Goal: Contribute content: Contribute content

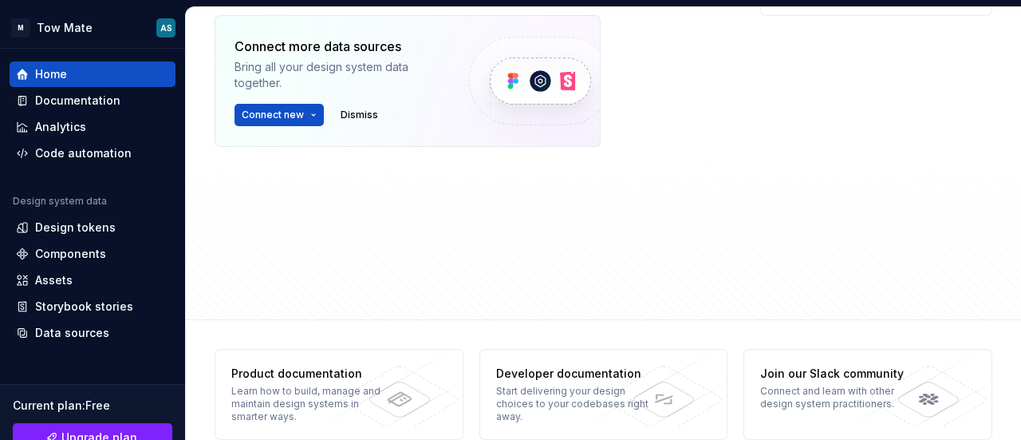
scroll to position [638, 0]
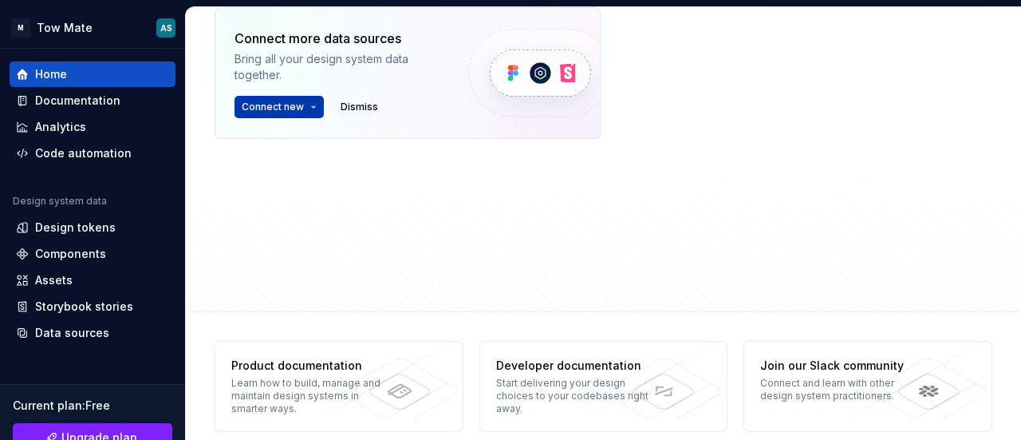
click at [310, 105] on button "Connect new" at bounding box center [279, 107] width 89 height 22
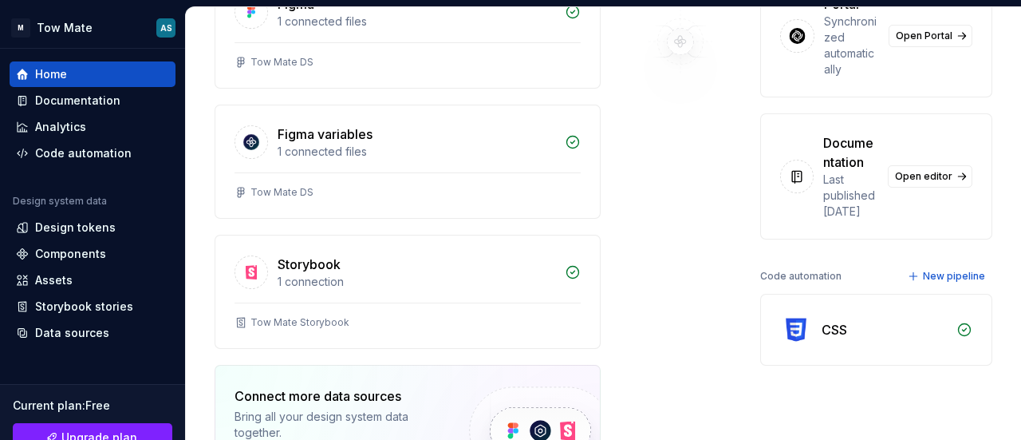
scroll to position [399, 0]
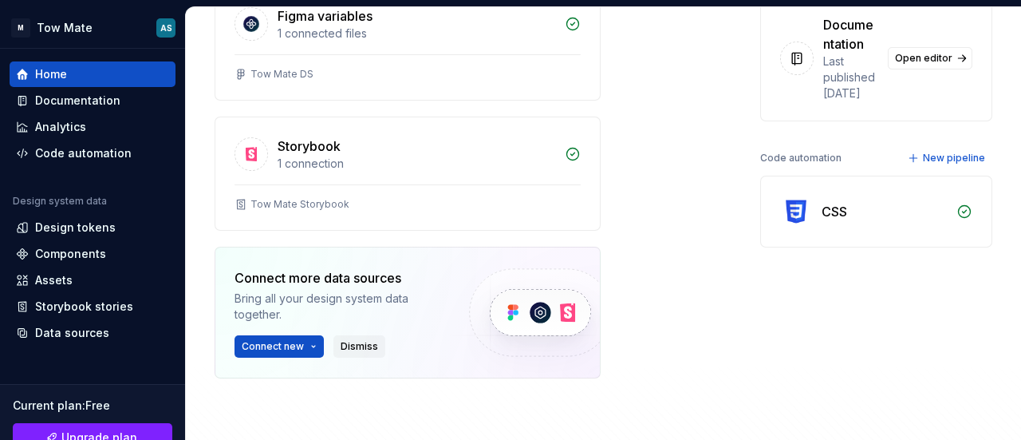
click at [353, 340] on span "Dismiss" at bounding box center [359, 346] width 37 height 13
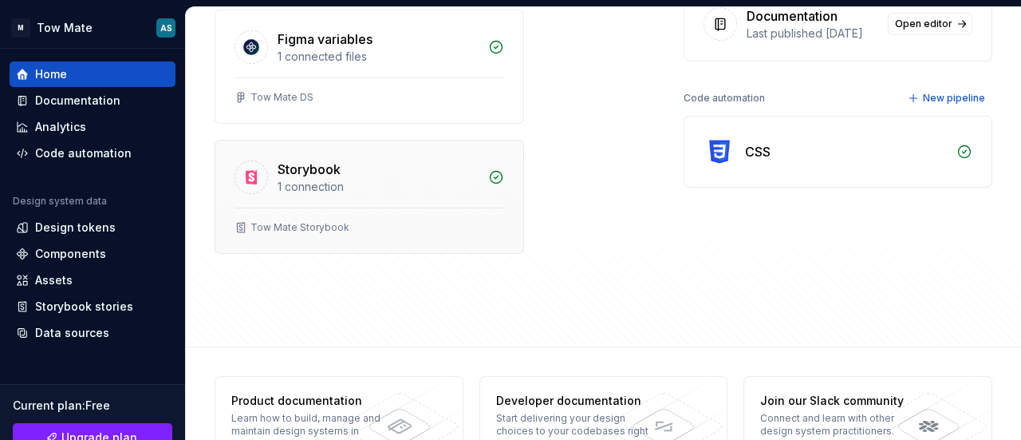
scroll to position [428, 0]
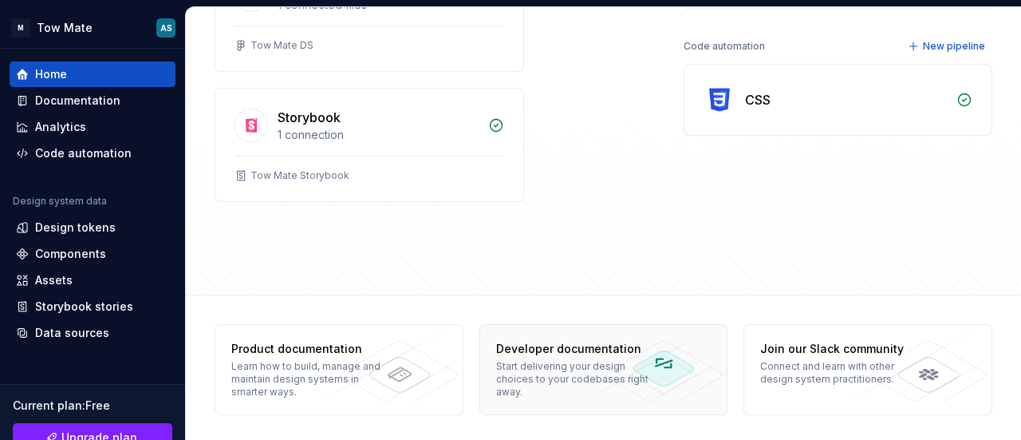
click at [669, 379] on icon at bounding box center [647, 363] width 160 height 77
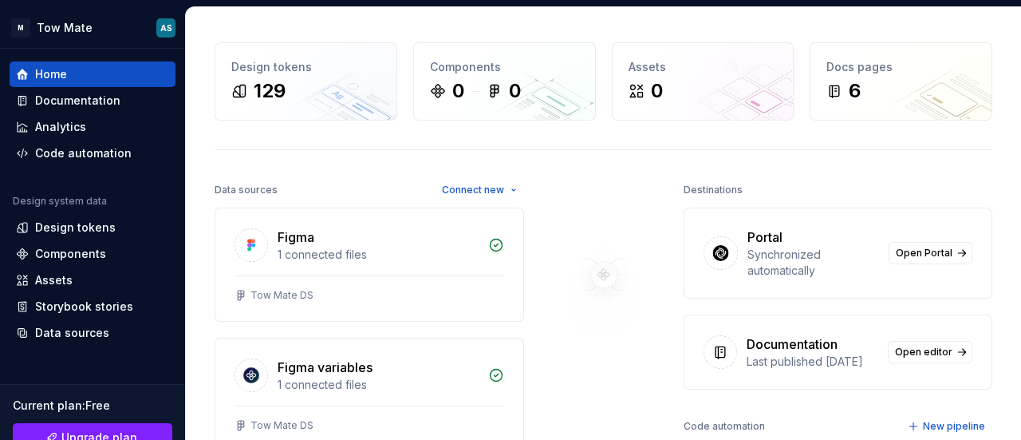
scroll to position [0, 0]
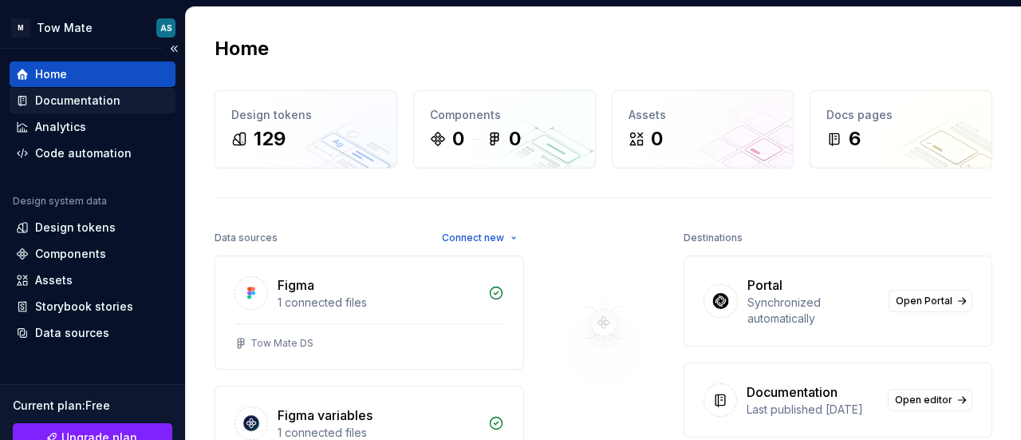
click at [109, 97] on div "Documentation" at bounding box center [77, 101] width 85 height 16
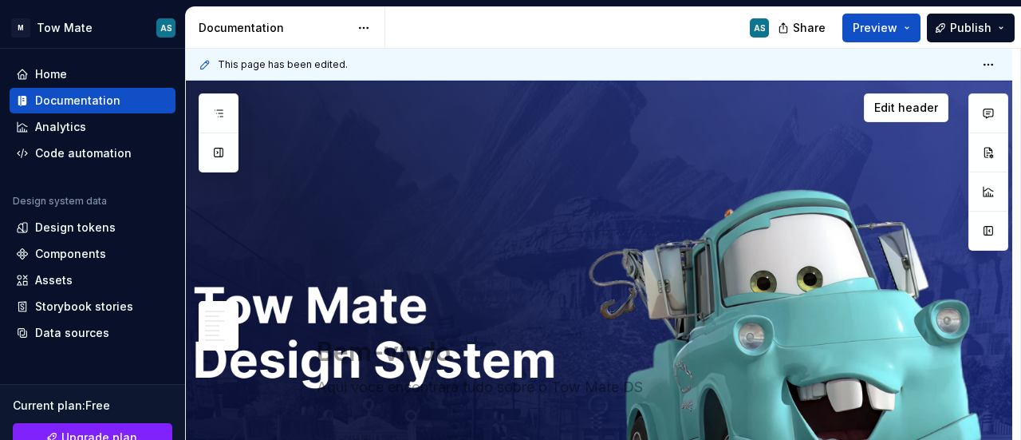
click at [606, 164] on div "Bem-vindo Aqui você encontrará tudo sobre o Tow Mate DS Edit header" at bounding box center [599, 360] width 827 height 559
click at [886, 110] on span "Edit header" at bounding box center [906, 108] width 64 height 16
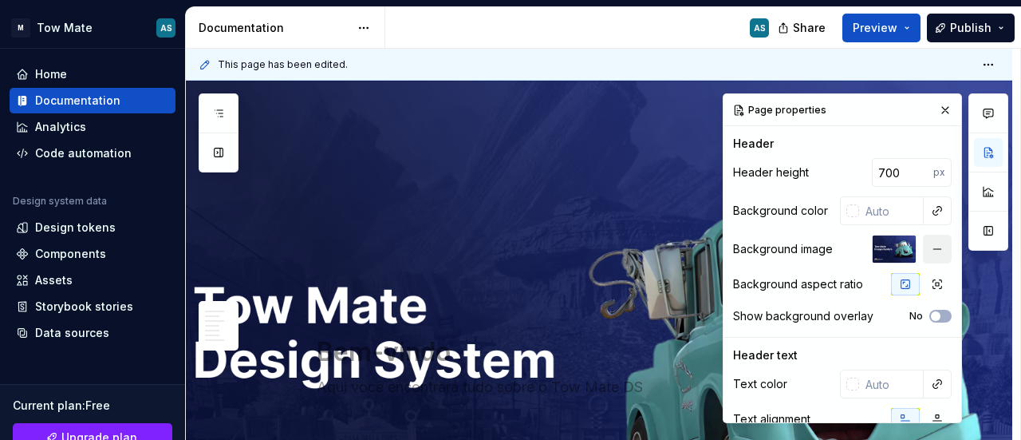
click at [923, 251] on button "button" at bounding box center [937, 249] width 29 height 29
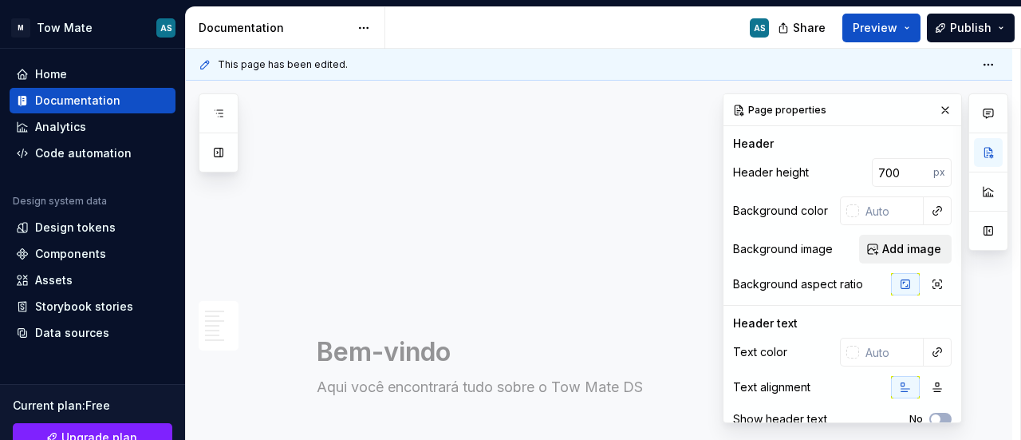
click at [907, 250] on span "Add image" at bounding box center [911, 249] width 59 height 16
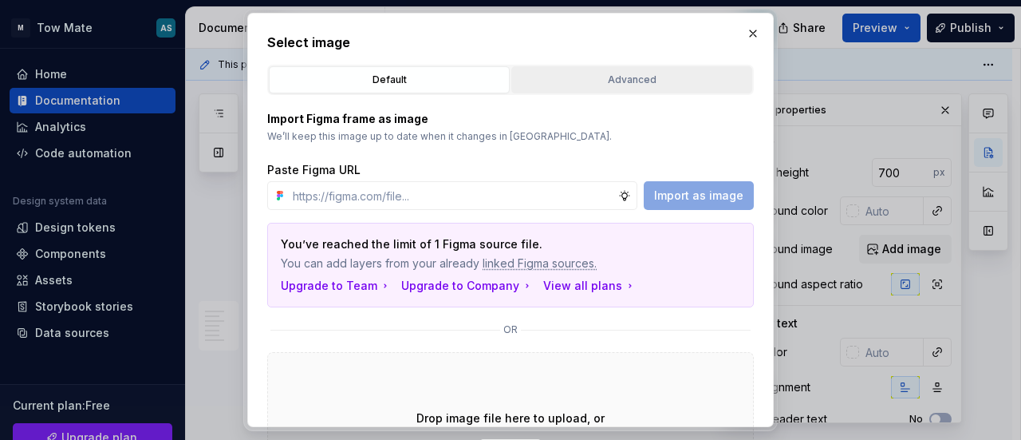
click at [595, 79] on div "Advanced" at bounding box center [632, 80] width 230 height 16
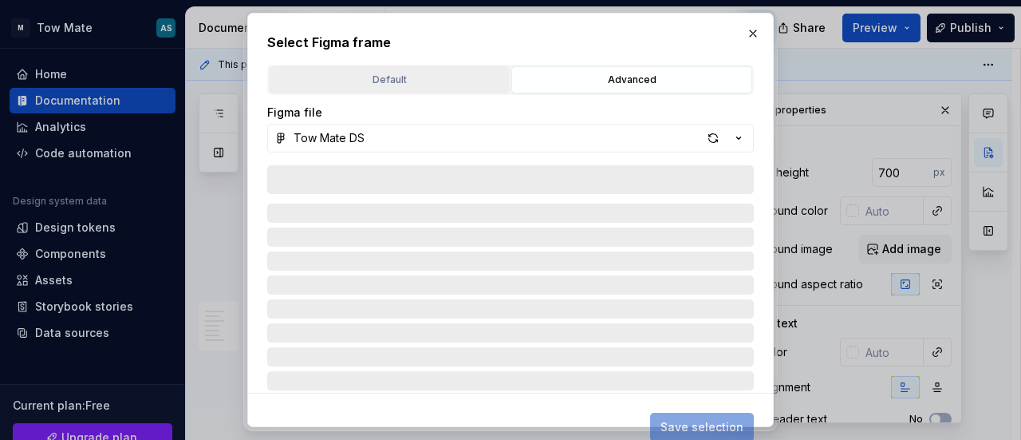
click at [395, 60] on div "Select Figma frame Default Advanced Import Figma frame as image We’ll keep this…" at bounding box center [510, 219] width 487 height 373
click at [395, 76] on div "Default" at bounding box center [389, 80] width 230 height 16
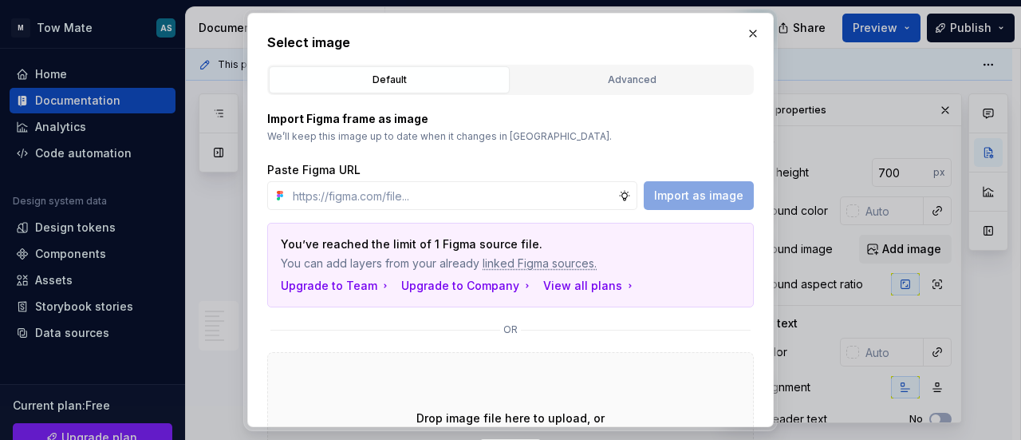
drag, startPoint x: 528, startPoint y: 393, endPoint x: 530, endPoint y: 372, distance: 21.6
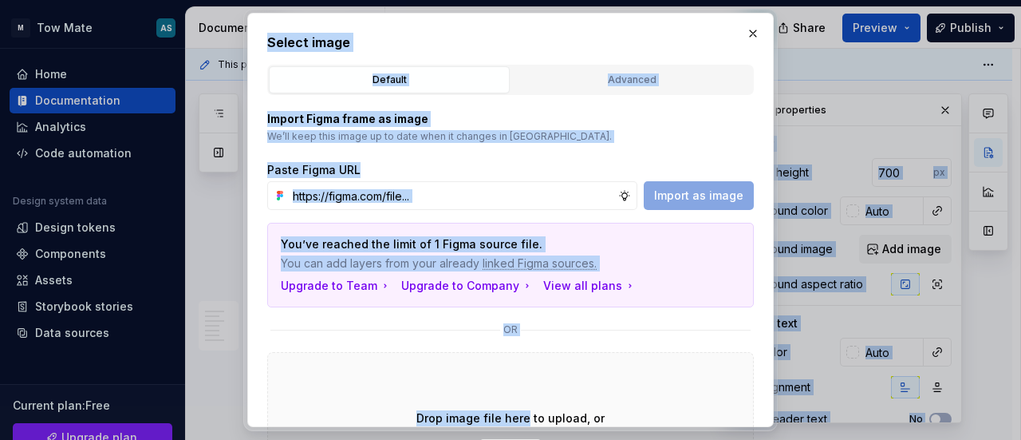
drag, startPoint x: 529, startPoint y: 355, endPoint x: 531, endPoint y: 426, distance: 71.0
click at [536, 439] on html "M Tow Mate AS Home Documentation Analytics Code automation Design system data D…" at bounding box center [510, 220] width 1021 height 440
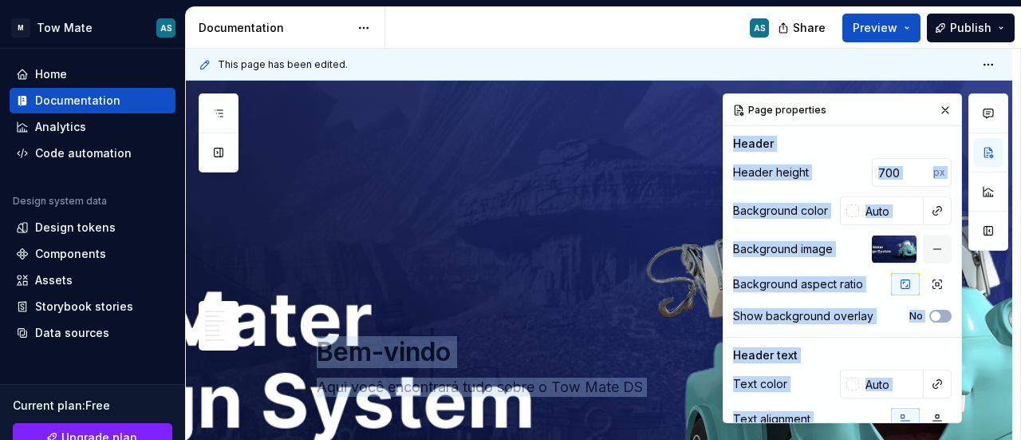
click at [833, 136] on div "Header" at bounding box center [842, 144] width 219 height 16
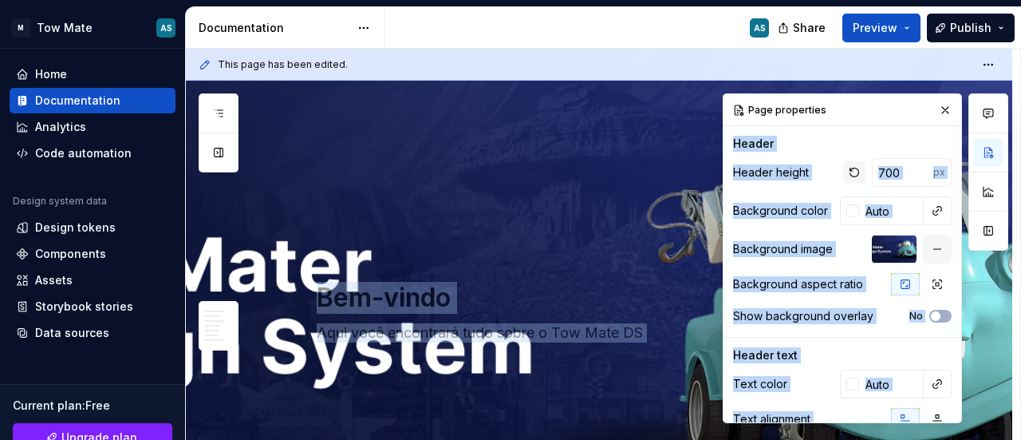
type textarea "*"
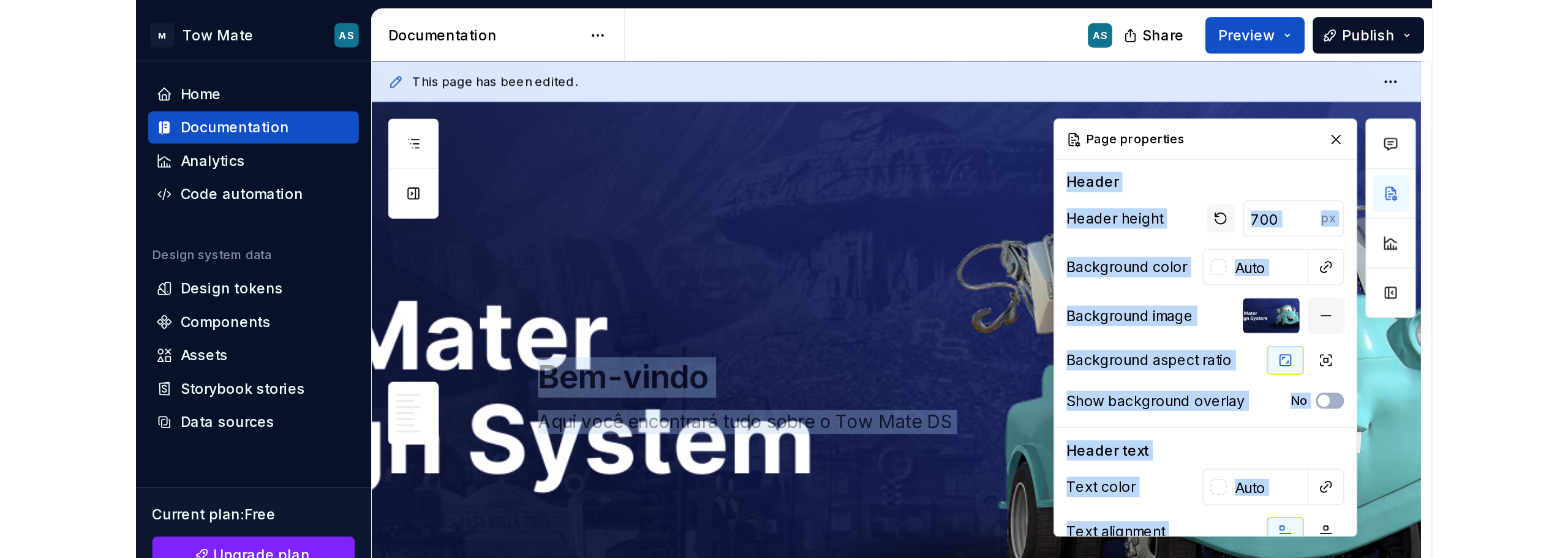
scroll to position [61, 0]
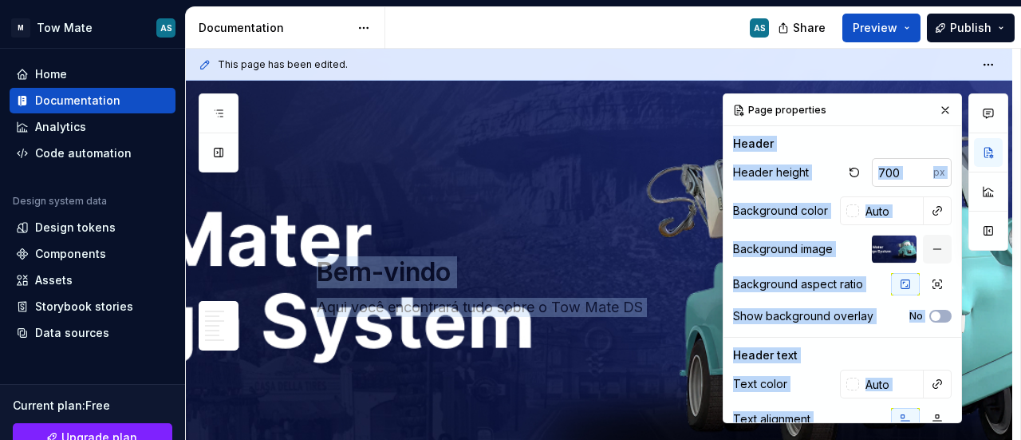
click at [884, 172] on input "700" at bounding box center [902, 172] width 61 height 29
click at [894, 184] on input "700" at bounding box center [902, 172] width 61 height 29
click at [876, 114] on div "Page properties" at bounding box center [843, 110] width 238 height 32
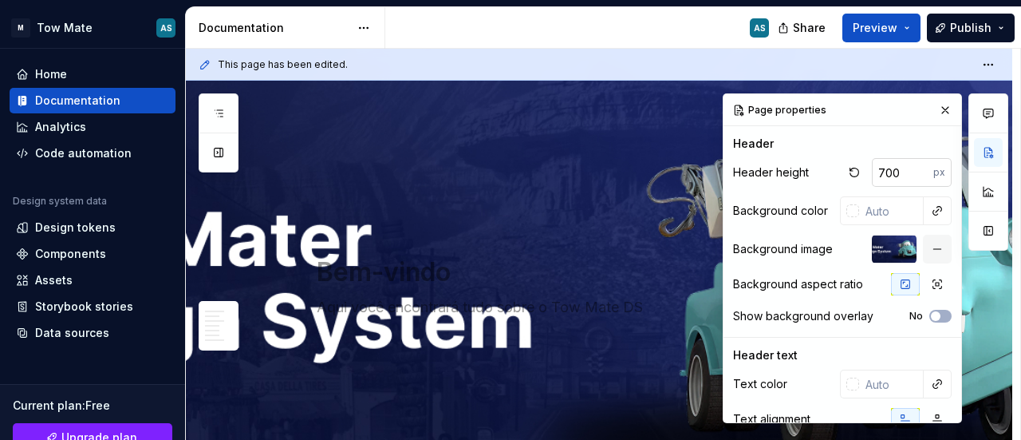
drag, startPoint x: 876, startPoint y: 114, endPoint x: 898, endPoint y: 168, distance: 58.4
click at [898, 168] on input "700" at bounding box center [902, 172] width 61 height 29
click at [890, 173] on input "700" at bounding box center [902, 172] width 61 height 29
drag, startPoint x: 890, startPoint y: 173, endPoint x: 870, endPoint y: 169, distance: 21.1
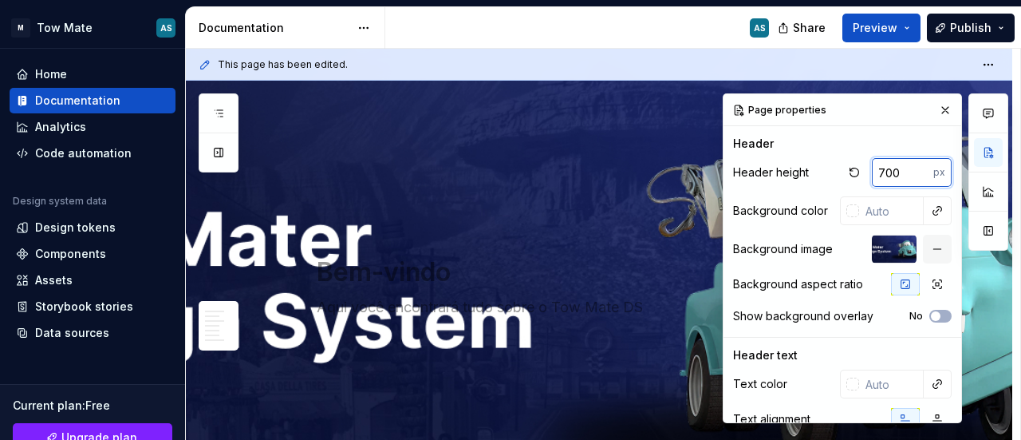
click at [872, 169] on input "700" at bounding box center [902, 172] width 61 height 29
type input "600"
click at [857, 144] on div "Header" at bounding box center [842, 144] width 219 height 16
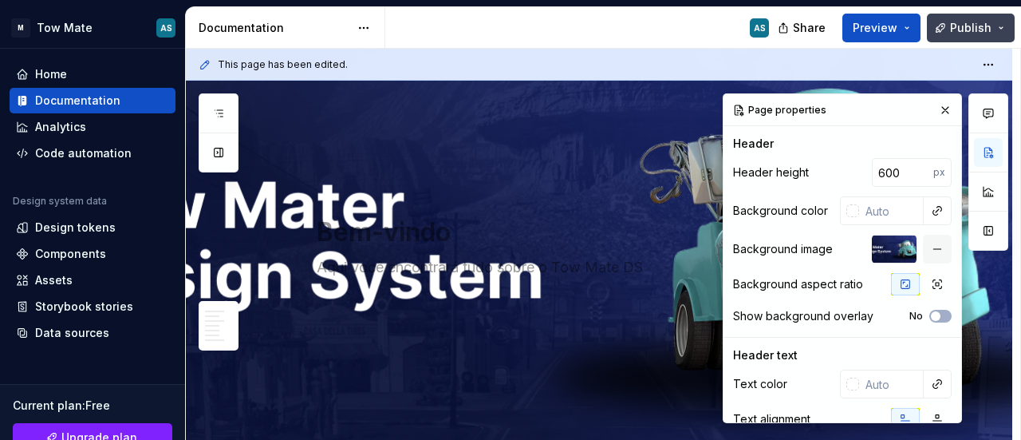
click at [969, 30] on span "Publish" at bounding box center [970, 28] width 41 height 16
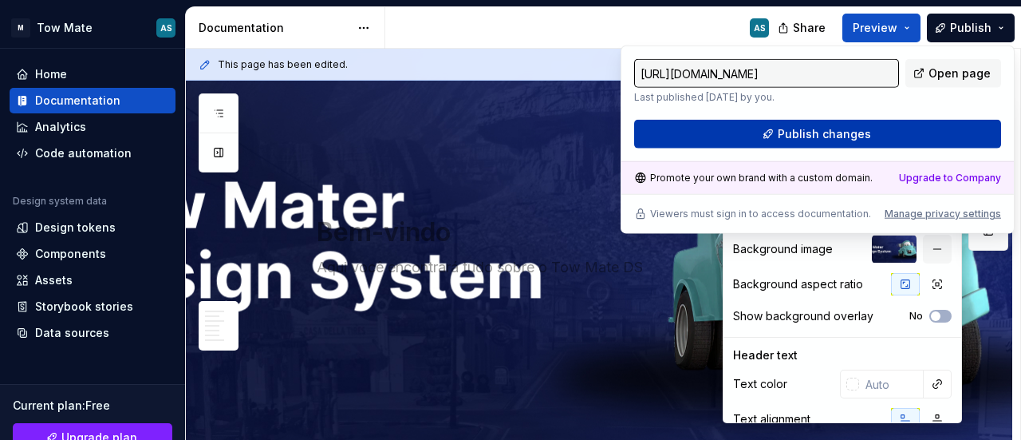
click at [748, 142] on button "Publish changes" at bounding box center [817, 134] width 367 height 29
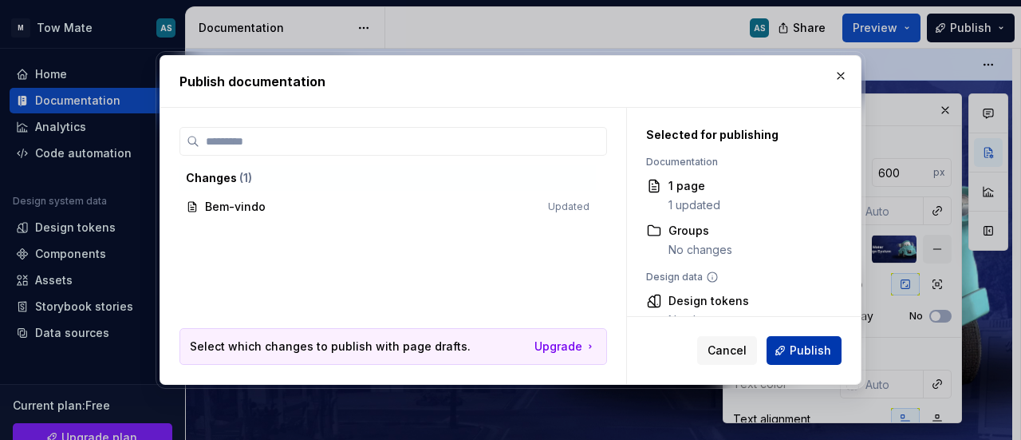
click at [800, 349] on span "Publish" at bounding box center [810, 350] width 41 height 16
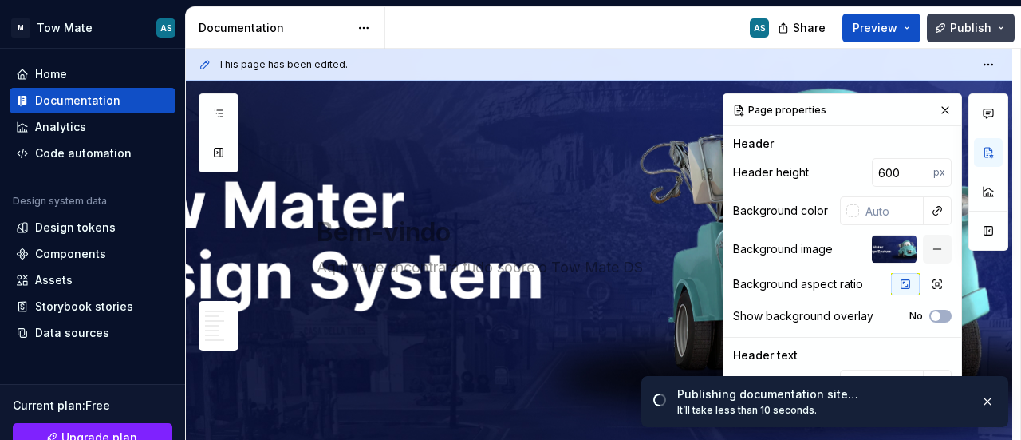
click at [975, 20] on span "Publish" at bounding box center [970, 28] width 41 height 16
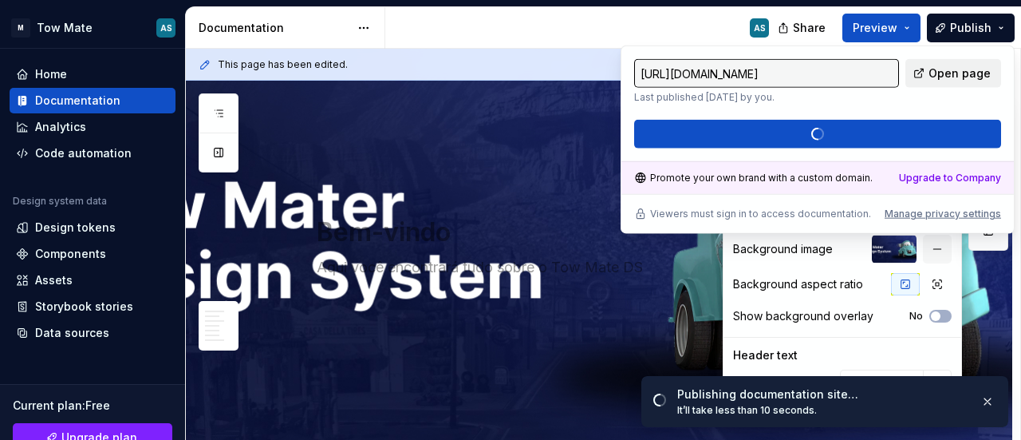
click at [939, 77] on span "Open page" at bounding box center [960, 73] width 62 height 16
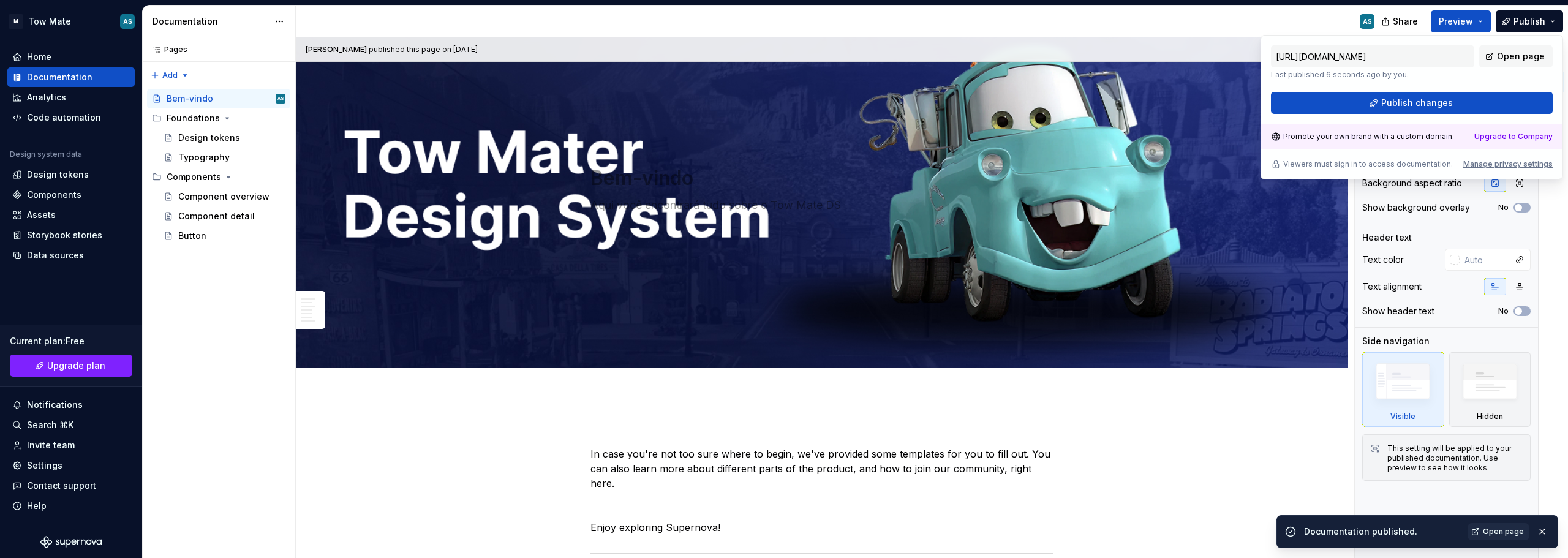
click at [783, 274] on div "Text color Text alignment Show header text No" at bounding box center [1445, 288] width 168 height 78
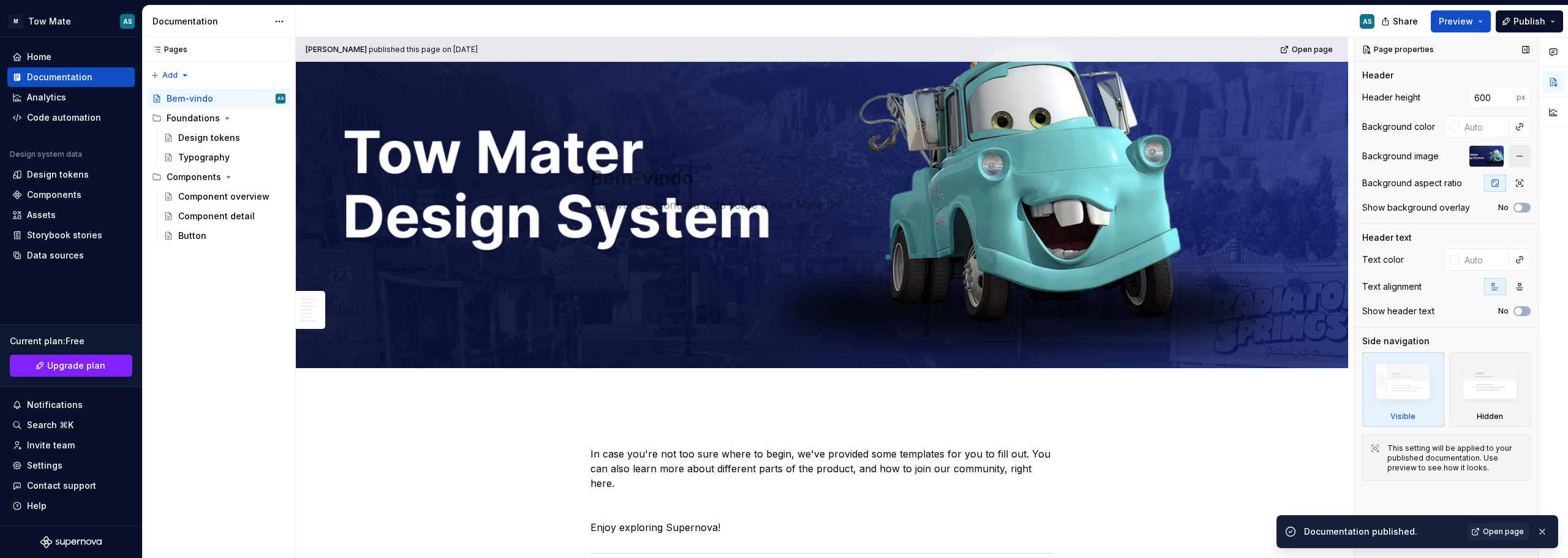
click at [783, 155] on button "button" at bounding box center [1519, 156] width 22 height 22
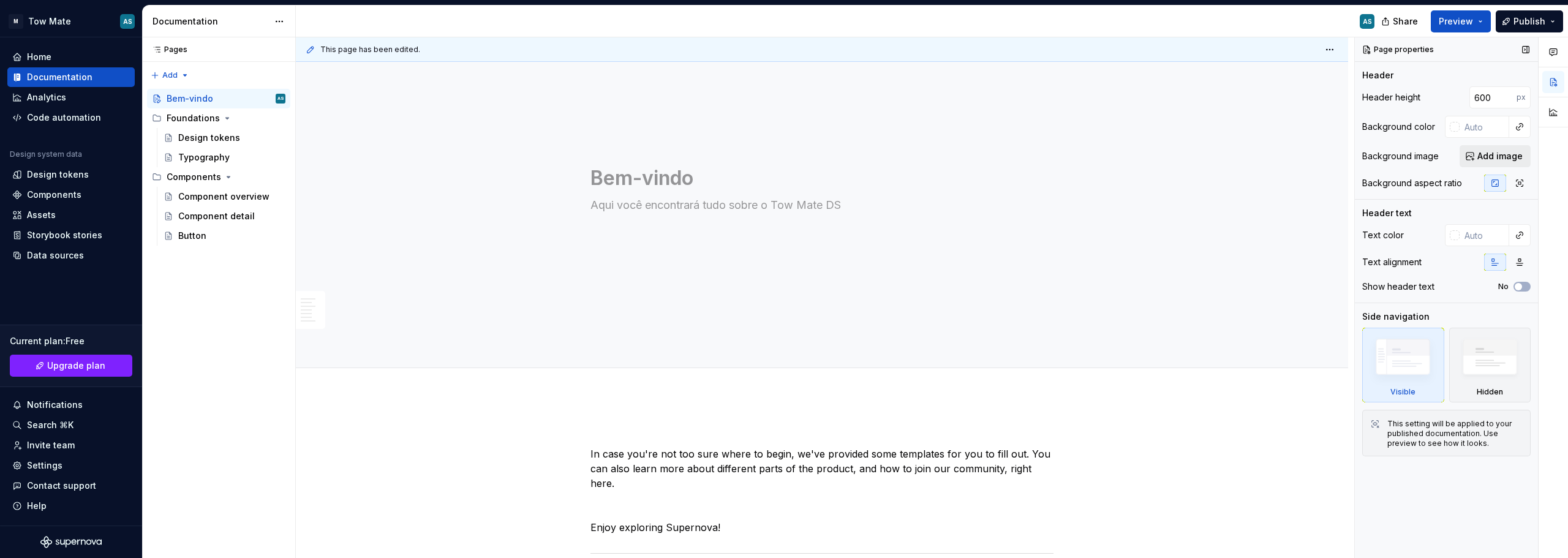
click at [783, 158] on span "Add image" at bounding box center [1499, 156] width 45 height 12
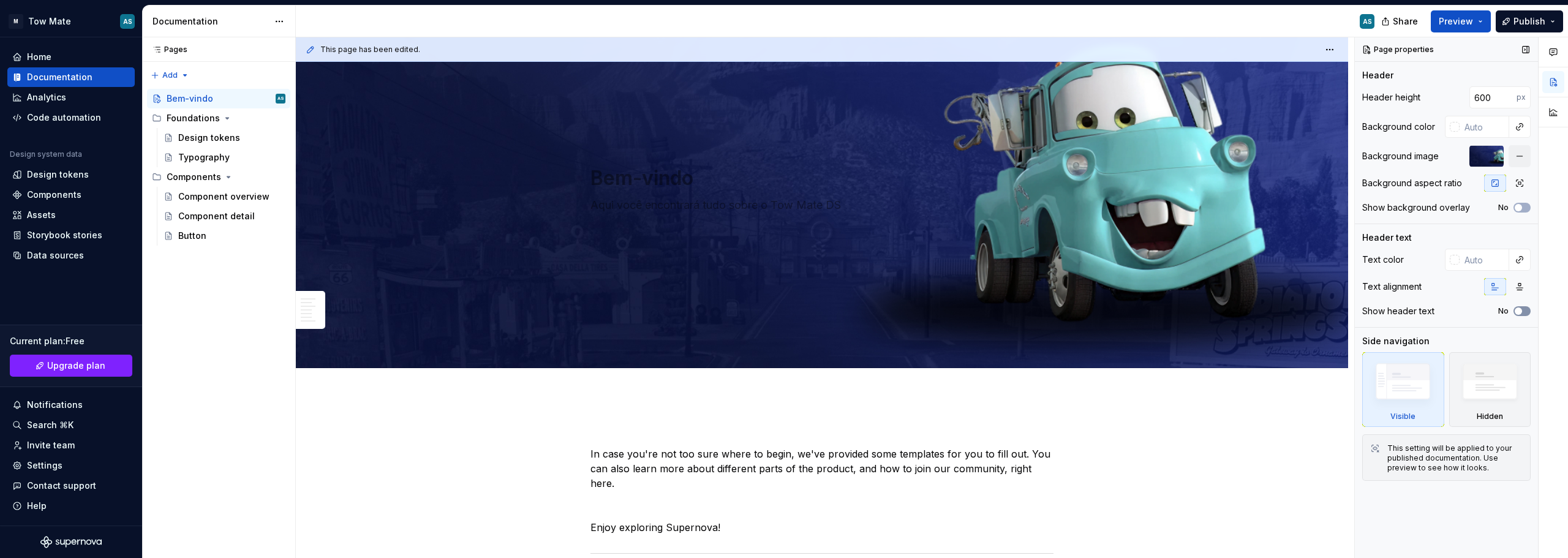
click at [783, 312] on button "No" at bounding box center [1522, 311] width 17 height 10
click at [783, 259] on input "text" at bounding box center [1484, 259] width 50 height 22
click at [783, 241] on div "Header text" at bounding box center [1445, 238] width 168 height 12
type textarea "*"
click at [783, 259] on div at bounding box center [1454, 259] width 10 height 10
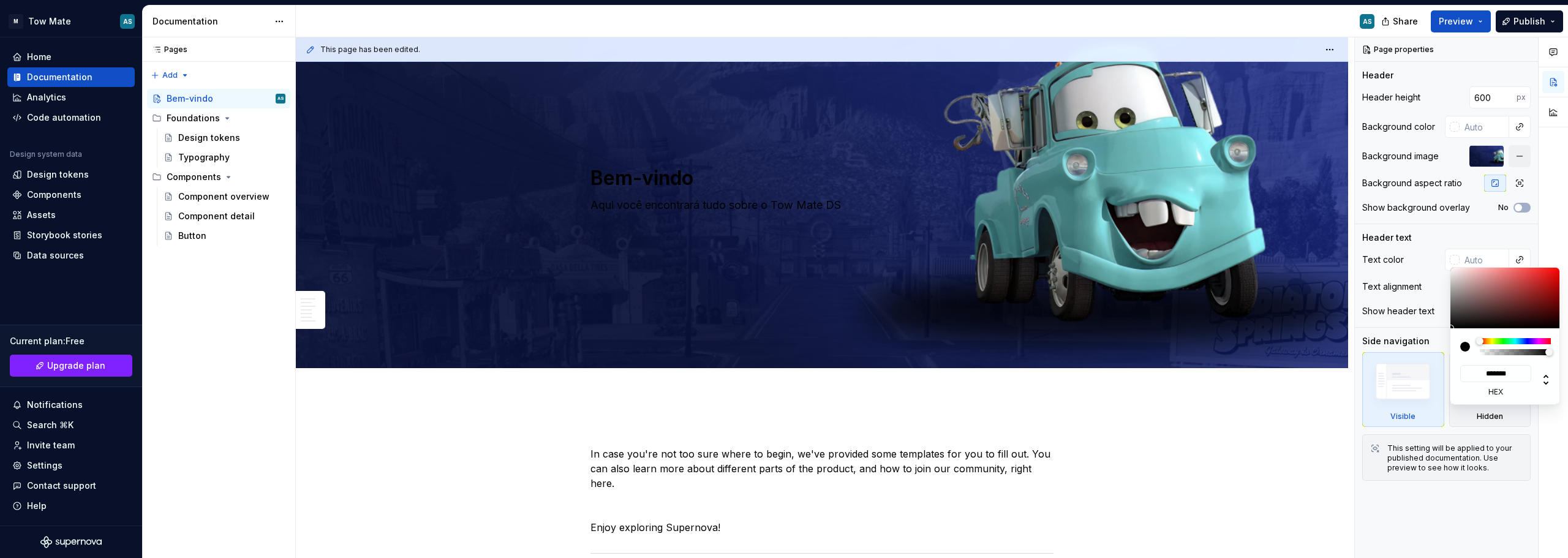
type input "#715858"
type input "*******"
type input "#866D6D"
type input "*******"
type input "#FFFFFF"
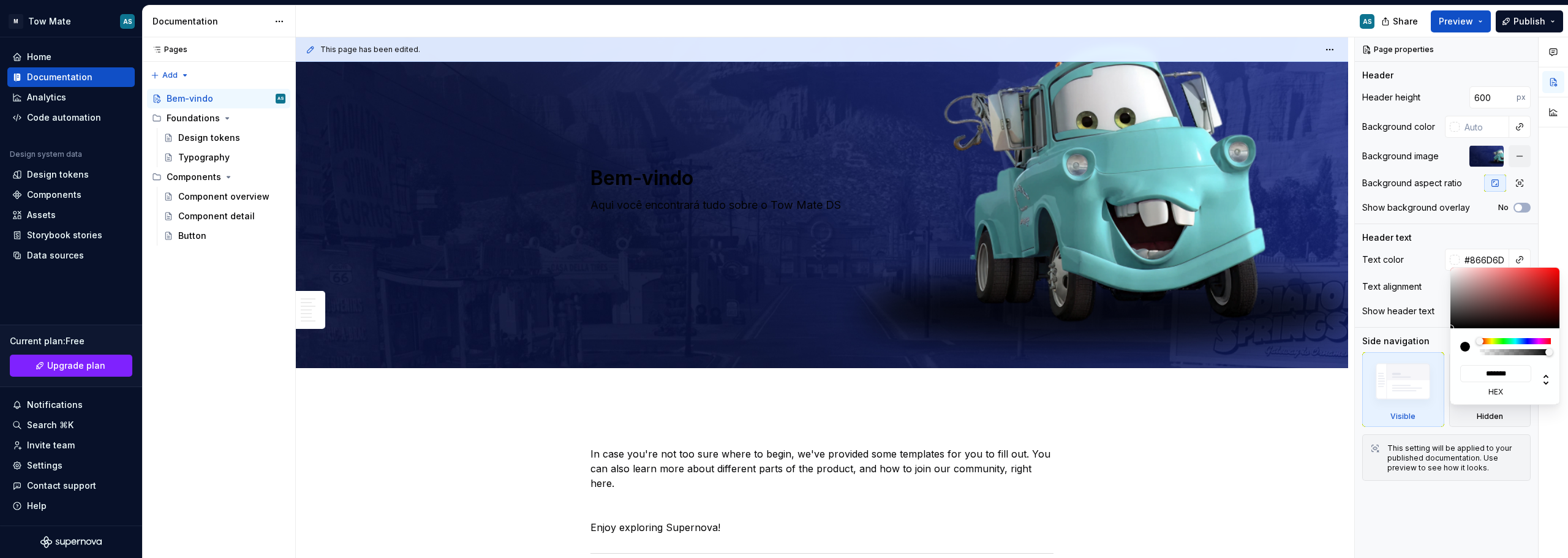
type input "*******"
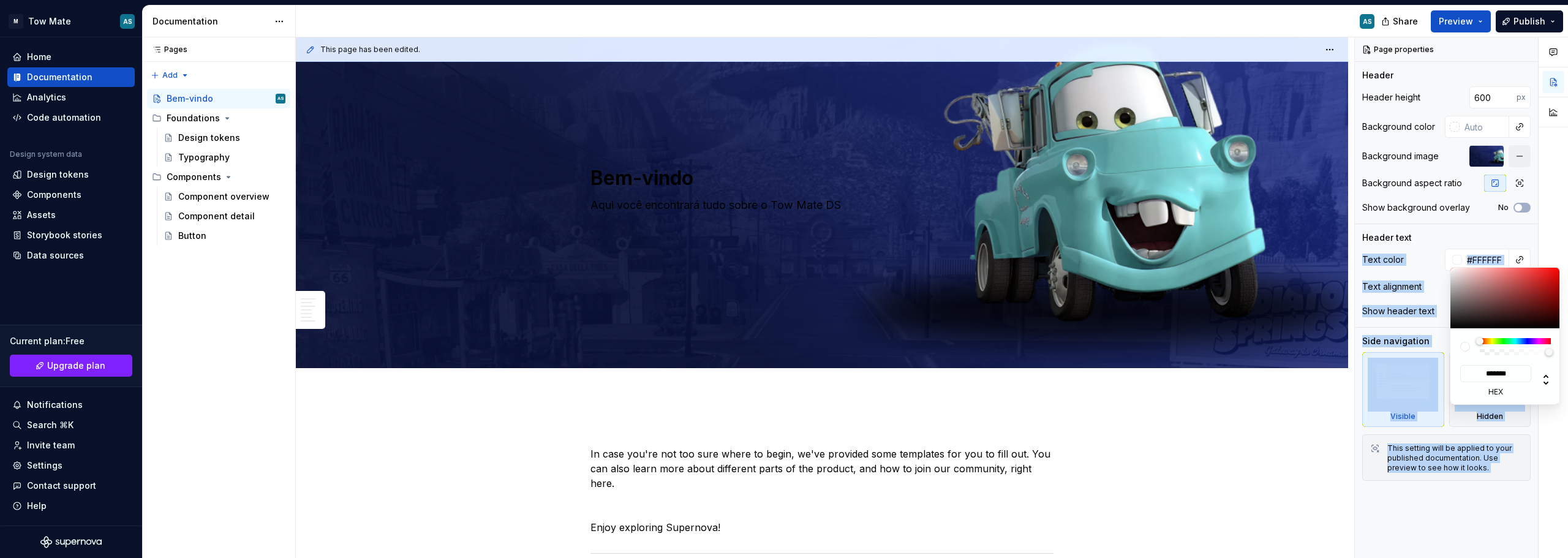
drag, startPoint x: 1475, startPoint y: 302, endPoint x: 1417, endPoint y: 232, distance: 90.9
click at [783, 232] on body "M Tow Mate AS Home Documentation Analytics Code automation Design system data D…" at bounding box center [784, 279] width 1568 height 558
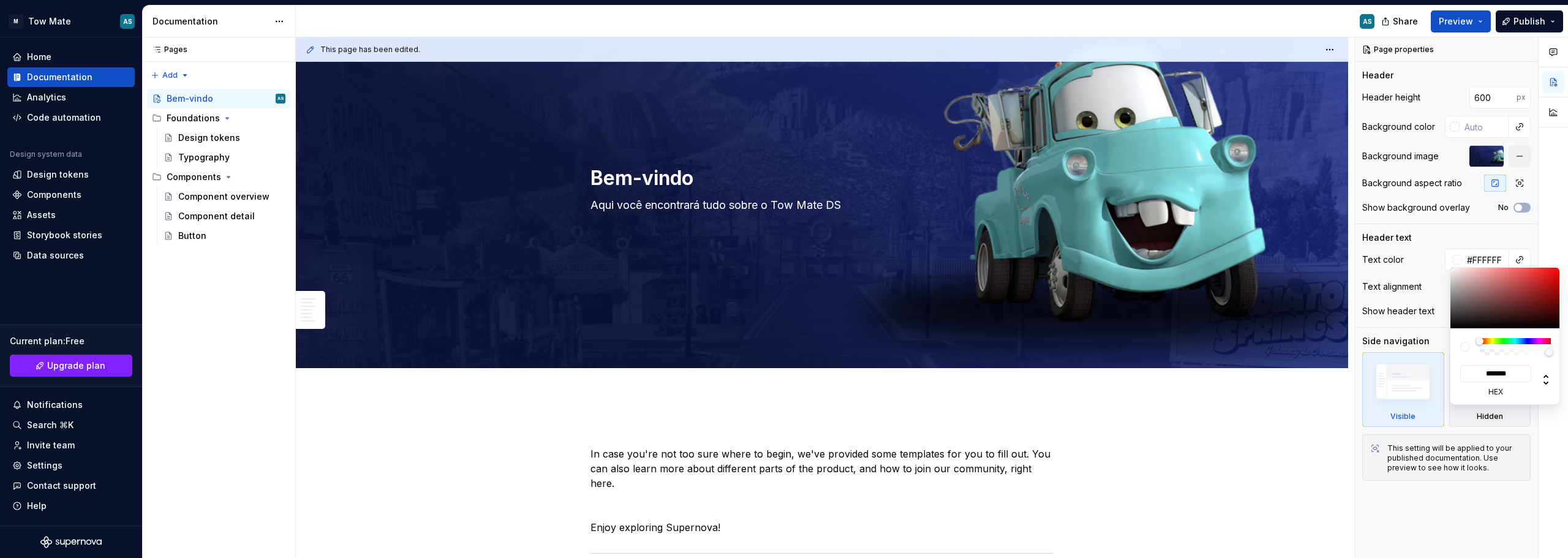
click at [783, 226] on div "Comments Open comments No comments yet Select ‘Comment’ from the block context …" at bounding box center [1461, 298] width 213 height 521
click at [783, 246] on div "Comments Open comments No comments yet Select ‘Comment’ from the block context …" at bounding box center [1461, 298] width 213 height 521
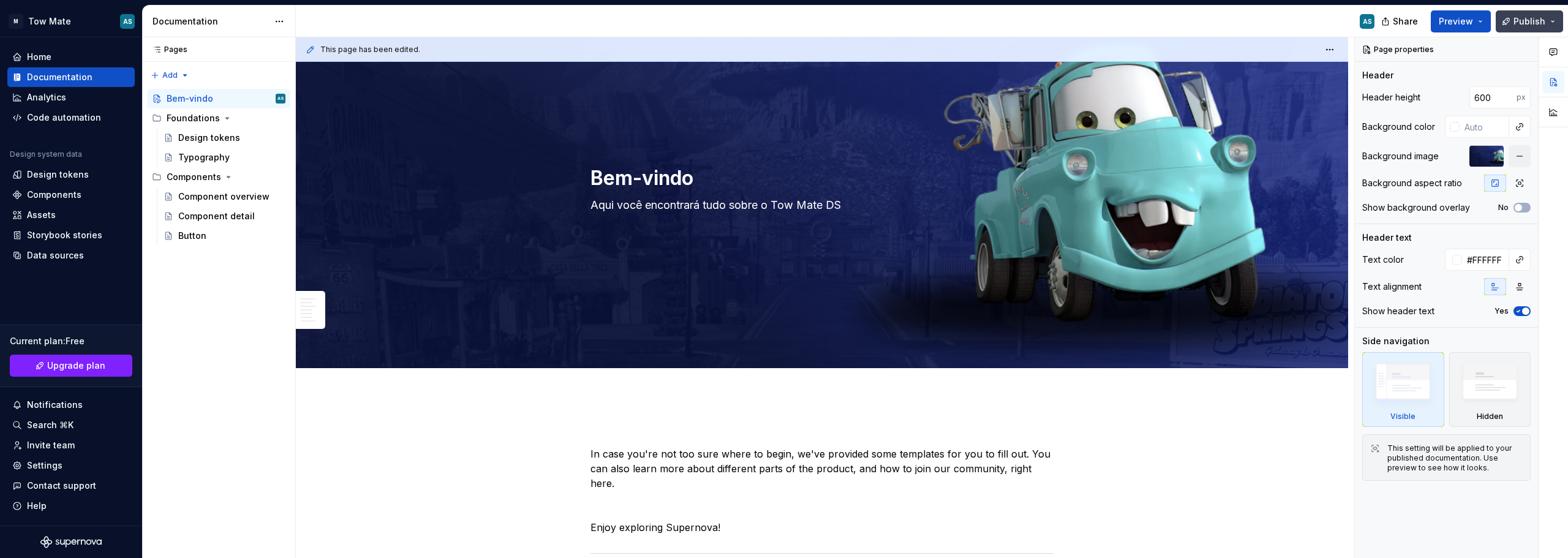
click at [783, 24] on span "Publish" at bounding box center [1529, 21] width 31 height 12
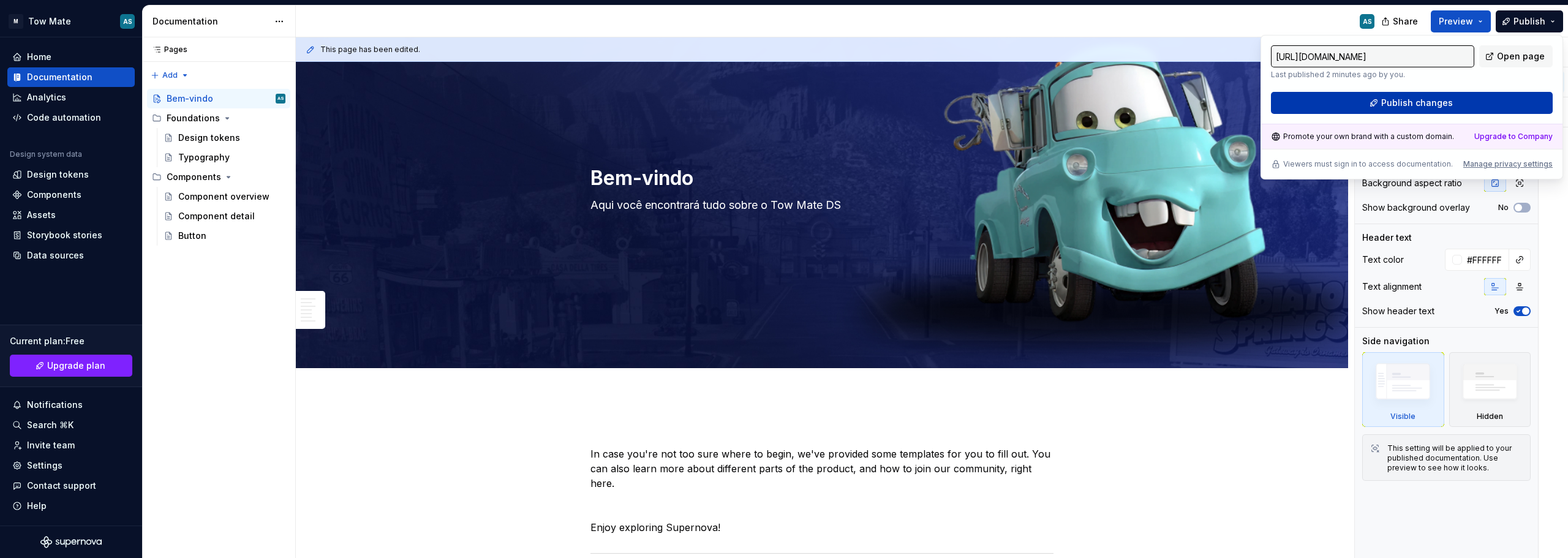
click at [783, 105] on button "Publish changes" at bounding box center [1411, 103] width 282 height 22
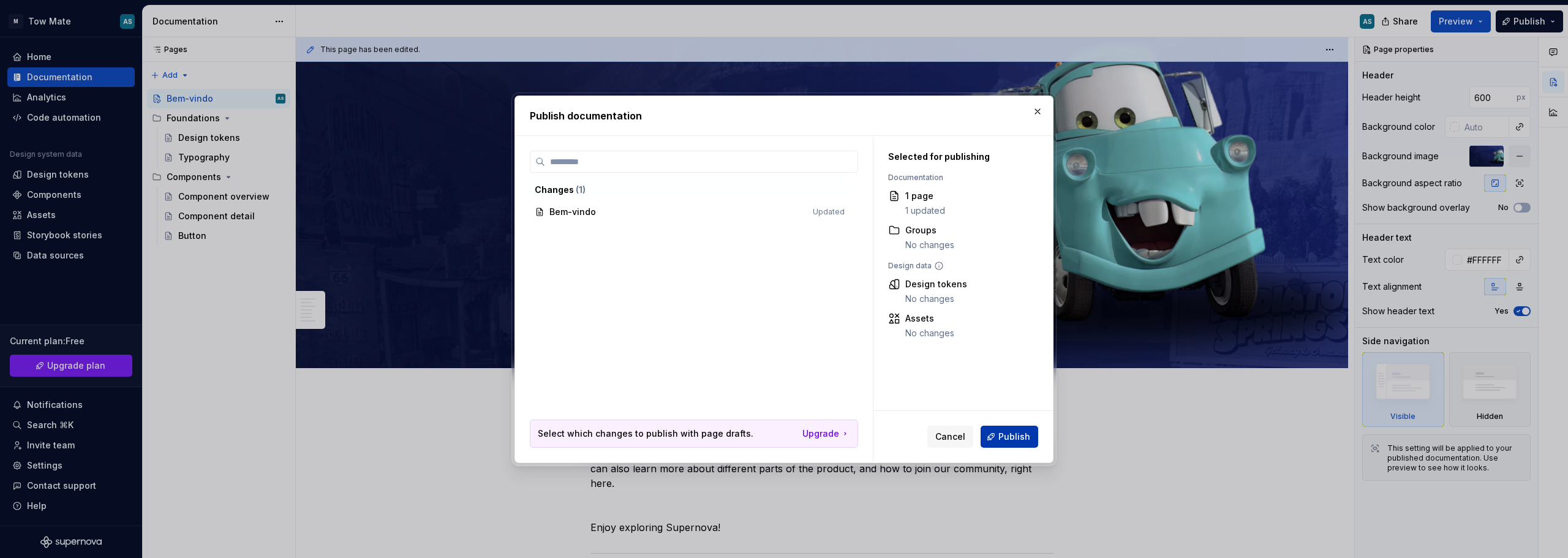
click at [783, 337] on button "Publish" at bounding box center [1008, 437] width 58 height 22
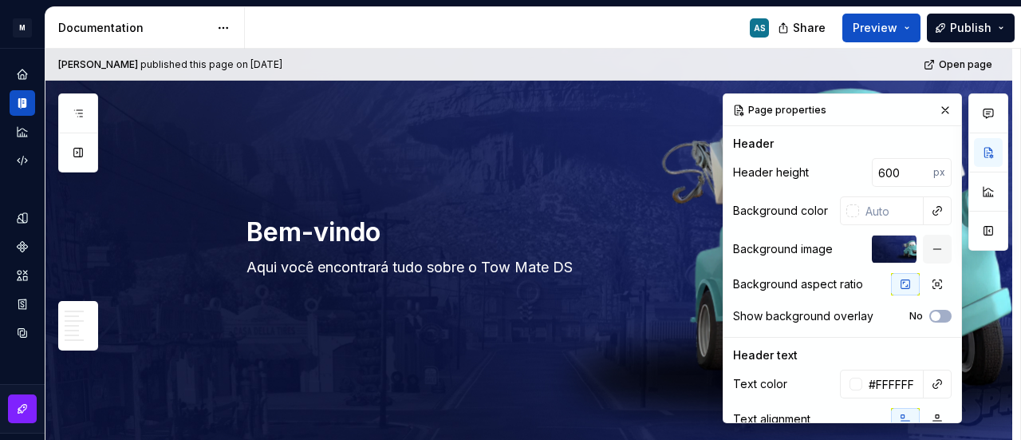
type textarea "*"
click at [890, 176] on input "600" at bounding box center [902, 172] width 61 height 29
type input "6"
type input "400"
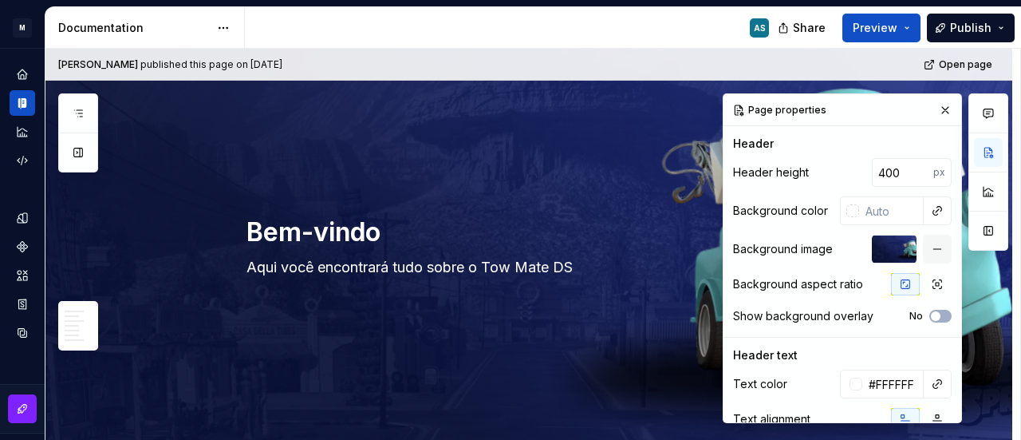
click at [885, 139] on div "Header" at bounding box center [842, 144] width 219 height 16
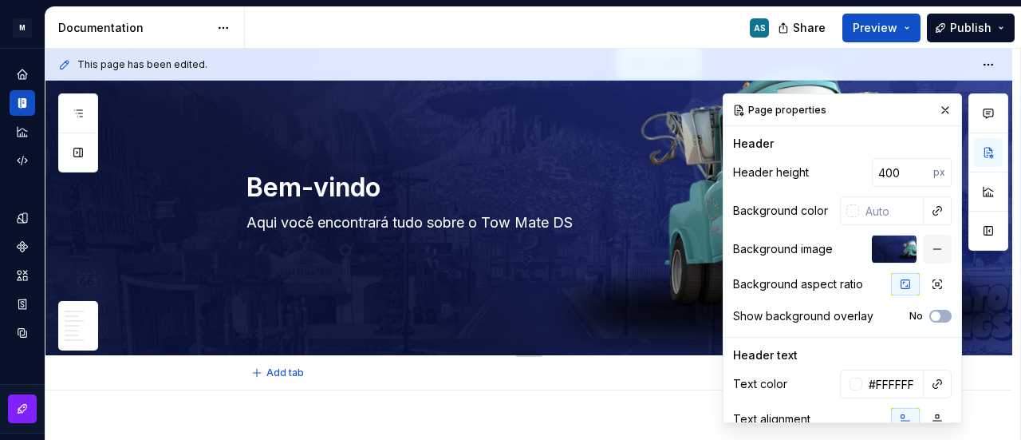
scroll to position [0, 0]
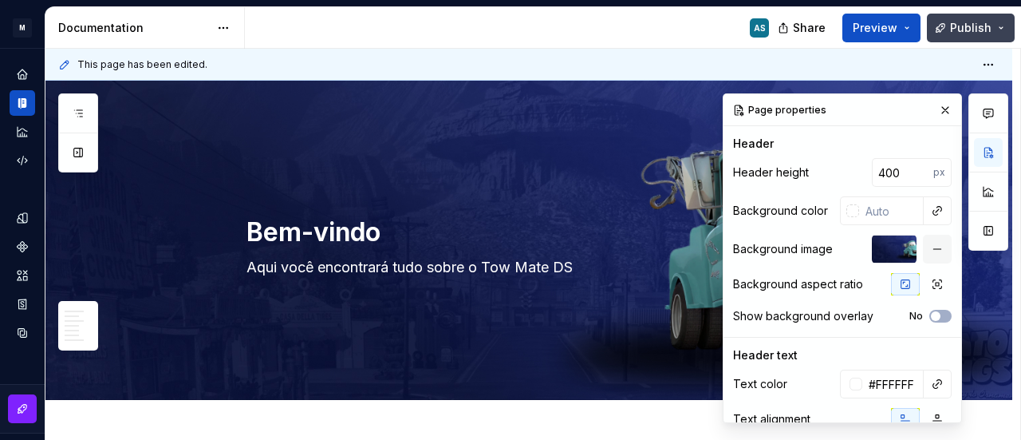
click at [962, 15] on button "Publish" at bounding box center [971, 28] width 88 height 29
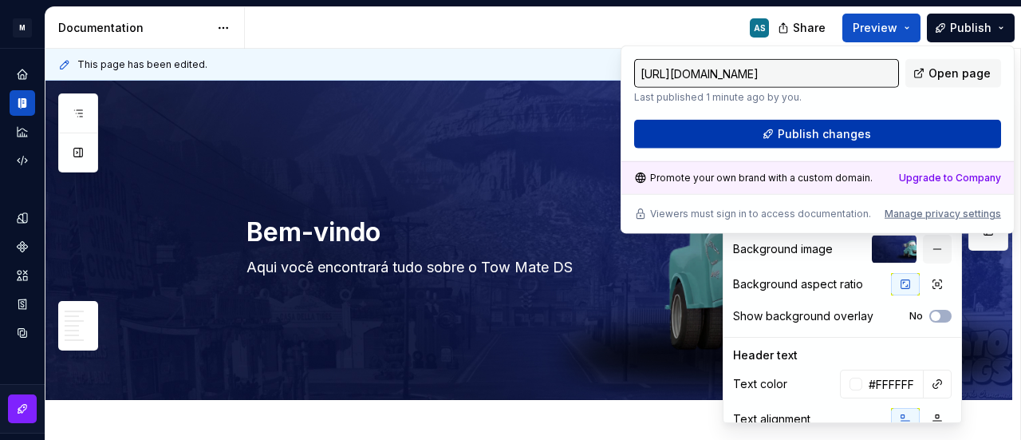
click at [941, 140] on button "Publish changes" at bounding box center [817, 134] width 367 height 29
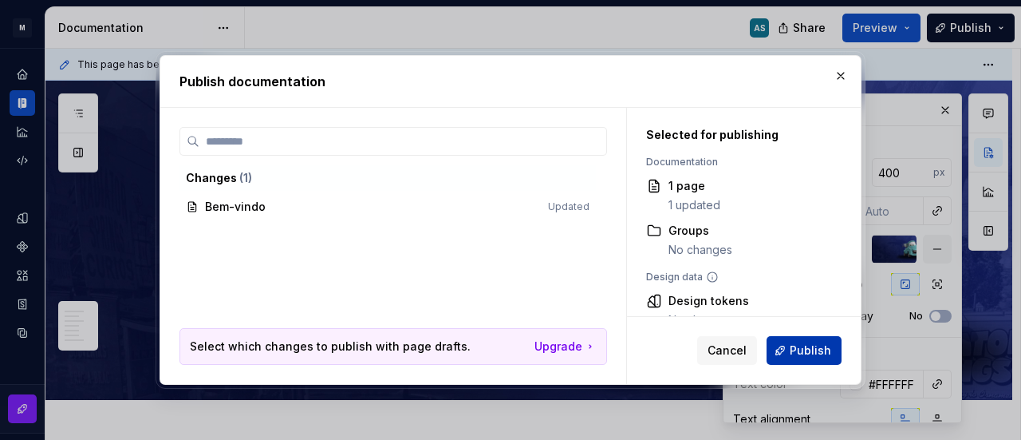
click at [805, 350] on span "Publish" at bounding box center [810, 350] width 41 height 16
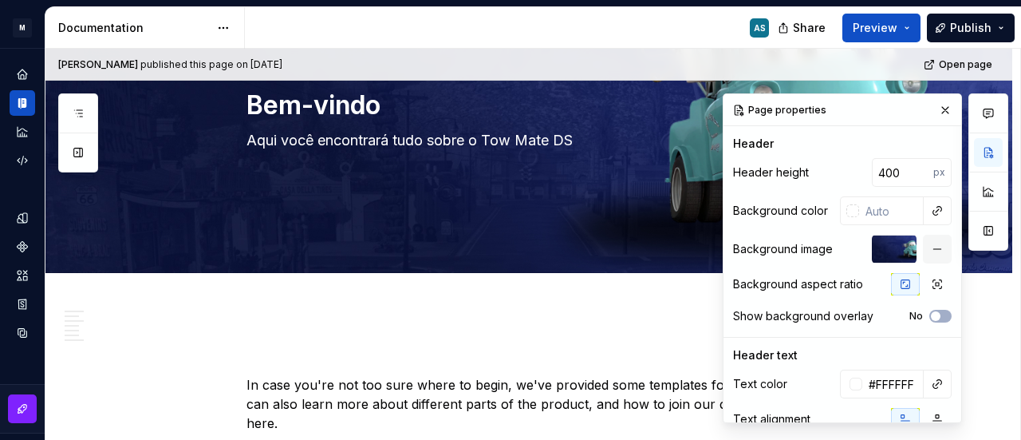
scroll to position [239, 0]
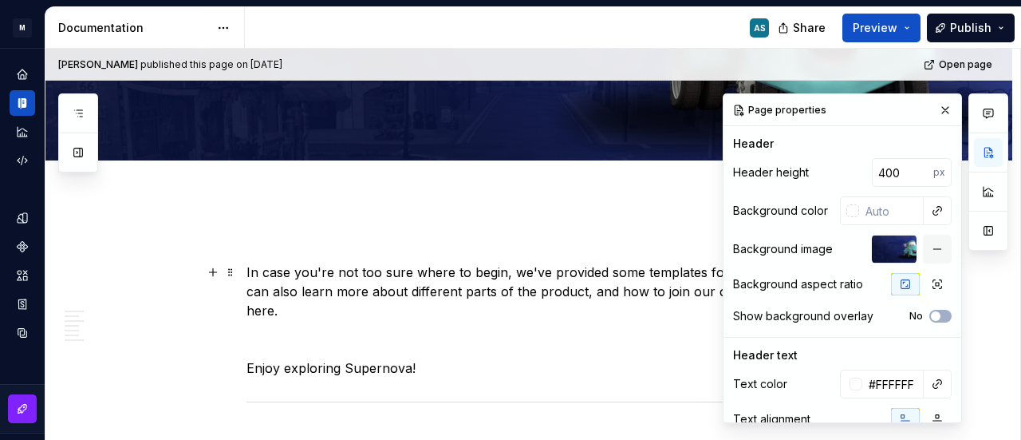
click at [378, 288] on p "In case you're not too sure where to begin, we've provided some templates for y…" at bounding box center [548, 290] width 603 height 57
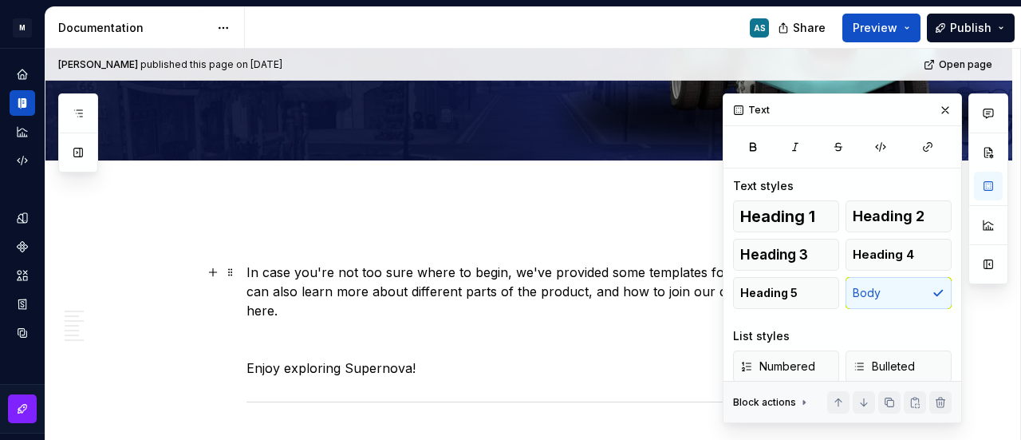
click at [378, 288] on p "In case you're not too sure where to begin, we've provided some templates for y…" at bounding box center [548, 290] width 603 height 57
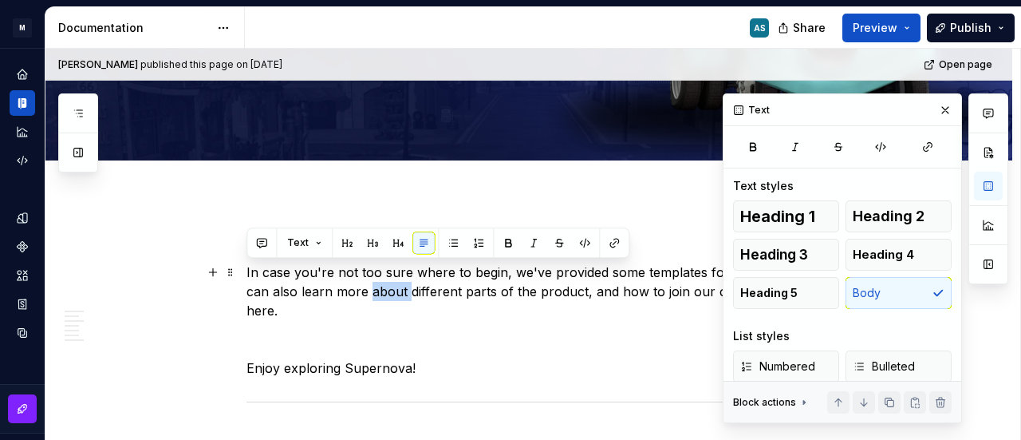
click at [378, 288] on p "In case you're not too sure where to begin, we've provided some templates for y…" at bounding box center [548, 290] width 603 height 57
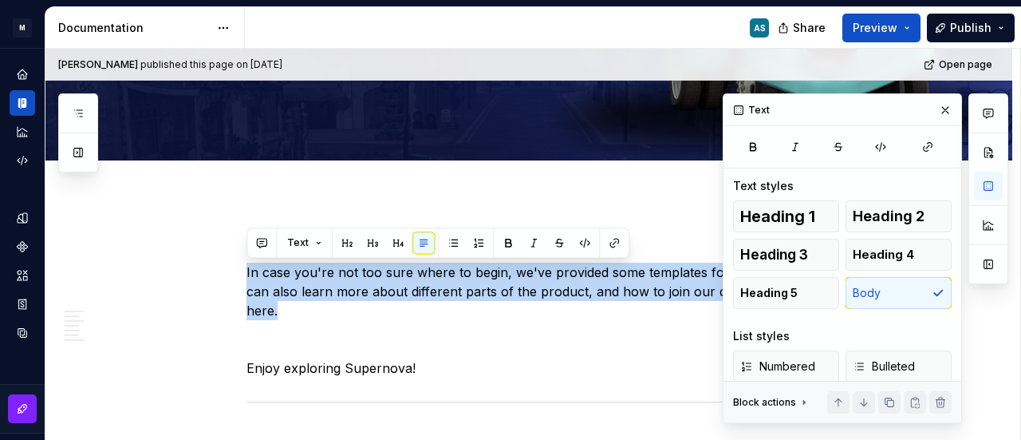
copy p "In case you're not too sure where to begin, we've provided some templates for y…"
click at [432, 272] on p "In case you're not too sure where to begin, we've provided some templates for y…" at bounding box center [548, 290] width 603 height 57
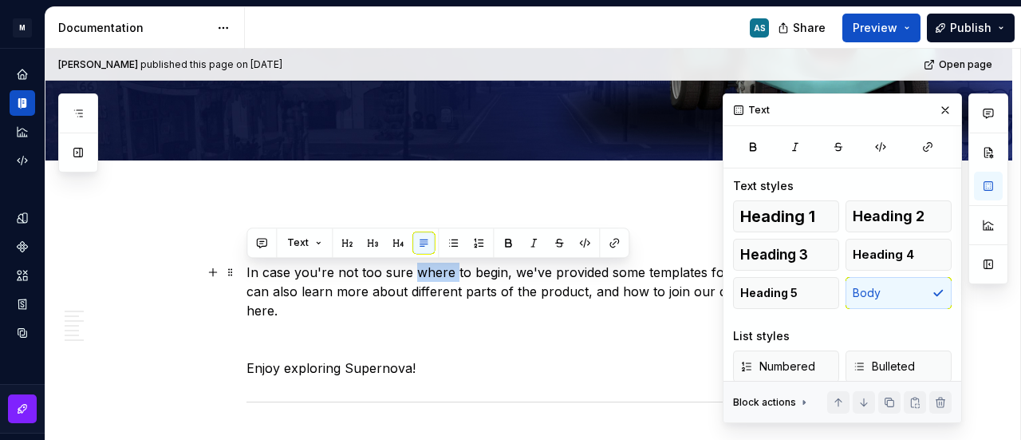
click at [432, 272] on p "In case you're not too sure where to begin, we've provided some templates for y…" at bounding box center [548, 290] width 603 height 57
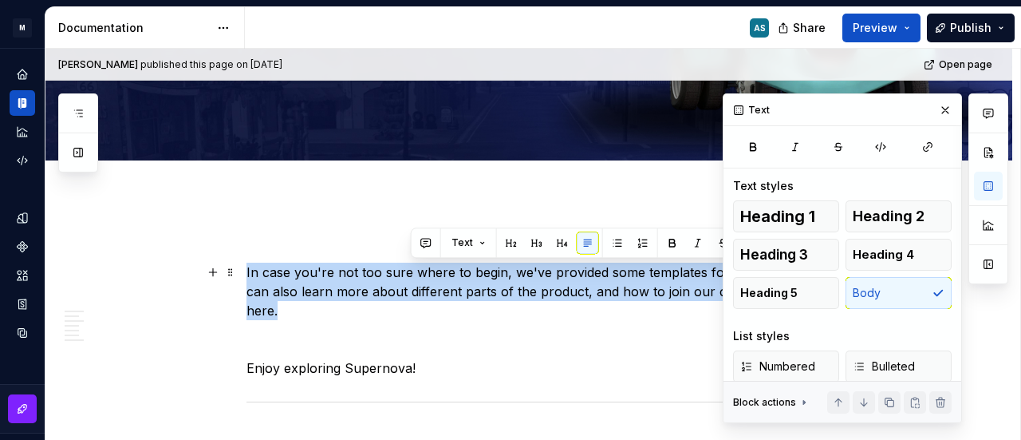
click at [432, 272] on p "In case you're not too sure where to begin, we've provided some templates for y…" at bounding box center [548, 290] width 603 height 57
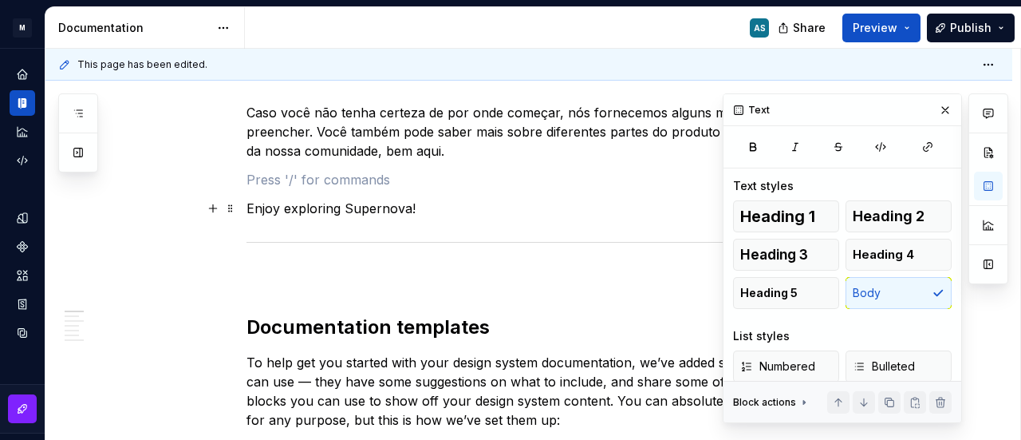
click at [369, 209] on p "Enjoy exploring Supernova!" at bounding box center [548, 208] width 603 height 19
click at [938, 109] on button "button" at bounding box center [945, 110] width 22 height 22
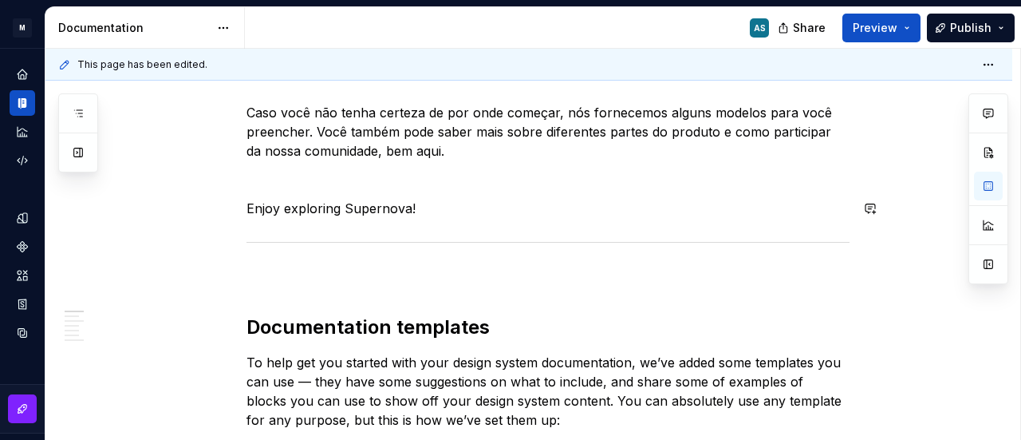
click at [401, 208] on p "Enjoy exploring Supernova!" at bounding box center [548, 208] width 603 height 19
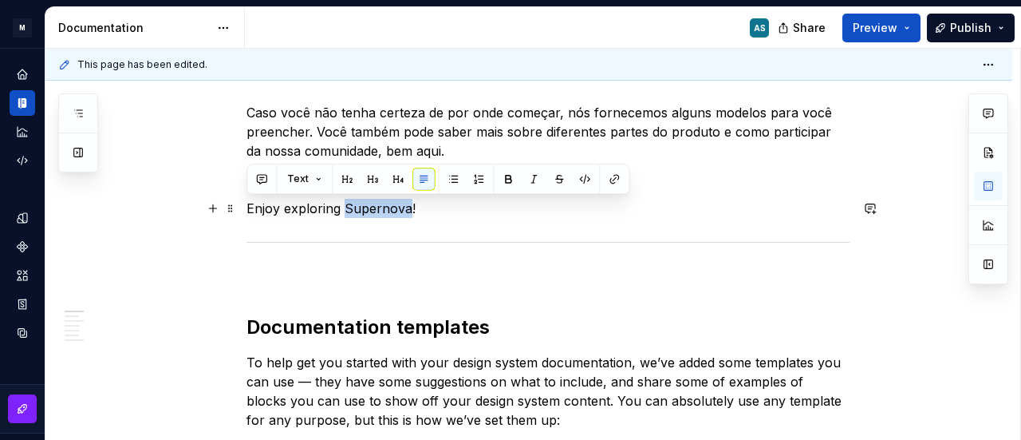
click at [401, 208] on p "Enjoy exploring Supernova!" at bounding box center [548, 208] width 603 height 19
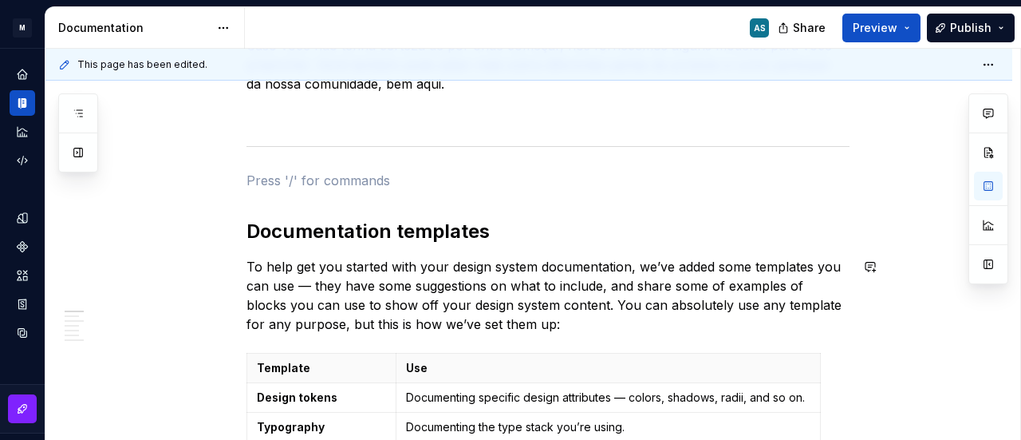
scroll to position [559, 0]
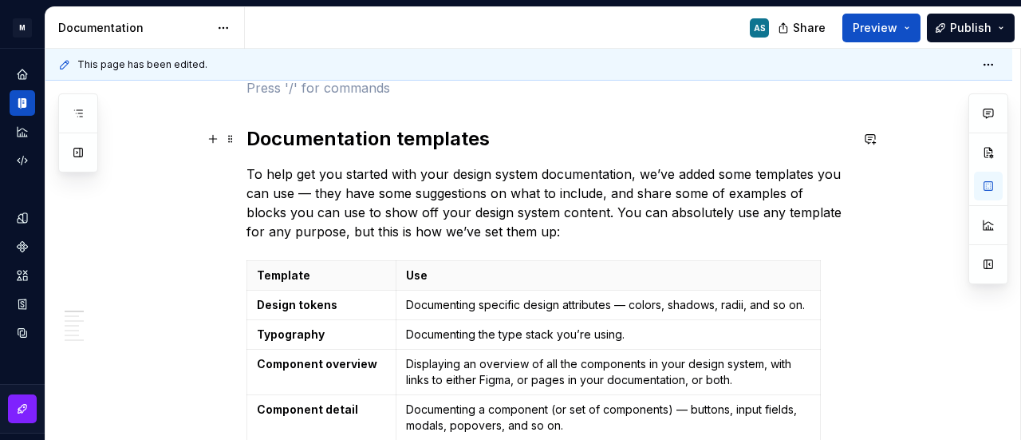
click at [353, 136] on h2 "Documentation templates" at bounding box center [548, 139] width 603 height 26
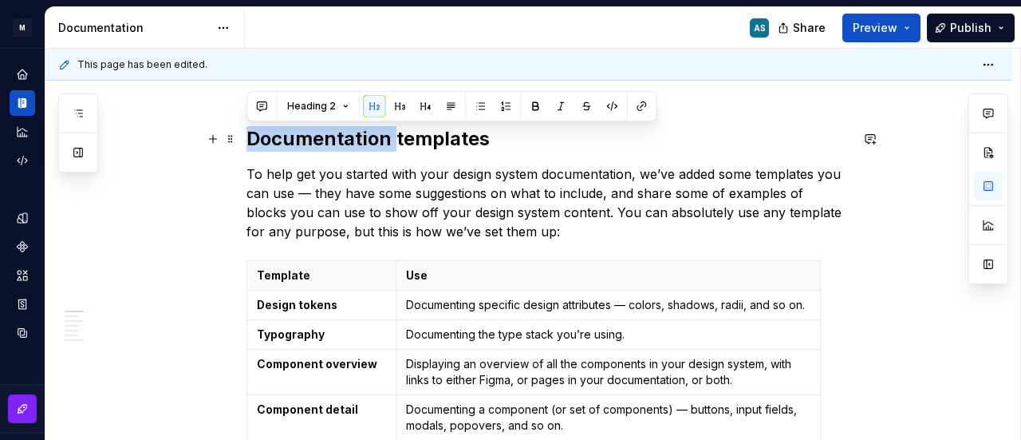
click at [353, 136] on h2 "Documentation templates" at bounding box center [548, 139] width 603 height 26
copy h2 "Documentation templates"
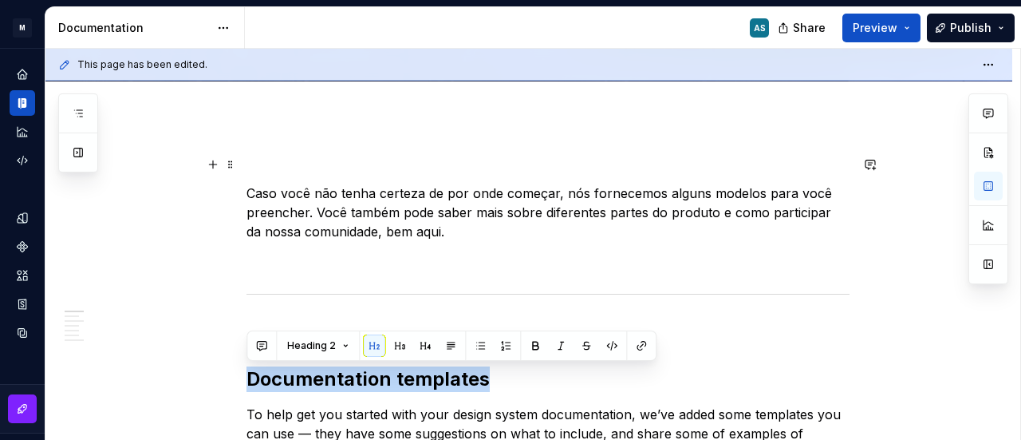
scroll to position [319, 0]
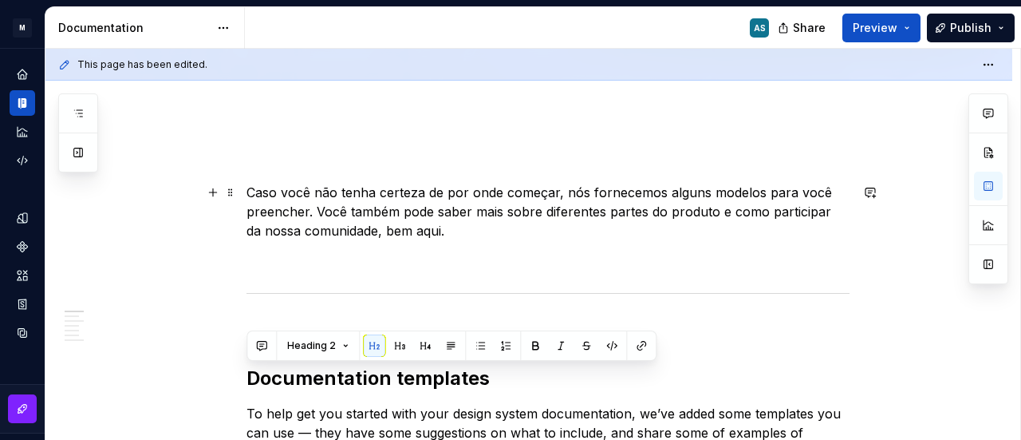
click at [373, 208] on p "Caso você não tenha certeza de por onde começar, nós fornecemos alguns modelos …" at bounding box center [548, 211] width 603 height 57
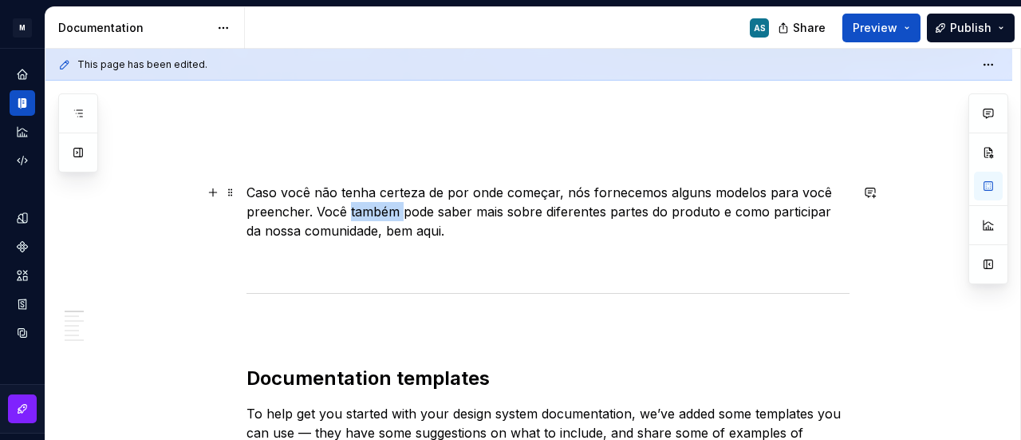
click at [373, 208] on p "Caso você não tenha certeza de por onde começar, nós fornecemos alguns modelos …" at bounding box center [548, 211] width 603 height 57
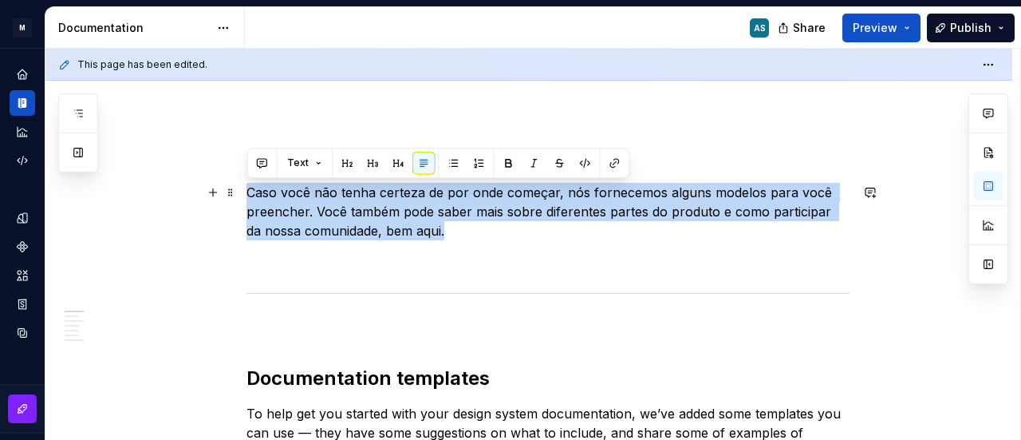
click at [373, 208] on p "Caso você não tenha certeza de por onde começar, nós fornecemos alguns modelos …" at bounding box center [548, 211] width 603 height 57
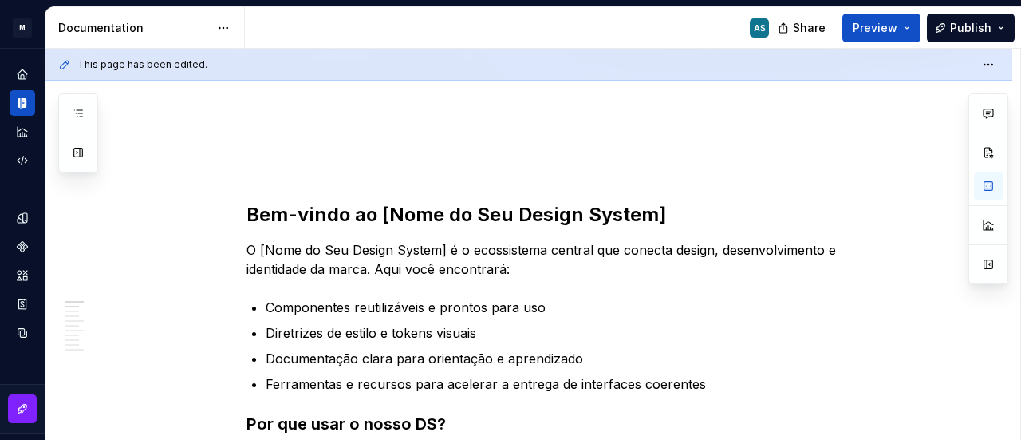
click at [380, 207] on h2 "Bem-vindo ao [Nome do Seu Design System]" at bounding box center [548, 215] width 603 height 26
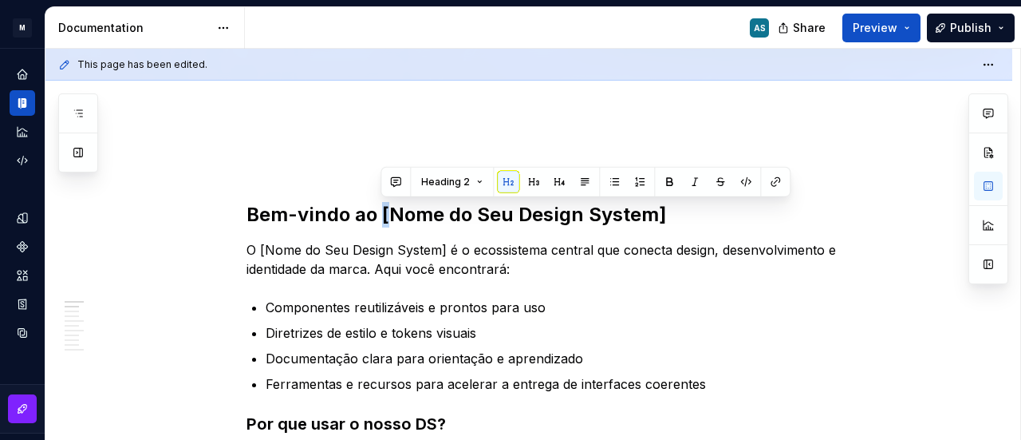
click at [380, 207] on h2 "Bem-vindo ao [Nome do Seu Design System]" at bounding box center [548, 215] width 603 height 26
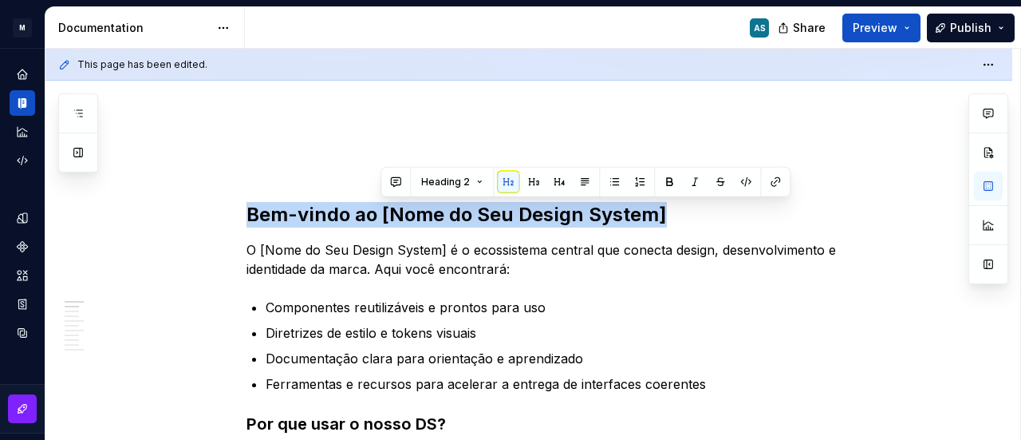
click at [380, 207] on h2 "Bem-vindo ao [Nome do Seu Design System]" at bounding box center [548, 215] width 603 height 26
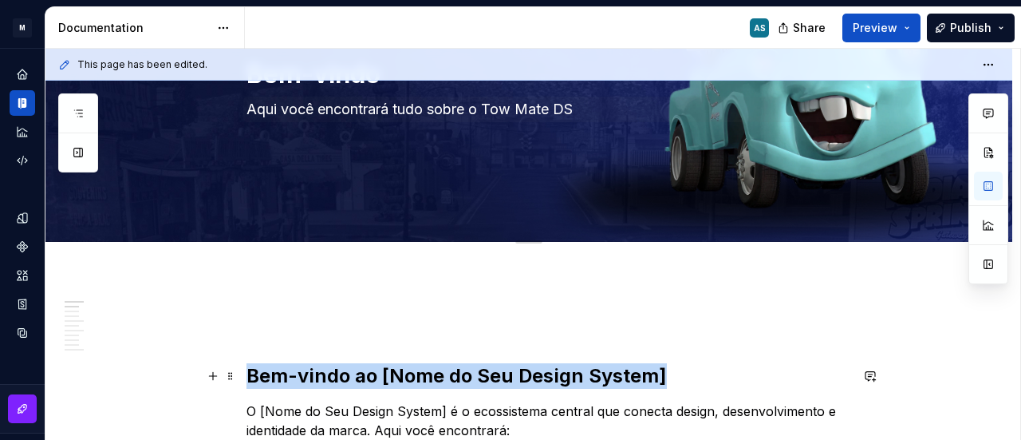
type textarea "*"
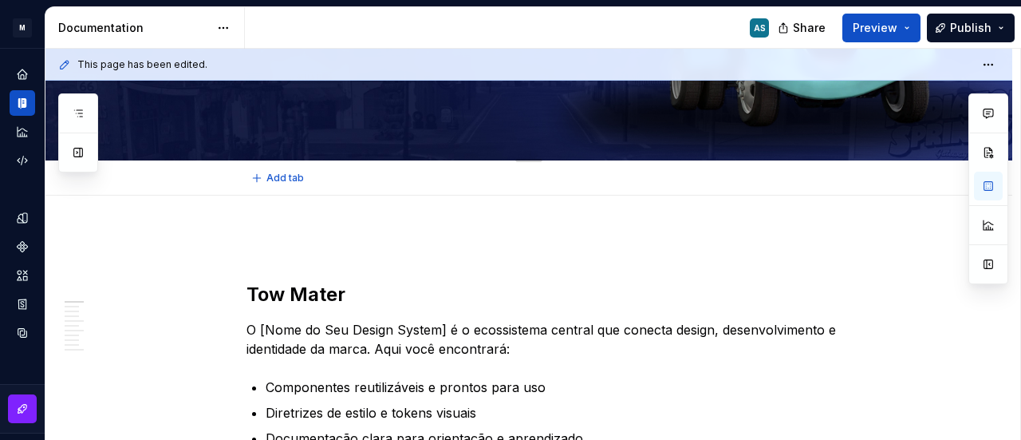
scroll to position [80, 0]
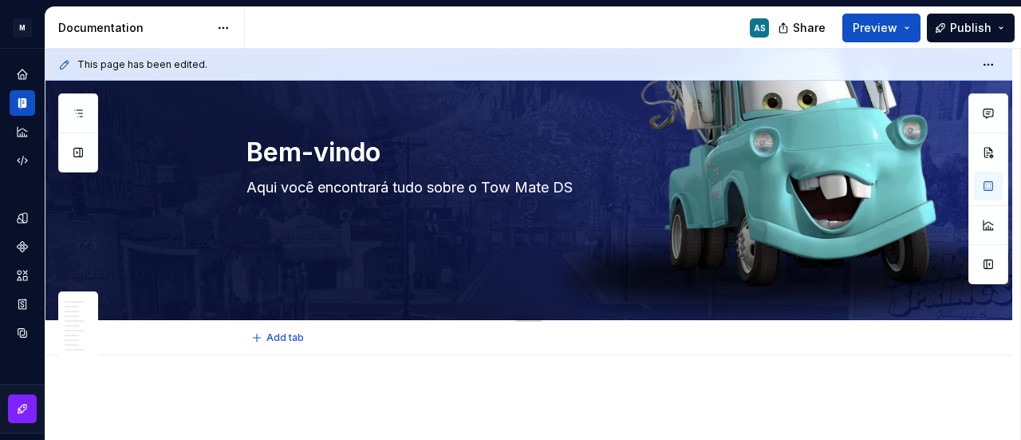
click at [469, 181] on textarea "Aqui você encontrará tudo sobre o Tow Mate DS" at bounding box center [544, 188] width 603 height 26
click at [530, 189] on textarea "Aqui você encontrará tudo sobre o Tow Mate DS" at bounding box center [544, 188] width 603 height 26
click at [533, 187] on textarea "Aqui você encontrará tudo sobre o Tow Mate DS" at bounding box center [544, 188] width 603 height 26
click at [562, 183] on textarea "Aqui você encontrará tudo sobre o Tow Mate DS" at bounding box center [544, 188] width 603 height 26
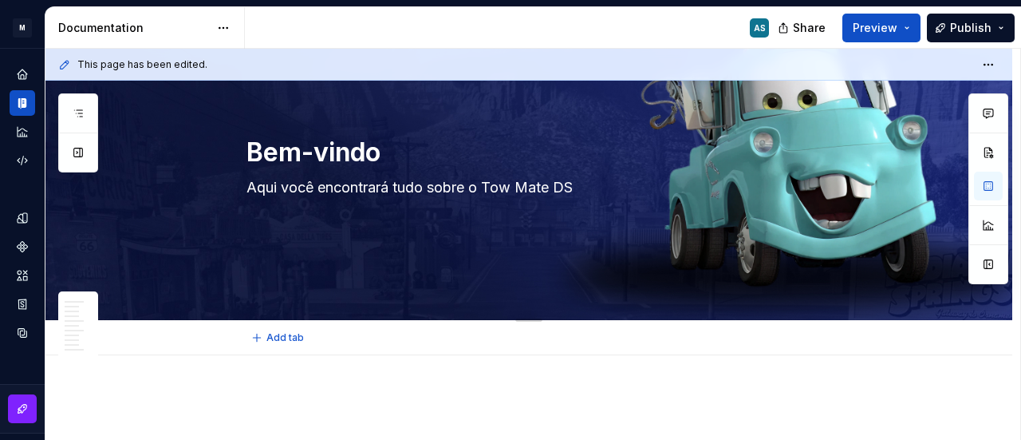
click at [555, 187] on textarea "Aqui você encontrará tudo sobre o Tow Mate DS" at bounding box center [544, 188] width 603 height 26
click at [551, 189] on textarea "Aqui você encontrará tudo sobre o Tow Mate DS" at bounding box center [544, 188] width 603 height 26
type textarea "*"
type textarea "Aqui você encontrará tudo sobre o Tow Mater DS"
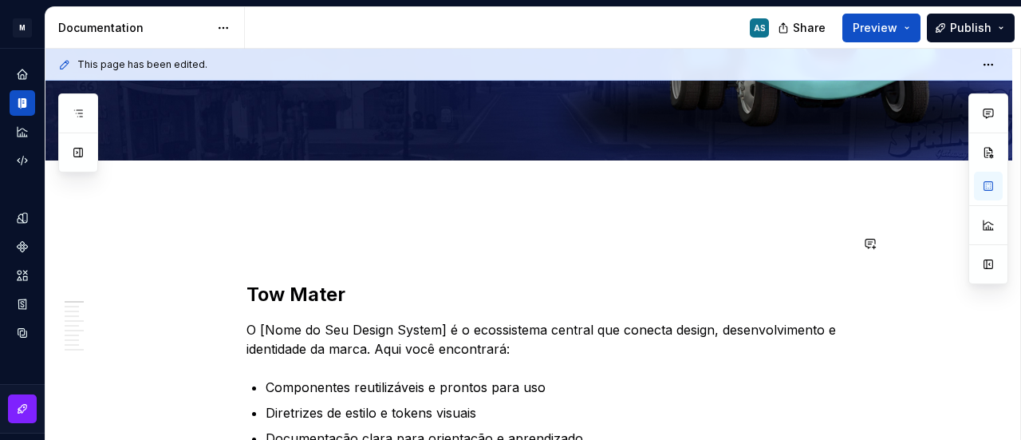
scroll to position [399, 0]
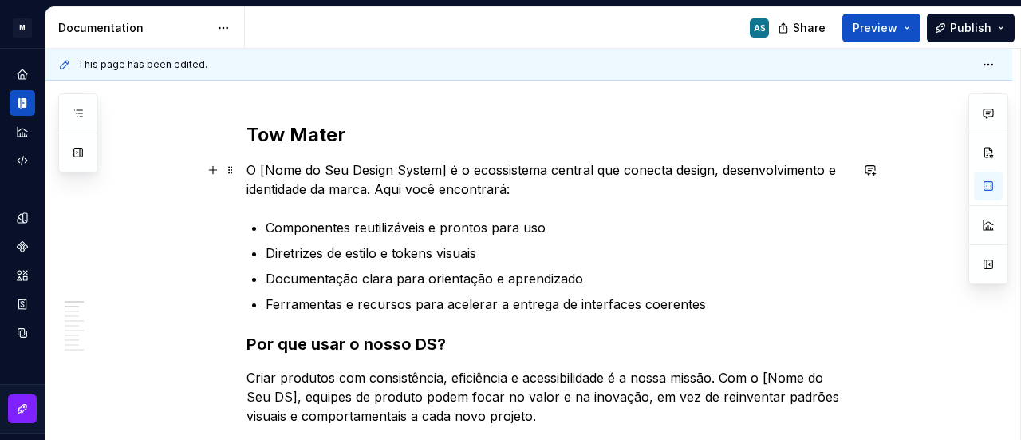
type textarea "*"
type textarea "Aqui você encontrará tudo sobre o Tow Mater DS"
click at [407, 133] on h2 "Tow Mater" at bounding box center [548, 135] width 603 height 26
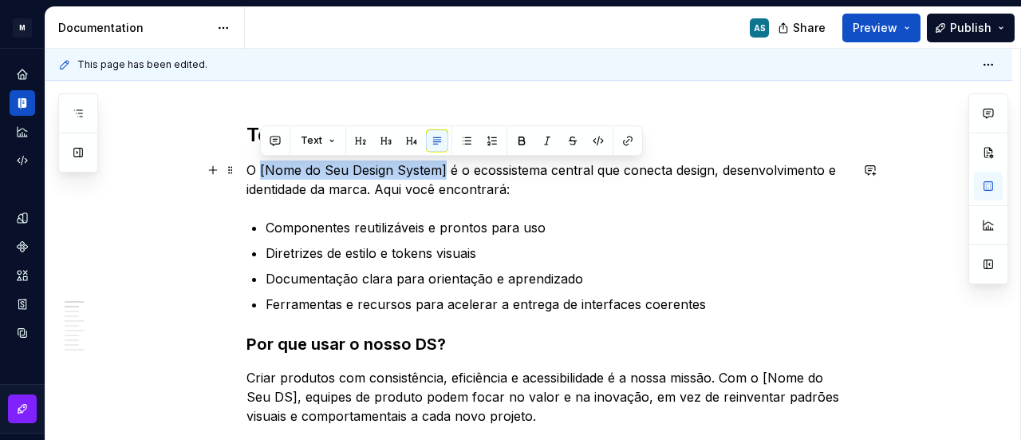
drag, startPoint x: 446, startPoint y: 172, endPoint x: 259, endPoint y: 173, distance: 187.5
click at [259, 173] on p "O [Nome do Seu Design System] é o ecossistema central que conecta design, desen…" at bounding box center [548, 179] width 603 height 38
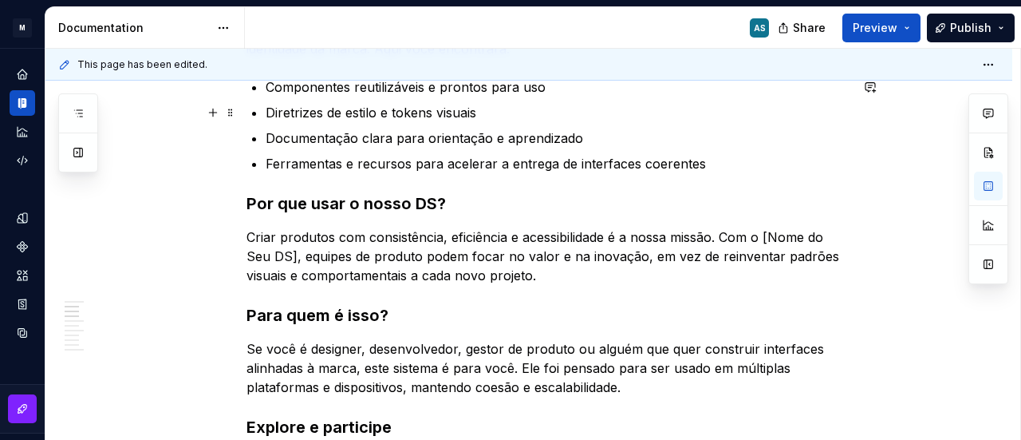
scroll to position [559, 0]
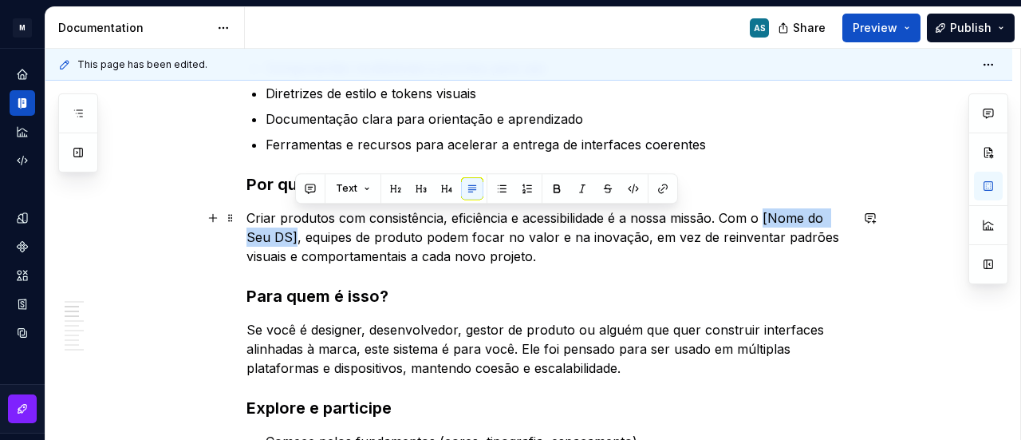
drag, startPoint x: 764, startPoint y: 218, endPoint x: 294, endPoint y: 240, distance: 471.3
click at [294, 240] on p "Criar produtos com consistência, eficiência e acessibilidade é a nossa missão. …" at bounding box center [548, 236] width 603 height 57
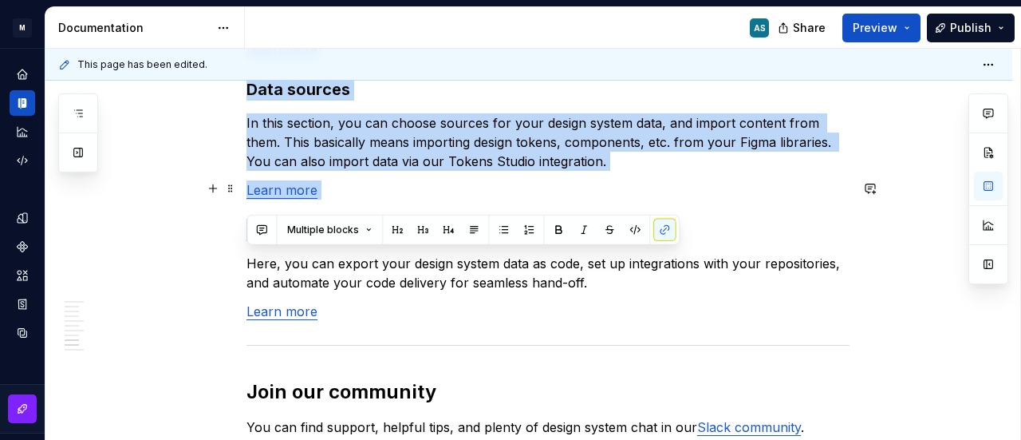
scroll to position [2301, 0]
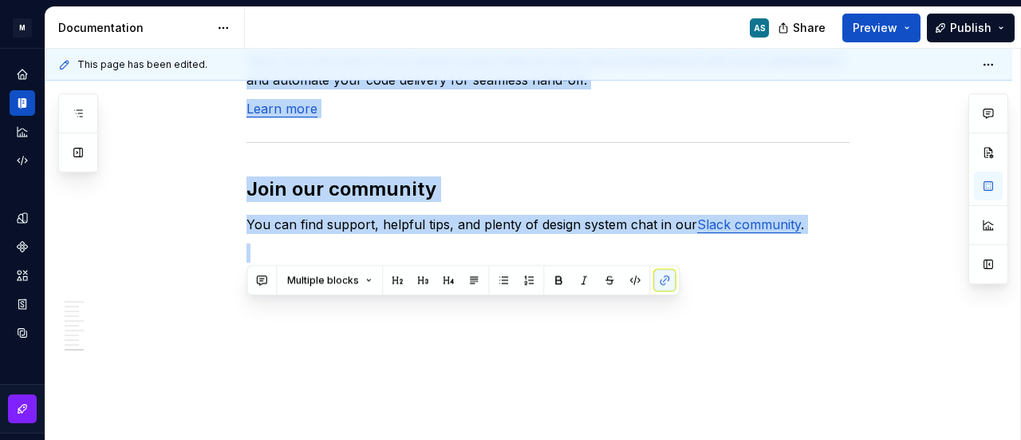
drag, startPoint x: 261, startPoint y: 231, endPoint x: 716, endPoint y: 234, distance: 454.8
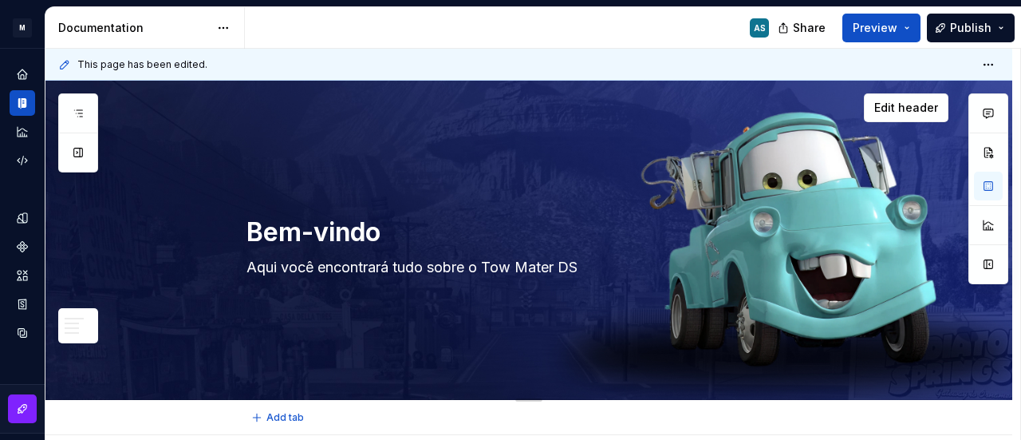
scroll to position [160, 0]
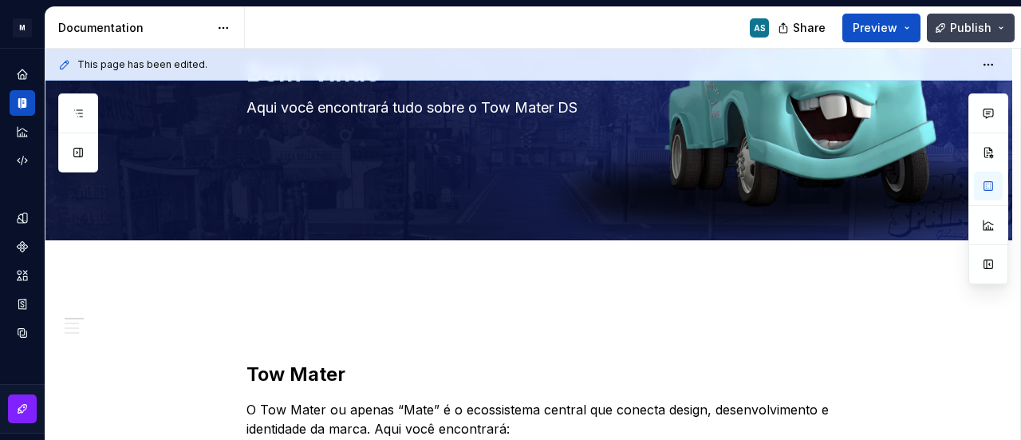
click at [961, 24] on span "Publish" at bounding box center [970, 28] width 41 height 16
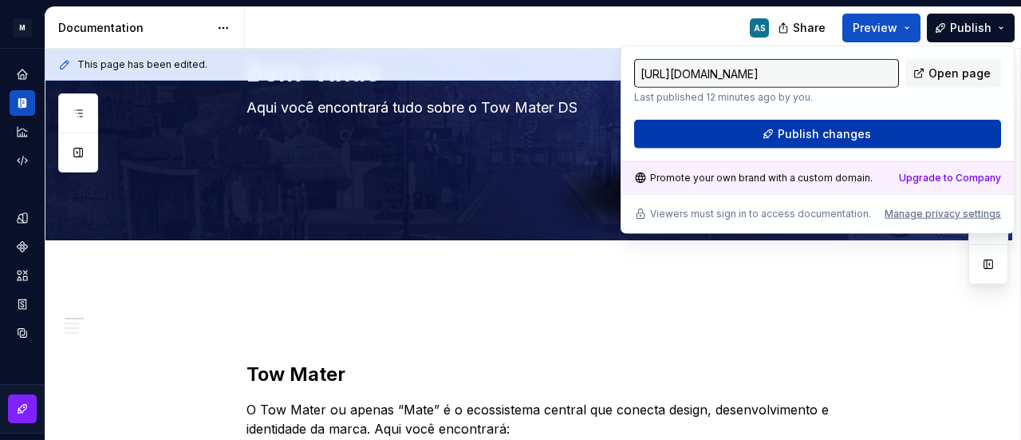
click at [846, 138] on span "Publish changes" at bounding box center [824, 134] width 93 height 16
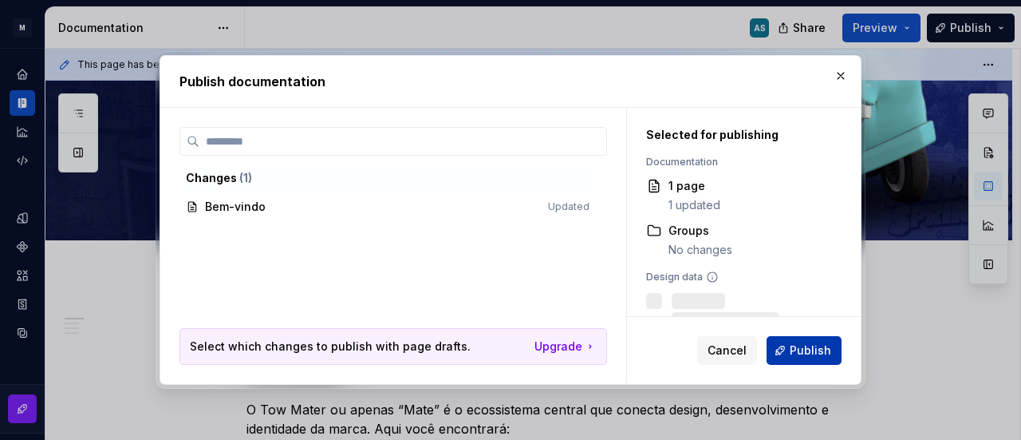
click at [819, 346] on span "Publish" at bounding box center [810, 350] width 41 height 16
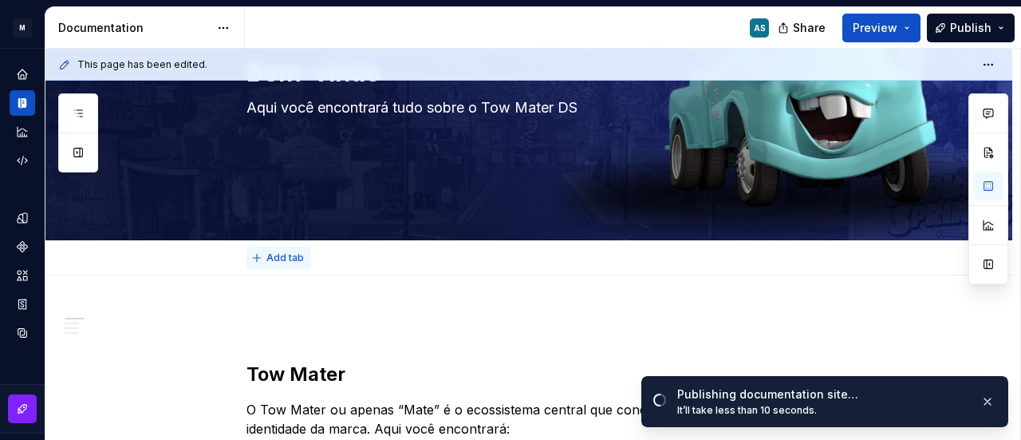
click at [292, 250] on button "Add tab" at bounding box center [279, 258] width 65 height 22
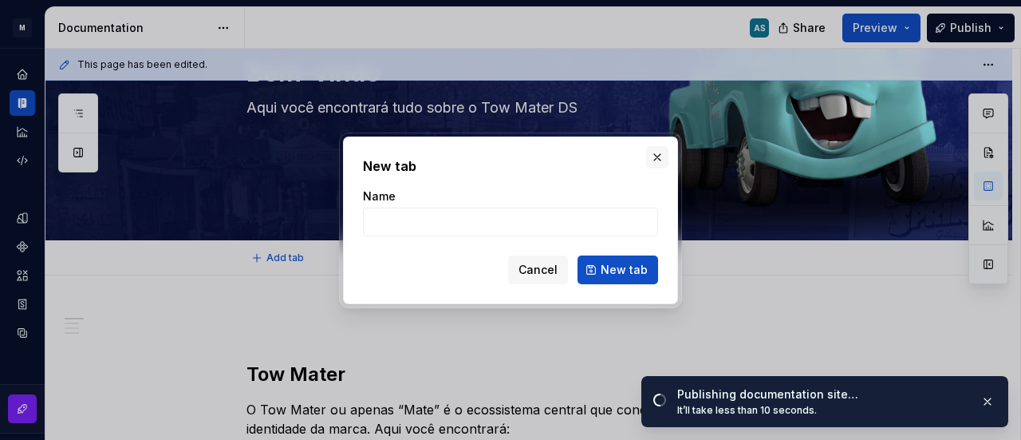
click at [659, 156] on button "button" at bounding box center [657, 157] width 22 height 22
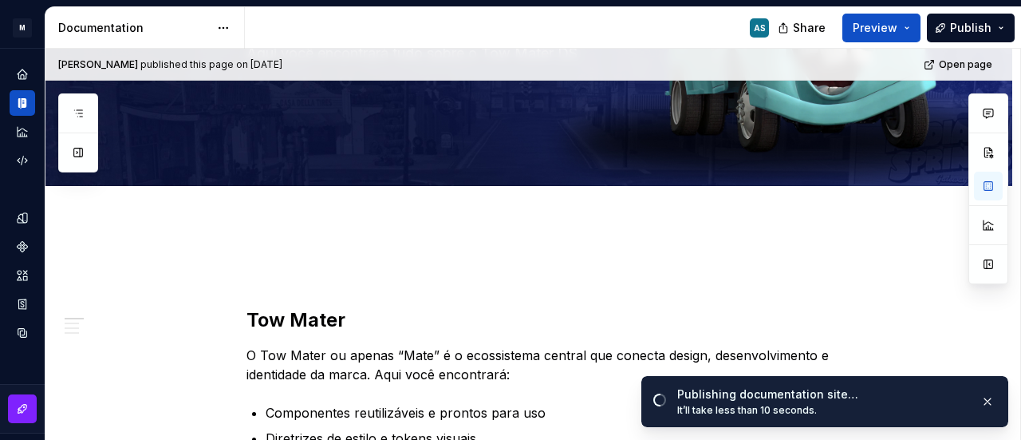
scroll to position [239, 0]
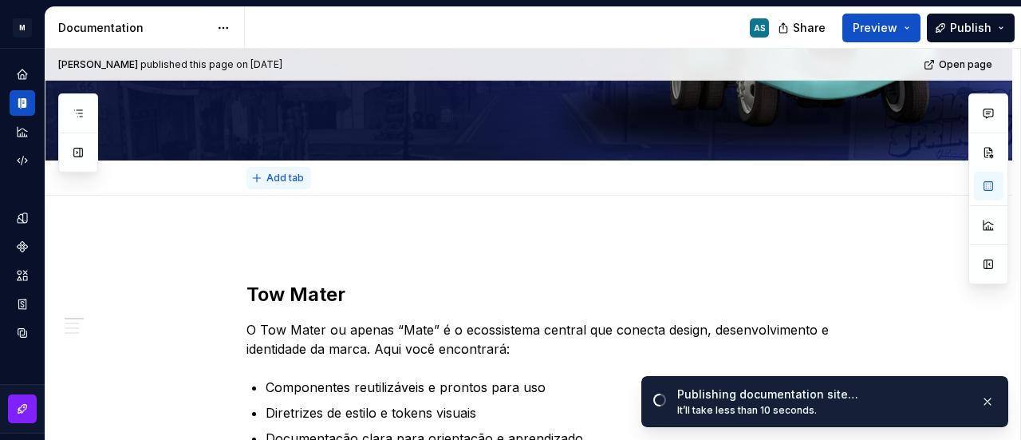
click at [282, 169] on button "Add tab" at bounding box center [279, 178] width 65 height 22
click at [206, 241] on button "button" at bounding box center [213, 243] width 22 height 22
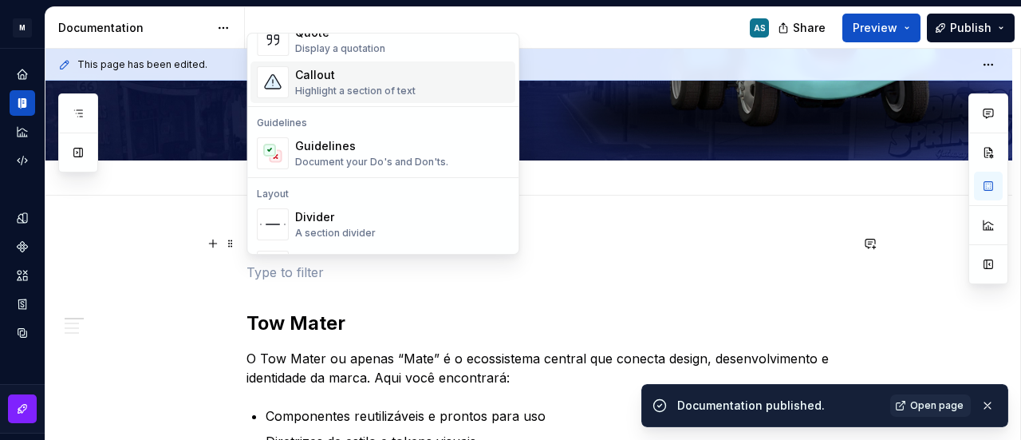
scroll to position [399, 0]
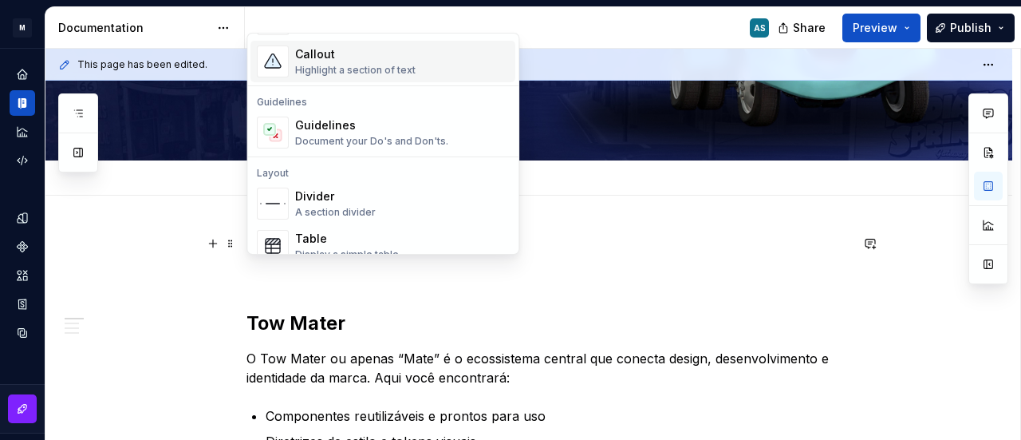
click at [403, 71] on div "Highlight a section of text" at bounding box center [355, 70] width 120 height 13
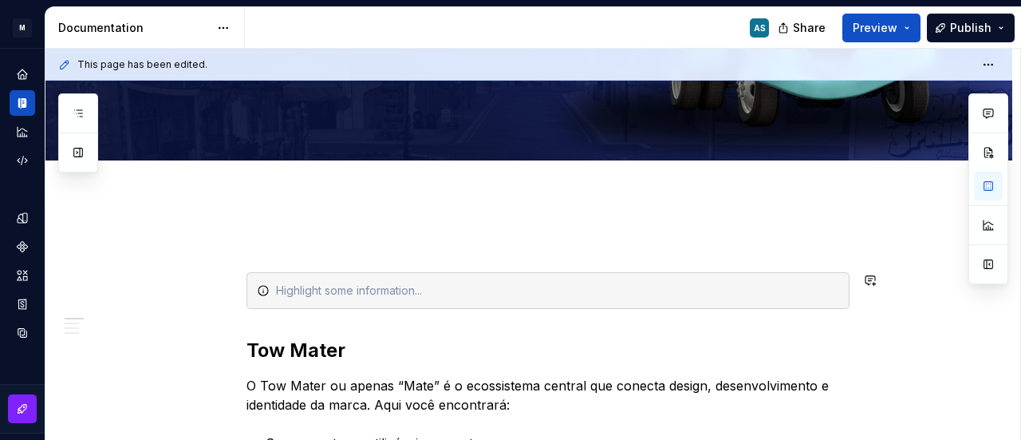
click at [302, 280] on div at bounding box center [548, 290] width 603 height 37
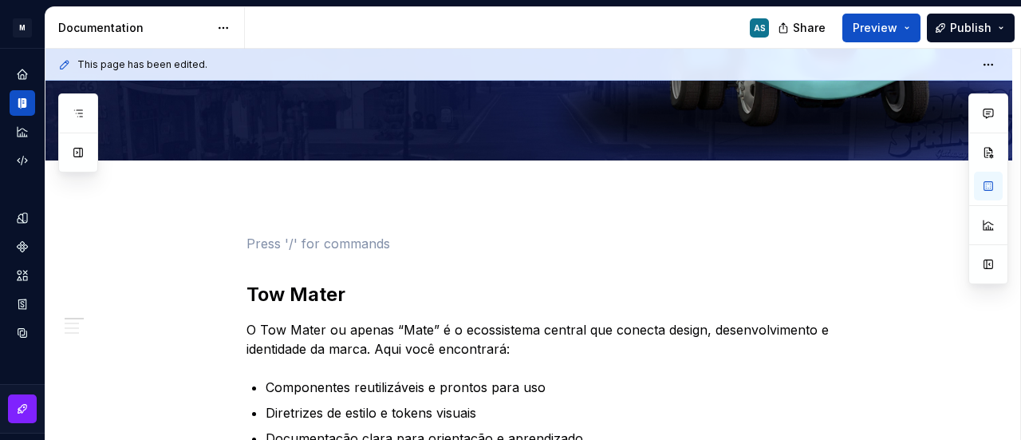
scroll to position [222, 0]
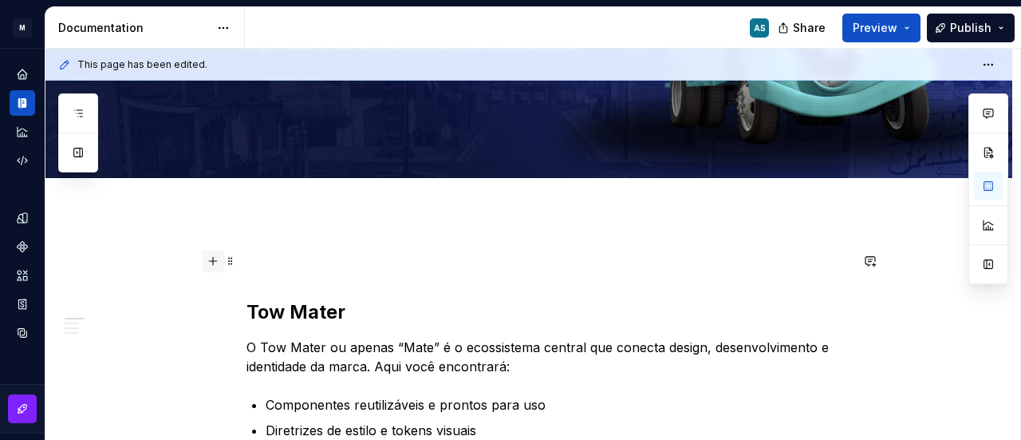
click at [209, 265] on button "button" at bounding box center [213, 261] width 22 height 22
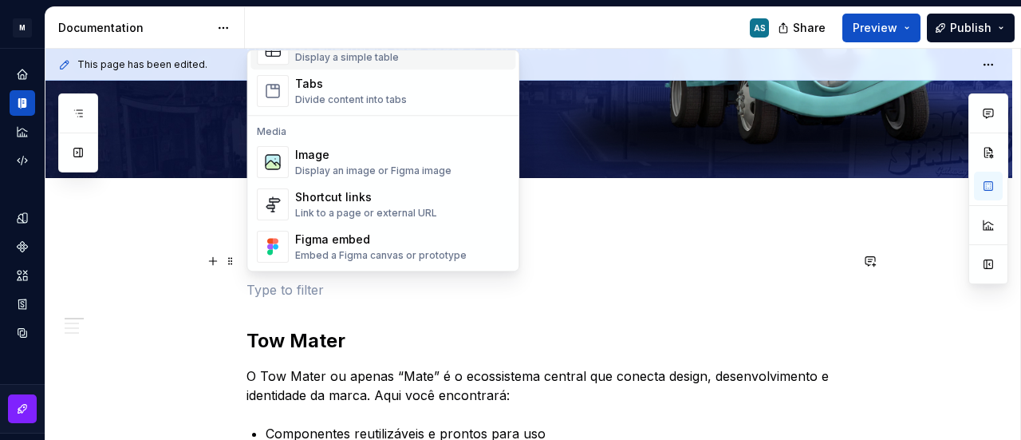
scroll to position [638, 0]
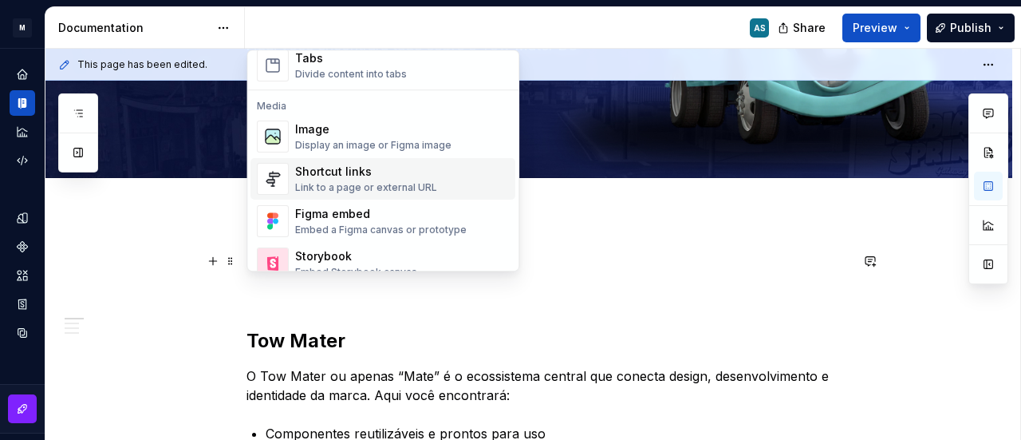
click at [456, 168] on div "Shortcut links Link to a page or external URL" at bounding box center [402, 179] width 214 height 32
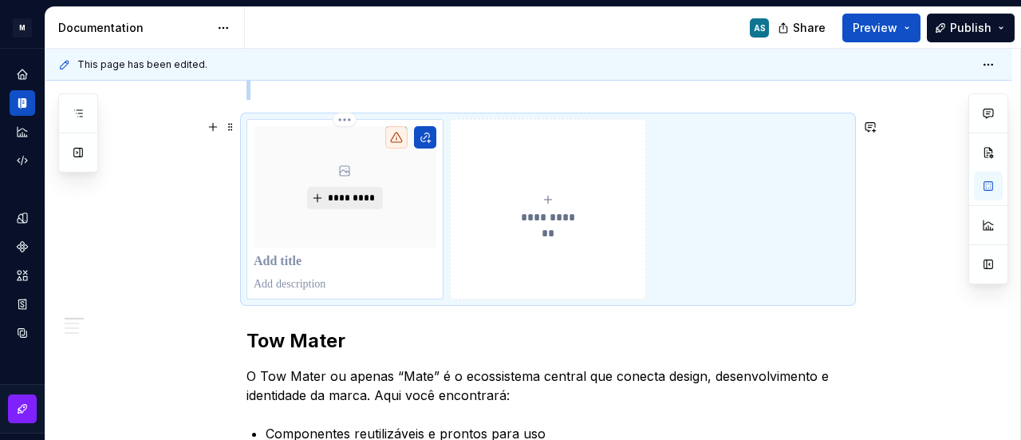
scroll to position [410, 0]
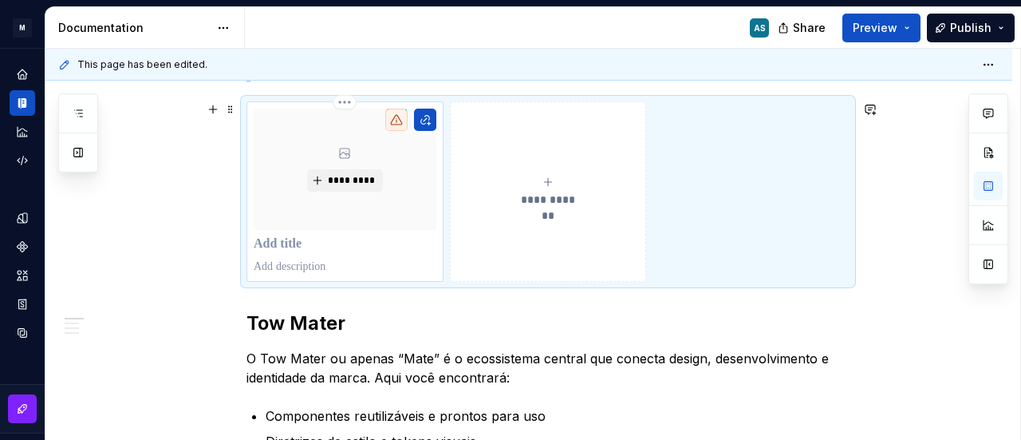
click at [319, 244] on p at bounding box center [345, 244] width 183 height 16
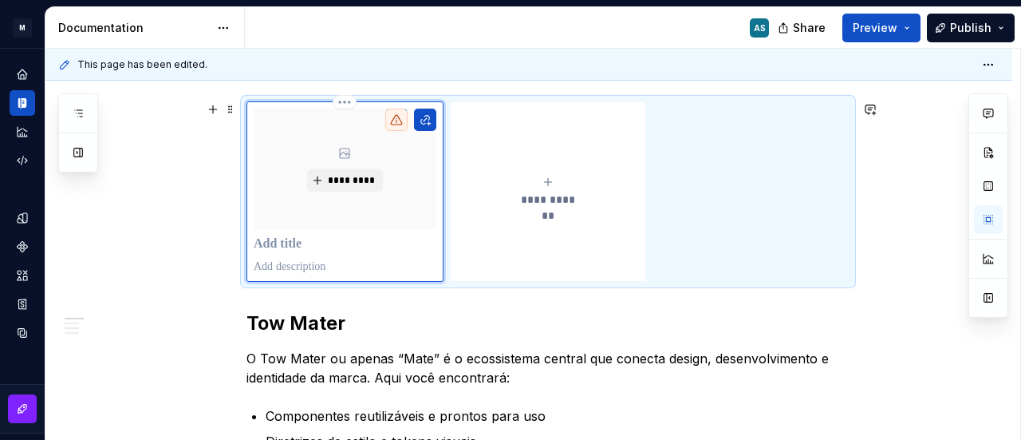
type textarea "*"
click at [509, 183] on div "**********" at bounding box center [548, 192] width 182 height 32
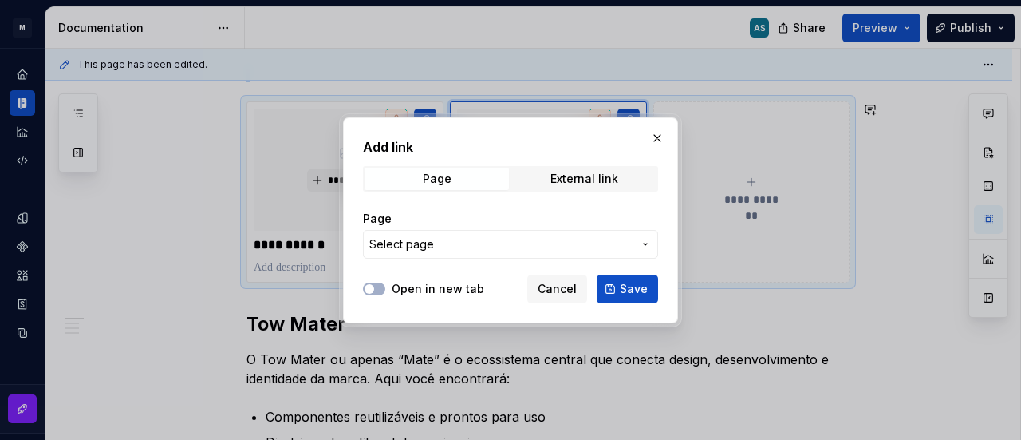
click at [464, 243] on span "Select page" at bounding box center [500, 244] width 263 height 16
drag, startPoint x: 291, startPoint y: 234, endPoint x: 293, endPoint y: 218, distance: 16.0
click at [290, 233] on div at bounding box center [510, 220] width 1021 height 440
click at [542, 288] on button "Cancel" at bounding box center [557, 288] width 60 height 29
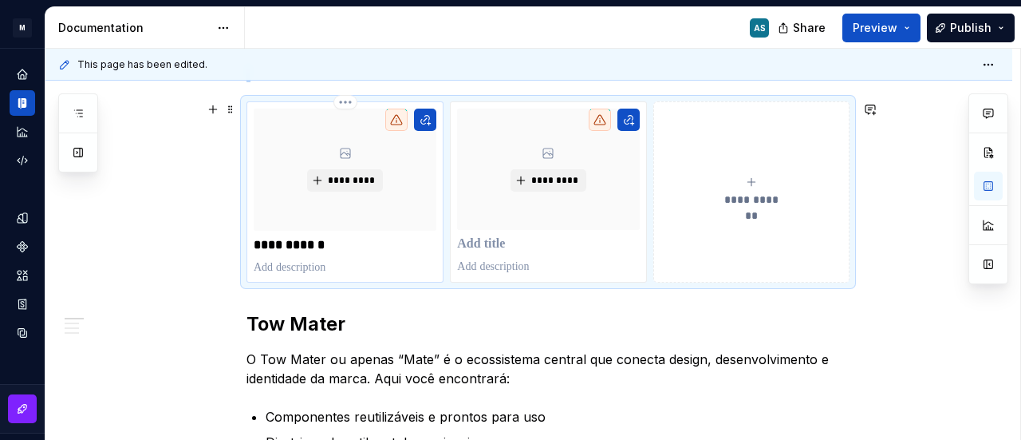
click at [340, 239] on p "**********" at bounding box center [345, 245] width 183 height 16
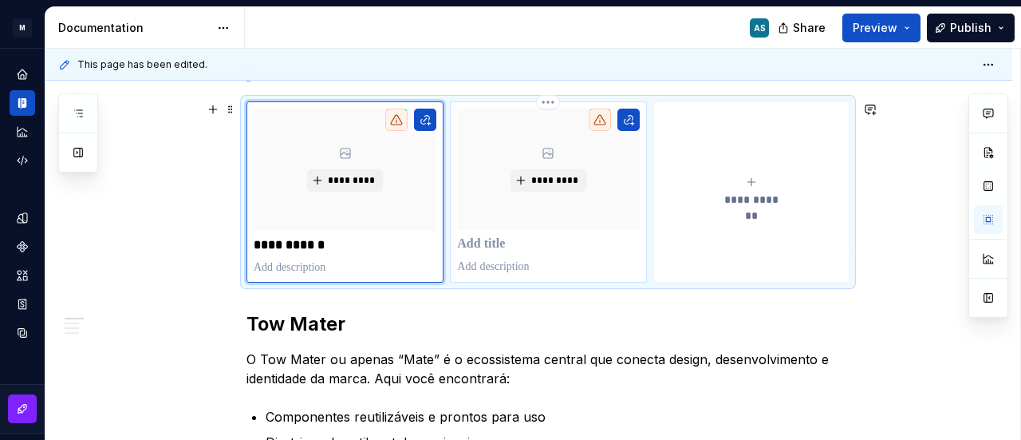
click at [529, 231] on div "*********" at bounding box center [548, 192] width 182 height 166
click at [425, 112] on button "button" at bounding box center [425, 120] width 22 height 22
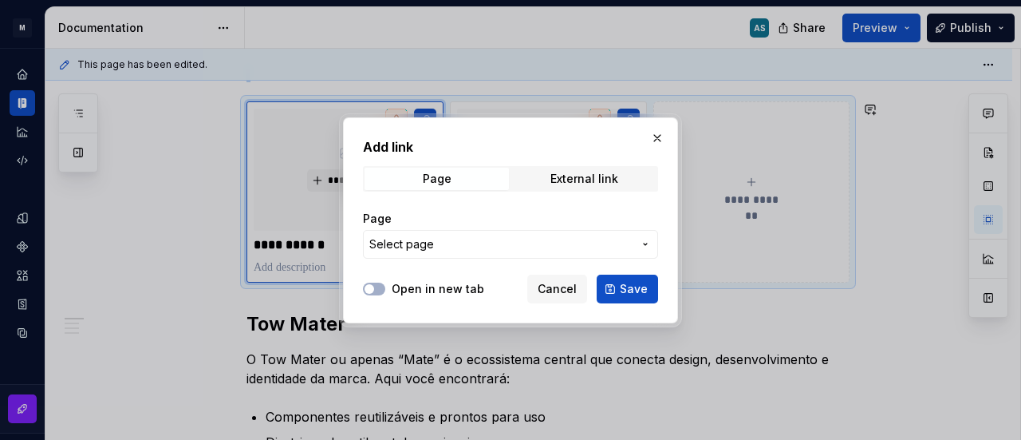
click at [447, 232] on button "Select page" at bounding box center [510, 244] width 295 height 29
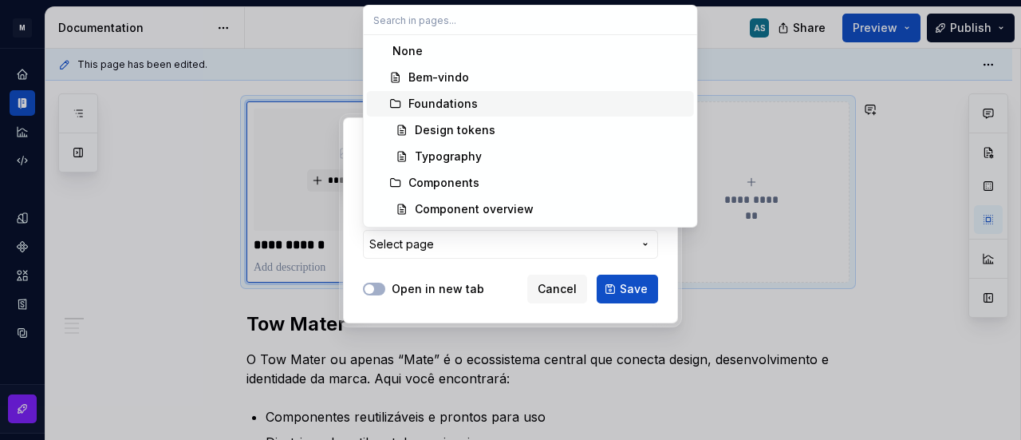
click at [428, 106] on div "Foundations" at bounding box center [443, 104] width 69 height 16
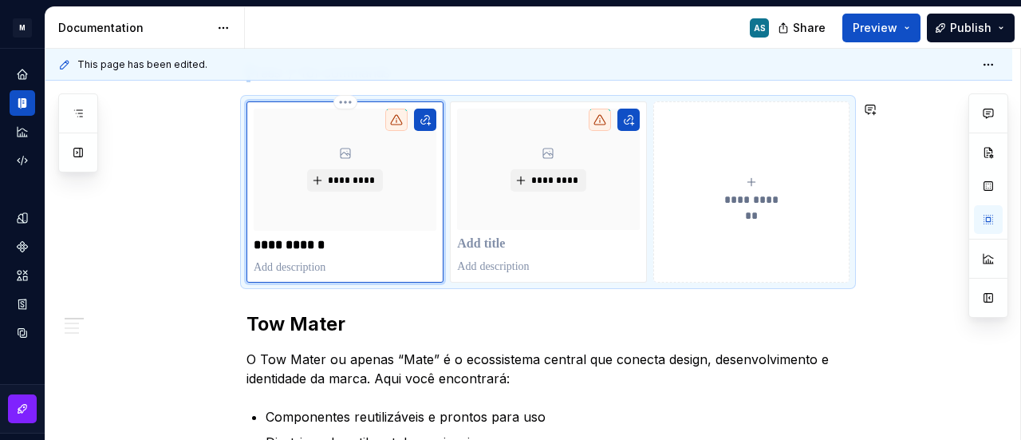
click at [311, 235] on div "**********" at bounding box center [345, 192] width 183 height 167
click at [306, 243] on p "**********" at bounding box center [345, 245] width 183 height 16
click at [499, 240] on p at bounding box center [548, 244] width 182 height 16
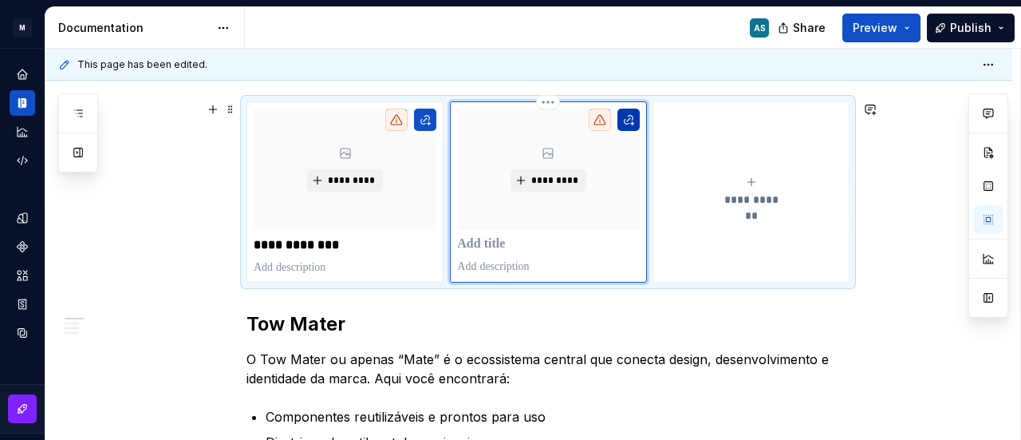
click at [628, 120] on button "button" at bounding box center [629, 120] width 22 height 22
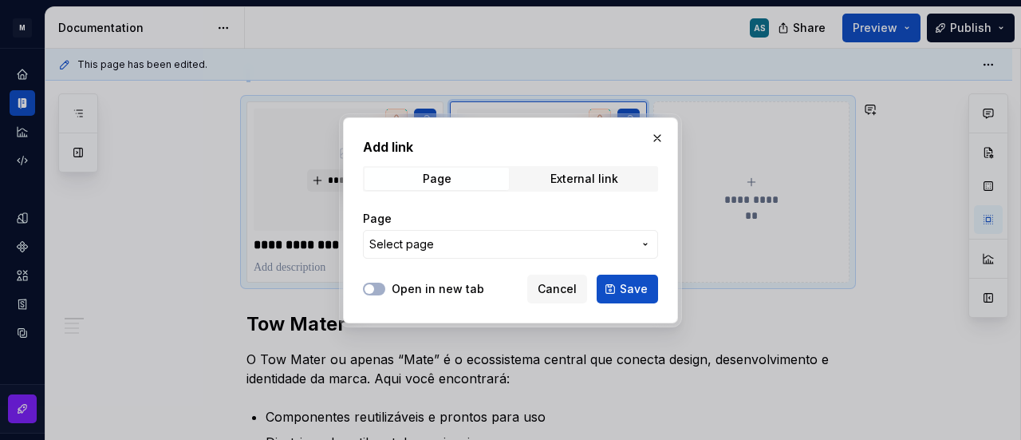
click at [444, 242] on span "Select page" at bounding box center [500, 244] width 263 height 16
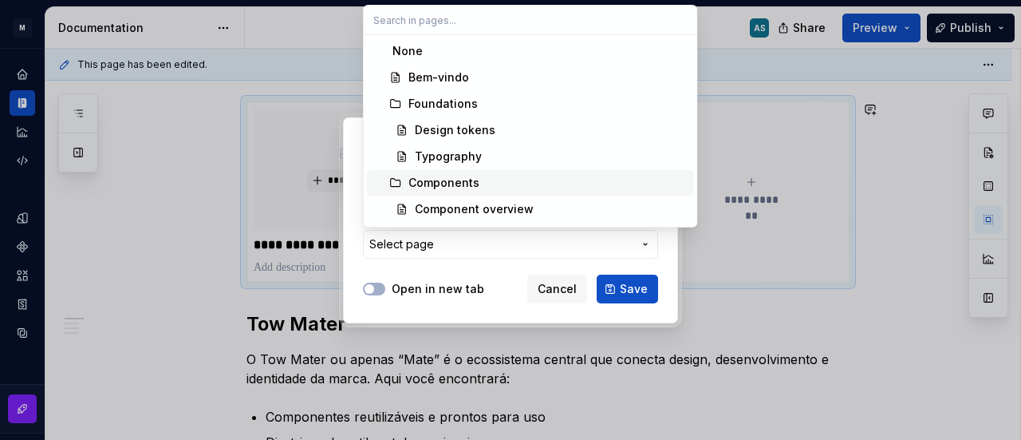
click at [450, 181] on div "Components" at bounding box center [444, 183] width 71 height 16
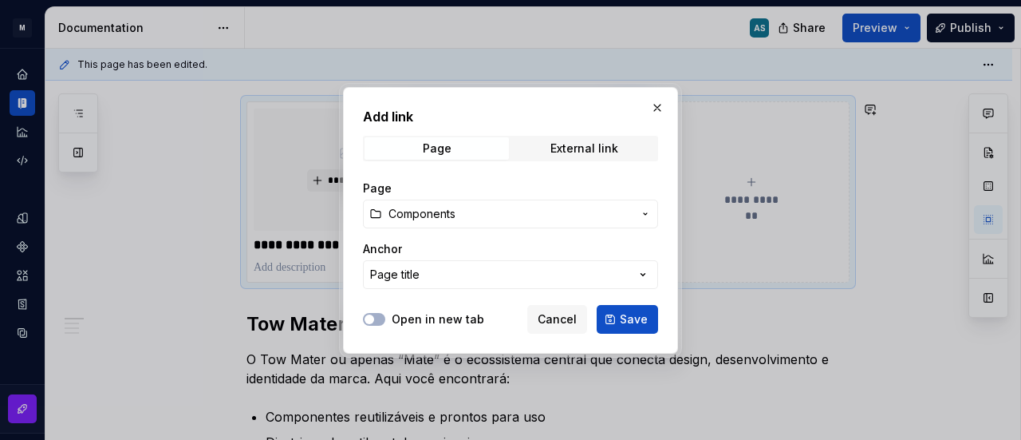
click at [452, 274] on button "Page title" at bounding box center [510, 274] width 295 height 29
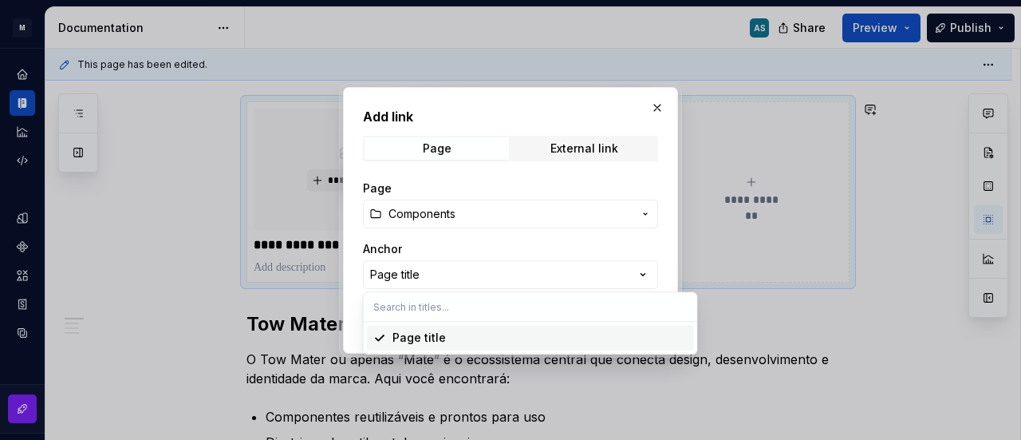
click at [448, 270] on div "Add link Page External link Page Components Anchor Page title Open in new tab C…" at bounding box center [510, 220] width 1021 height 440
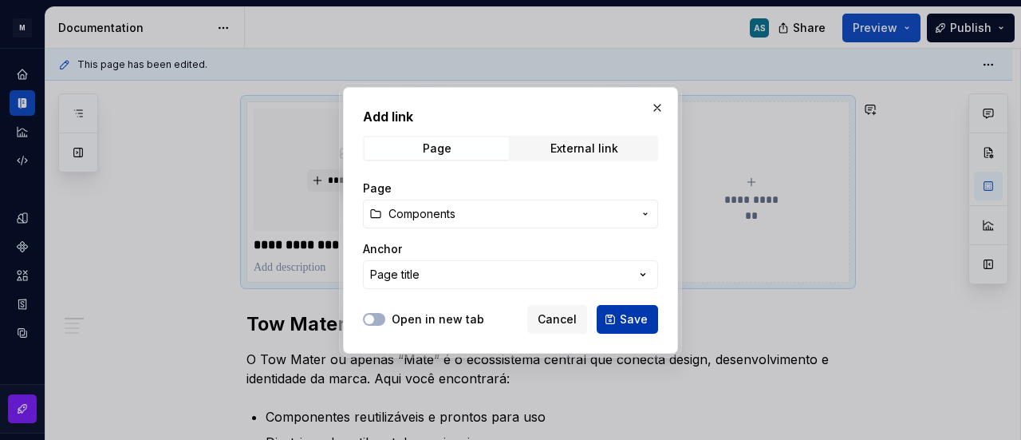
click at [620, 315] on button "Save" at bounding box center [627, 319] width 61 height 29
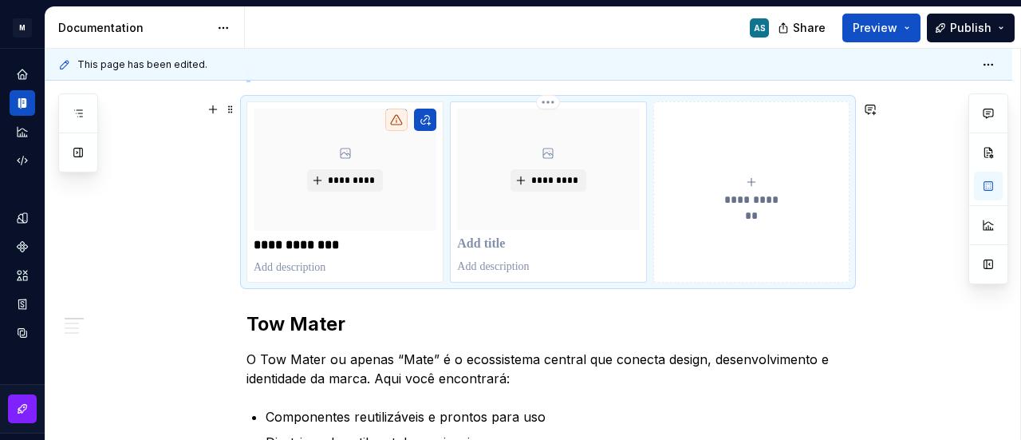
click at [507, 245] on p at bounding box center [548, 244] width 182 height 16
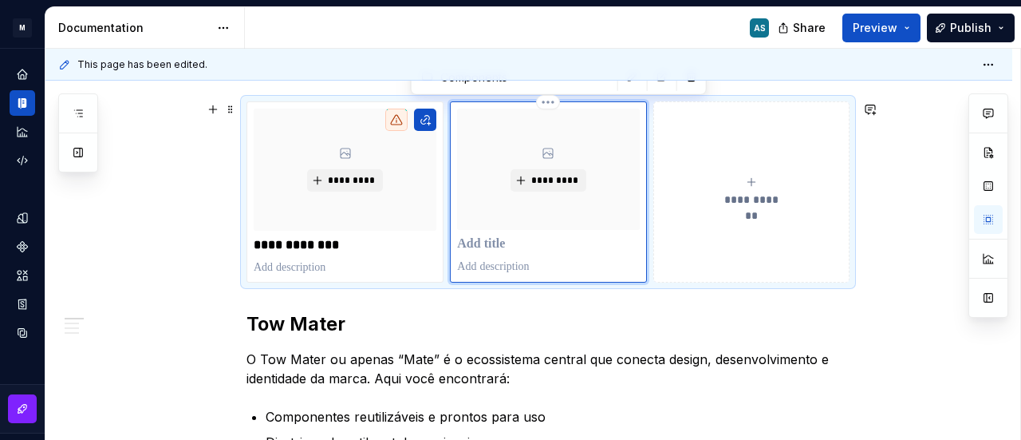
type textarea "*"
click at [757, 181] on icon "submit" at bounding box center [751, 182] width 13 height 13
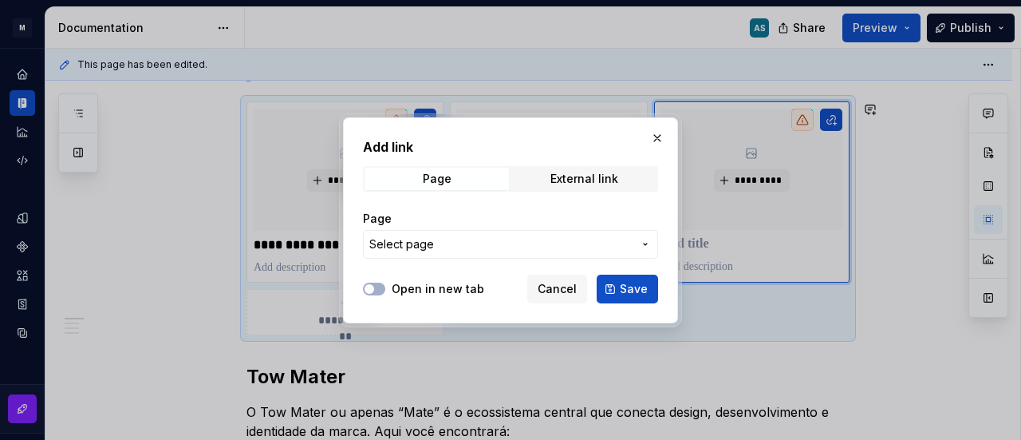
click at [448, 254] on button "Select page" at bounding box center [510, 244] width 295 height 29
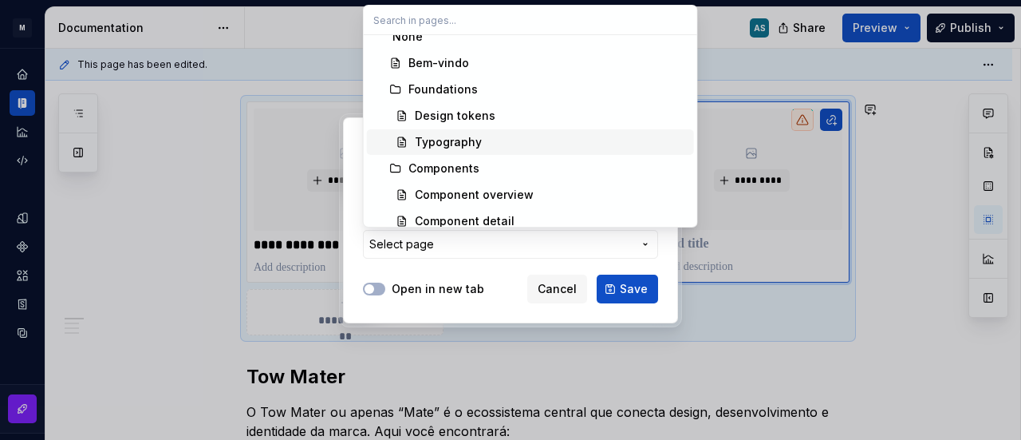
scroll to position [0, 0]
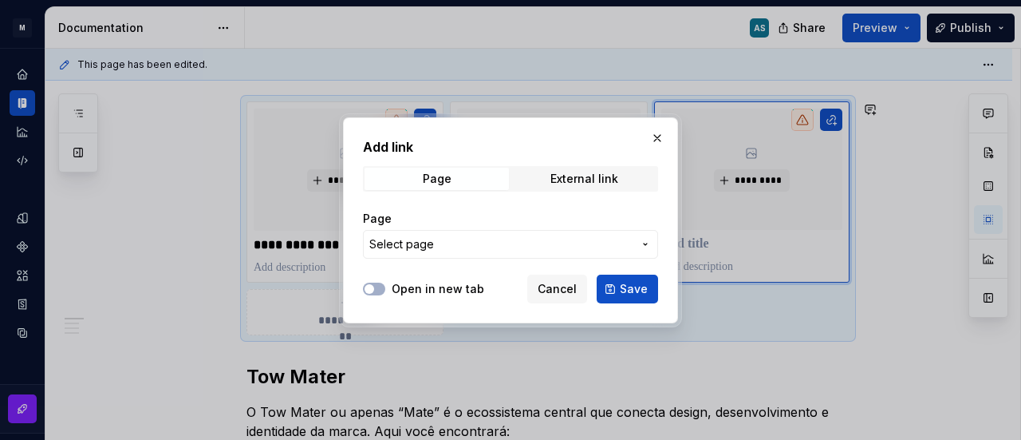
click at [922, 322] on div at bounding box center [510, 220] width 1021 height 440
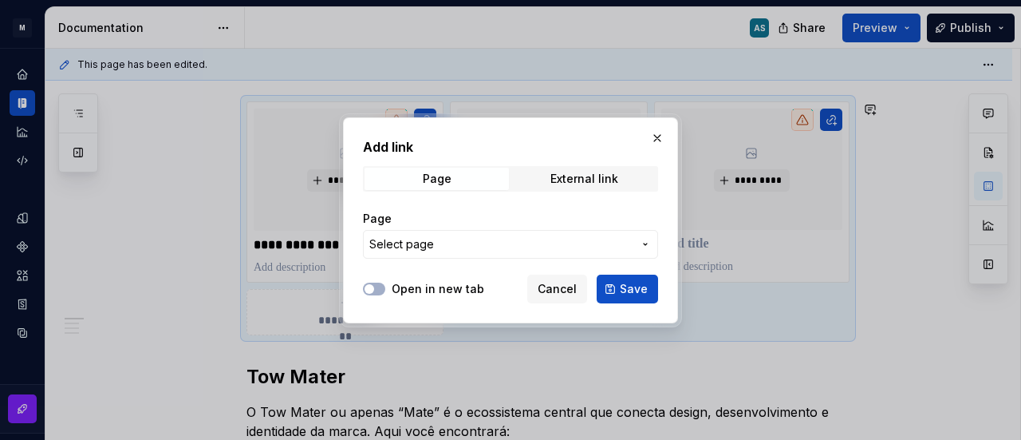
click at [540, 273] on div "Open in new tab Cancel Save" at bounding box center [510, 285] width 295 height 35
drag, startPoint x: 560, startPoint y: 290, endPoint x: 593, endPoint y: 268, distance: 39.6
click at [559, 291] on span "Cancel" at bounding box center [557, 289] width 39 height 16
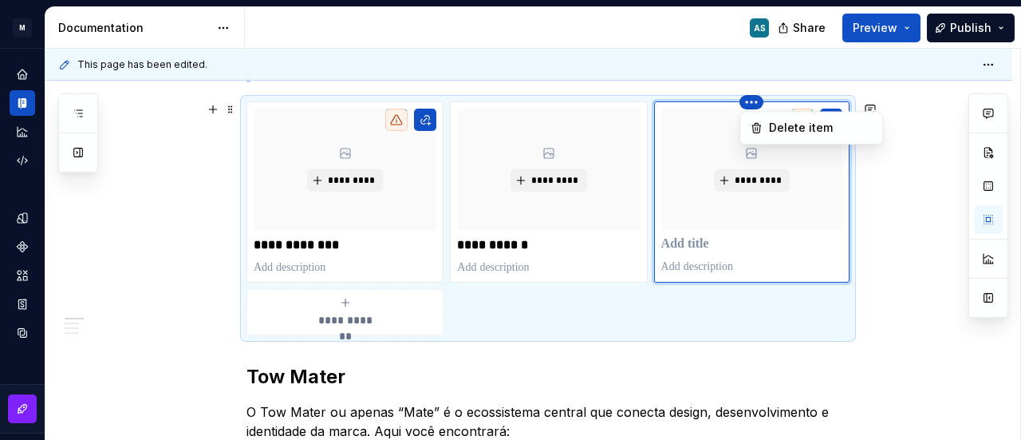
click at [753, 103] on html "**********" at bounding box center [510, 220] width 1021 height 440
click at [766, 128] on div "Delete item" at bounding box center [812, 128] width 136 height 26
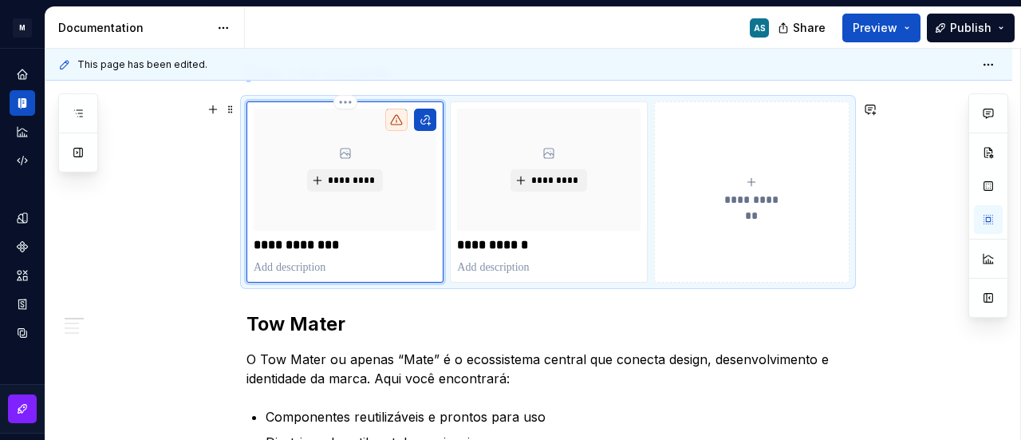
click at [401, 120] on icon at bounding box center [396, 119] width 13 height 13
click at [420, 113] on button "button" at bounding box center [425, 120] width 22 height 22
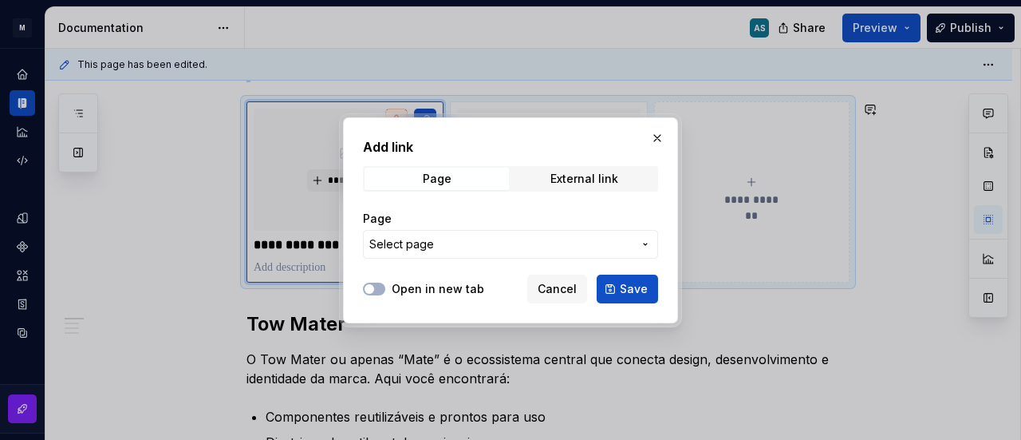
click at [440, 243] on span "Select page" at bounding box center [500, 244] width 263 height 16
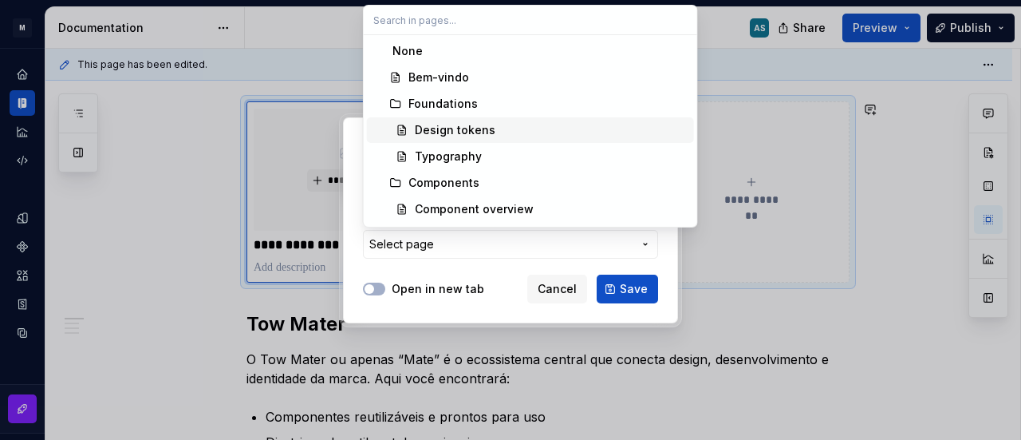
click at [463, 124] on div "Design tokens" at bounding box center [455, 130] width 81 height 16
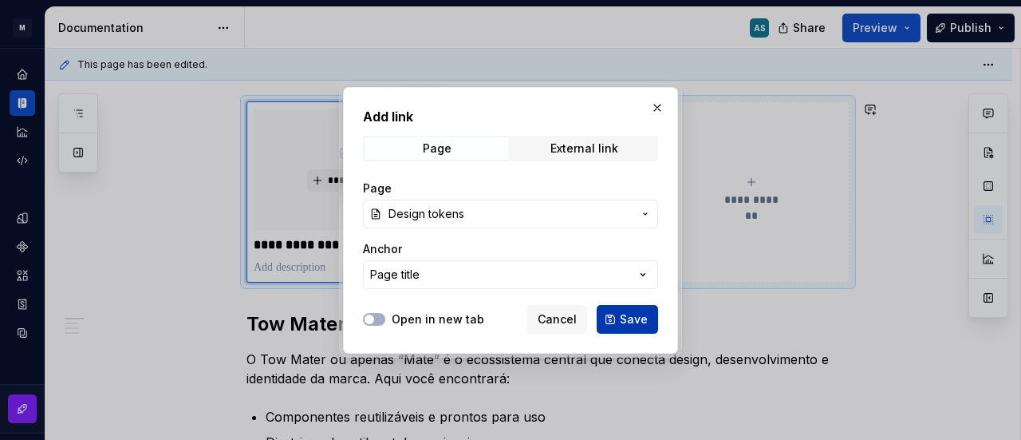
click at [625, 311] on span "Save" at bounding box center [634, 319] width 28 height 16
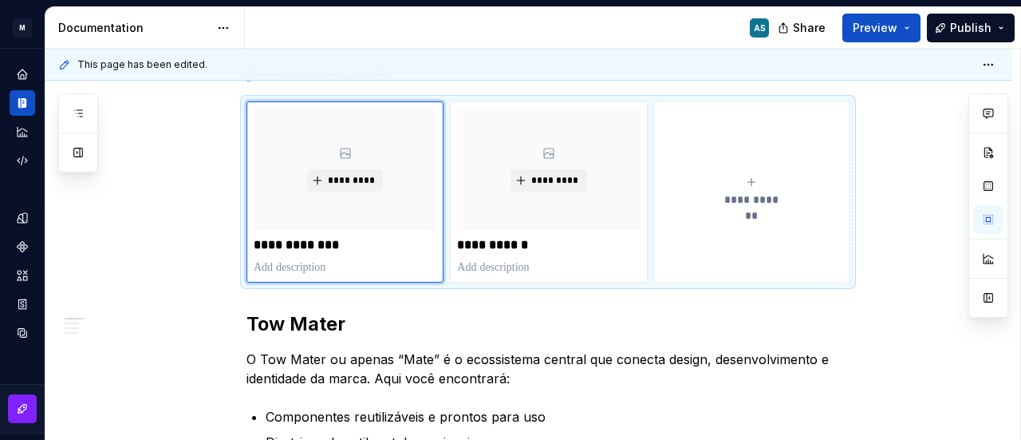
click at [604, 57] on div "This page has been edited." at bounding box center [528, 65] width 967 height 32
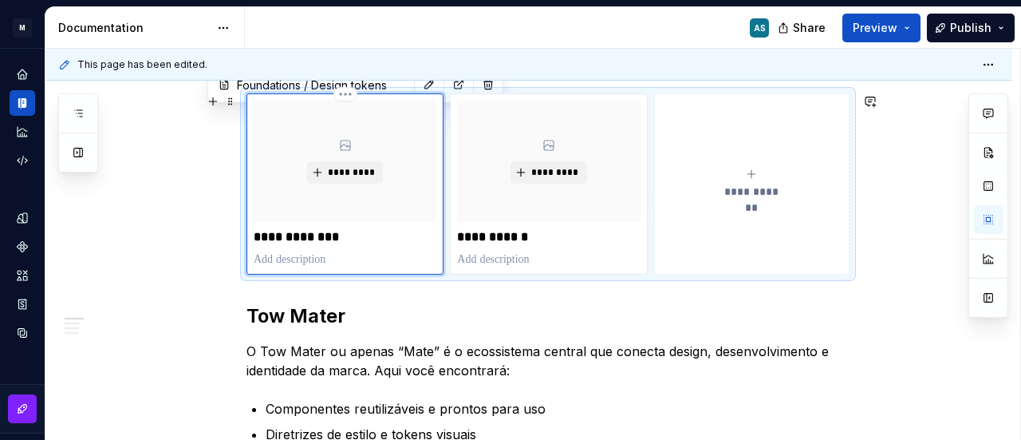
scroll to position [399, 0]
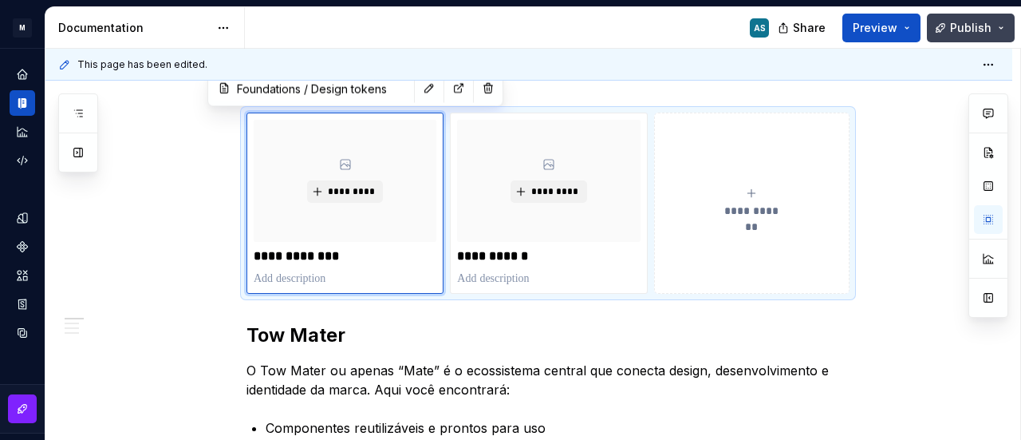
click at [954, 17] on button "Publish" at bounding box center [971, 28] width 88 height 29
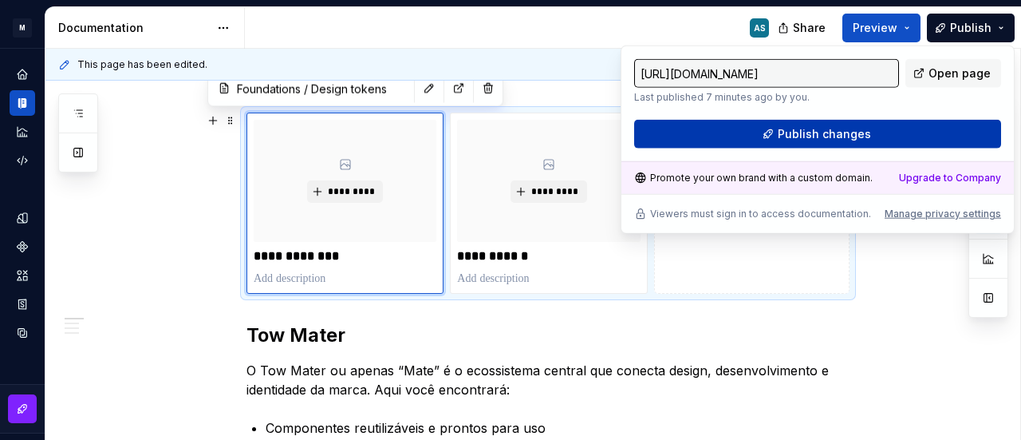
click at [843, 128] on span "Publish changes" at bounding box center [824, 134] width 93 height 16
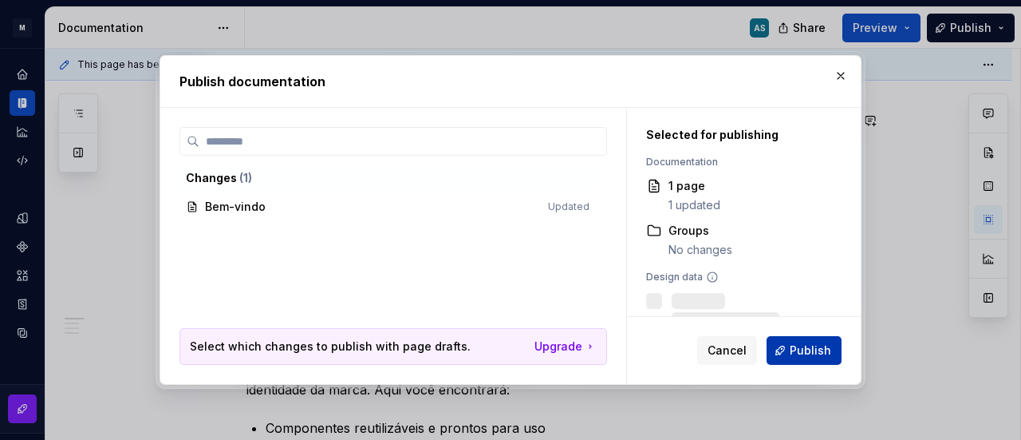
click at [809, 344] on span "Publish" at bounding box center [810, 350] width 41 height 16
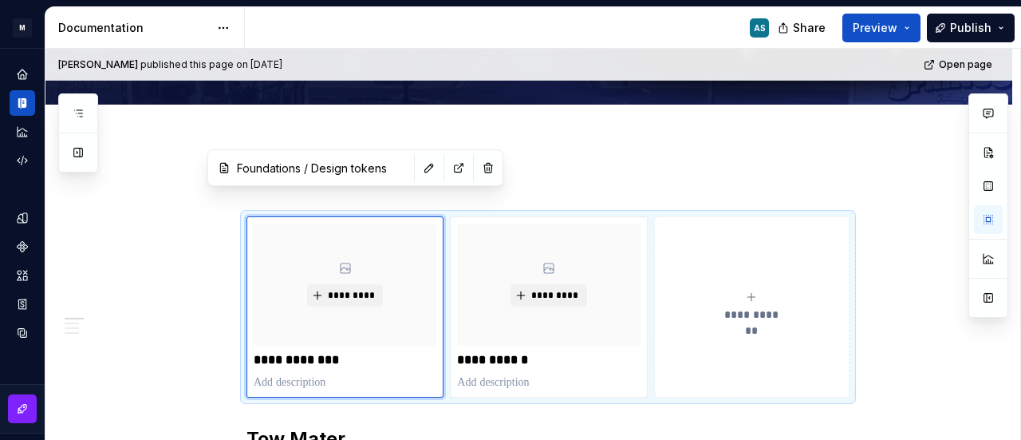
scroll to position [319, 0]
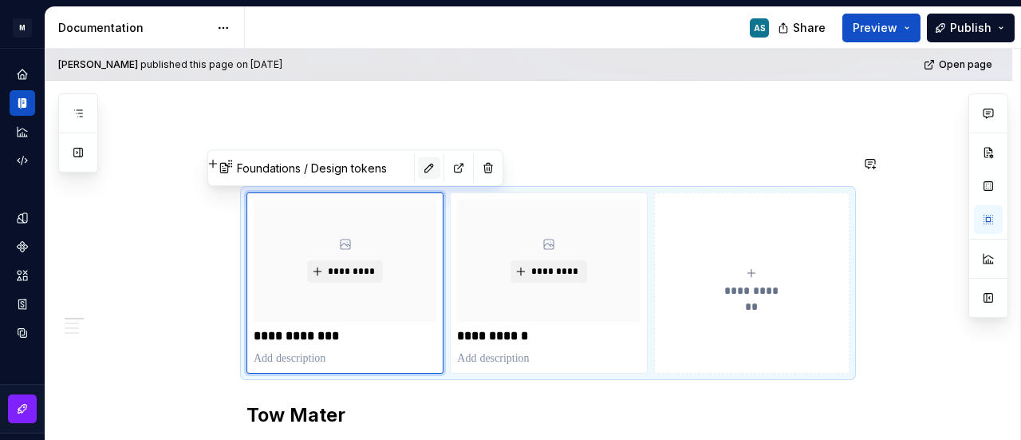
click at [418, 170] on button "button" at bounding box center [429, 167] width 22 height 22
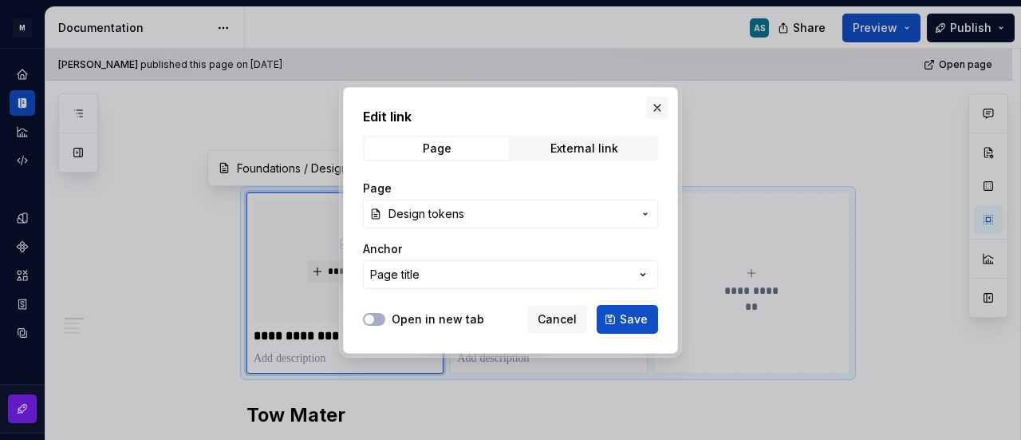
click at [657, 109] on button "button" at bounding box center [657, 108] width 22 height 22
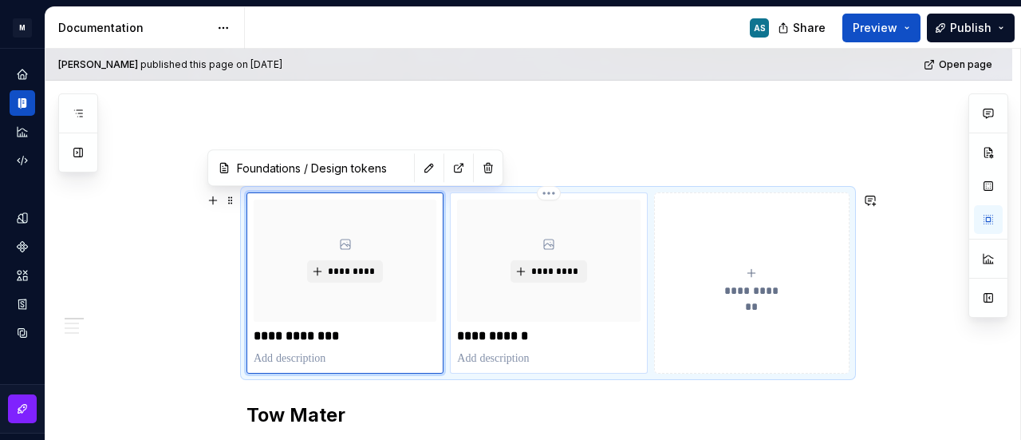
click at [557, 337] on p "**********" at bounding box center [548, 336] width 183 height 16
type textarea "*"
type input "Components"
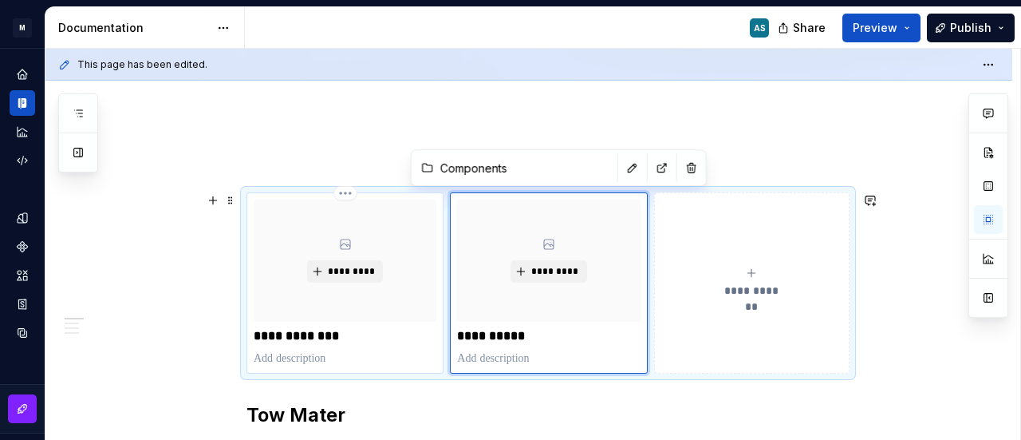
click at [385, 353] on p at bounding box center [345, 358] width 183 height 16
type textarea "*"
type input "Foundations / Design tokens"
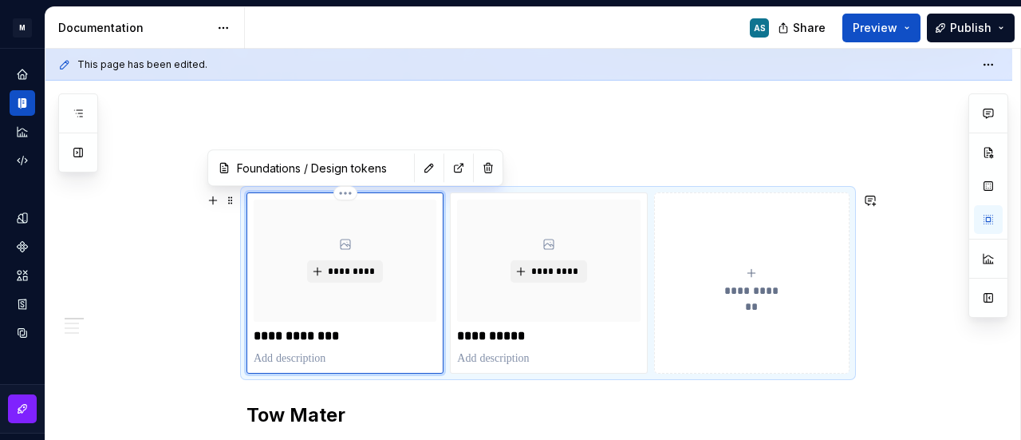
type textarea "*"
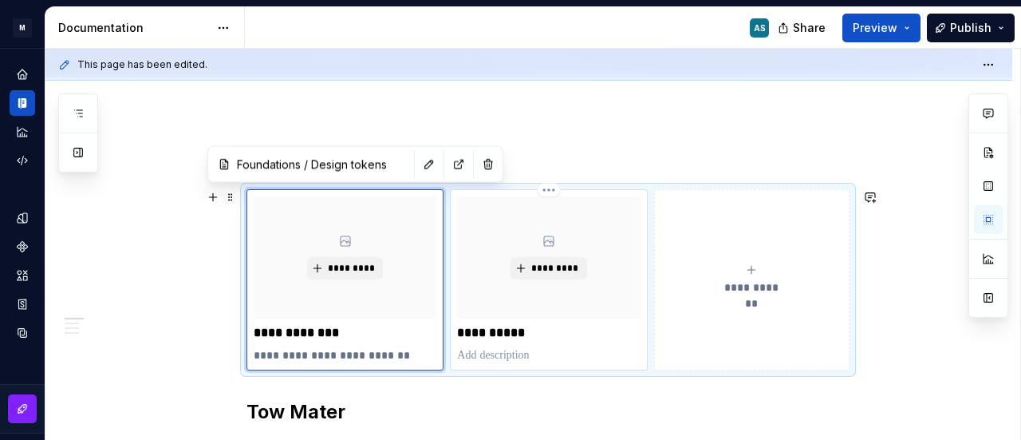
click at [520, 349] on p at bounding box center [548, 355] width 183 height 16
type textarea "*"
type input "Components"
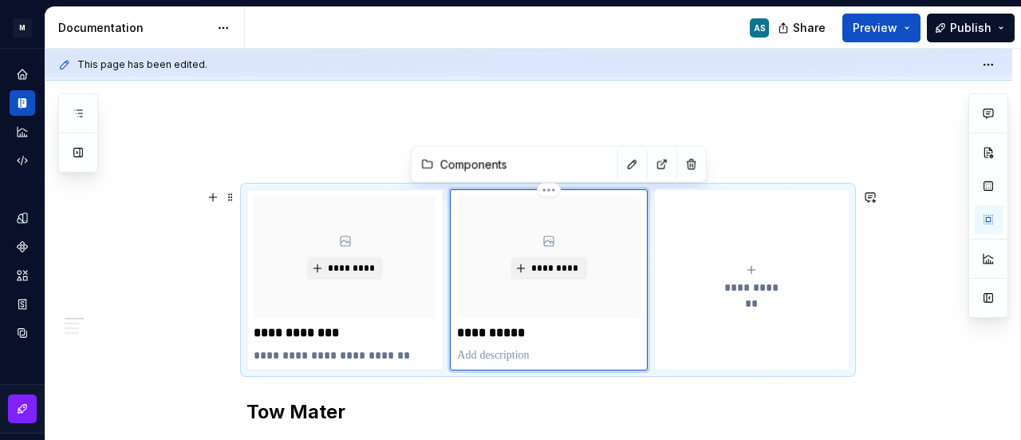
type textarea "*"
click at [428, 347] on p "**********" at bounding box center [345, 355] width 183 height 16
type textarea "*"
type input "Foundations / Design tokens"
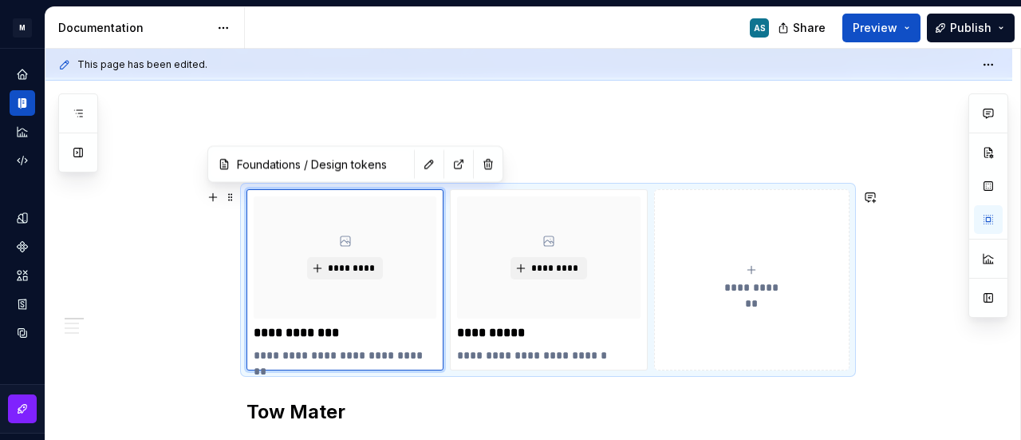
click at [772, 261] on button "**********" at bounding box center [751, 279] width 195 height 181
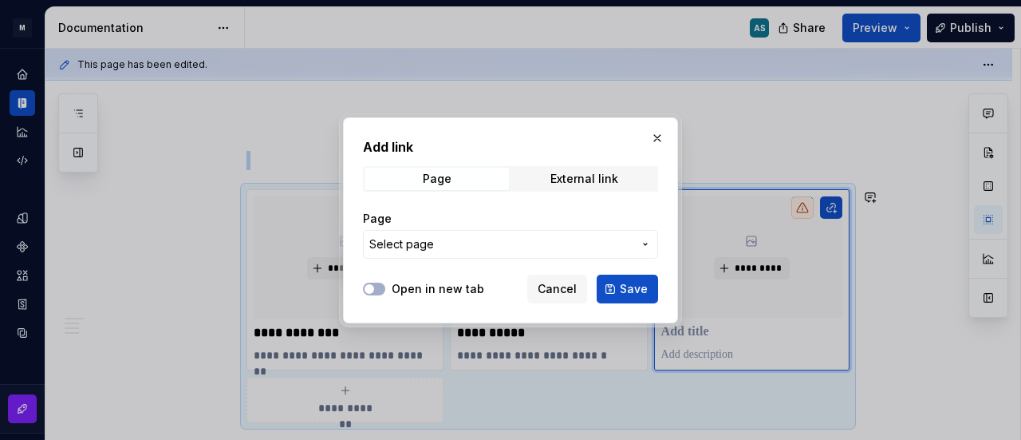
click at [486, 233] on button "Select page" at bounding box center [510, 244] width 295 height 29
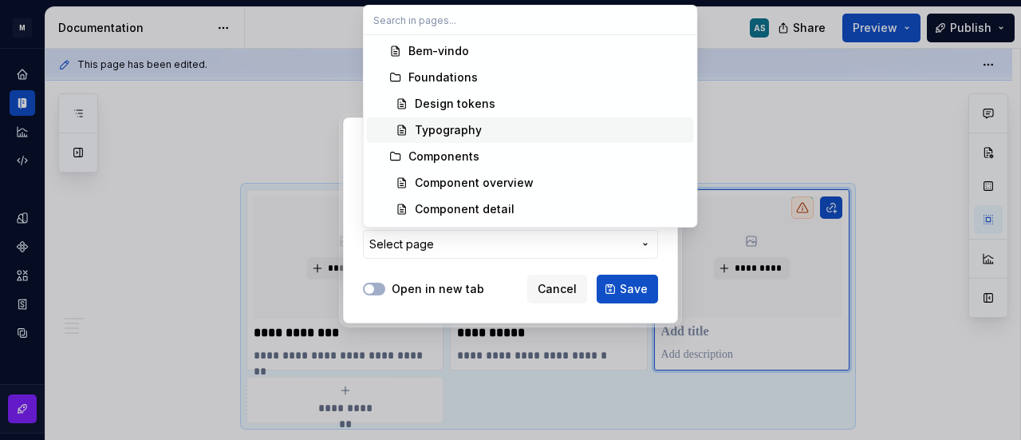
scroll to position [0, 0]
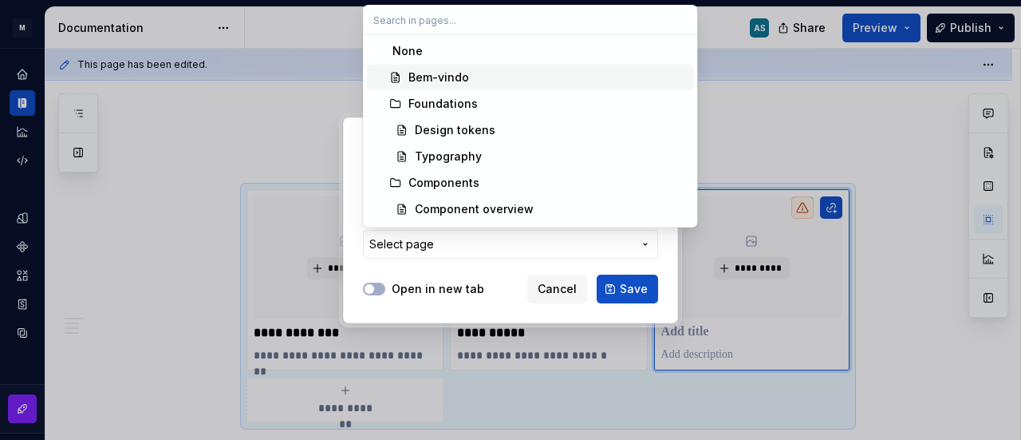
click at [491, 76] on div "Bem-vindo" at bounding box center [548, 77] width 279 height 16
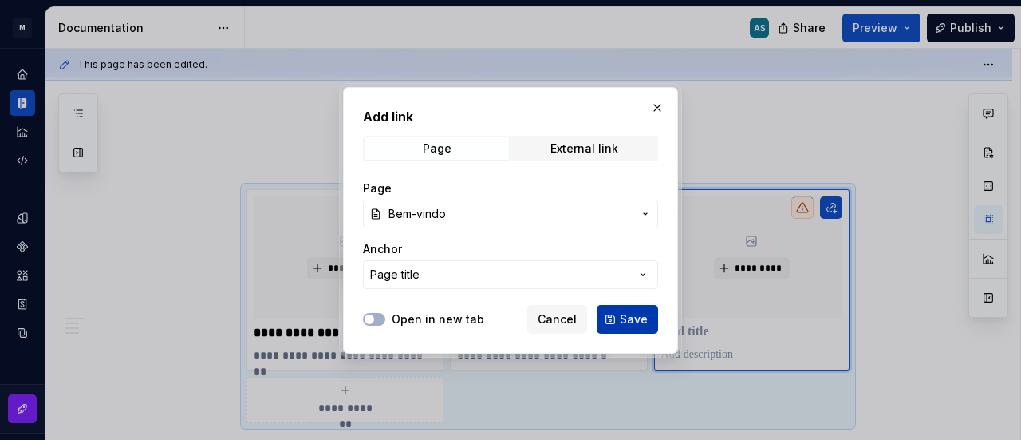
click at [624, 315] on span "Save" at bounding box center [634, 319] width 28 height 16
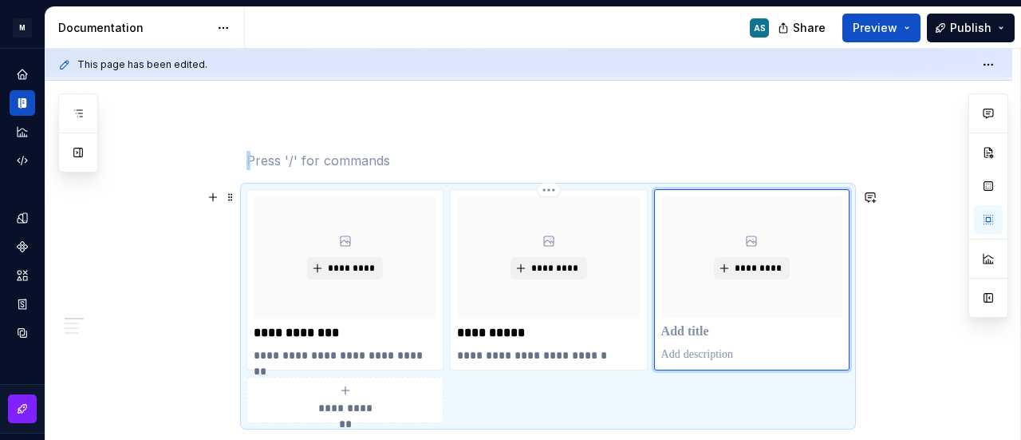
scroll to position [336, 0]
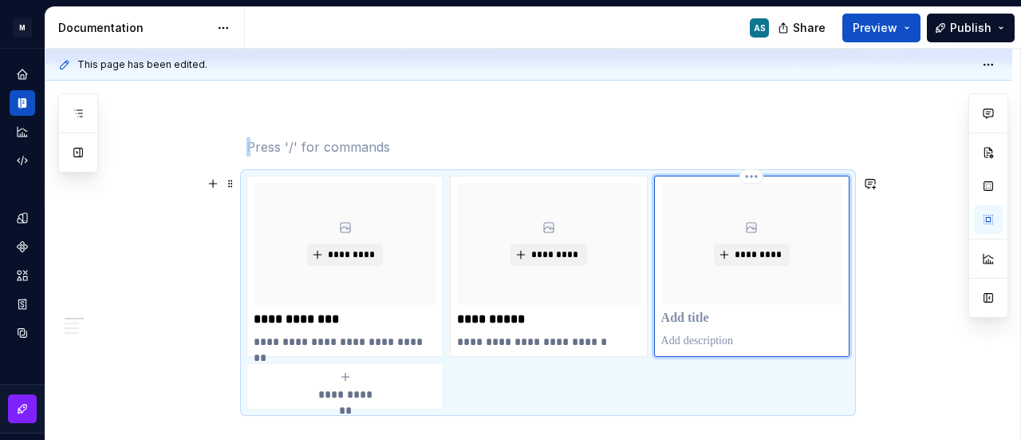
click at [709, 318] on p at bounding box center [751, 318] width 181 height 16
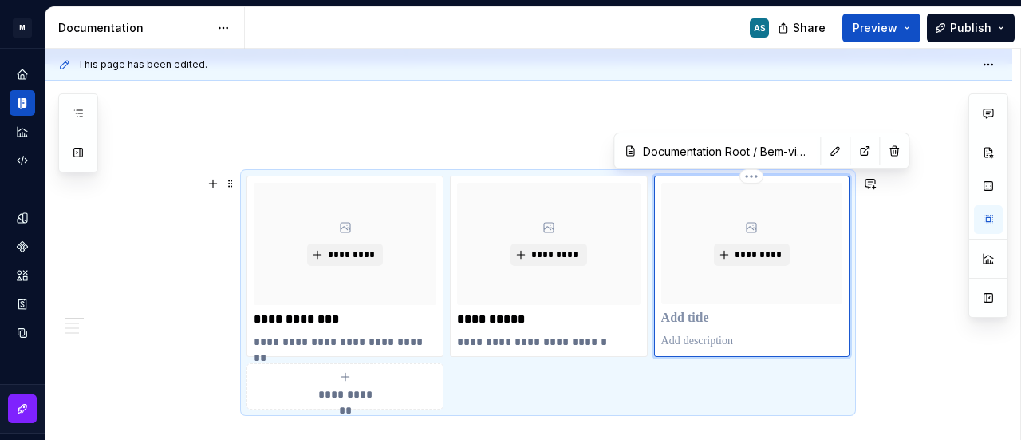
type textarea "*"
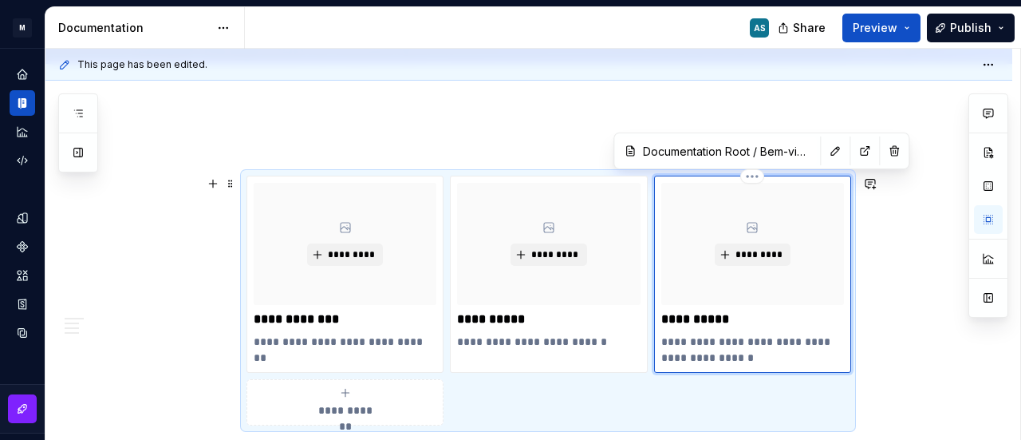
click at [709, 318] on p "**********" at bounding box center [752, 319] width 183 height 16
click at [719, 339] on p "**********" at bounding box center [752, 350] width 183 height 32
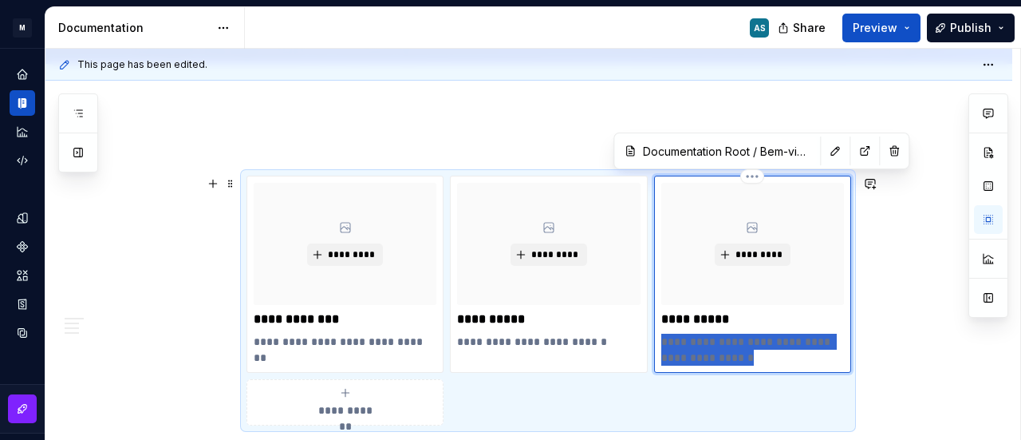
click at [719, 339] on p "**********" at bounding box center [752, 350] width 183 height 32
type textarea "*"
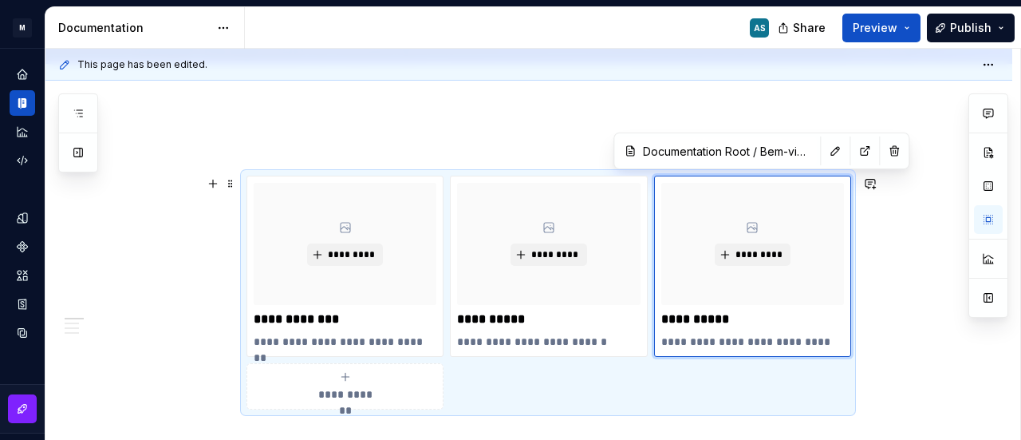
click at [956, 26] on span "Publish" at bounding box center [970, 28] width 41 height 16
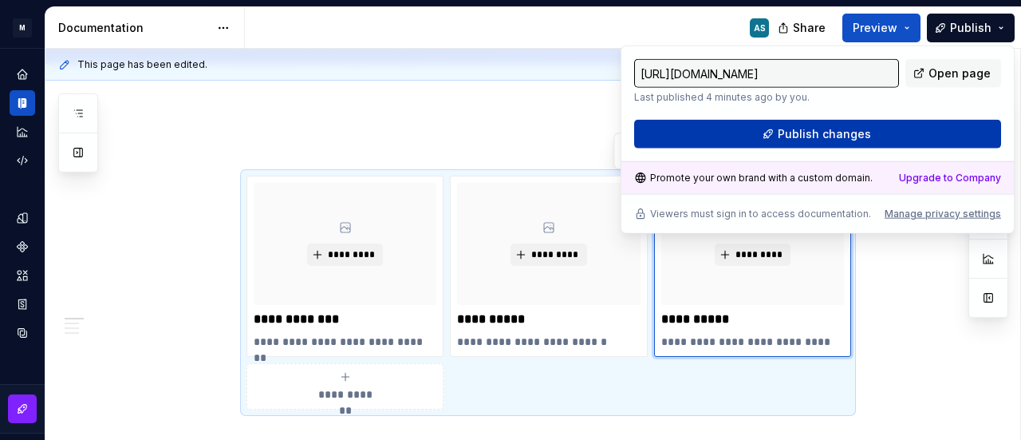
click at [924, 125] on button "Publish changes" at bounding box center [817, 134] width 367 height 29
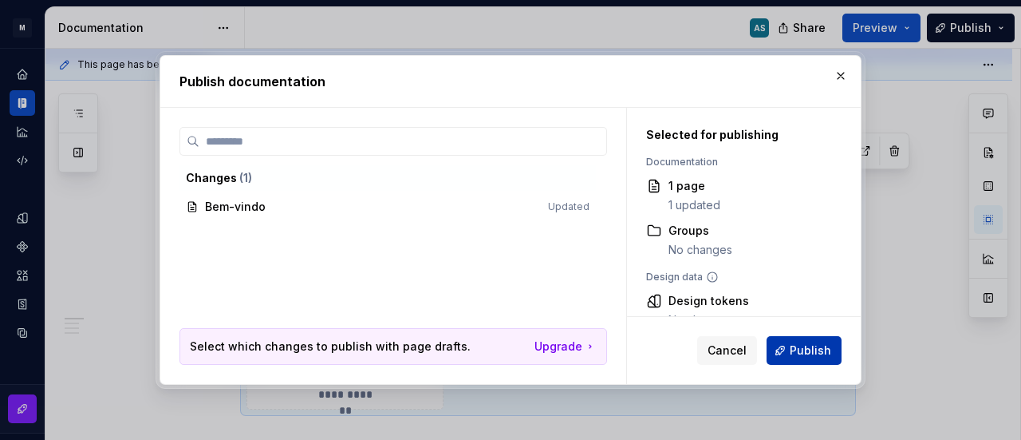
click at [802, 345] on span "Publish" at bounding box center [810, 350] width 41 height 16
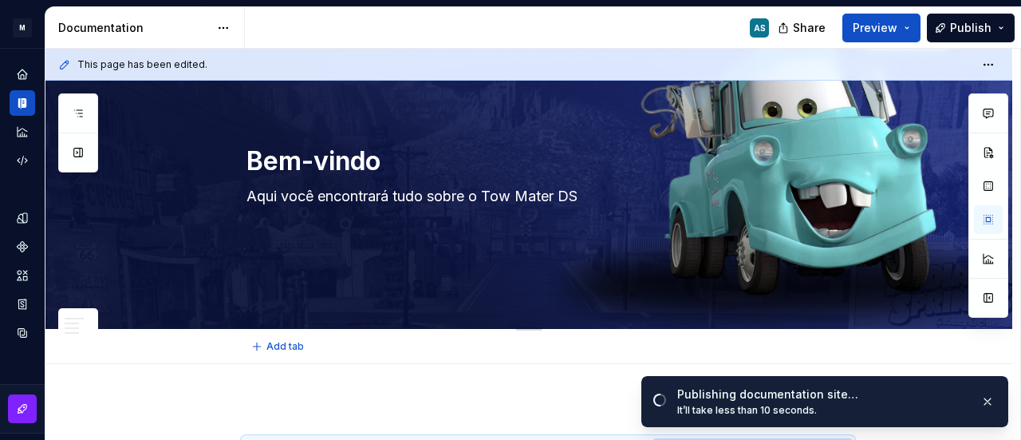
scroll to position [0, 0]
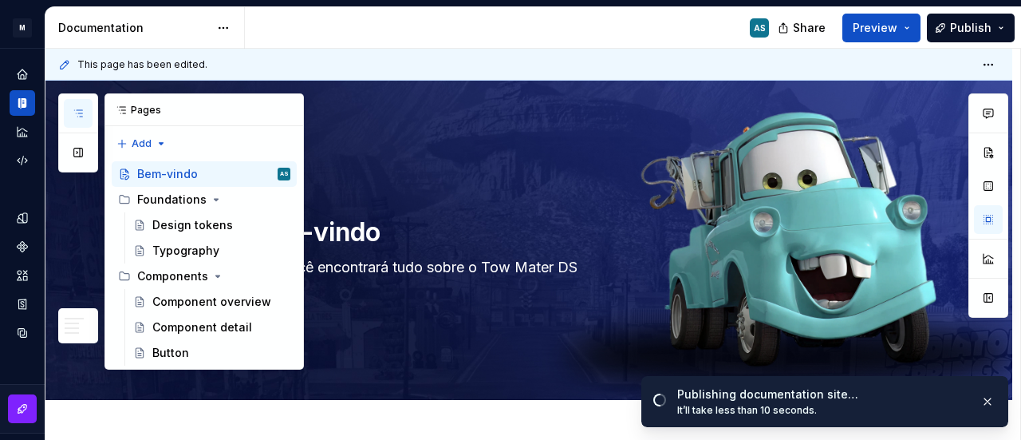
click at [88, 100] on button "button" at bounding box center [78, 113] width 29 height 29
click at [187, 197] on div "Foundations" at bounding box center [171, 199] width 69 height 16
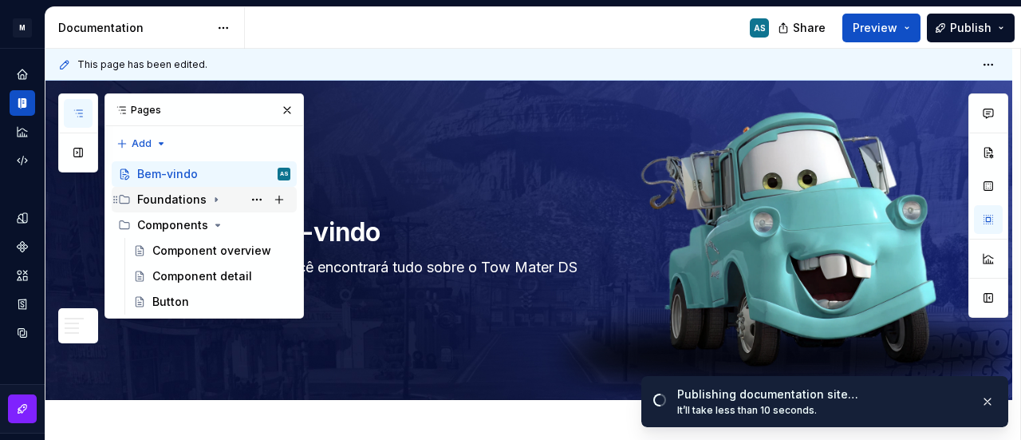
click at [187, 197] on div "Foundations" at bounding box center [171, 199] width 69 height 16
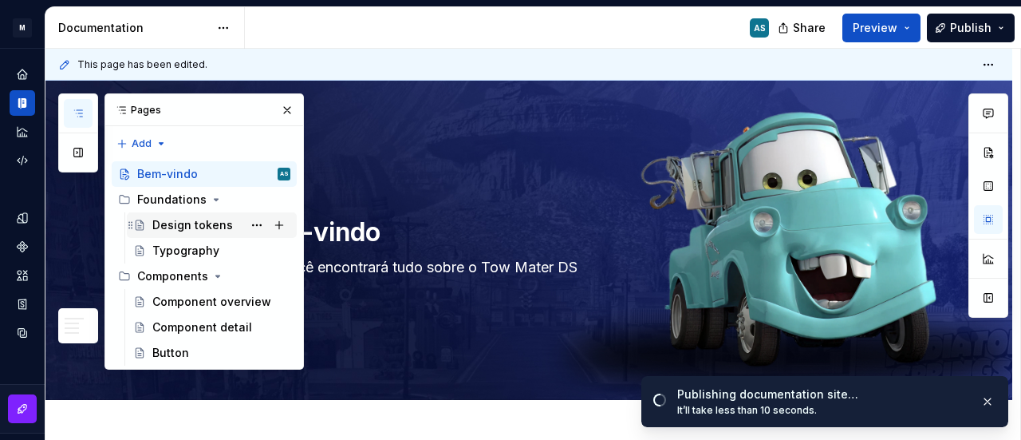
click at [169, 221] on div "Design tokens" at bounding box center [192, 225] width 81 height 16
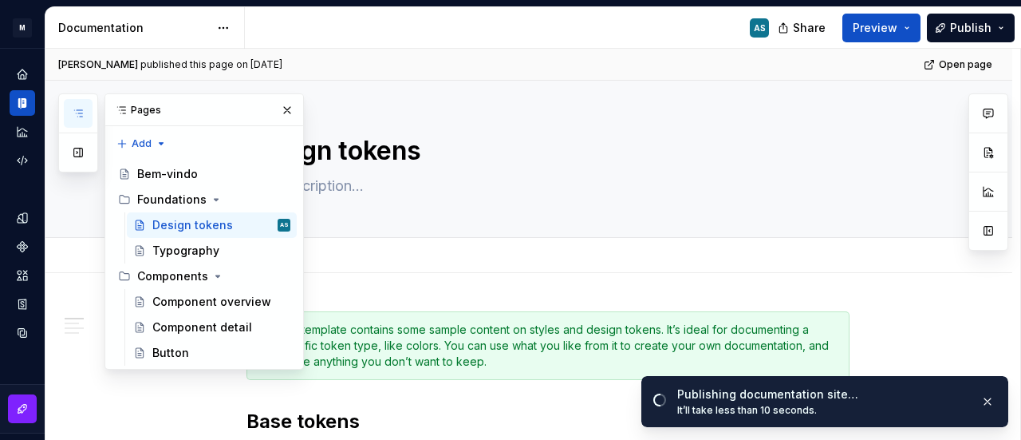
scroll to position [160, 0]
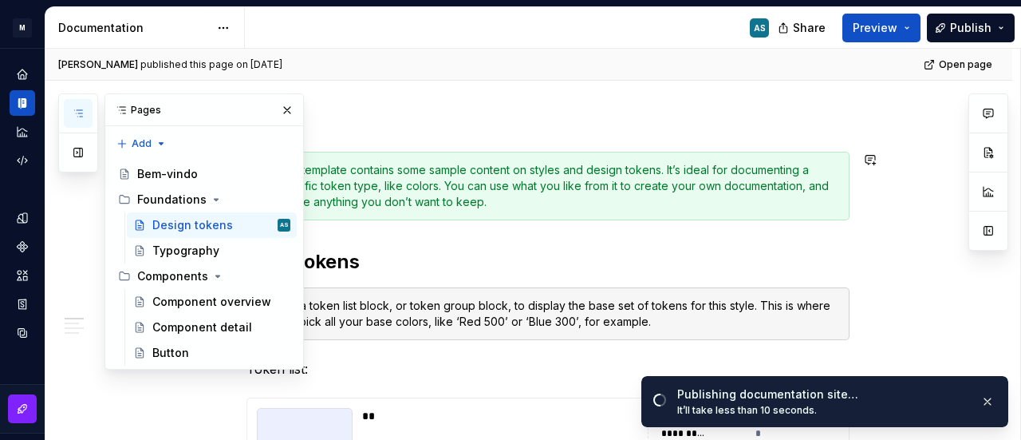
click at [559, 178] on div "This template contains some sample content on styles and design tokens. It’s id…" at bounding box center [557, 186] width 563 height 48
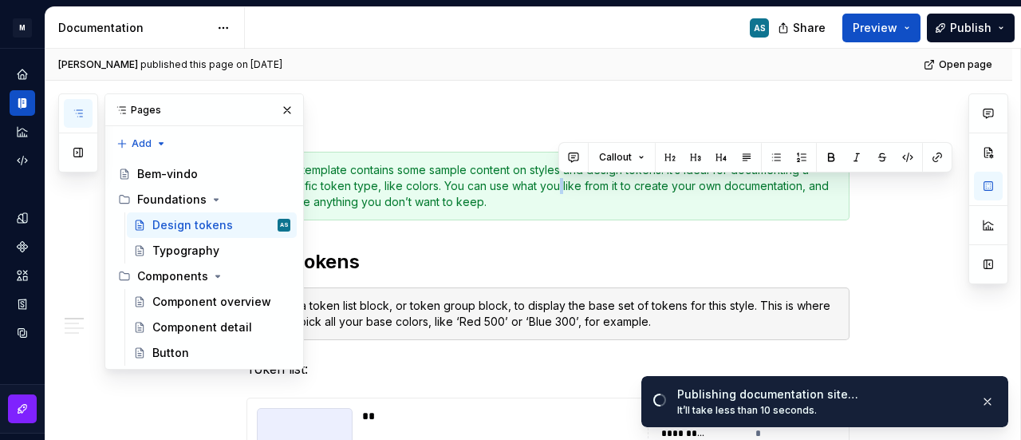
click at [559, 178] on div "This template contains some sample content on styles and design tokens. It’s id…" at bounding box center [557, 186] width 563 height 48
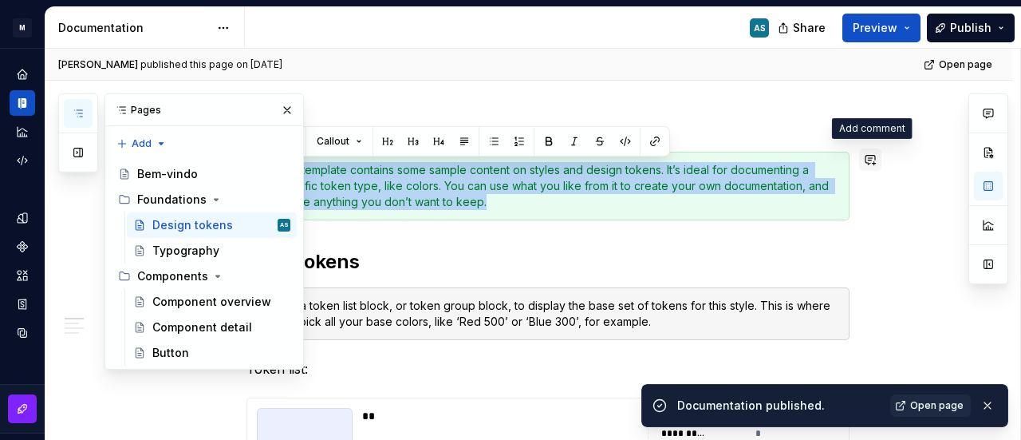
click at [874, 165] on button "button" at bounding box center [870, 159] width 22 height 22
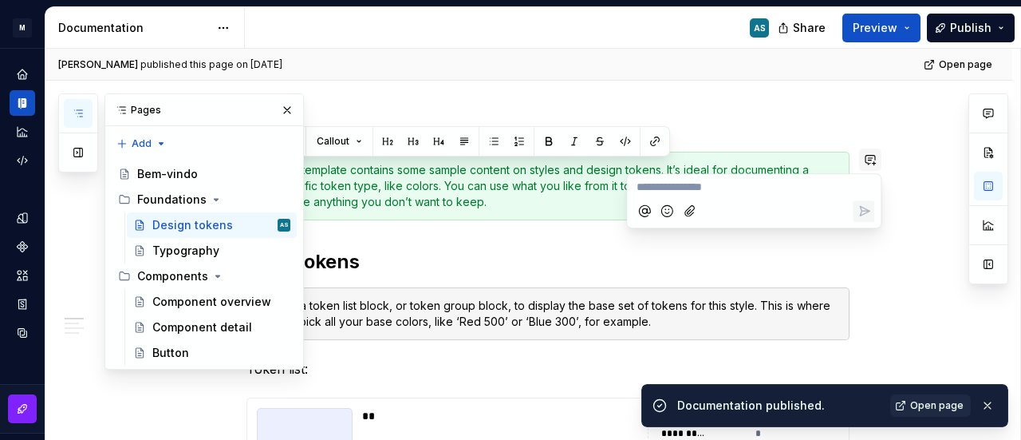
click at [874, 165] on button "button" at bounding box center [870, 159] width 22 height 22
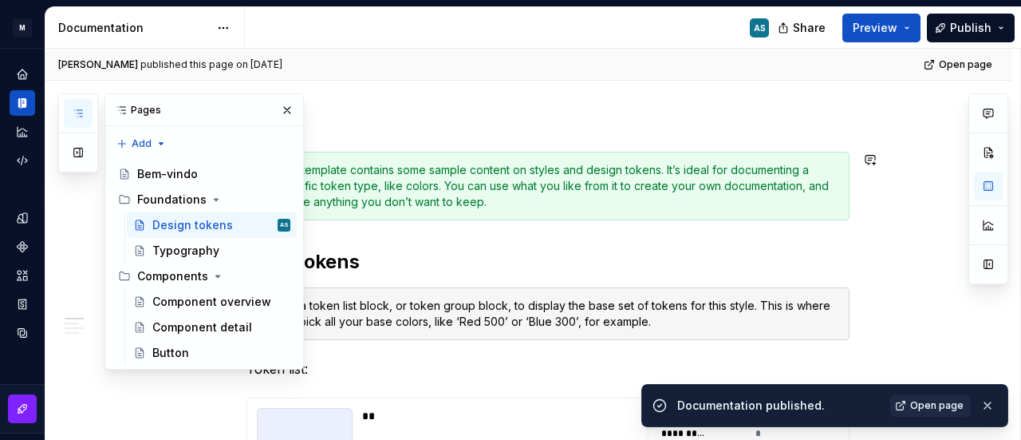
click at [653, 189] on div "This template contains some sample content on styles and design tokens. It’s id…" at bounding box center [557, 186] width 563 height 48
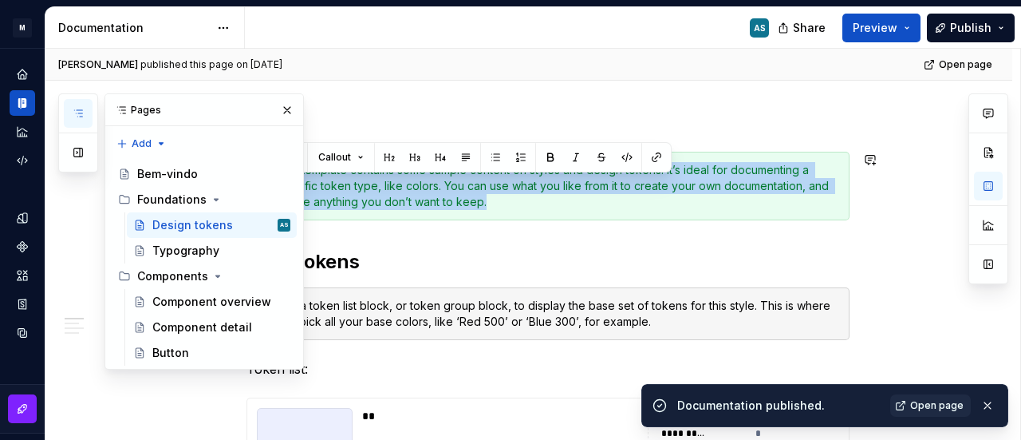
click at [653, 189] on div "This template contains some sample content on styles and design tokens. It’s id…" at bounding box center [557, 186] width 563 height 48
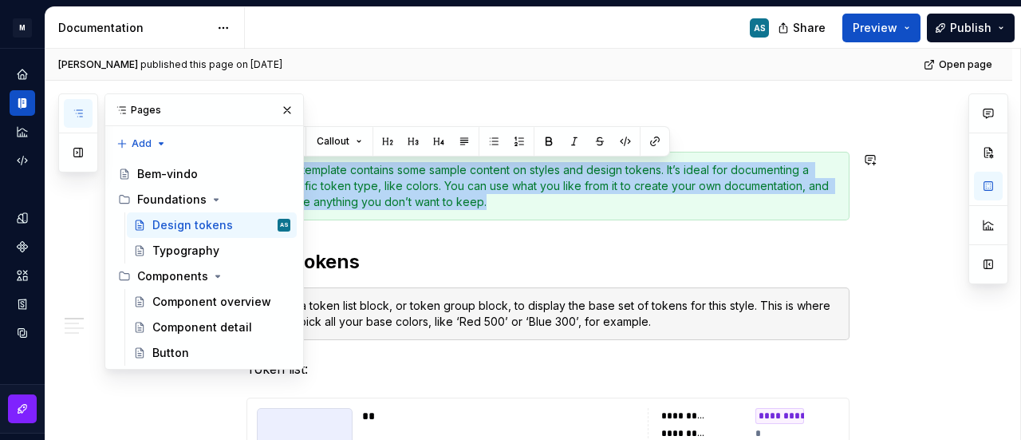
copy div "This template contains some sample content on styles and design tokens. It’s id…"
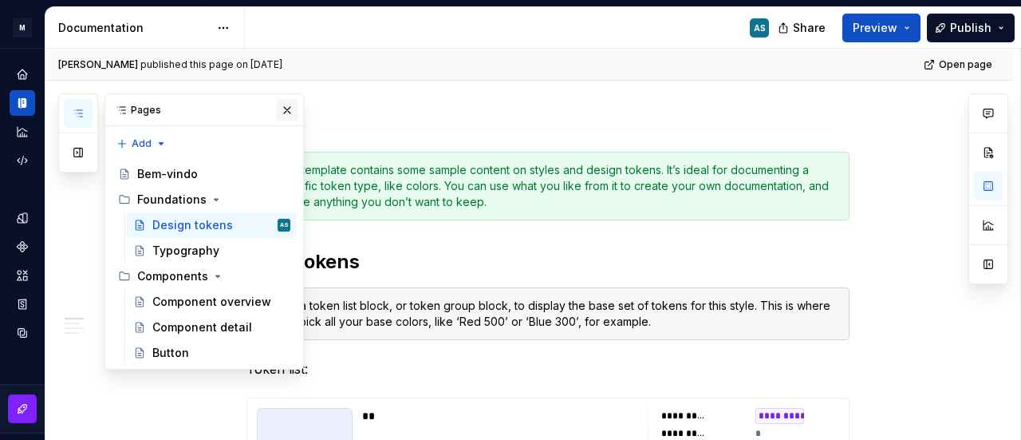
click at [282, 111] on button "button" at bounding box center [287, 110] width 22 height 22
type textarea "*"
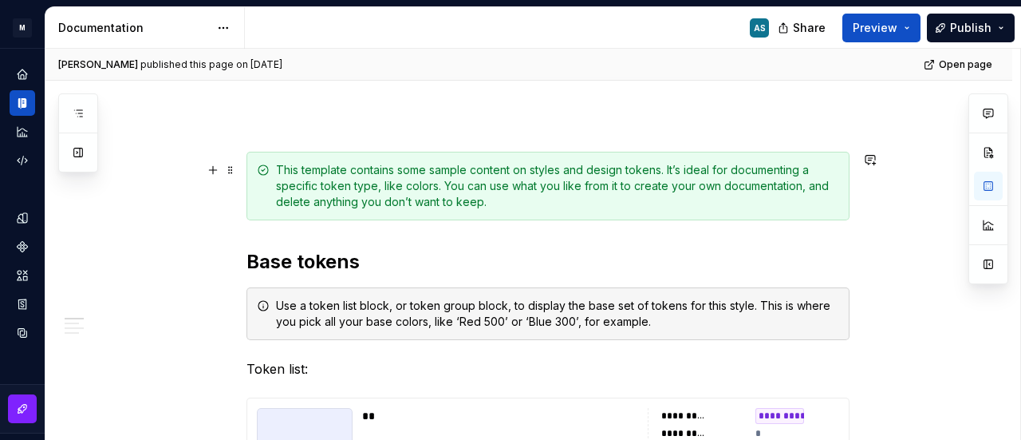
click at [259, 187] on div "This template contains some sample content on styles and design tokens. It’s id…" at bounding box center [548, 186] width 603 height 69
click at [519, 205] on div "This template contains some sample content on styles and design tokens. It’s id…" at bounding box center [557, 186] width 563 height 48
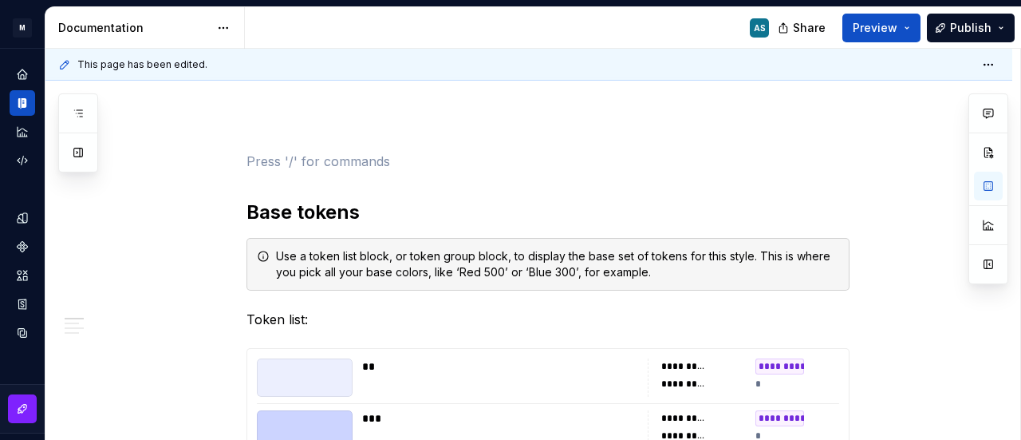
scroll to position [142, 0]
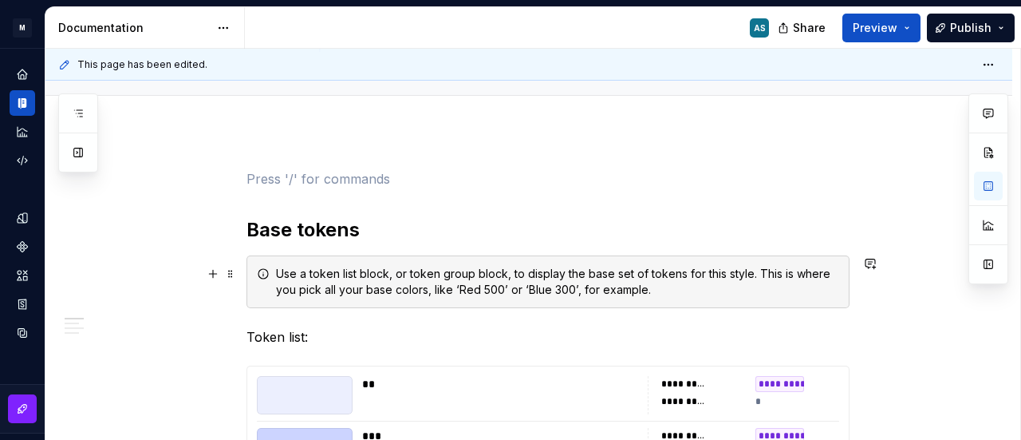
click at [485, 268] on div "Use a token list block, or token group block, to display the base set of tokens…" at bounding box center [557, 282] width 563 height 32
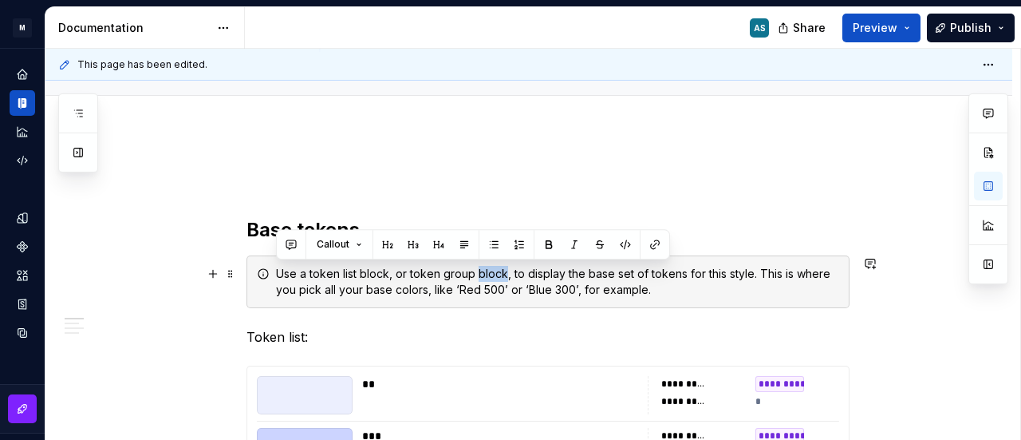
click at [485, 267] on div "Use a token list block, or token group block, to display the base set of tokens…" at bounding box center [557, 282] width 563 height 32
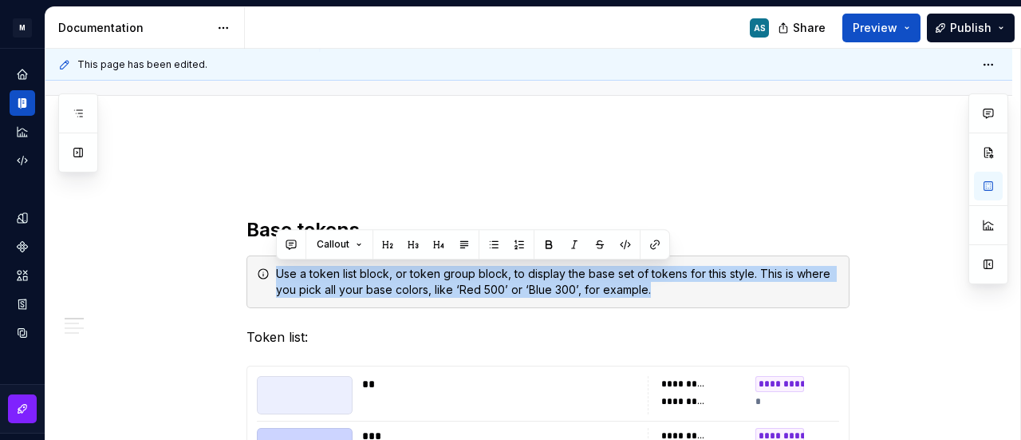
copy div "Use a token list block, or token group block, to display the base set of tokens…"
click at [517, 274] on div "Use a token list block, or token group block, to display the base set of tokens…" at bounding box center [557, 282] width 563 height 32
click at [517, 273] on div "Use a token list block, or token group block, to display the base set of tokens…" at bounding box center [557, 282] width 563 height 32
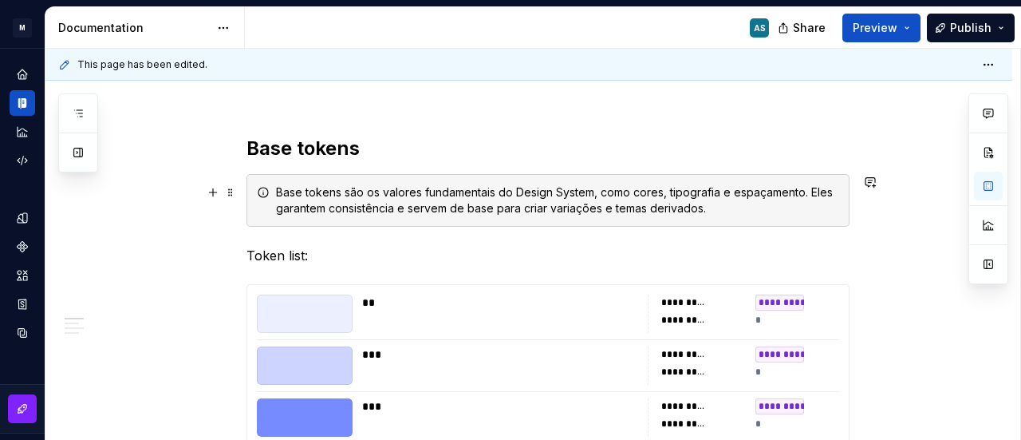
scroll to position [381, 0]
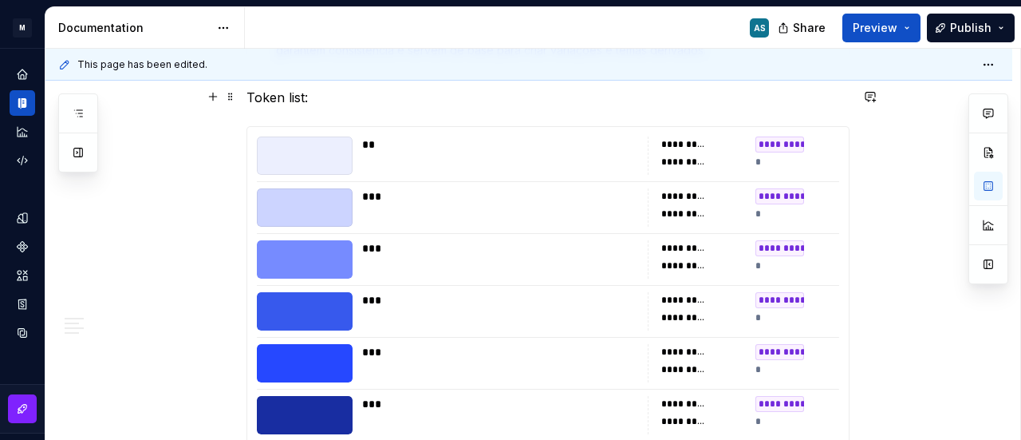
click at [270, 102] on p "Token list:" at bounding box center [548, 97] width 603 height 19
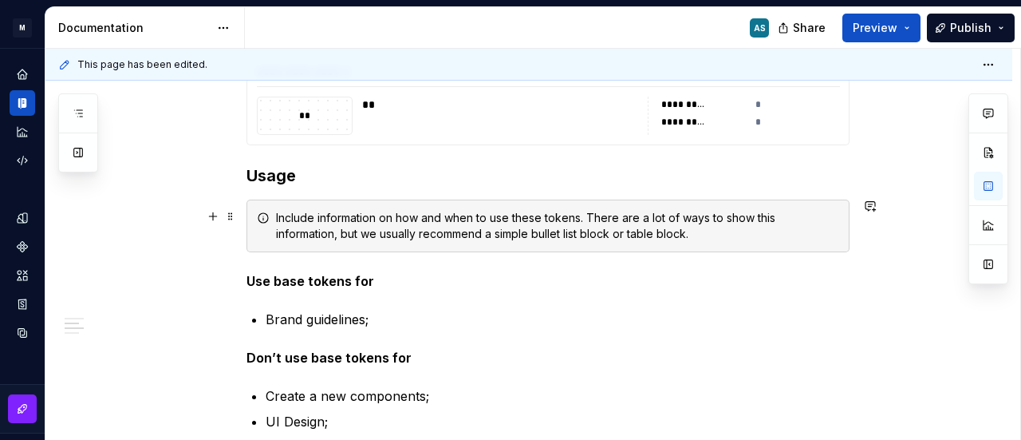
scroll to position [2177, 0]
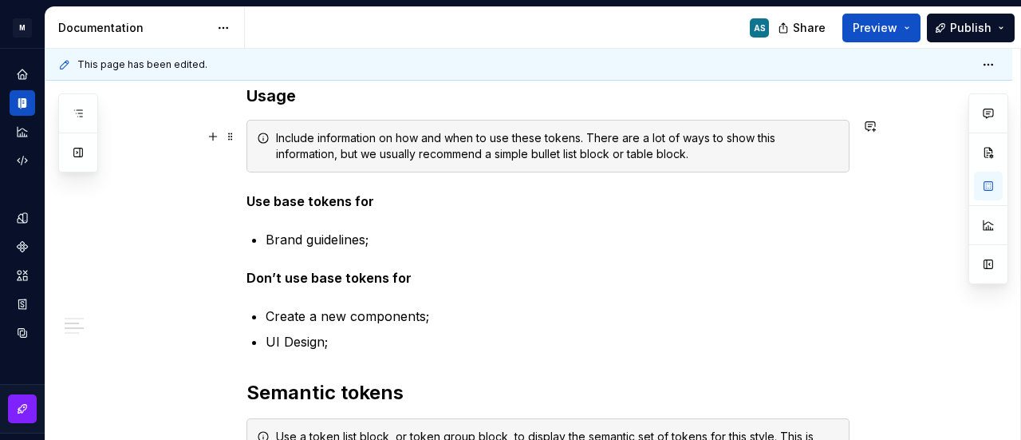
click at [380, 138] on div "Include information on how and when to use these tokens. There are a lot of way…" at bounding box center [557, 146] width 563 height 32
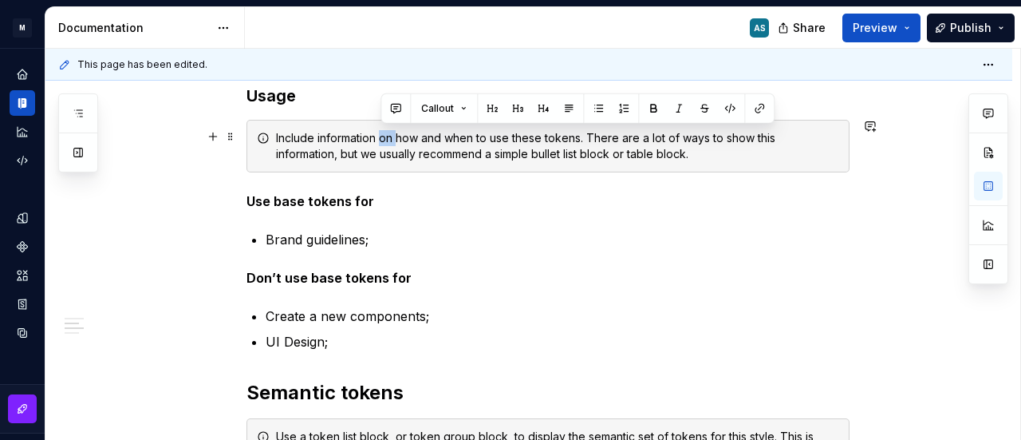
click at [380, 138] on div "Include information on how and when to use these tokens. There are a lot of way…" at bounding box center [557, 146] width 563 height 32
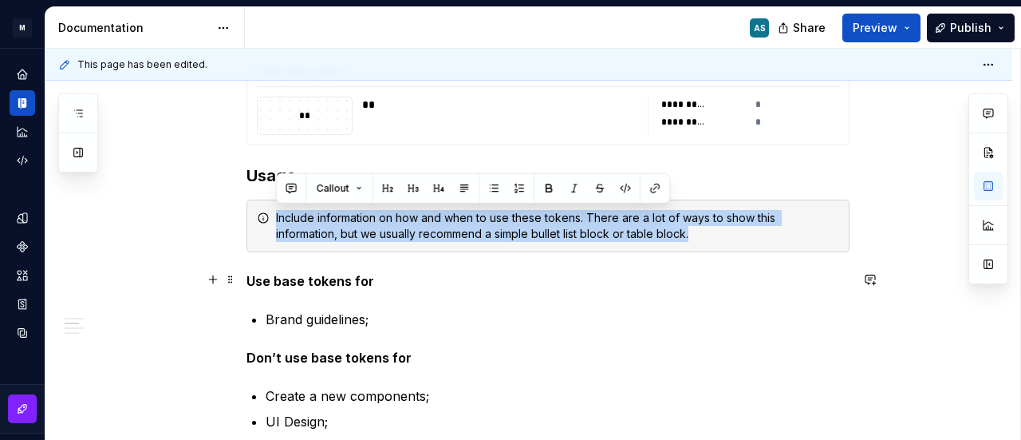
click at [491, 304] on div "**********" at bounding box center [548, 186] width 603 height 3945
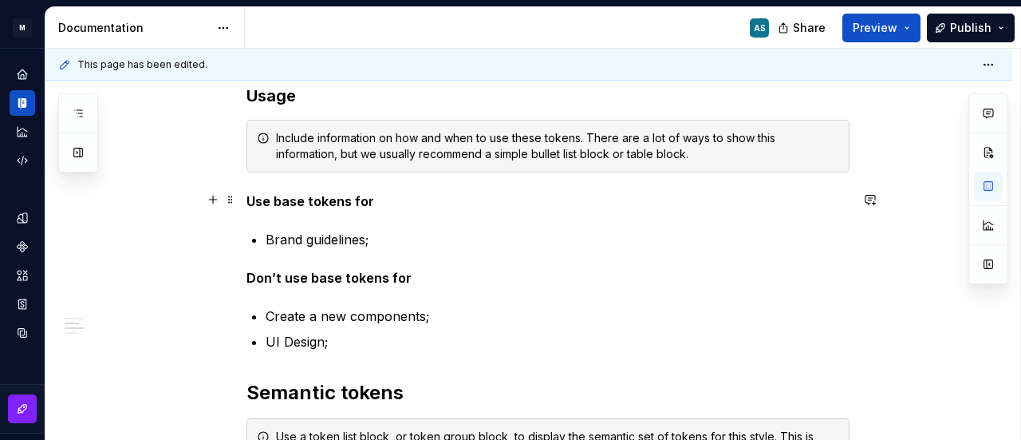
click at [338, 200] on strong "Use base tokens for" at bounding box center [311, 201] width 128 height 16
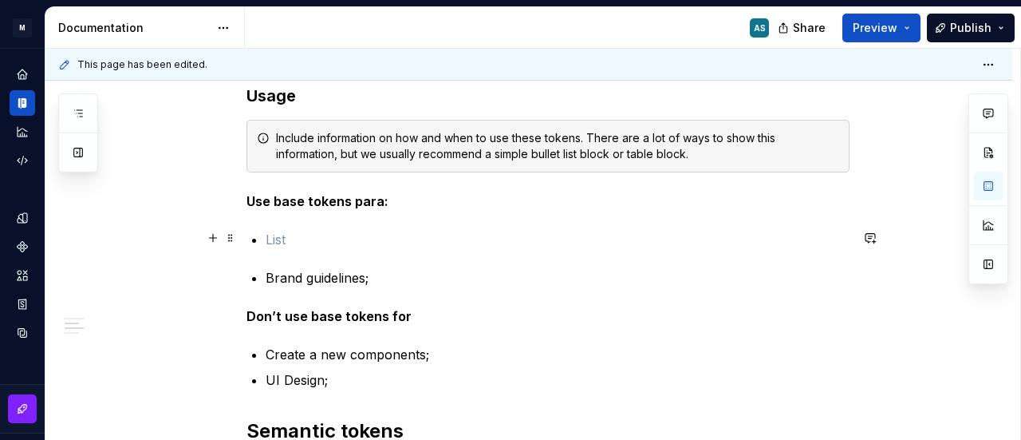
click at [326, 242] on p at bounding box center [558, 239] width 584 height 19
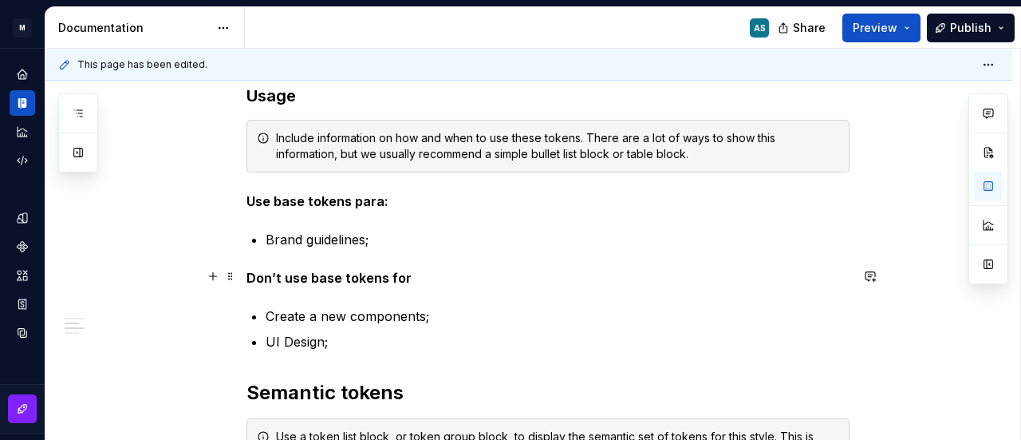
click at [280, 278] on strong "Don’t use base tokens for" at bounding box center [329, 278] width 165 height 16
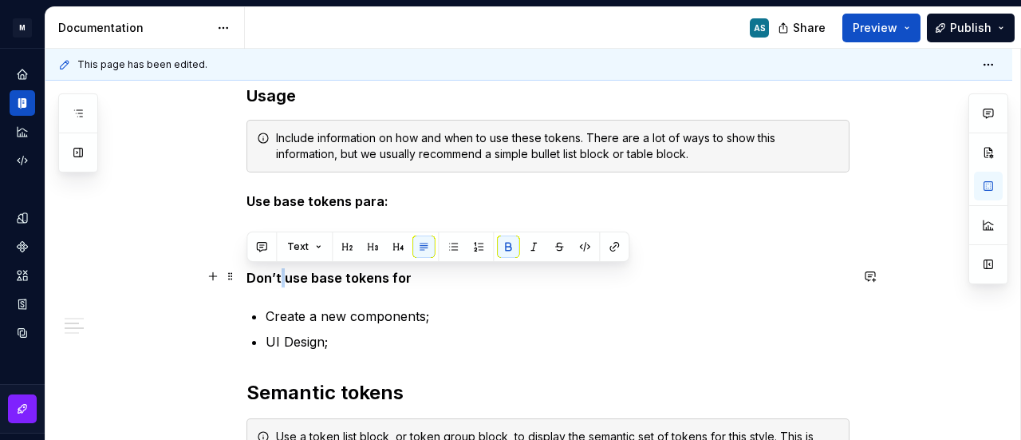
click at [280, 278] on strong "Don’t use base tokens for" at bounding box center [329, 278] width 165 height 16
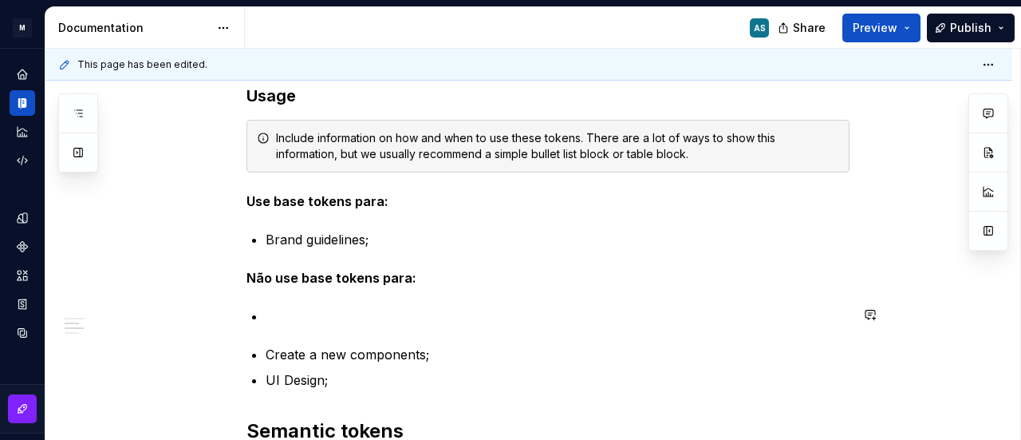
click at [292, 324] on div "**********" at bounding box center [548, 127] width 603 height 3984
click at [290, 310] on p at bounding box center [558, 315] width 584 height 19
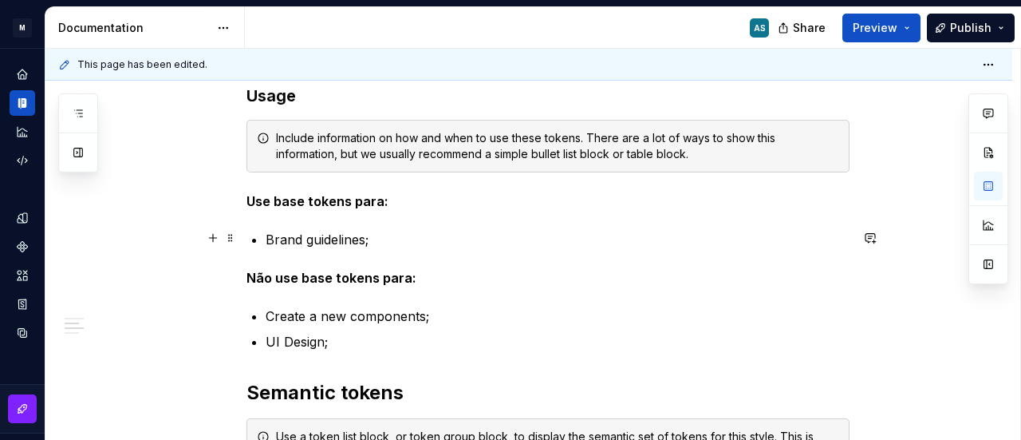
click at [374, 230] on p "Brand guidelines;" at bounding box center [558, 239] width 584 height 19
click at [345, 236] on p "Brand guidelines;" at bounding box center [558, 239] width 584 height 19
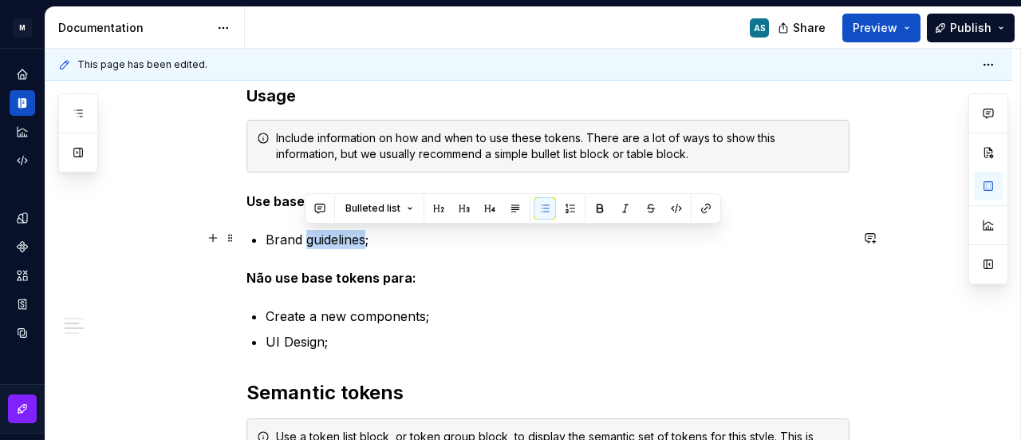
click at [345, 236] on p "Brand guidelines;" at bounding box center [558, 239] width 584 height 19
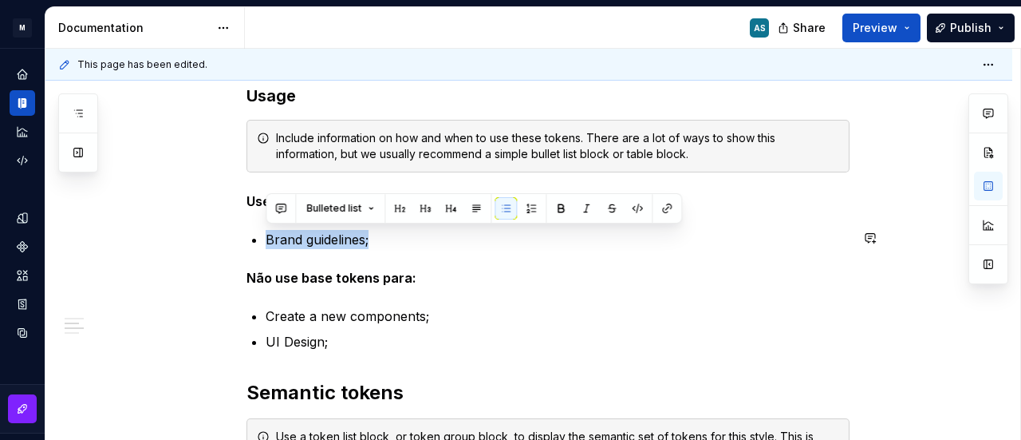
click at [410, 239] on p "Brand guidelines;" at bounding box center [558, 239] width 584 height 19
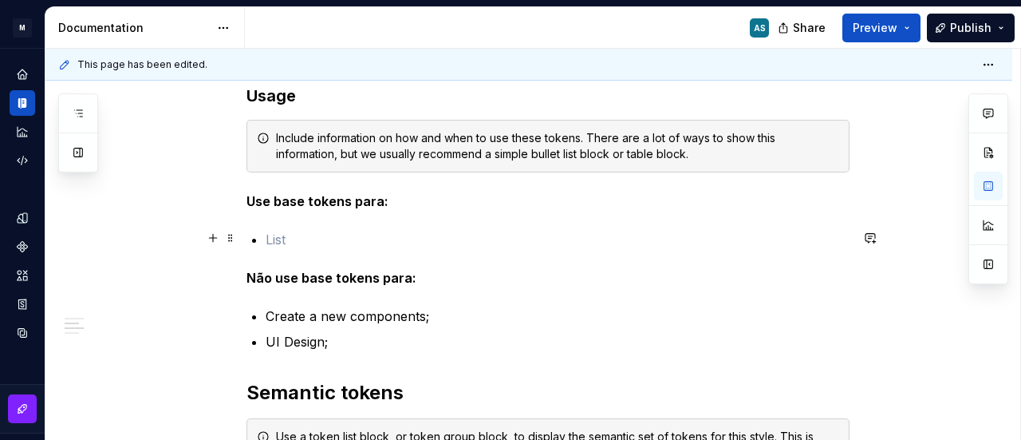
click at [349, 235] on p at bounding box center [558, 239] width 584 height 19
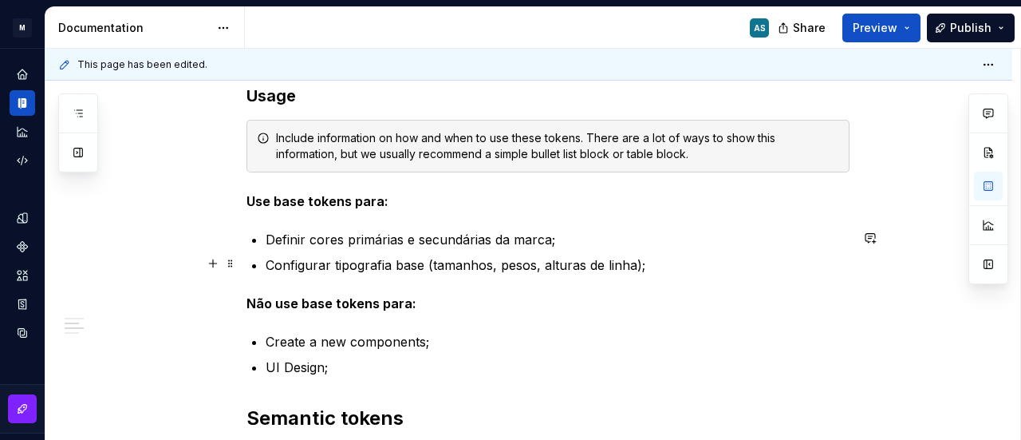
click at [672, 267] on p "Configurar tipografia base (tamanhos, pesos, alturas de linha);" at bounding box center [558, 264] width 584 height 19
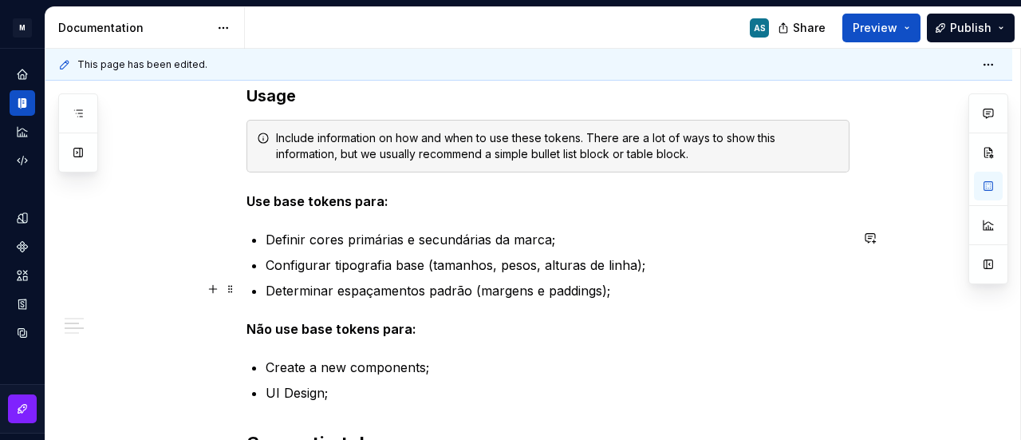
click at [627, 296] on p "Determinar espaçamentos padrão (margens e paddings);" at bounding box center [558, 290] width 584 height 19
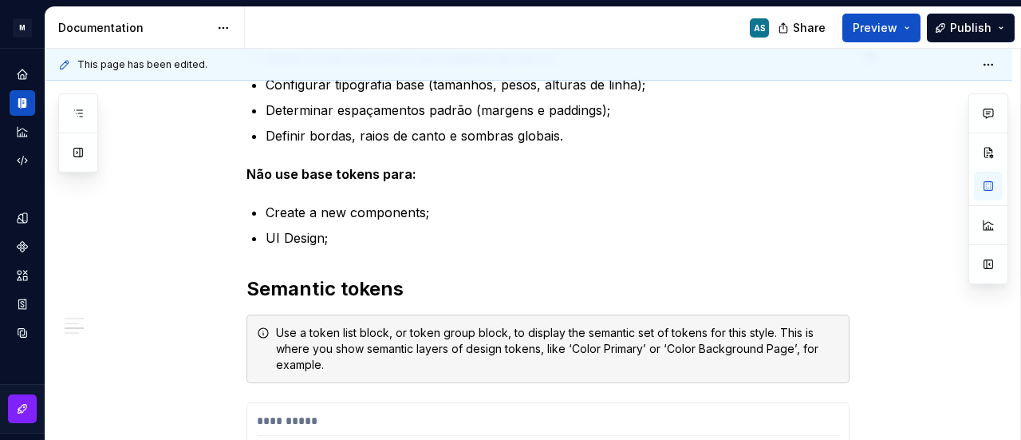
scroll to position [2336, 0]
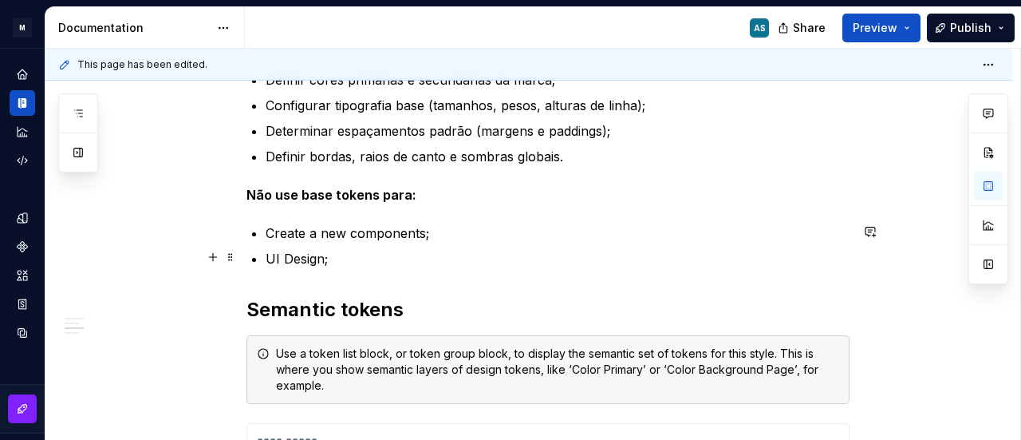
click at [392, 228] on p "Create a new components;" at bounding box center [558, 232] width 584 height 19
click at [300, 262] on p "UI Design;" at bounding box center [558, 258] width 584 height 19
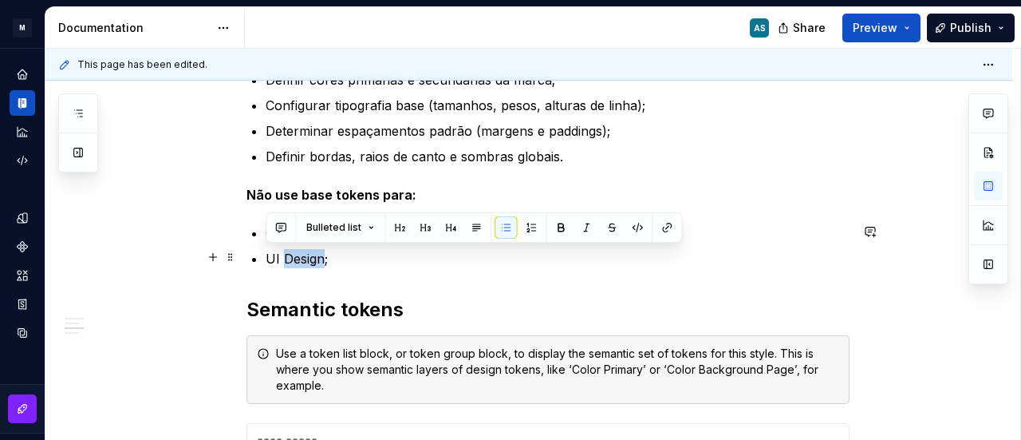
click at [300, 262] on p "UI Design;" at bounding box center [558, 258] width 584 height 19
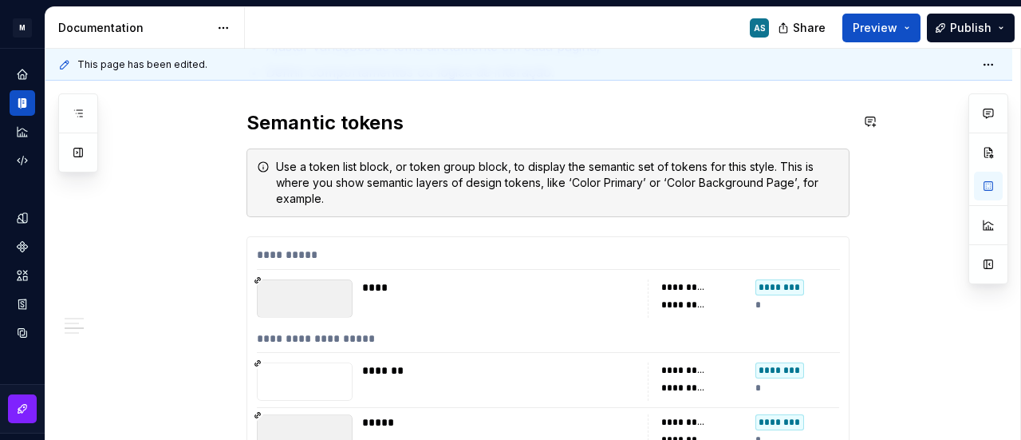
scroll to position [2575, 0]
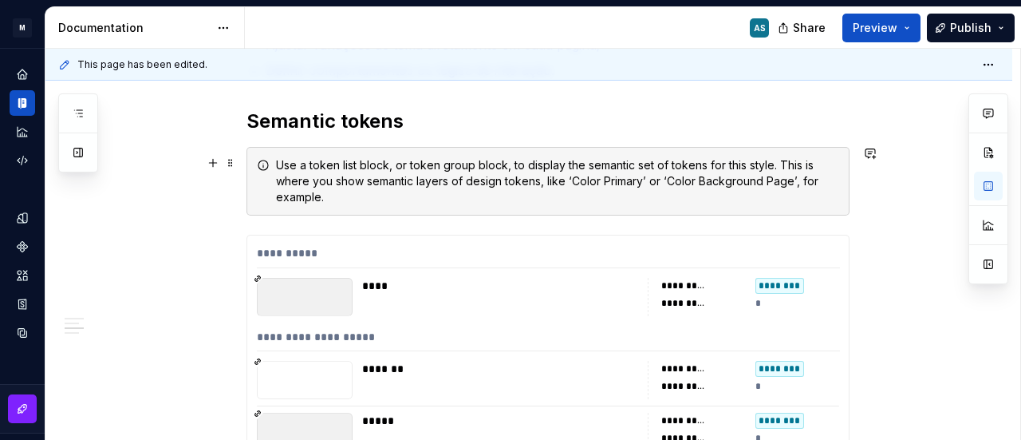
click at [398, 174] on div "Use a token list block, or token group block, to display the semantic set of to…" at bounding box center [557, 181] width 563 height 48
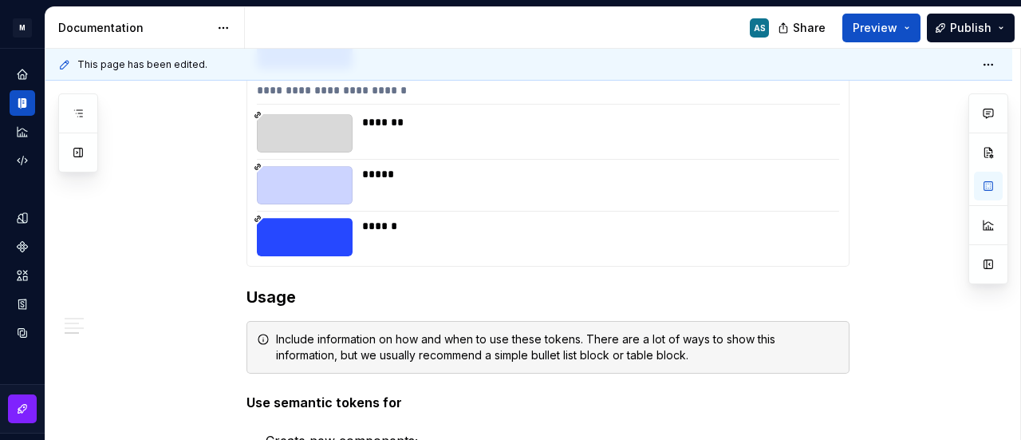
scroll to position [3852, 0]
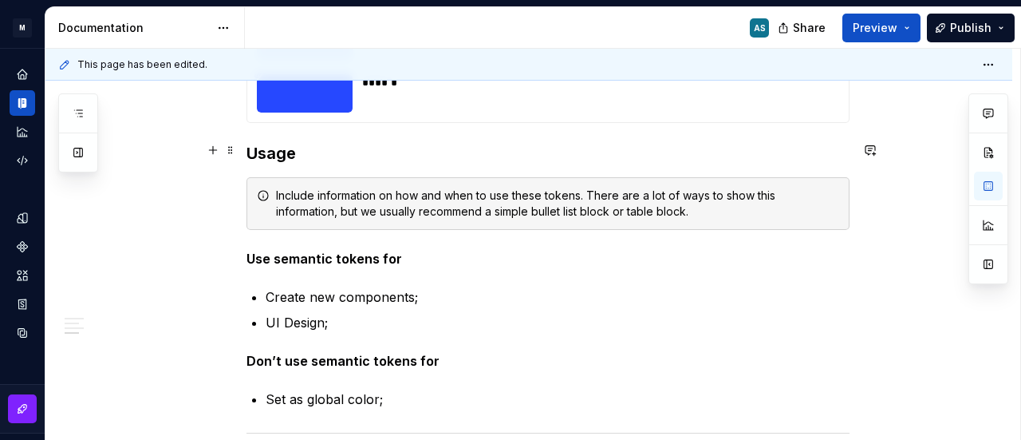
click at [265, 147] on h3 "Usage" at bounding box center [548, 153] width 603 height 22
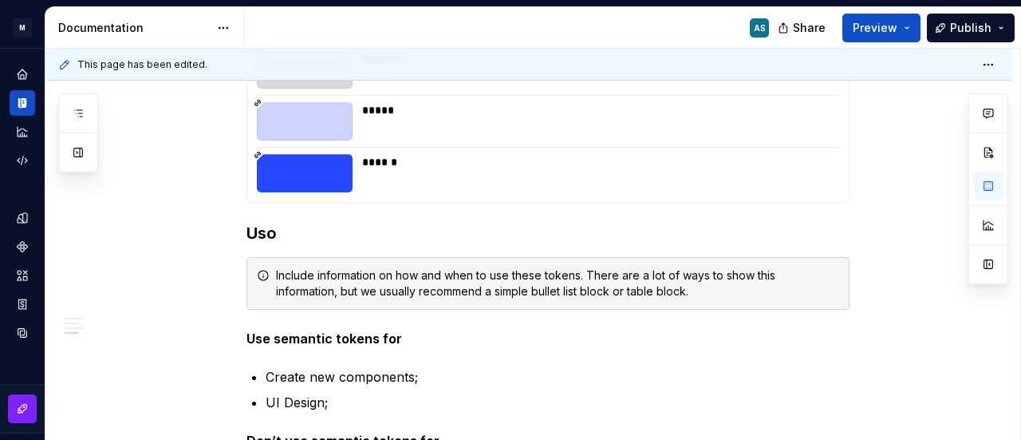
scroll to position [3932, 0]
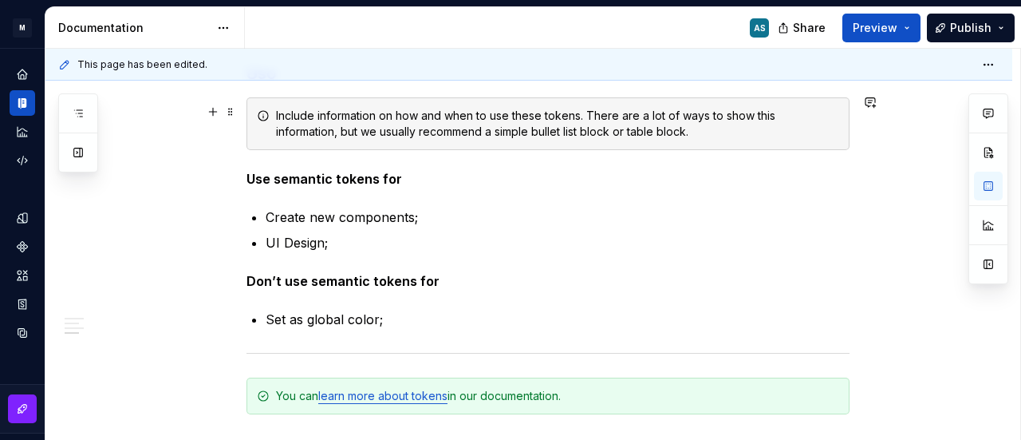
click at [362, 128] on div "Include information on how and when to use these tokens. There are a lot of way…" at bounding box center [557, 124] width 563 height 32
click at [257, 125] on div "Include information on how and when to use these tokens. There are a lot of way…" at bounding box center [548, 123] width 603 height 53
click at [653, 117] on div "Include information on how and when to use these tokens. There are a lot of way…" at bounding box center [557, 124] width 563 height 32
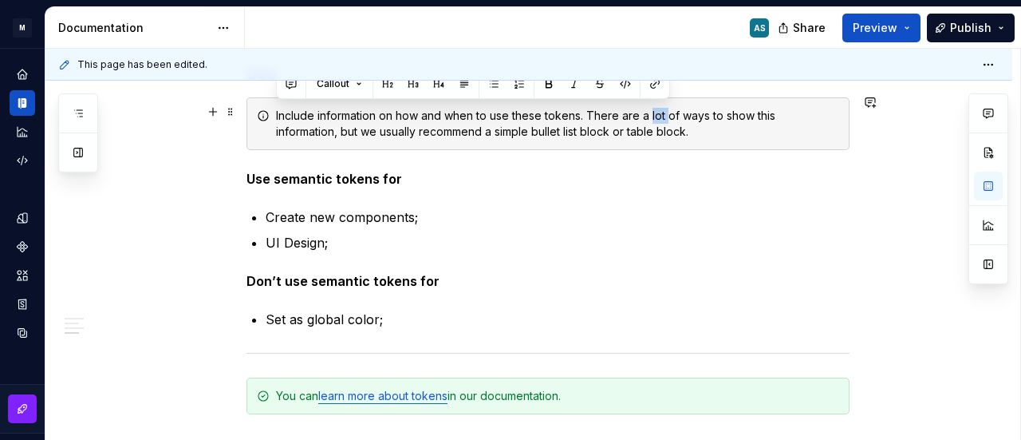
click at [653, 117] on div "Include information on how and when to use these tokens. There are a lot of way…" at bounding box center [557, 124] width 563 height 32
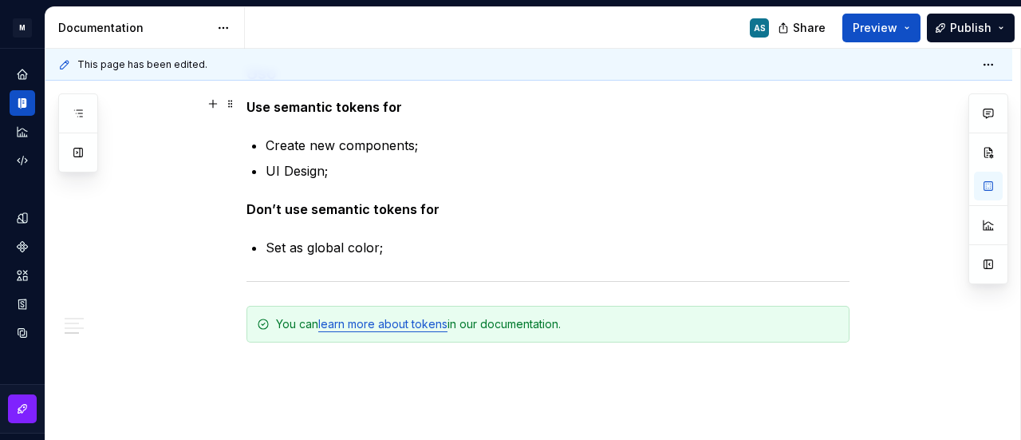
scroll to position [3772, 0]
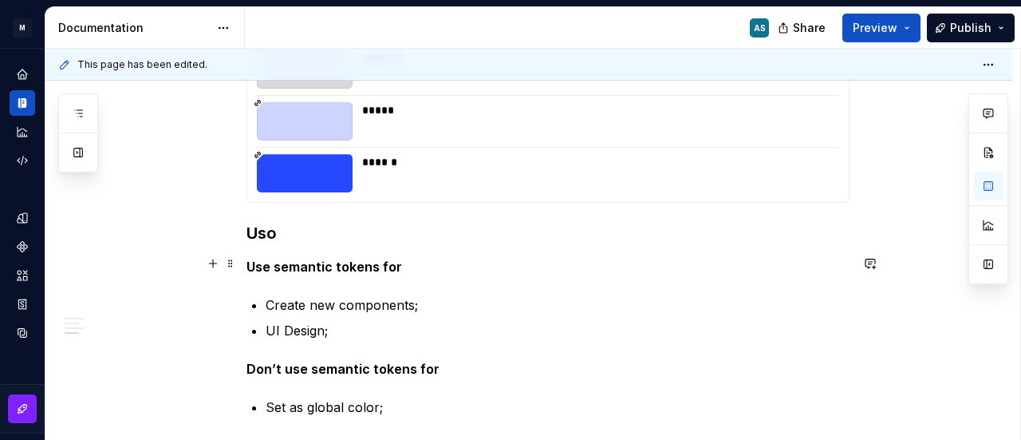
click at [322, 266] on strong "Use semantic tokens for" at bounding box center [325, 267] width 156 height 16
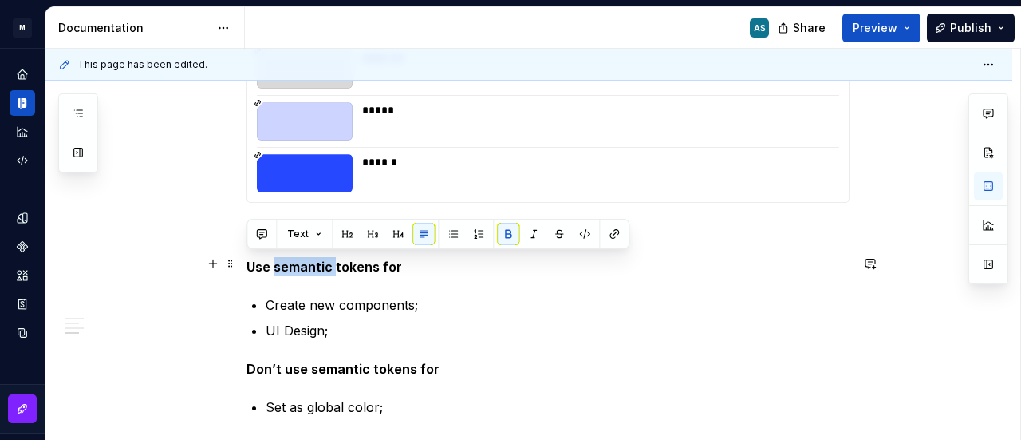
click at [322, 266] on strong "Use semantic tokens for" at bounding box center [325, 267] width 156 height 16
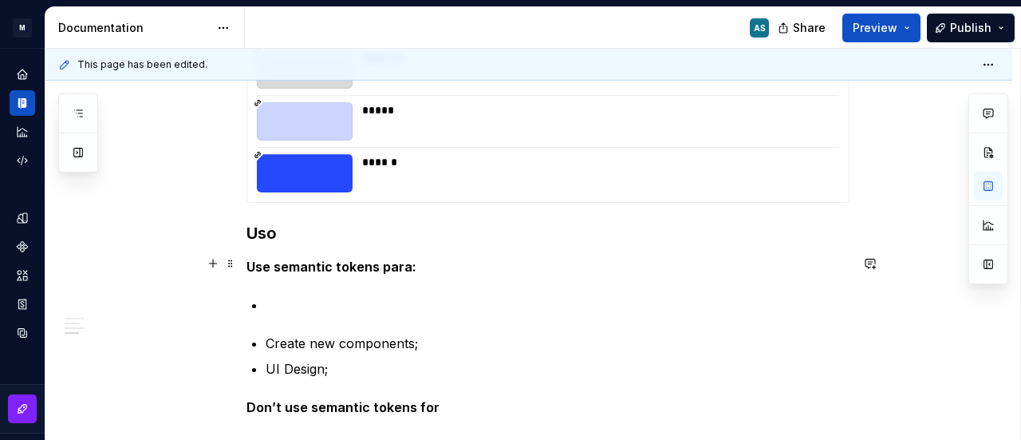
click at [313, 304] on p at bounding box center [558, 304] width 584 height 19
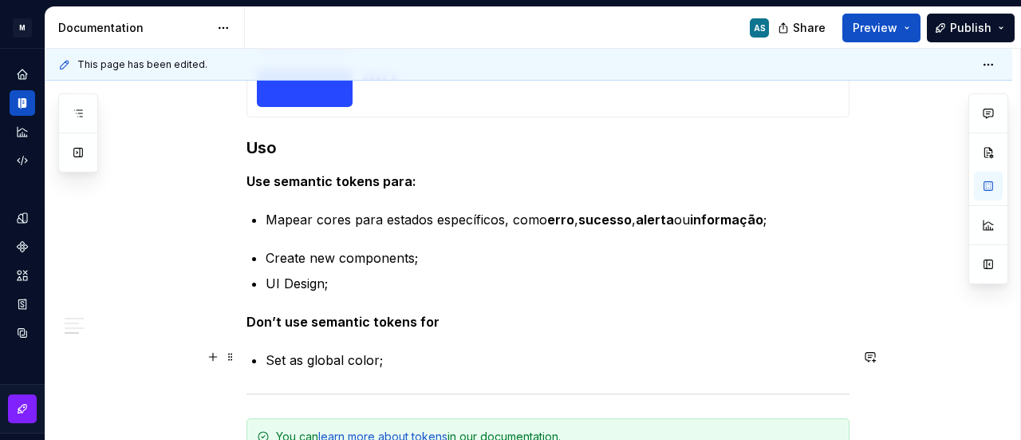
scroll to position [3932, 0]
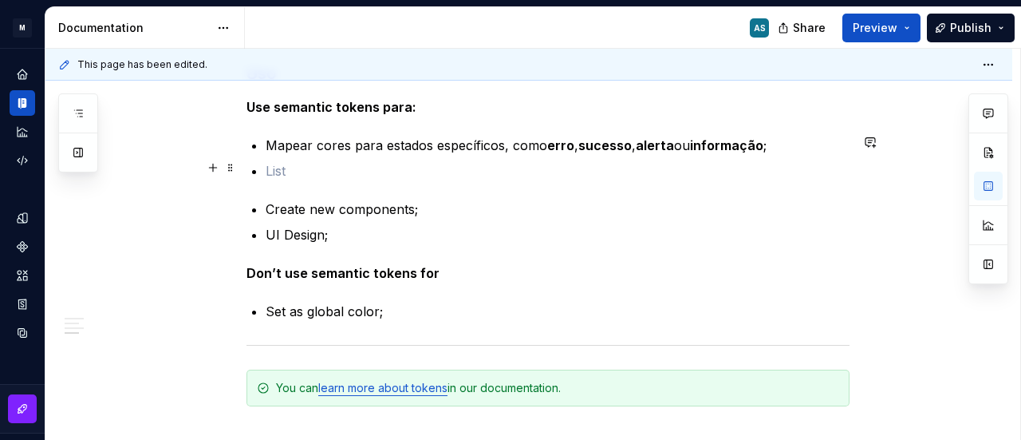
click at [341, 174] on p at bounding box center [558, 170] width 584 height 19
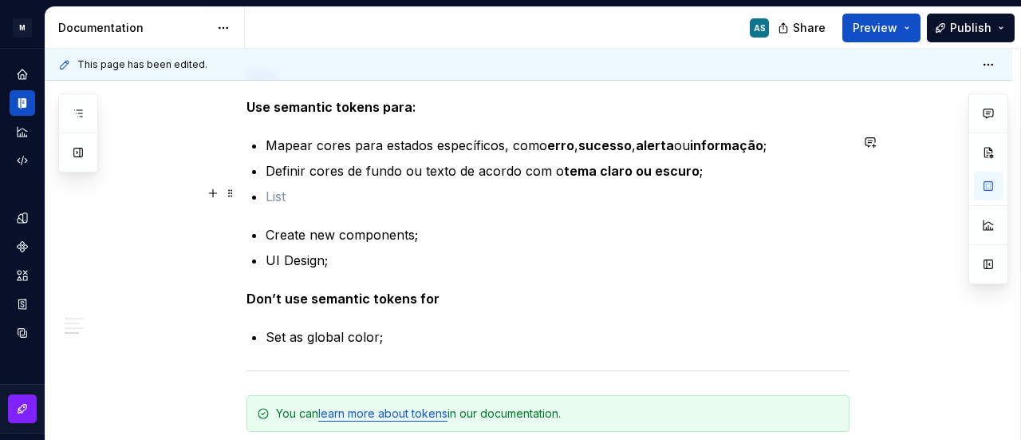
click at [330, 192] on p at bounding box center [558, 196] width 584 height 19
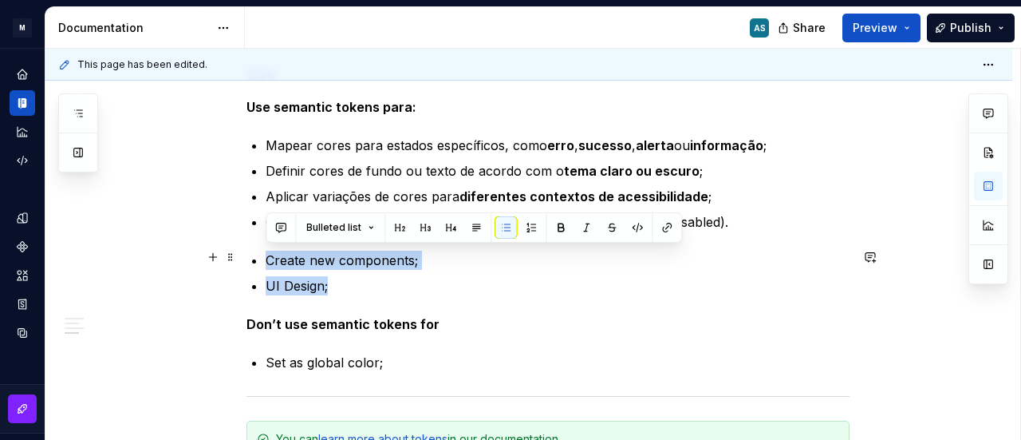
drag, startPoint x: 355, startPoint y: 273, endPoint x: 248, endPoint y: 264, distance: 107.3
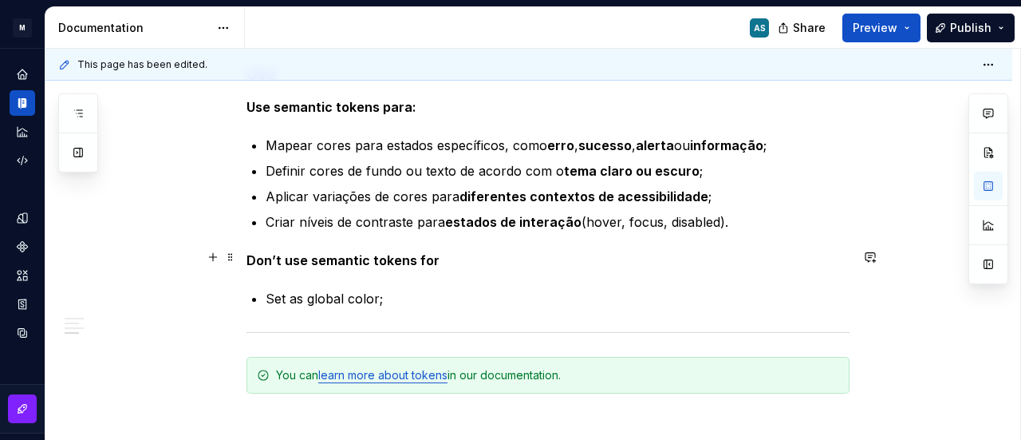
click at [318, 259] on strong "Don’t use semantic tokens for" at bounding box center [343, 260] width 193 height 16
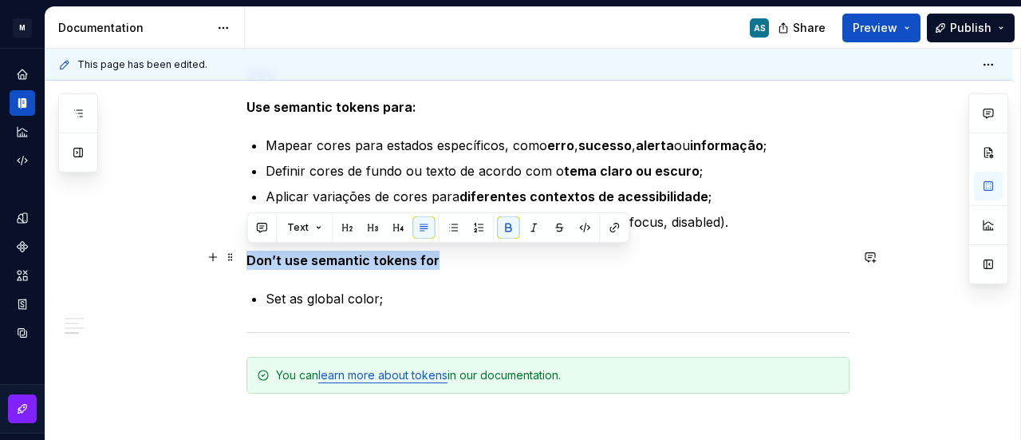
click at [318, 259] on strong "Don’t use semantic tokens for" at bounding box center [343, 260] width 193 height 16
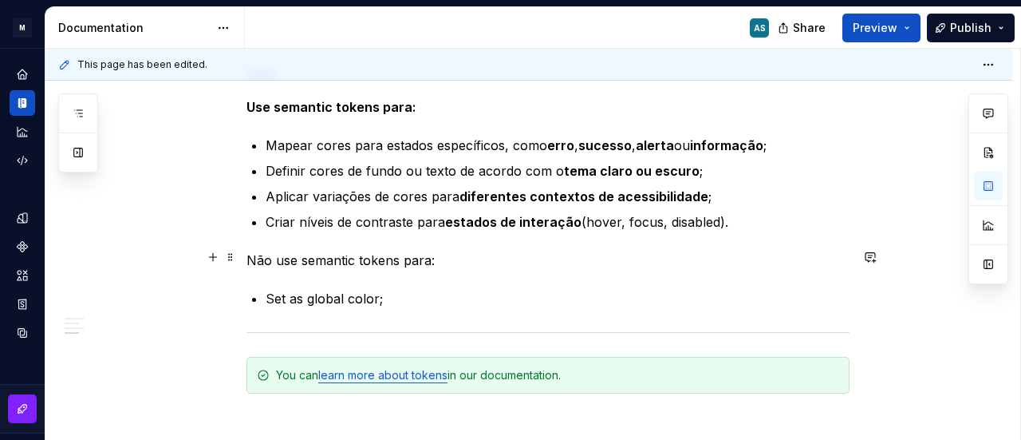
click at [405, 255] on p "Não use semantic tokens para:" at bounding box center [548, 260] width 603 height 19
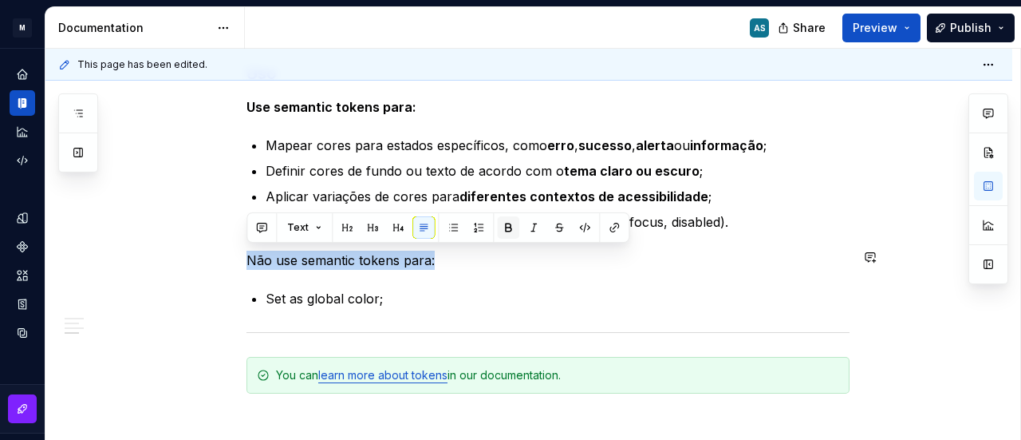
click at [514, 224] on button "button" at bounding box center [508, 227] width 22 height 22
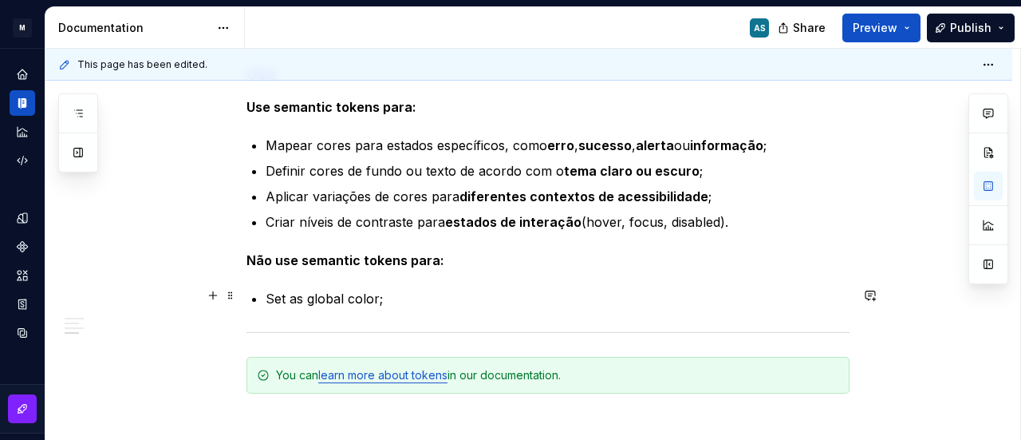
click at [316, 296] on p "Set as global color;" at bounding box center [558, 298] width 584 height 19
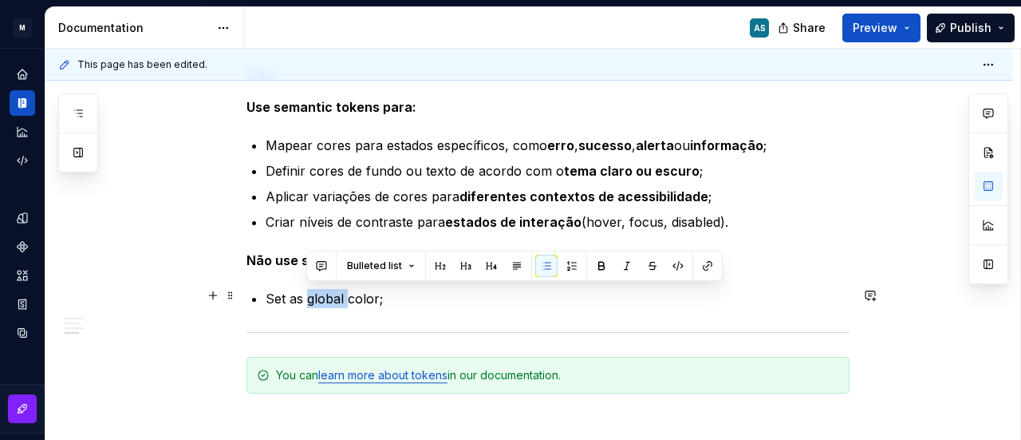
click at [316, 296] on p "Set as global color;" at bounding box center [558, 298] width 584 height 19
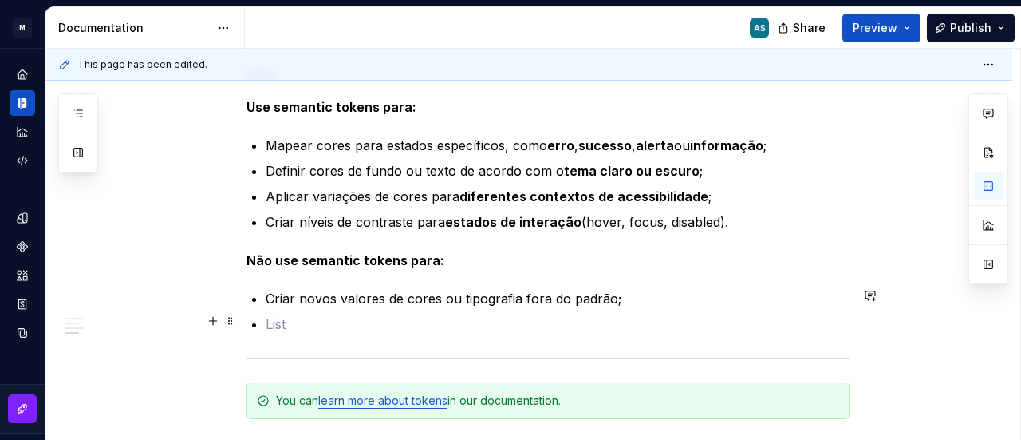
click at [305, 316] on p at bounding box center [558, 323] width 584 height 19
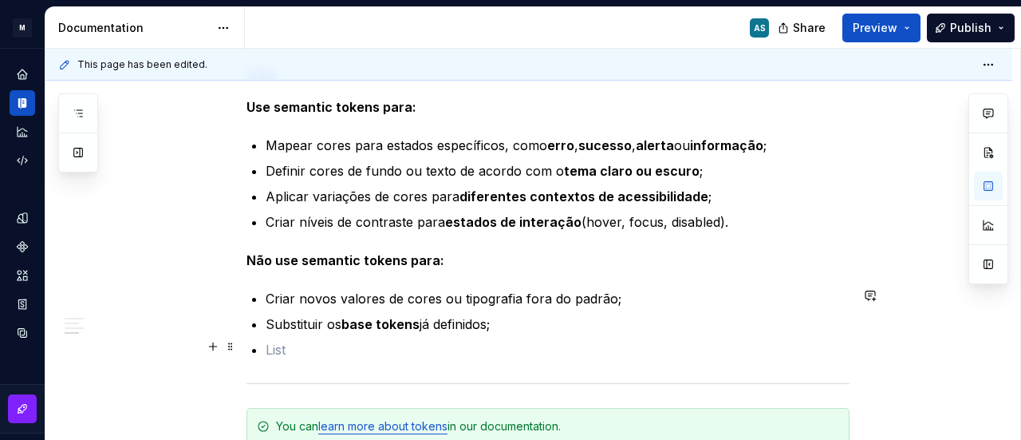
click at [318, 341] on p at bounding box center [558, 349] width 584 height 19
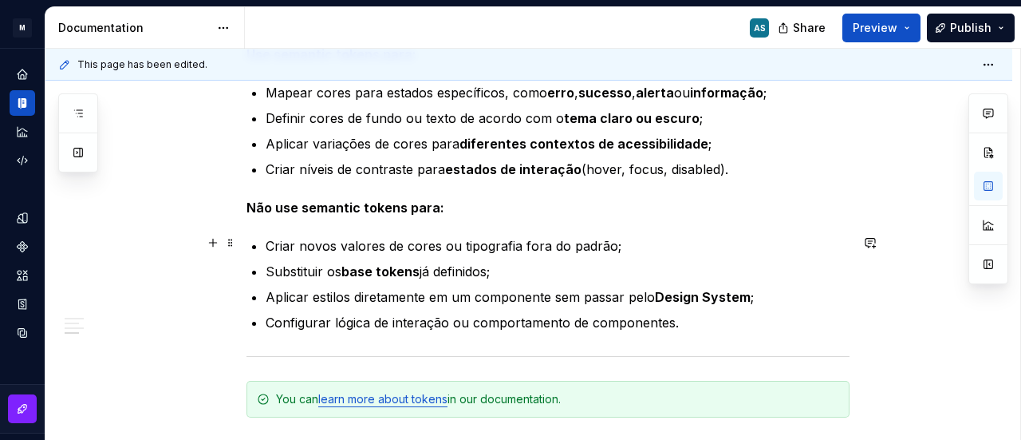
scroll to position [4091, 0]
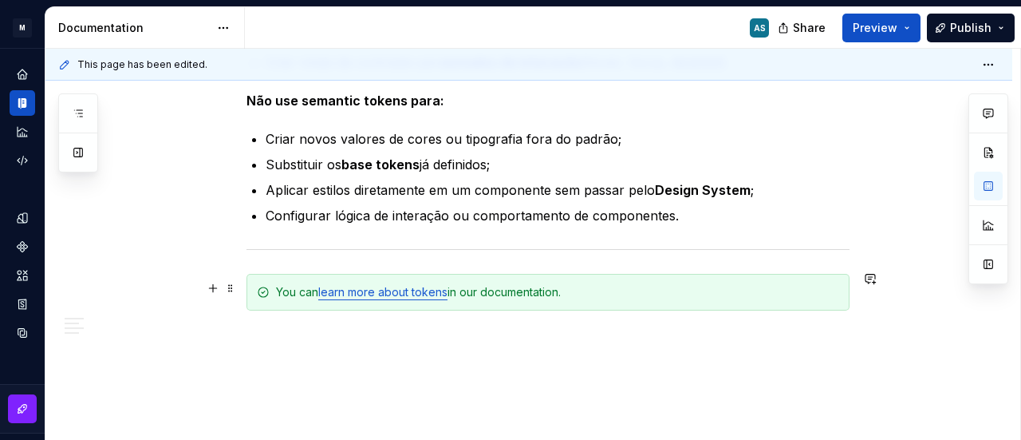
click at [628, 285] on div "You can learn more about tokens in our documentation." at bounding box center [557, 292] width 563 height 16
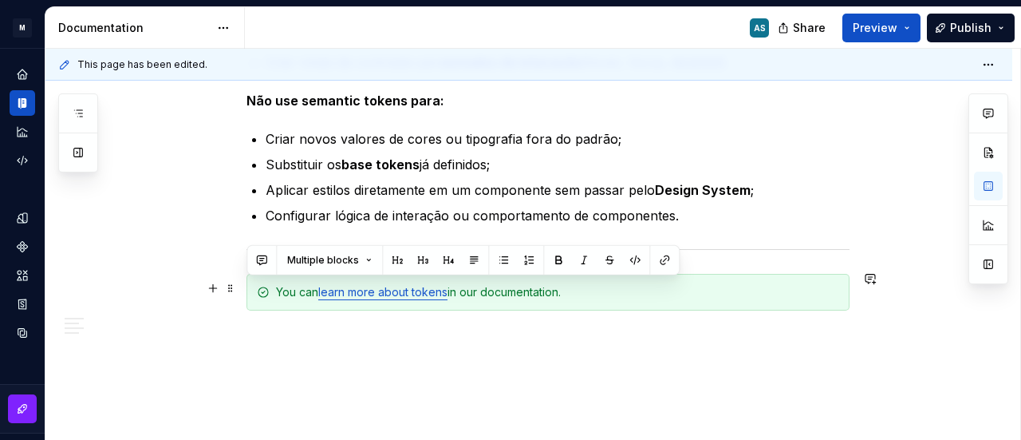
click at [628, 285] on div "You can learn more about tokens in our documentation." at bounding box center [557, 292] width 563 height 16
copy div "You can learn more about tokens in our documentation."
click at [411, 290] on link "learn more about tokens" at bounding box center [382, 292] width 129 height 14
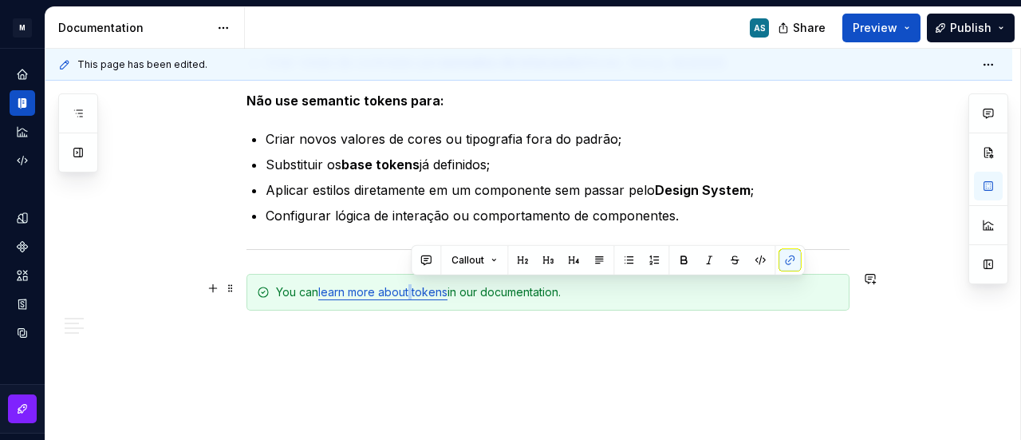
click at [411, 290] on link "learn more about tokens" at bounding box center [382, 292] width 129 height 14
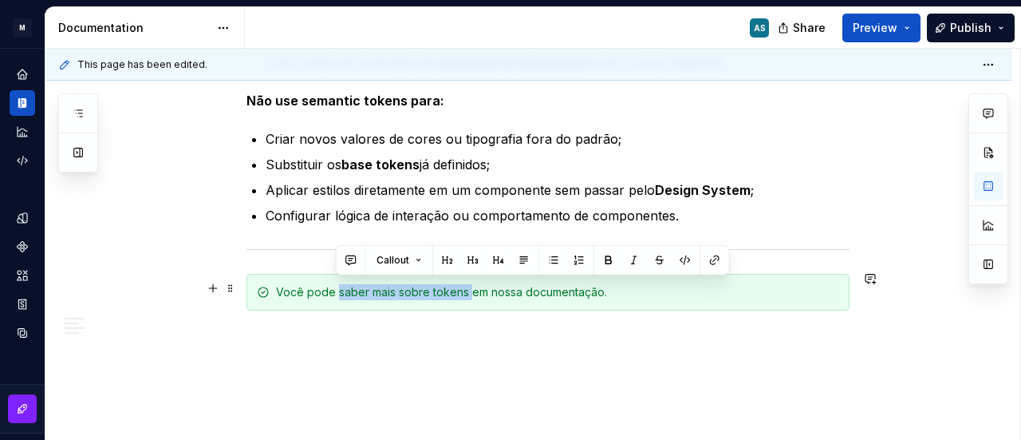
drag, startPoint x: 335, startPoint y: 288, endPoint x: 466, endPoint y: 288, distance: 130.8
click at [466, 288] on div "Você pode saber mais sobre tokens em nossa documentação." at bounding box center [557, 292] width 563 height 16
click at [710, 255] on button "button" at bounding box center [715, 260] width 22 height 22
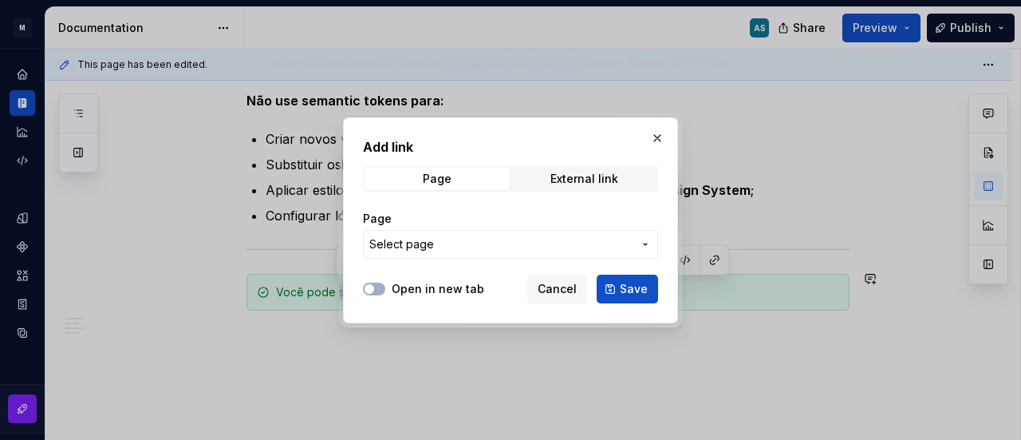
click at [432, 247] on span "Select page" at bounding box center [500, 244] width 263 height 16
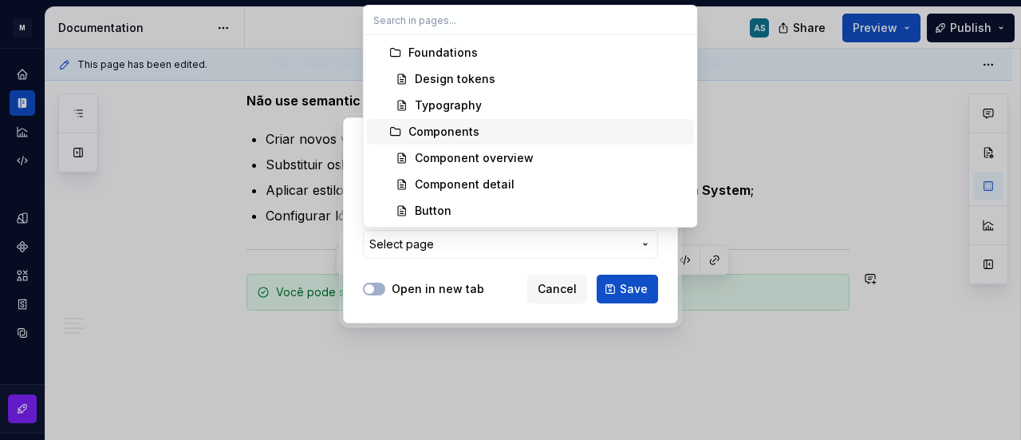
scroll to position [0, 0]
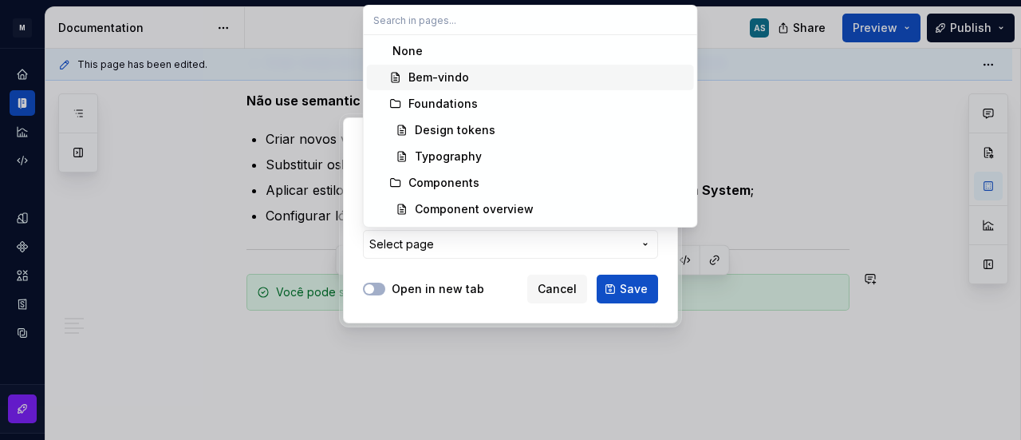
click at [463, 73] on div "Bem-vindo" at bounding box center [439, 77] width 61 height 16
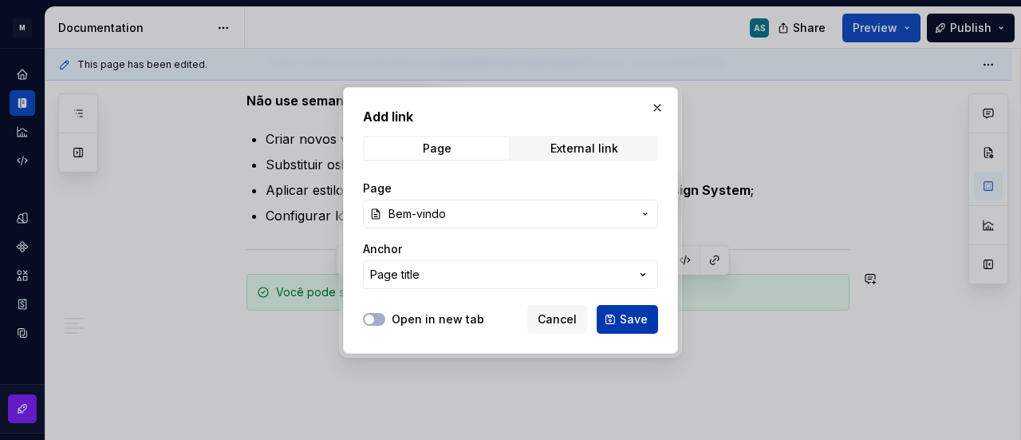
click at [624, 318] on span "Save" at bounding box center [634, 319] width 28 height 16
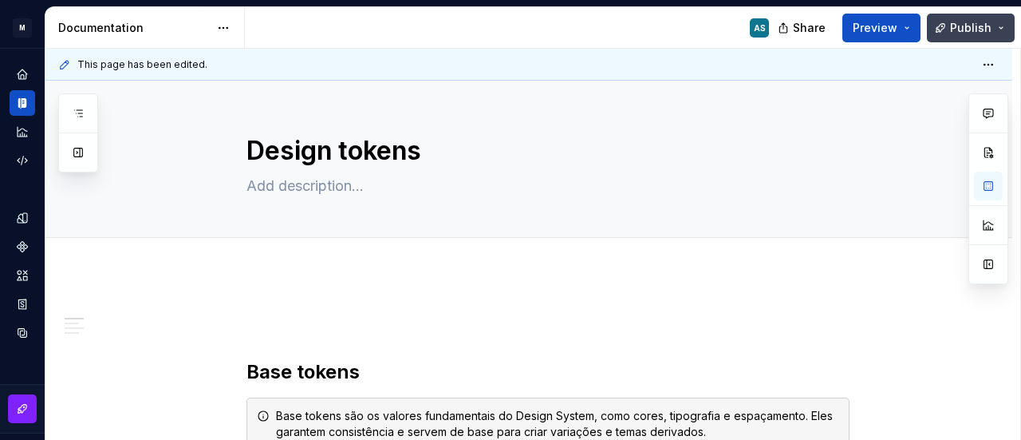
click at [951, 25] on button "Publish" at bounding box center [971, 28] width 88 height 29
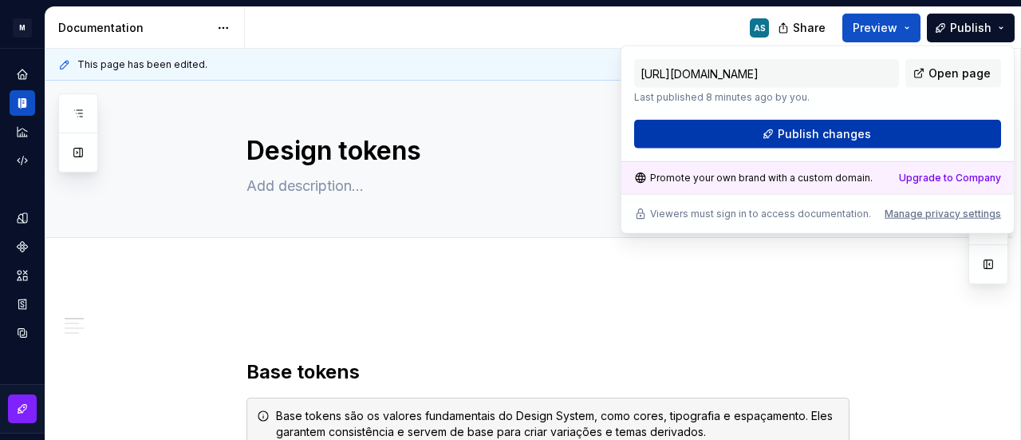
click at [886, 130] on button "Publish changes" at bounding box center [817, 134] width 367 height 29
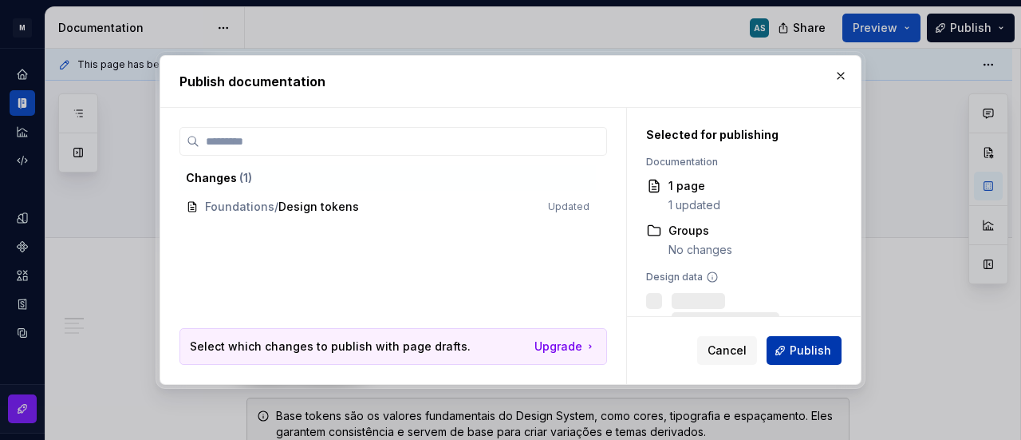
click at [809, 348] on span "Publish" at bounding box center [810, 350] width 41 height 16
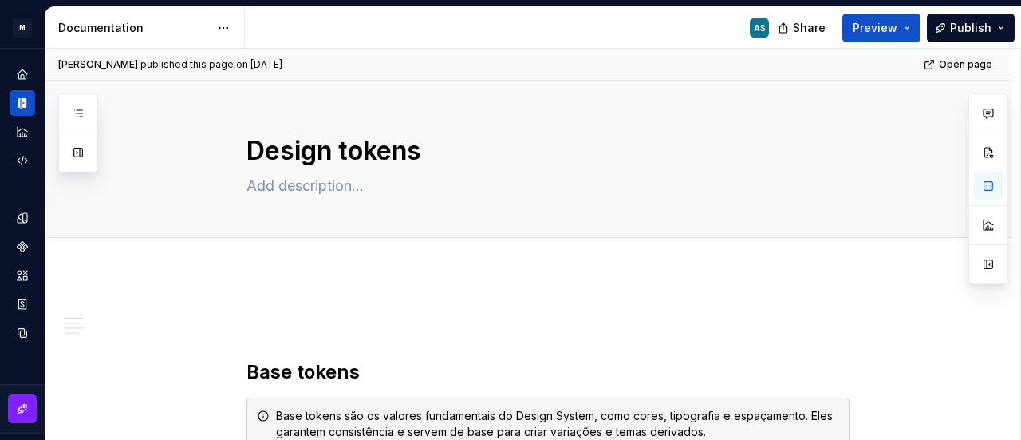
type textarea "*"
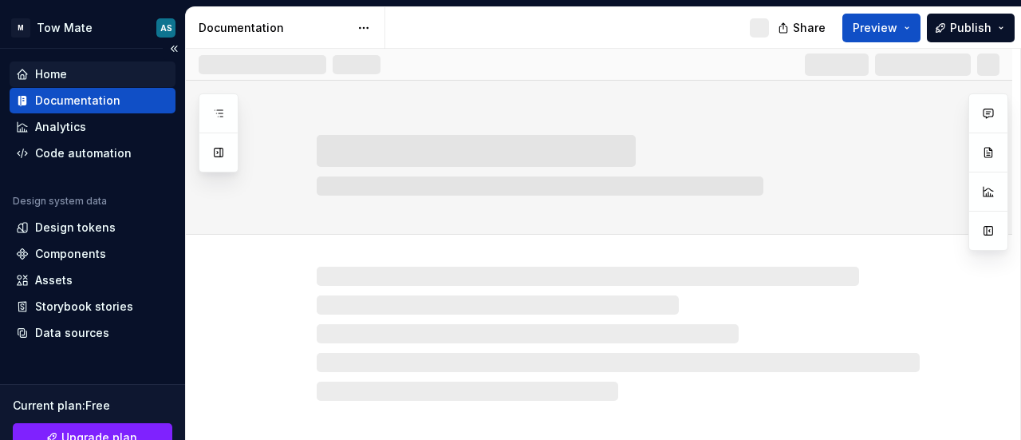
click at [49, 72] on div "Home" at bounding box center [51, 74] width 32 height 16
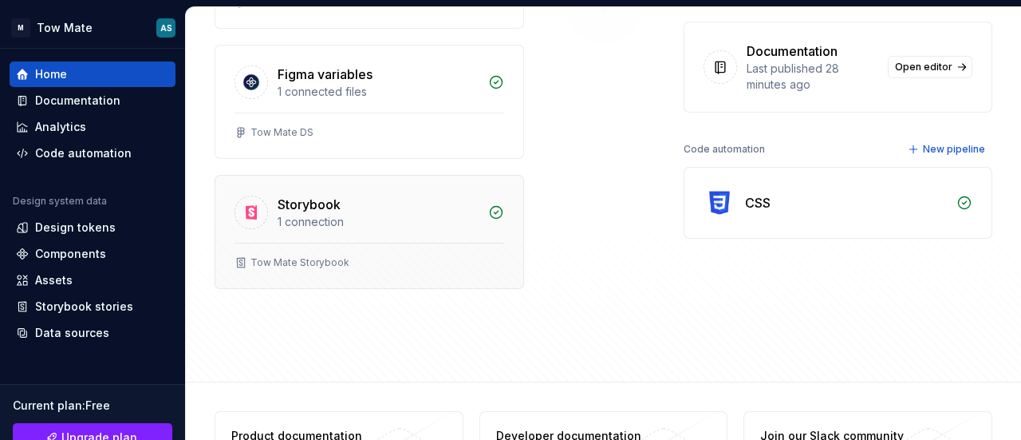
scroll to position [399, 0]
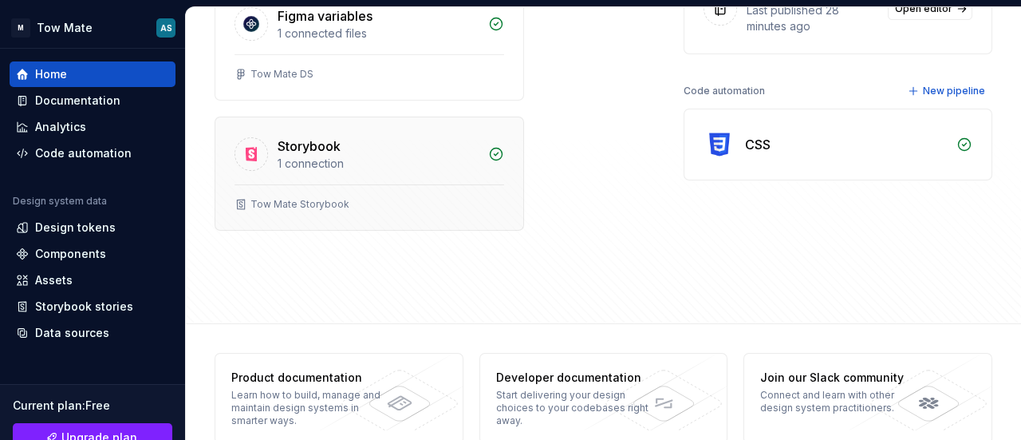
click at [289, 199] on div "Tow Mate Storybook" at bounding box center [300, 204] width 99 height 13
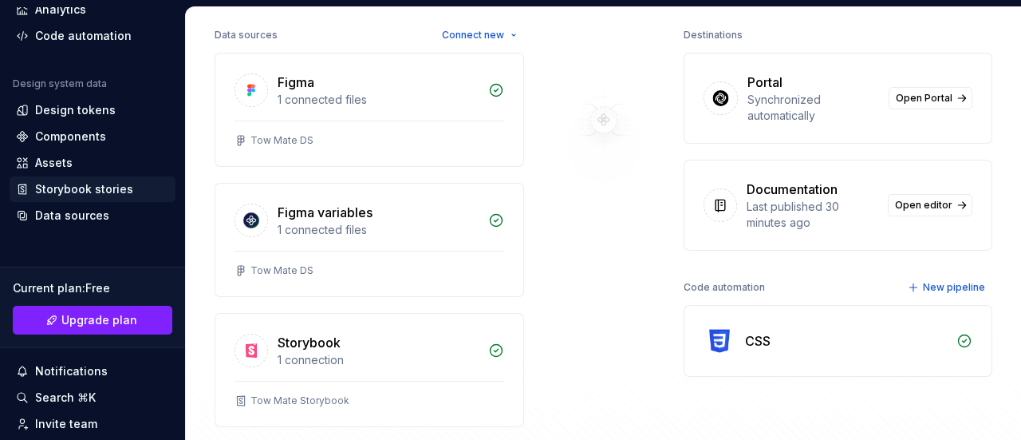
scroll to position [0, 0]
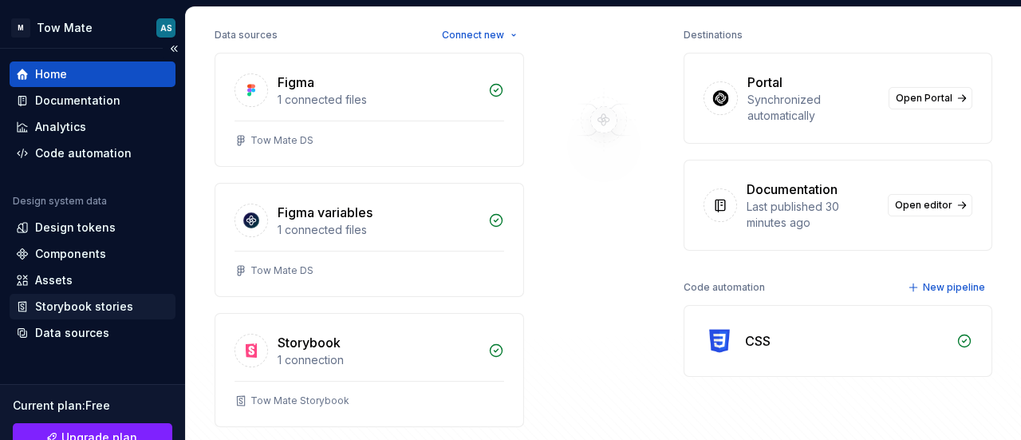
click at [113, 302] on div "Storybook stories" at bounding box center [84, 306] width 98 height 16
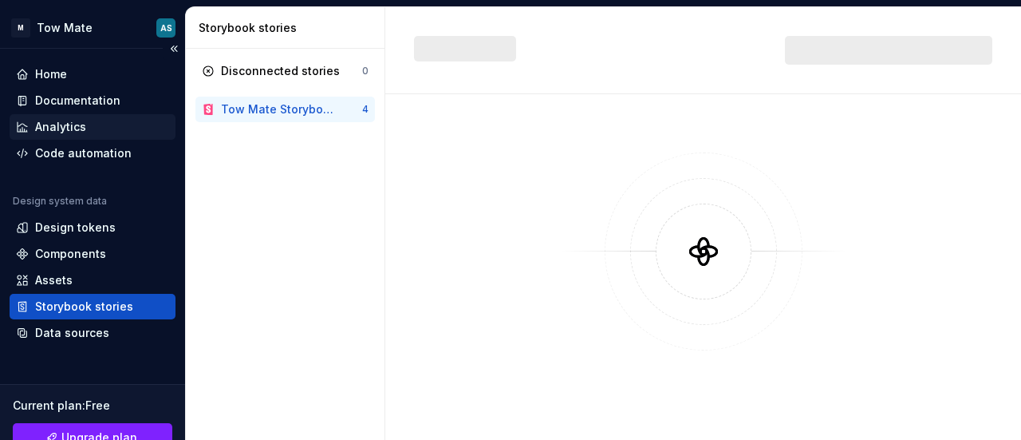
click at [102, 116] on div "Analytics" at bounding box center [93, 127] width 166 height 26
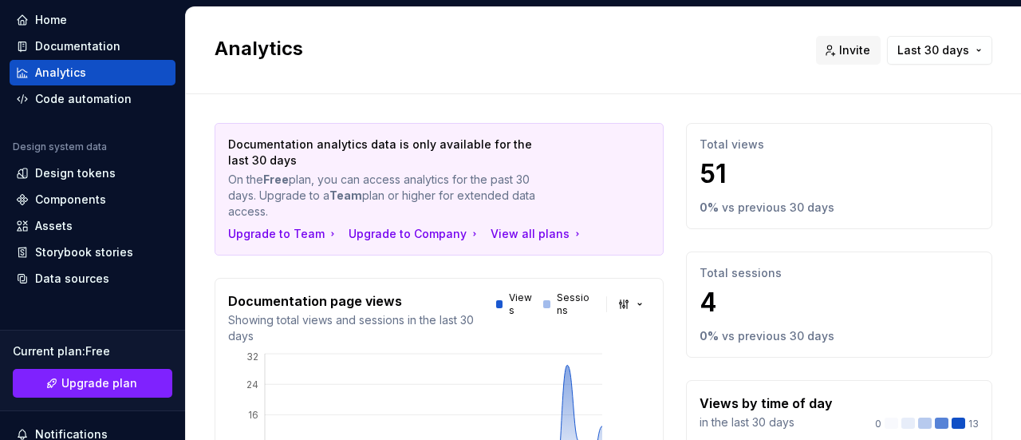
scroll to position [80, 0]
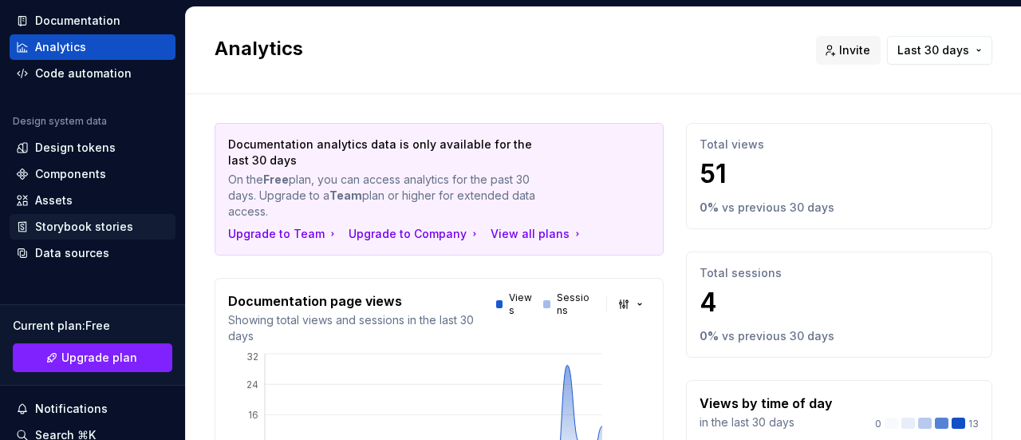
click at [117, 225] on div "Storybook stories" at bounding box center [84, 227] width 98 height 16
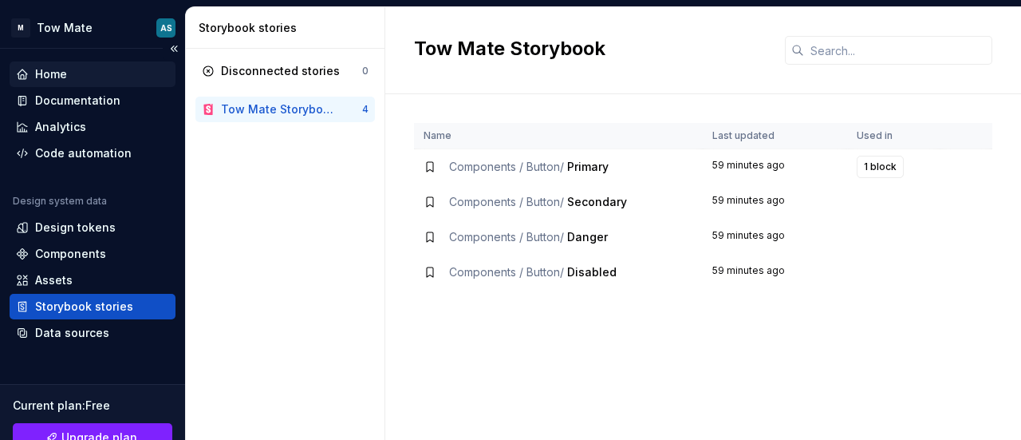
click at [54, 85] on div "Home" at bounding box center [93, 74] width 166 height 26
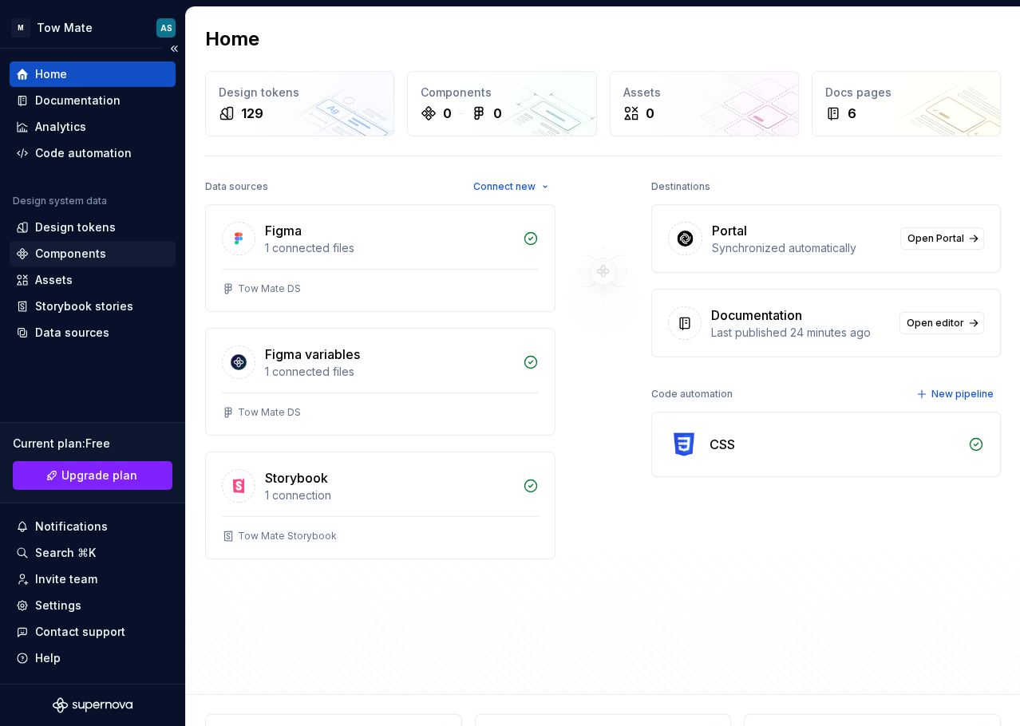
click at [93, 254] on div "Components" at bounding box center [70, 254] width 71 height 16
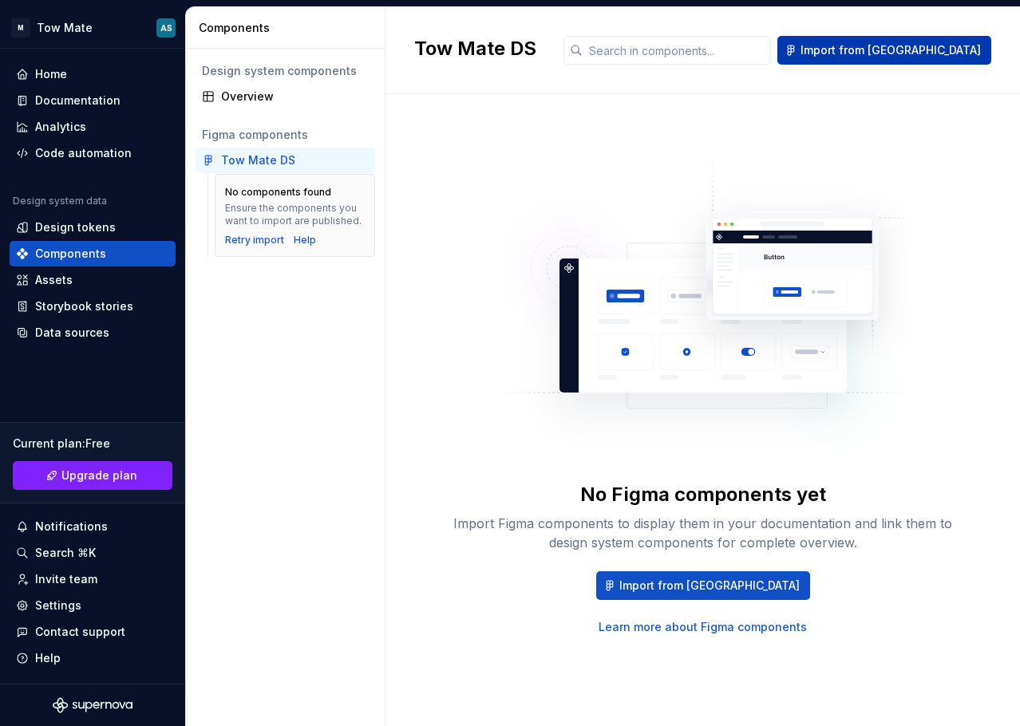
click at [908, 50] on span "Import from [GEOGRAPHIC_DATA]" at bounding box center [890, 50] width 180 height 16
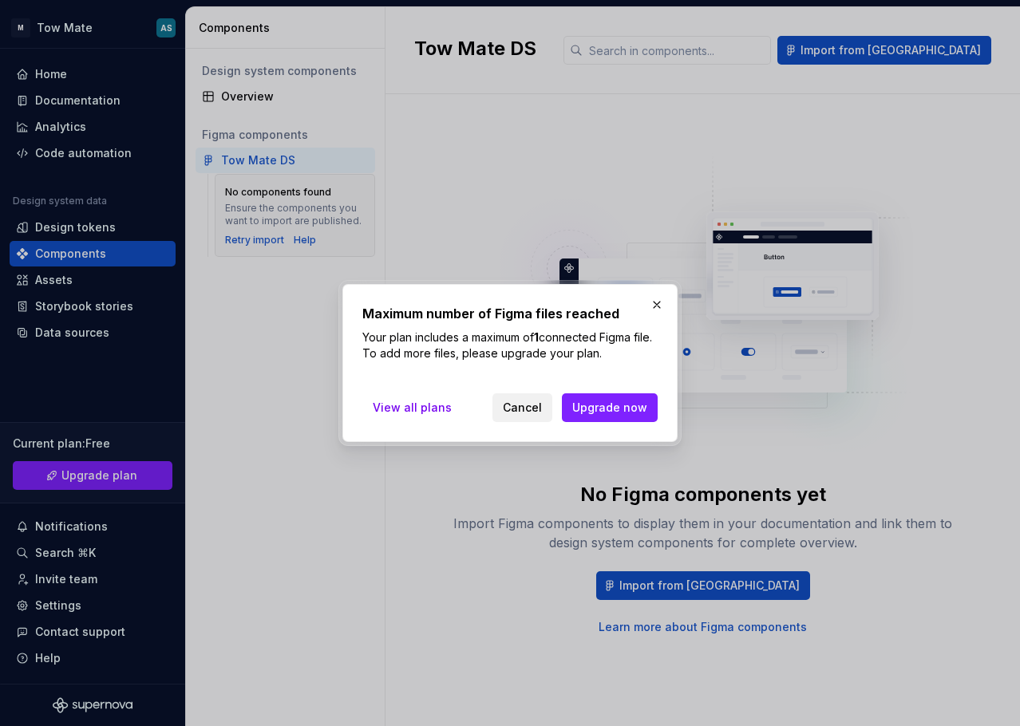
click at [508, 403] on span "Cancel" at bounding box center [522, 408] width 39 height 16
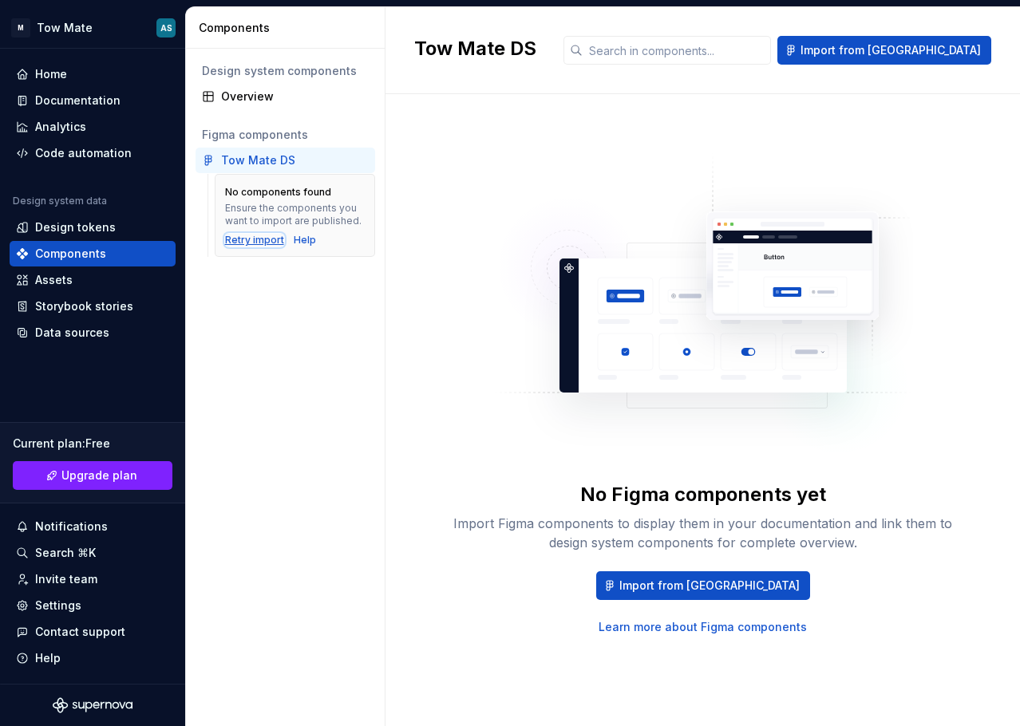
click at [262, 241] on div "Retry import" at bounding box center [254, 240] width 59 height 13
click at [245, 93] on div "Overview" at bounding box center [295, 97] width 148 height 16
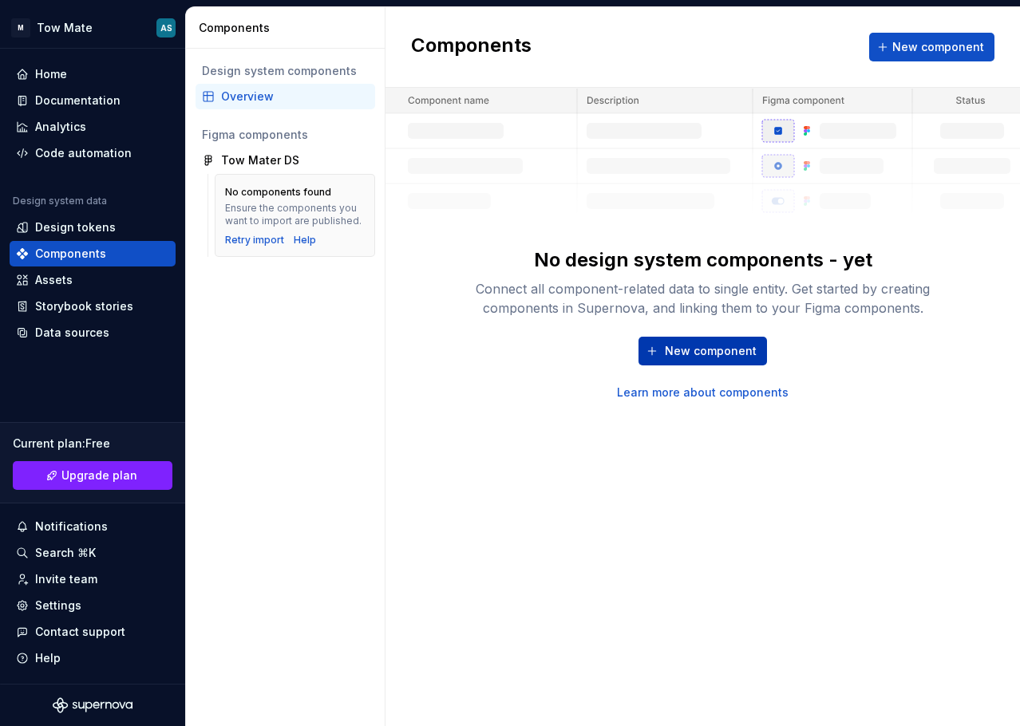
click at [693, 349] on span "New component" at bounding box center [711, 351] width 92 height 16
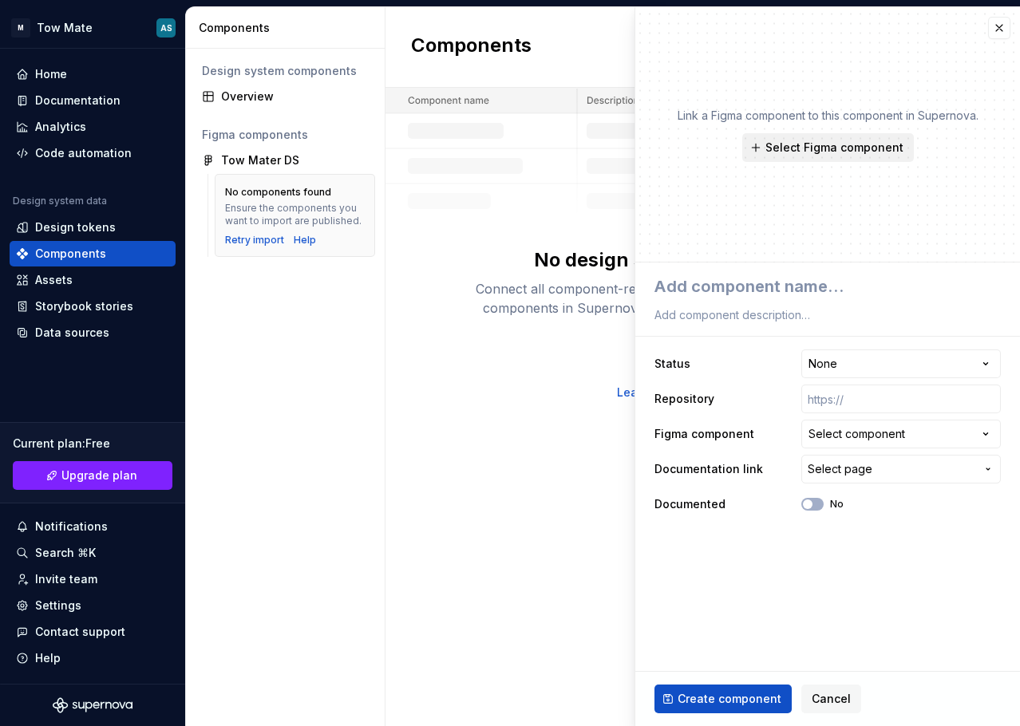
click at [822, 152] on span "Select Figma component" at bounding box center [834, 148] width 138 height 16
click at [1001, 24] on button "button" at bounding box center [999, 28] width 22 height 22
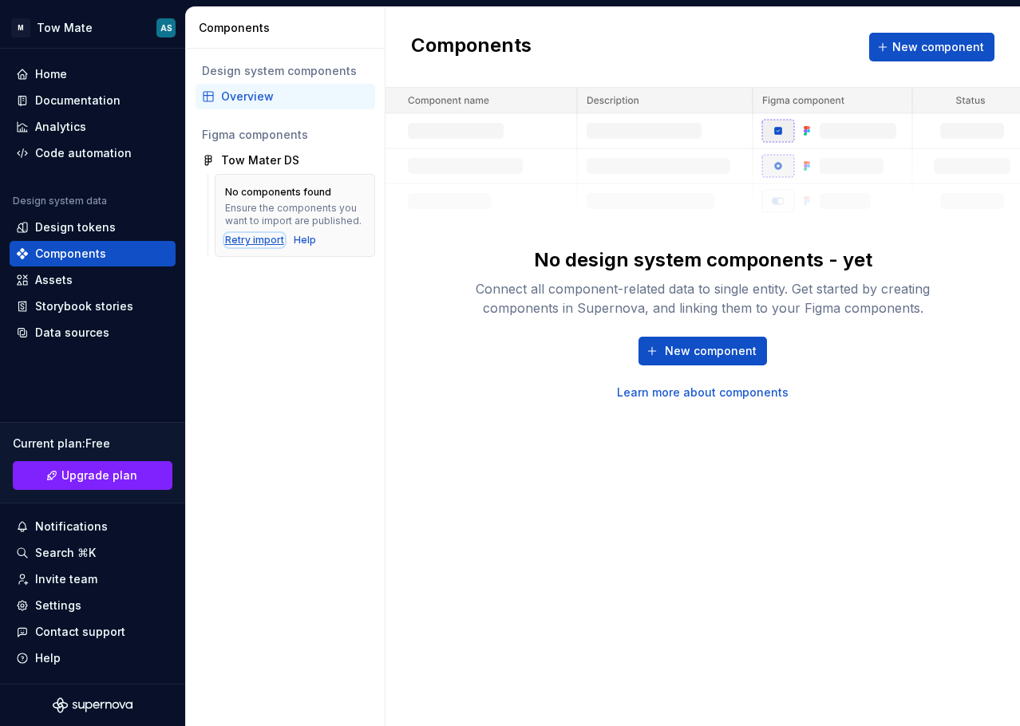
click at [241, 243] on div "Retry import" at bounding box center [254, 240] width 59 height 13
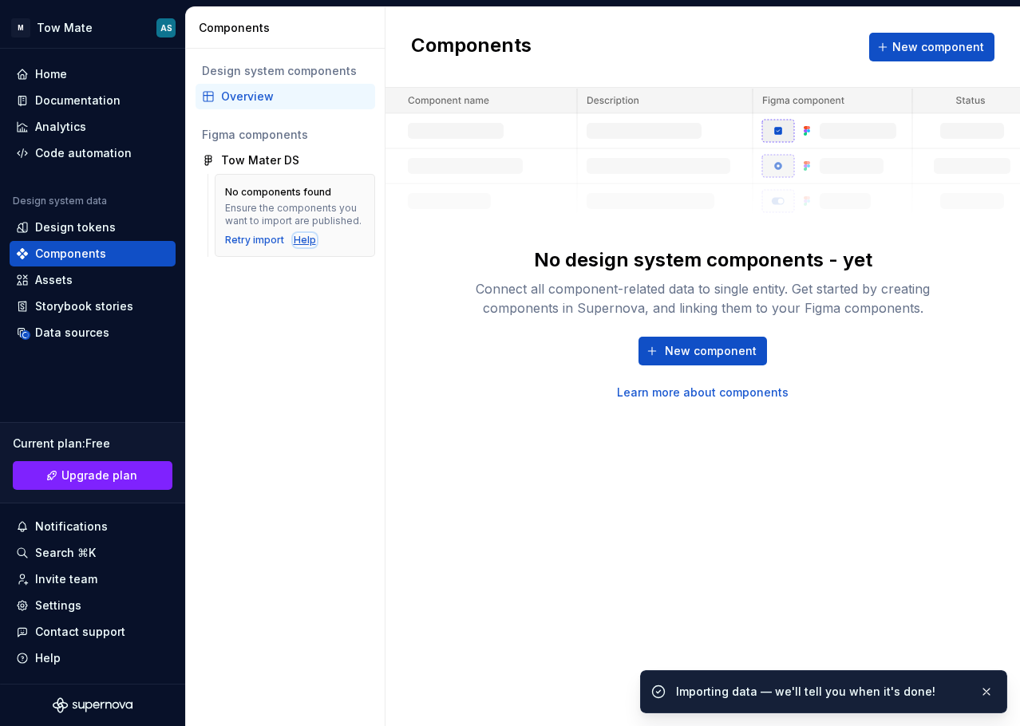
click at [298, 243] on div "Help" at bounding box center [305, 240] width 22 height 13
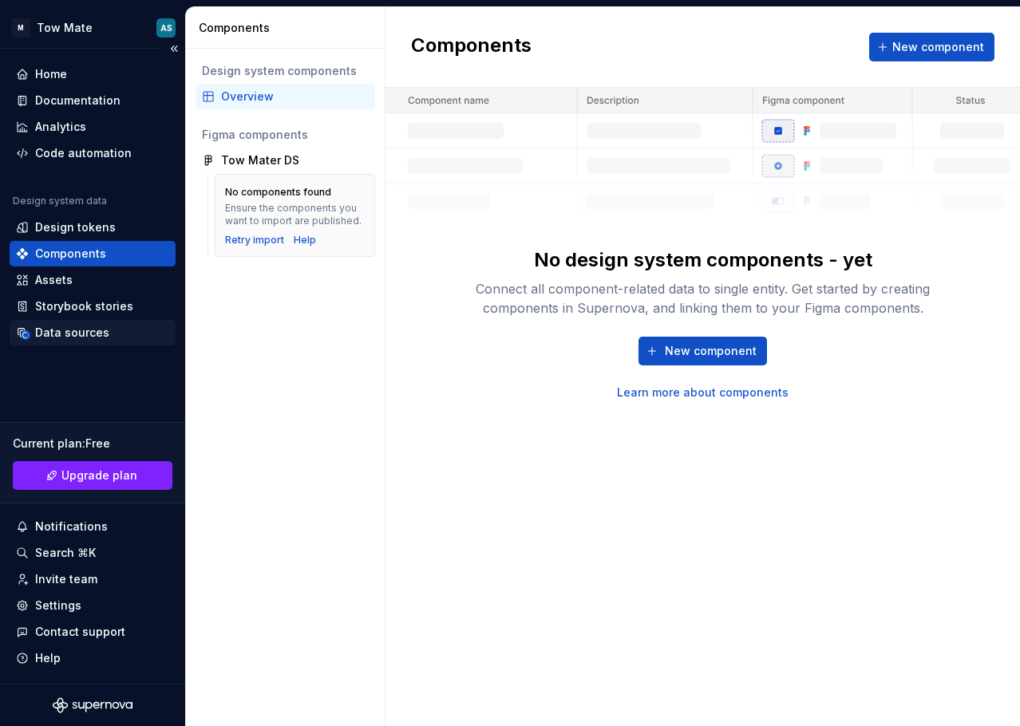
click at [85, 332] on div "Data sources" at bounding box center [72, 333] width 74 height 16
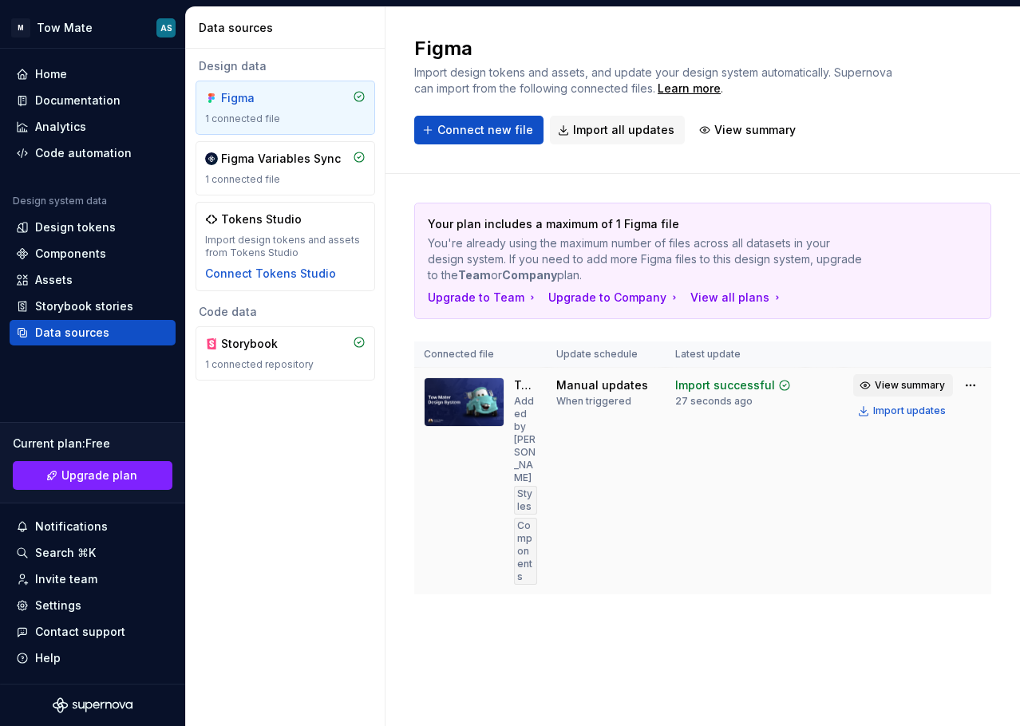
click at [898, 385] on span "View summary" at bounding box center [909, 385] width 70 height 13
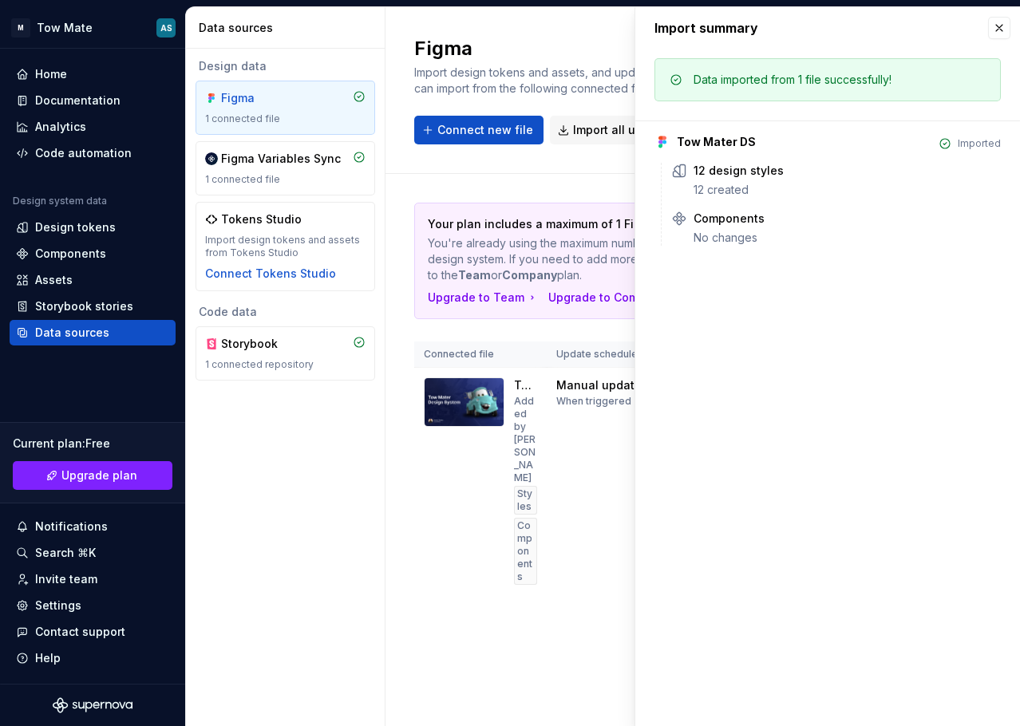
click at [997, 44] on div "Import summary" at bounding box center [827, 27] width 385 height 41
click at [1001, 30] on button "button" at bounding box center [999, 28] width 22 height 22
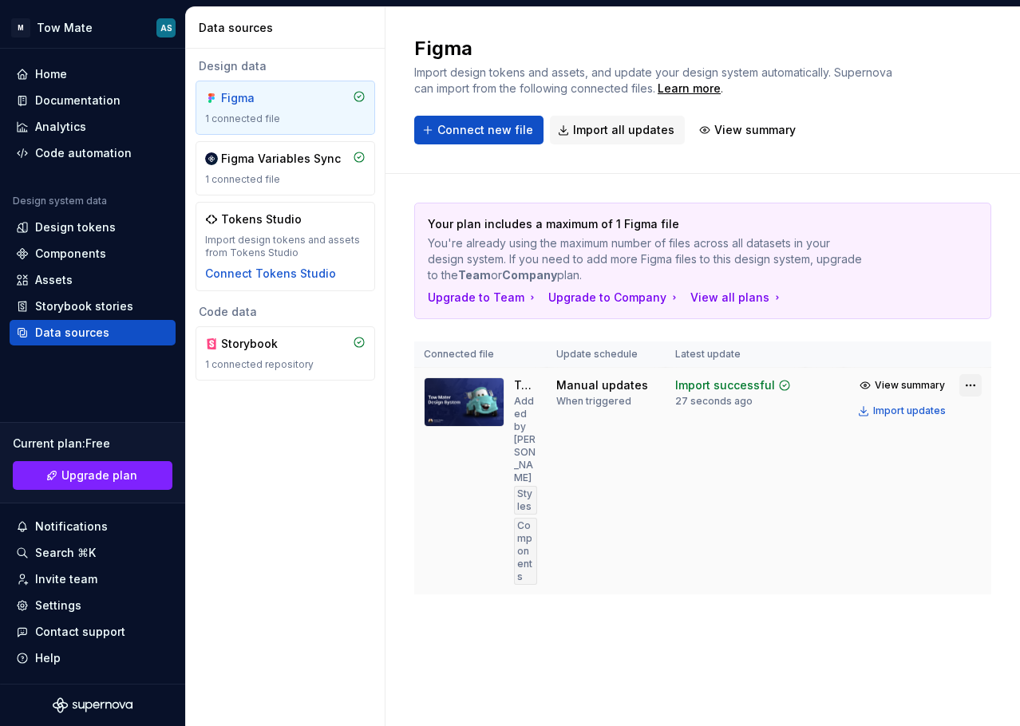
click at [965, 385] on html "M Tow Mate AS Home Documentation Analytics Code automation Design system data D…" at bounding box center [510, 363] width 1020 height 726
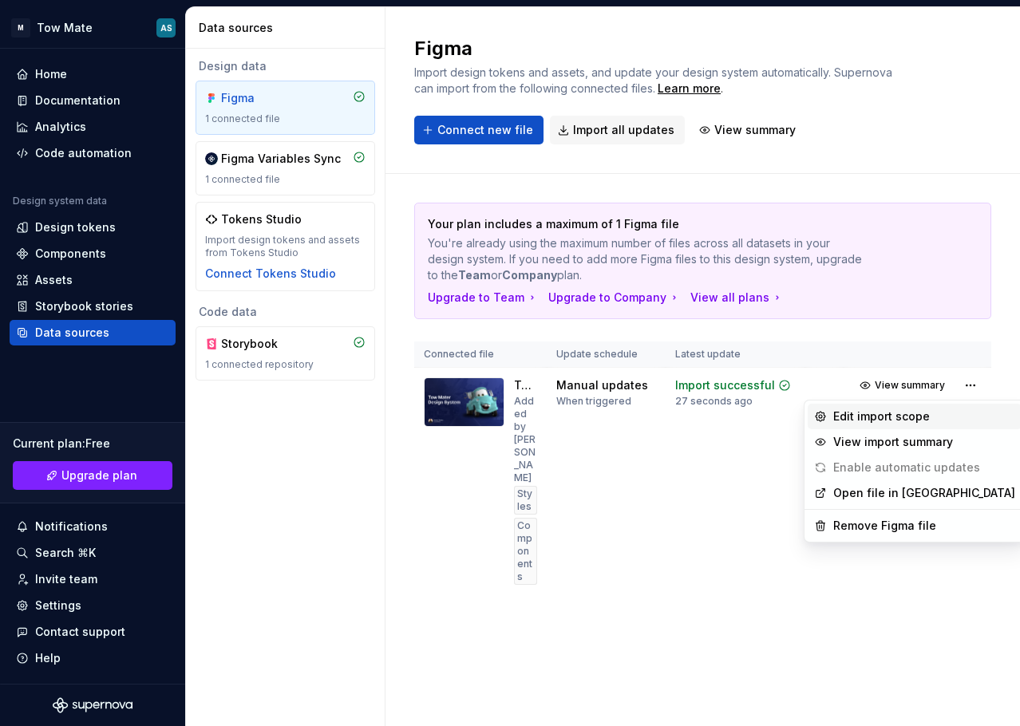
click at [955, 416] on div "Edit import scope" at bounding box center [924, 417] width 182 height 16
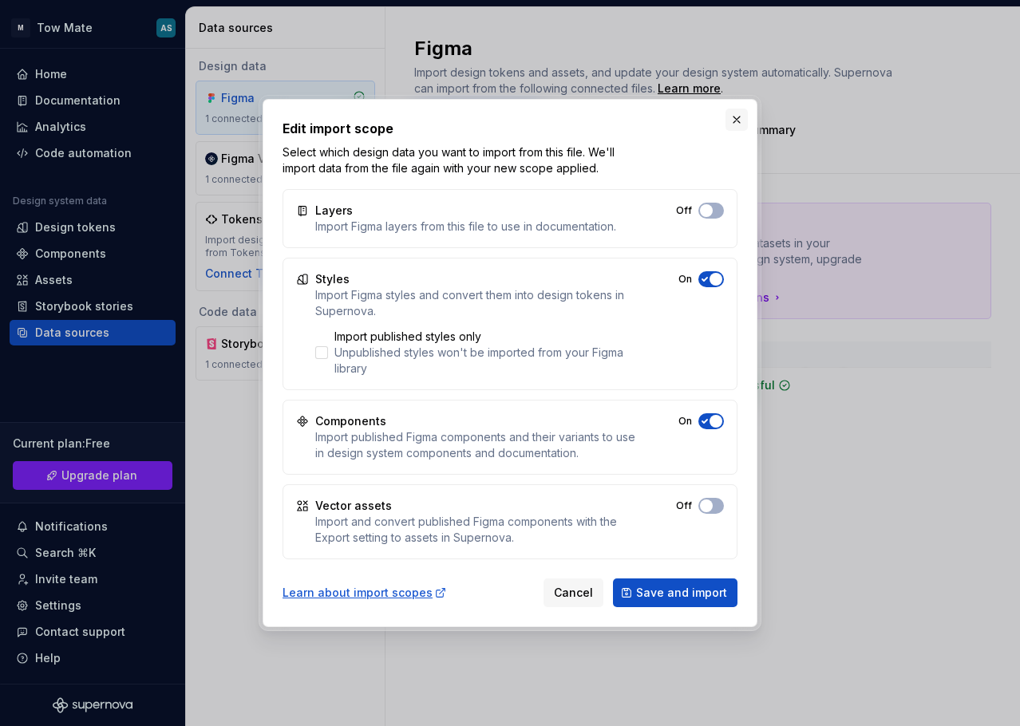
click at [734, 117] on button "button" at bounding box center [736, 120] width 22 height 22
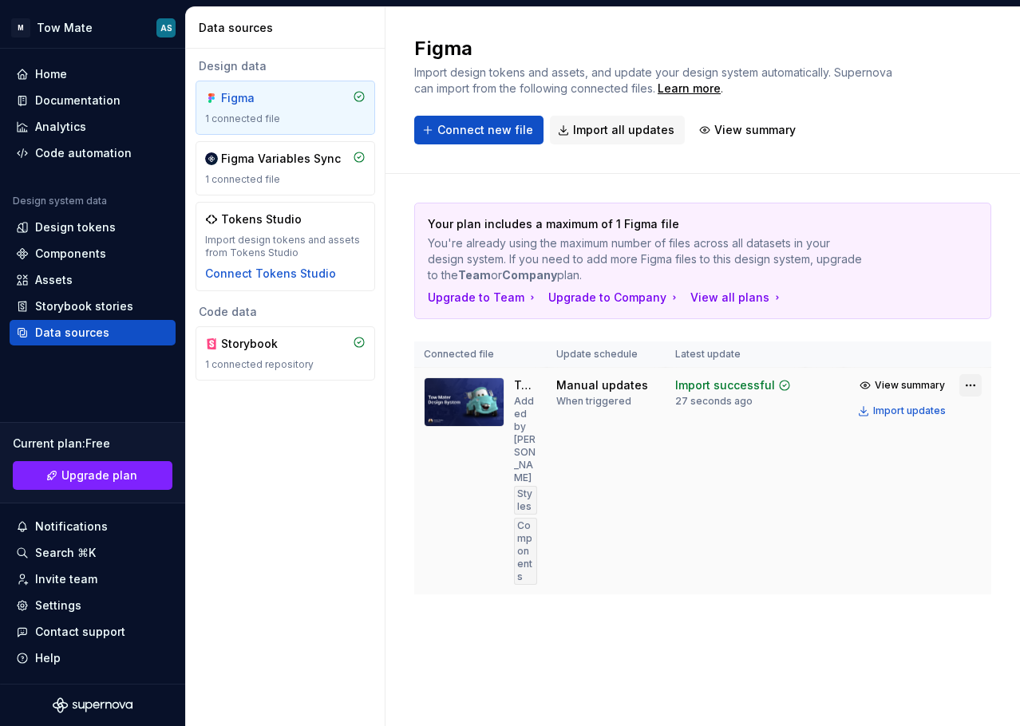
click at [972, 384] on html "M Tow Mate AS Home Documentation Analytics Code automation Design system data D…" at bounding box center [510, 363] width 1020 height 726
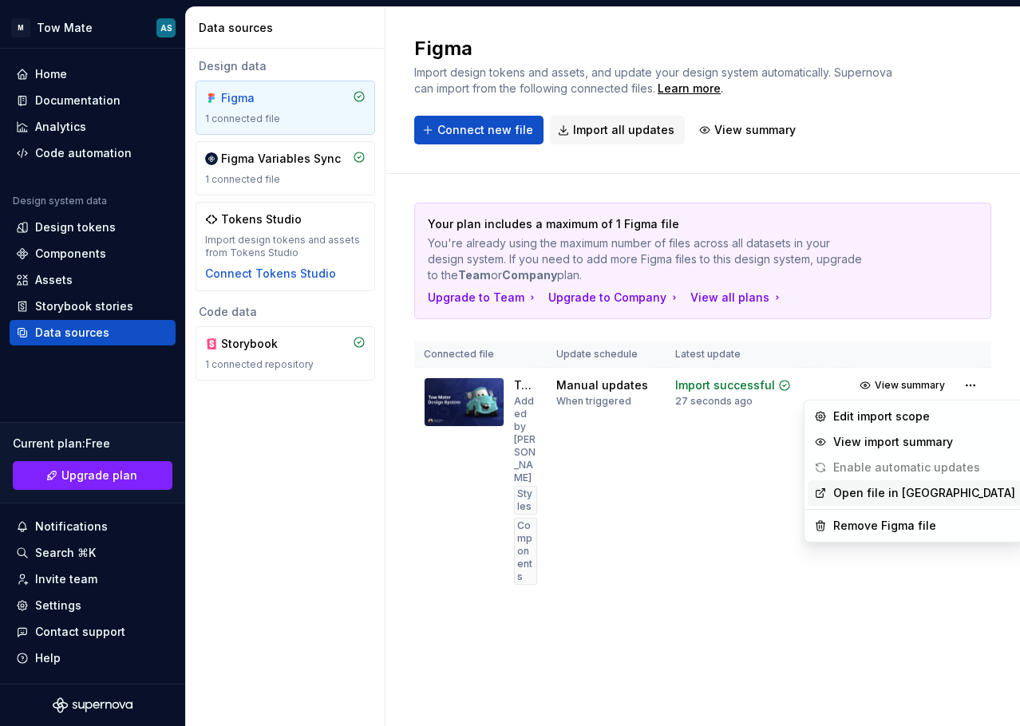
click at [911, 439] on link "Open file in [GEOGRAPHIC_DATA]" at bounding box center [924, 493] width 182 height 16
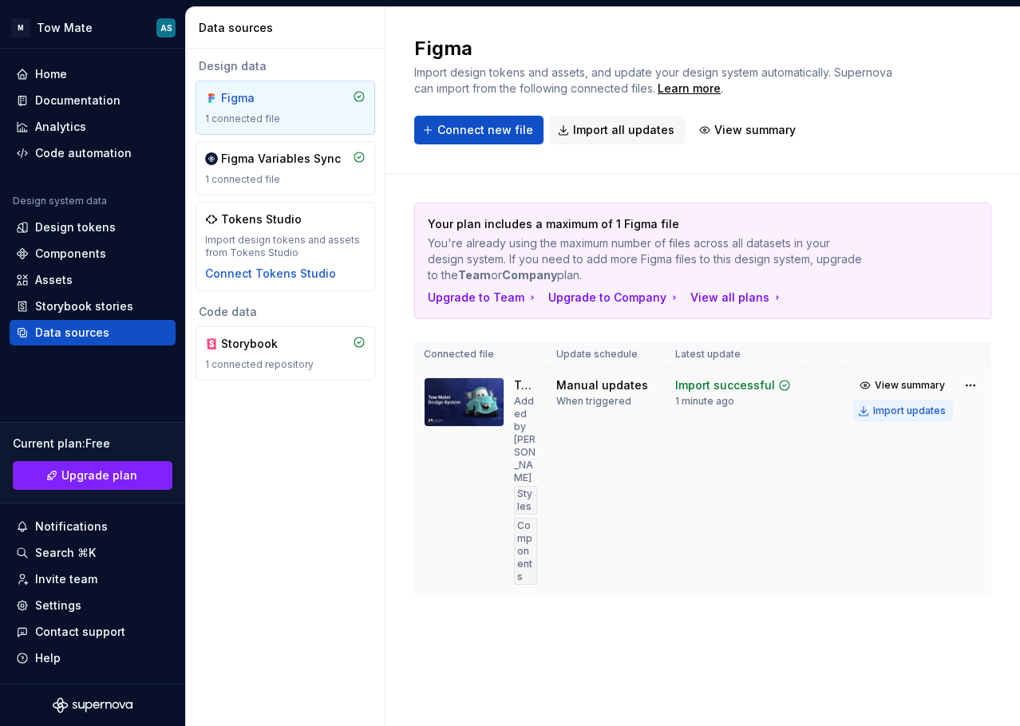
click at [919, 411] on div "Import updates" at bounding box center [909, 411] width 73 height 13
click at [45, 71] on div "Home" at bounding box center [51, 74] width 32 height 16
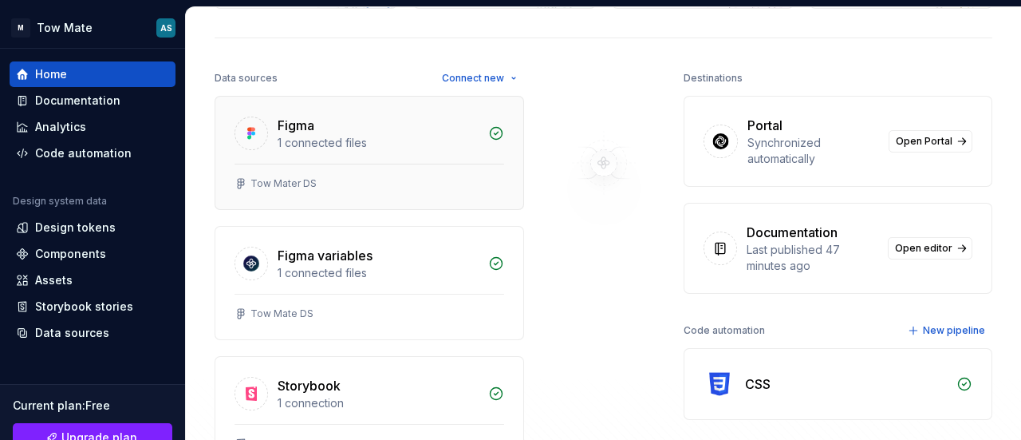
scroll to position [239, 0]
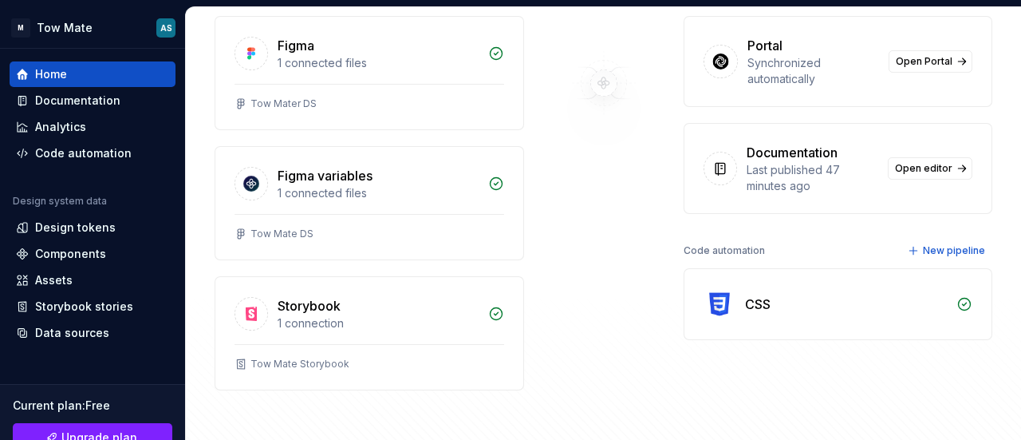
click at [711, 250] on div "Code automation" at bounding box center [724, 250] width 81 height 22
click at [774, 239] on div "Code automation New pipeline" at bounding box center [839, 250] width 310 height 22
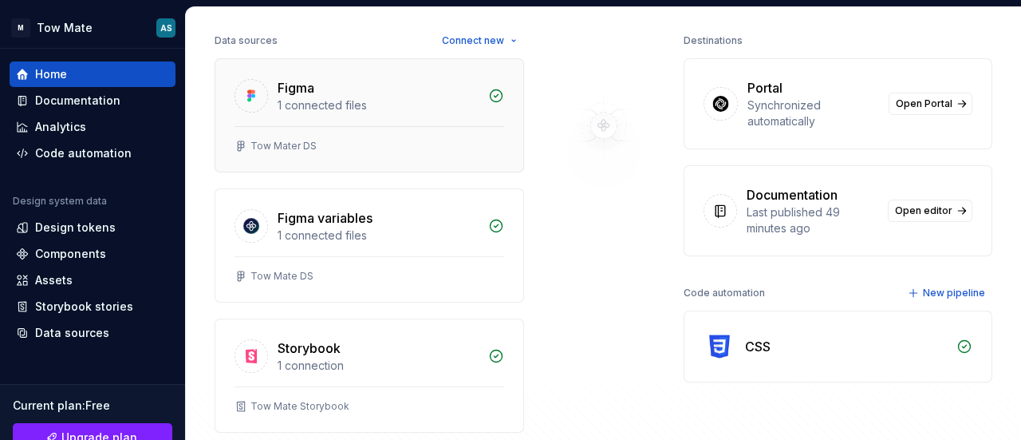
scroll to position [0, 0]
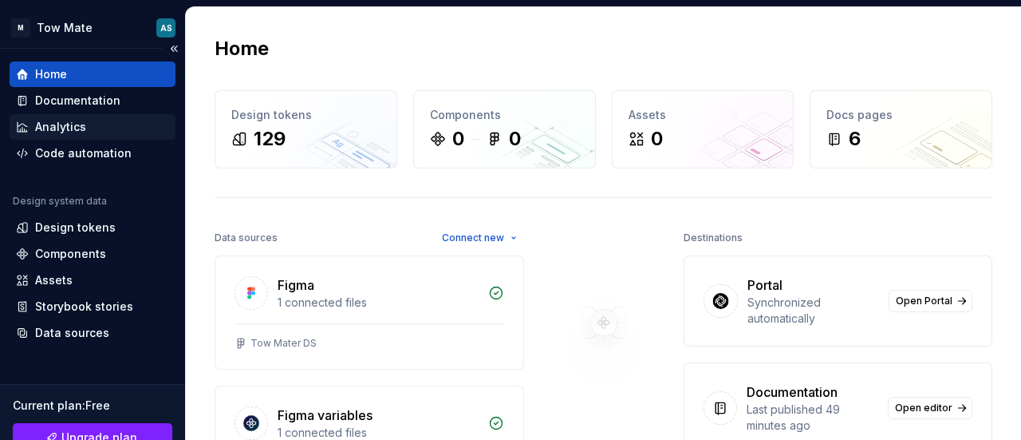
click at [68, 116] on div "Analytics" at bounding box center [93, 127] width 166 height 26
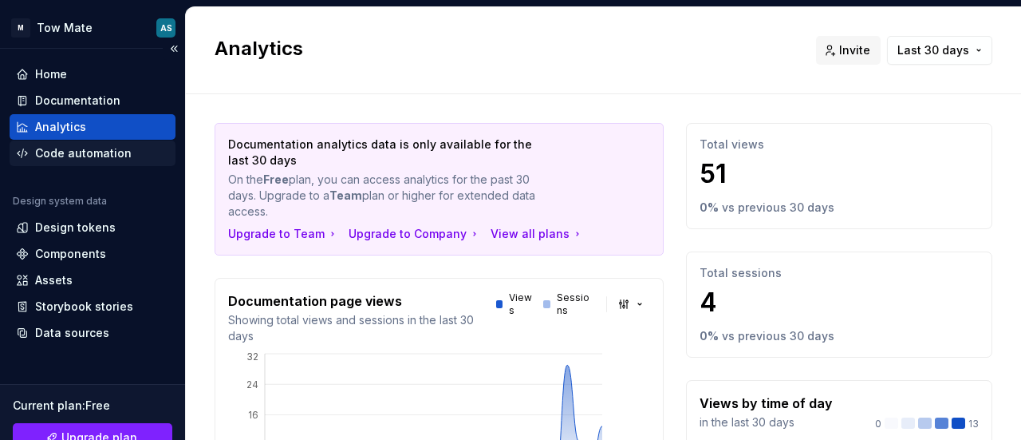
click at [65, 154] on div "Code automation" at bounding box center [83, 153] width 97 height 16
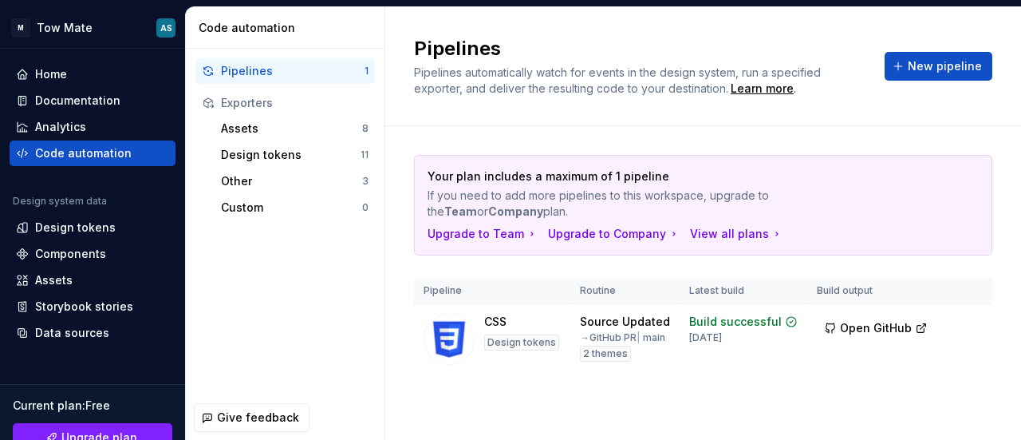
scroll to position [0, 59]
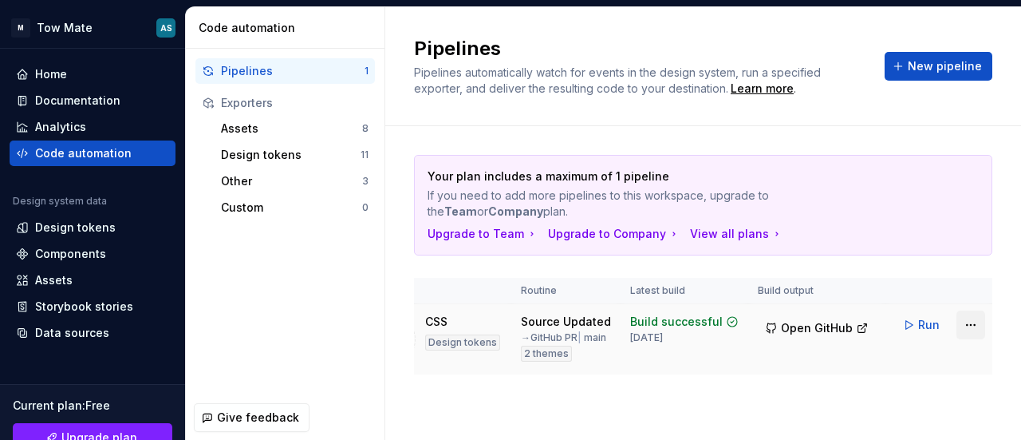
click at [965, 305] on html "M Tow Mate AS Home Documentation Analytics Code automation Design system data D…" at bounding box center [510, 220] width 1021 height 440
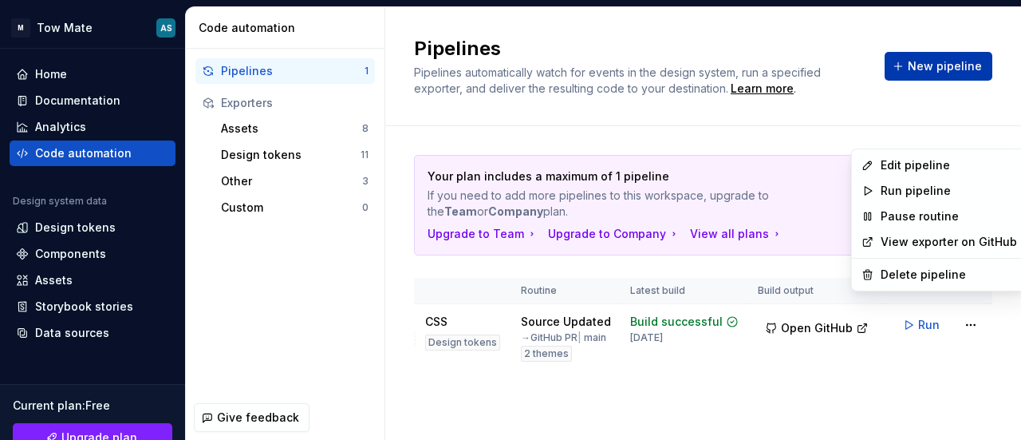
click at [917, 61] on html "M Tow Mate AS Home Documentation Analytics Code automation Design system data D…" at bounding box center [510, 220] width 1021 height 440
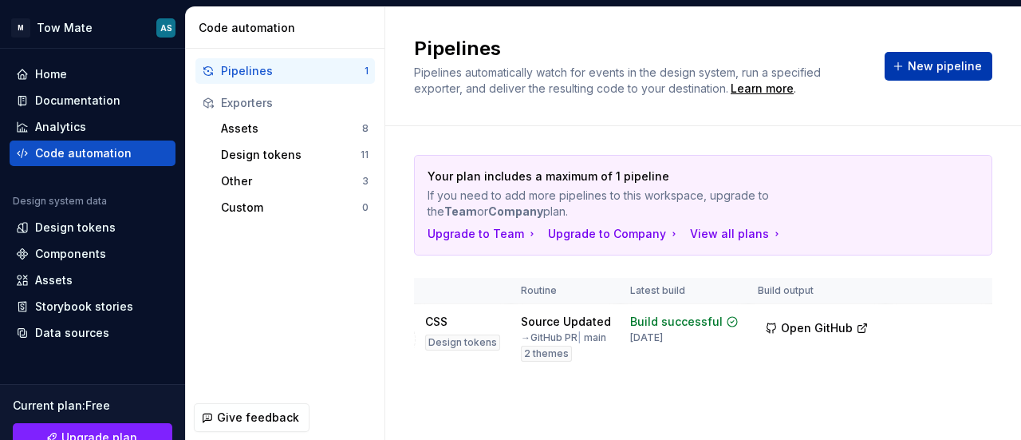
click at [917, 61] on span "New pipeline" at bounding box center [945, 66] width 74 height 16
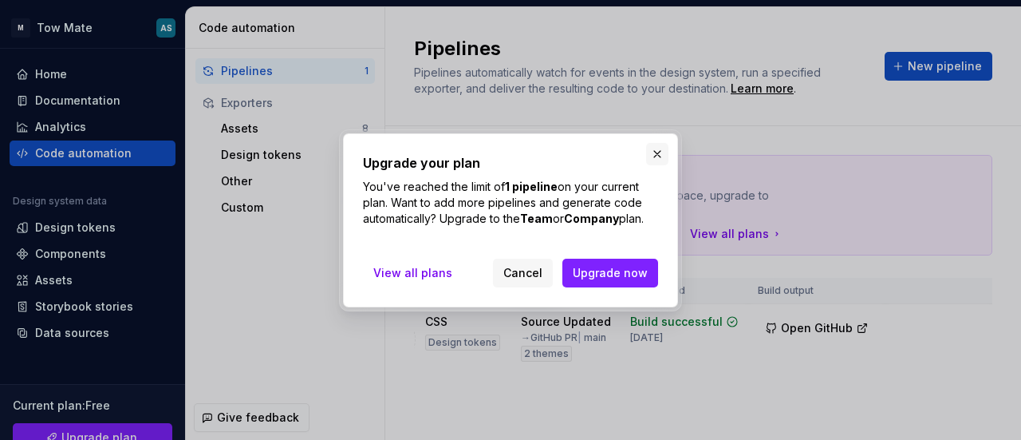
click at [661, 151] on button "button" at bounding box center [657, 154] width 22 height 22
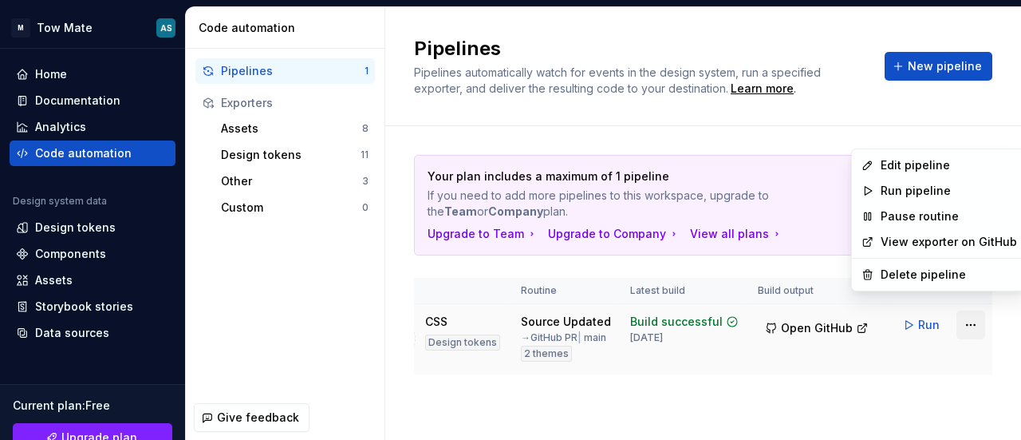
click at [954, 310] on html "M Tow Mate AS Home Documentation Analytics Code automation Design system data D…" at bounding box center [510, 220] width 1021 height 440
drag, startPoint x: 913, startPoint y: 161, endPoint x: 878, endPoint y: 187, distance: 43.9
click at [913, 160] on div "Edit pipeline" at bounding box center [949, 165] width 136 height 16
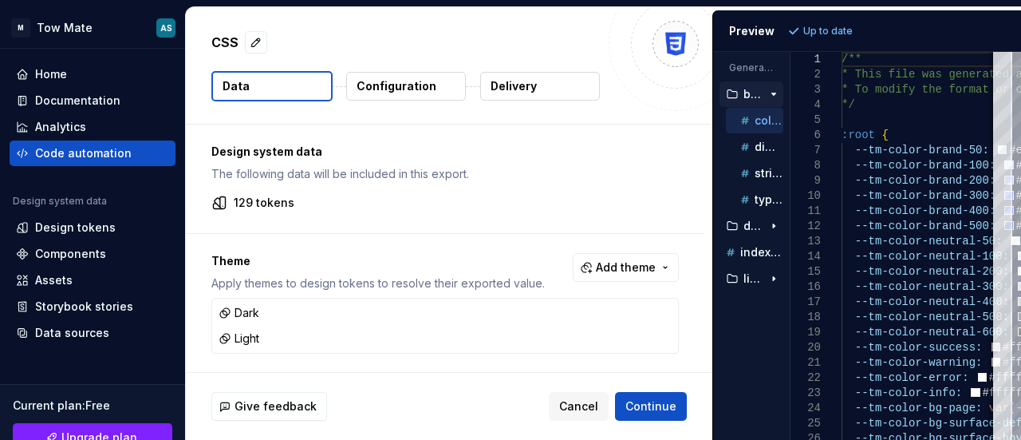
click at [413, 85] on p "Configuration" at bounding box center [397, 86] width 80 height 16
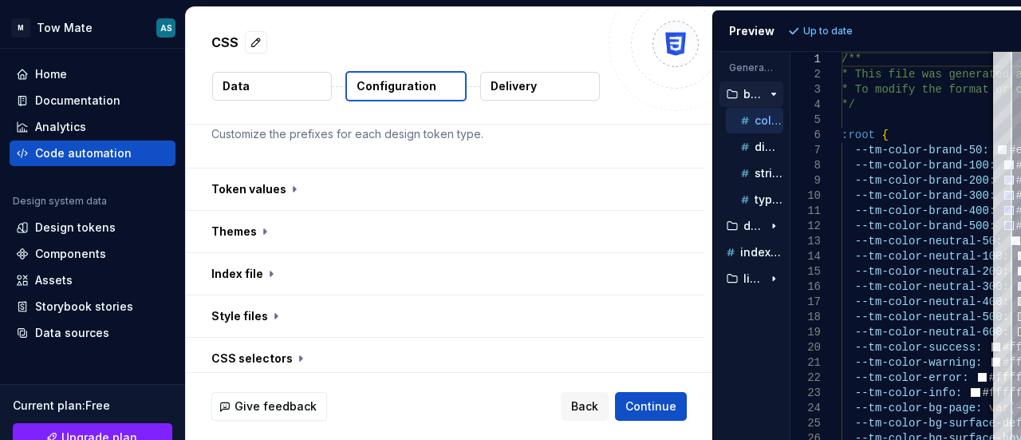
scroll to position [239, 0]
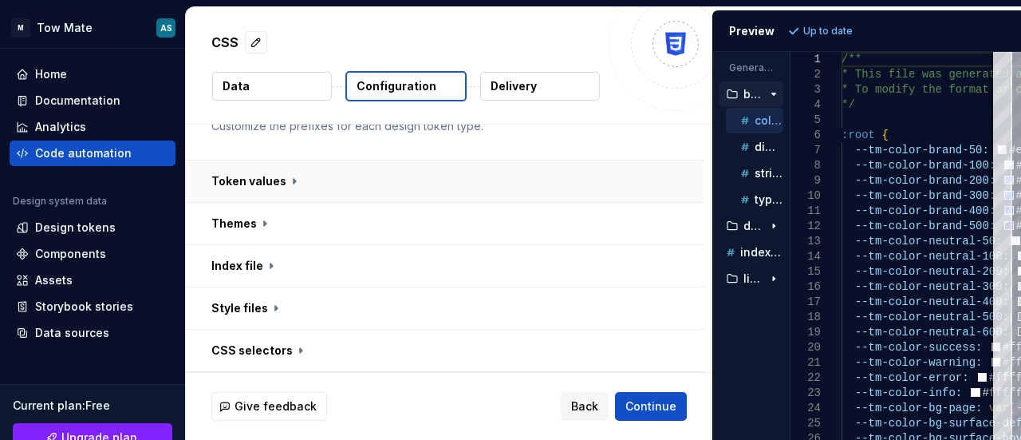
click at [447, 170] on button "button" at bounding box center [445, 180] width 519 height 41
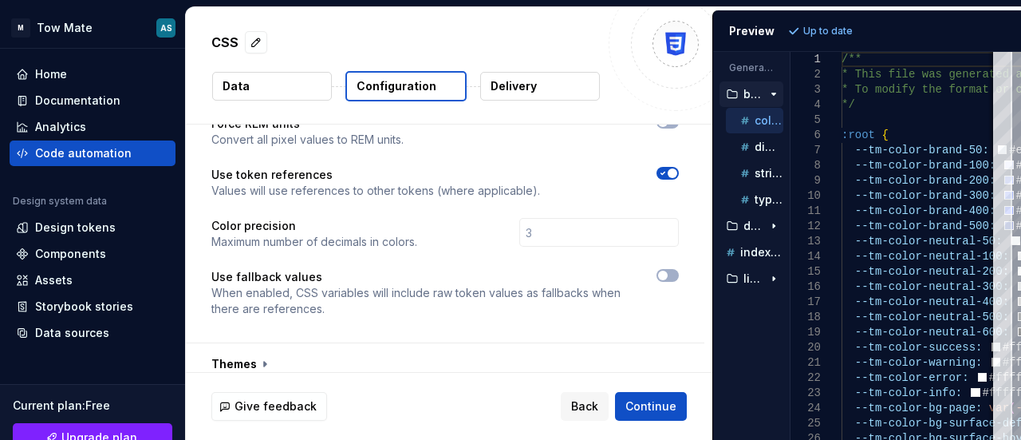
scroll to position [479, 0]
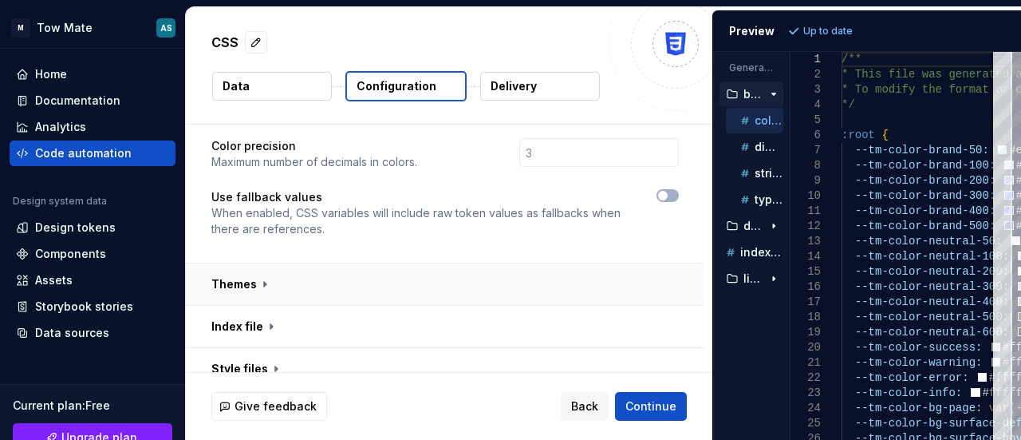
click at [361, 277] on button "button" at bounding box center [445, 283] width 519 height 41
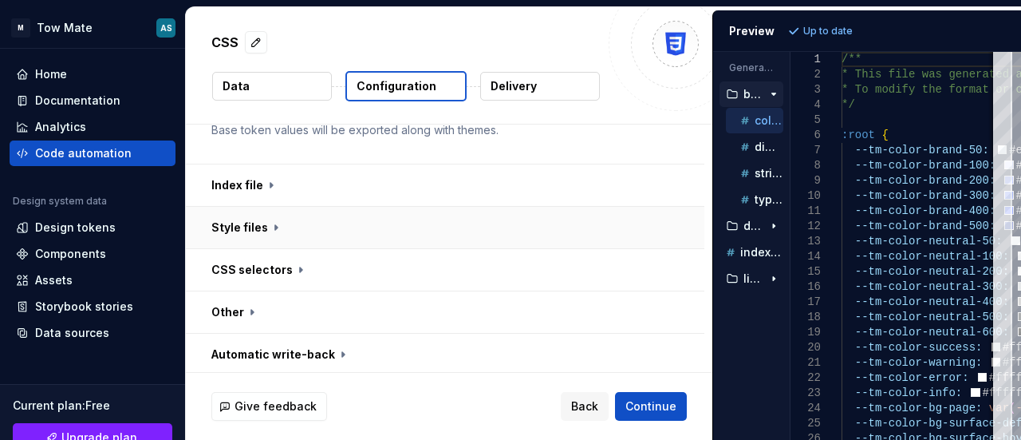
scroll to position [803, 0]
click at [527, 87] on p "Delivery" at bounding box center [514, 86] width 46 height 16
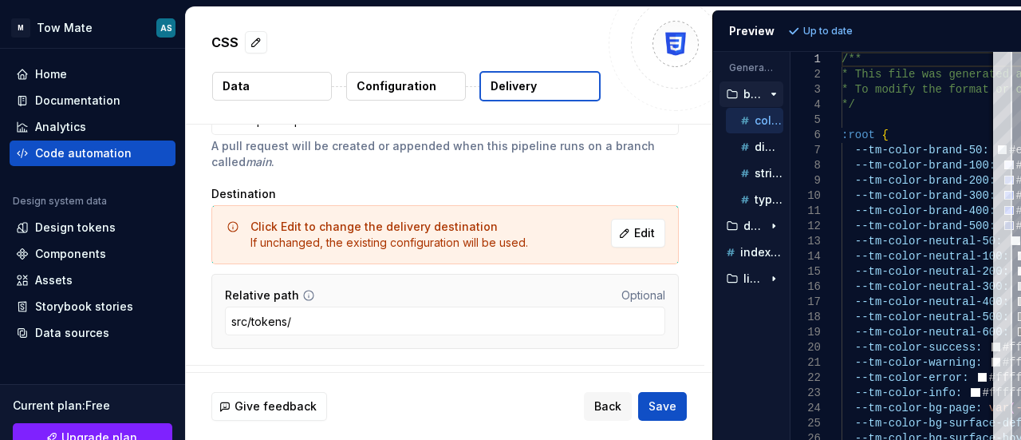
scroll to position [193, 0]
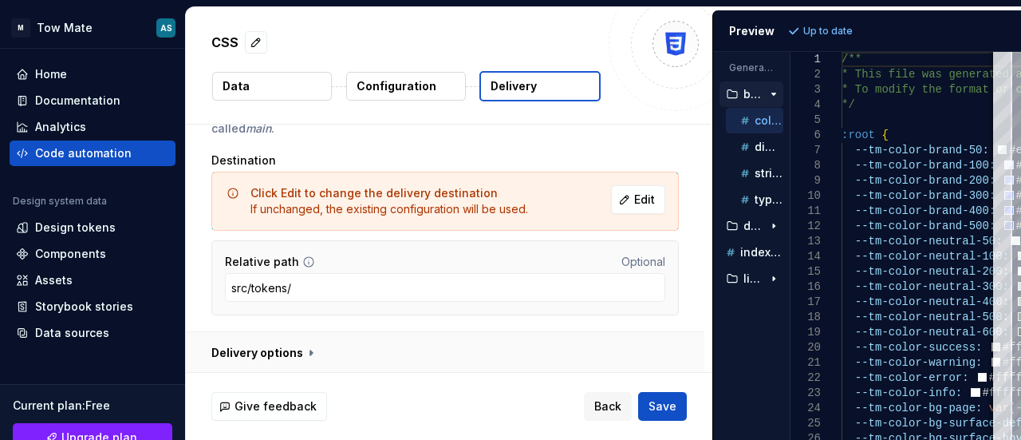
click at [311, 344] on button "button" at bounding box center [445, 352] width 519 height 41
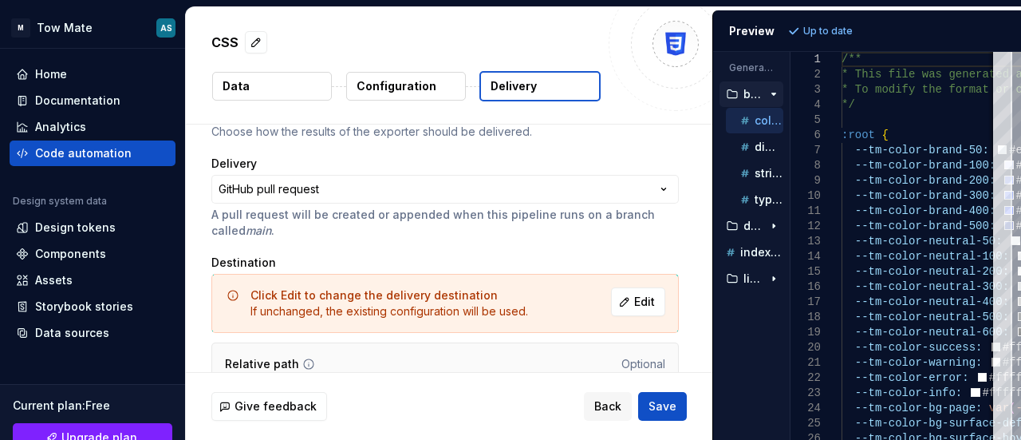
scroll to position [0, 0]
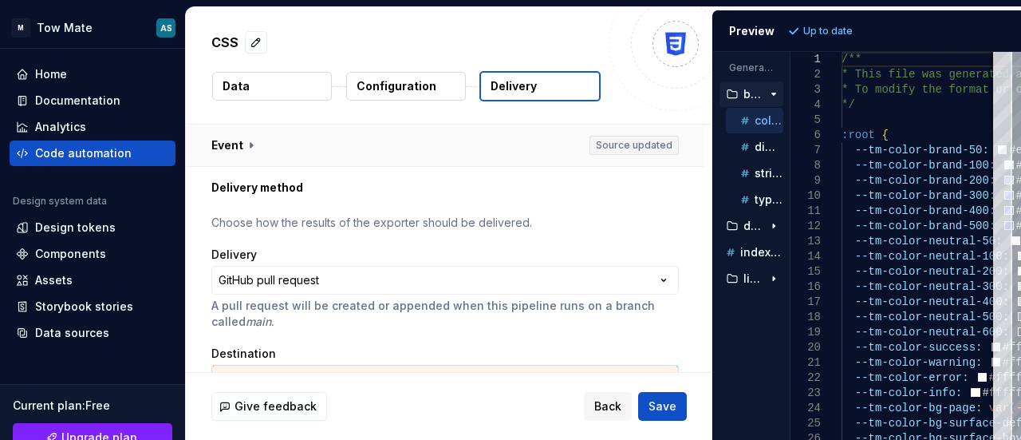
click at [243, 136] on button "button" at bounding box center [445, 144] width 519 height 41
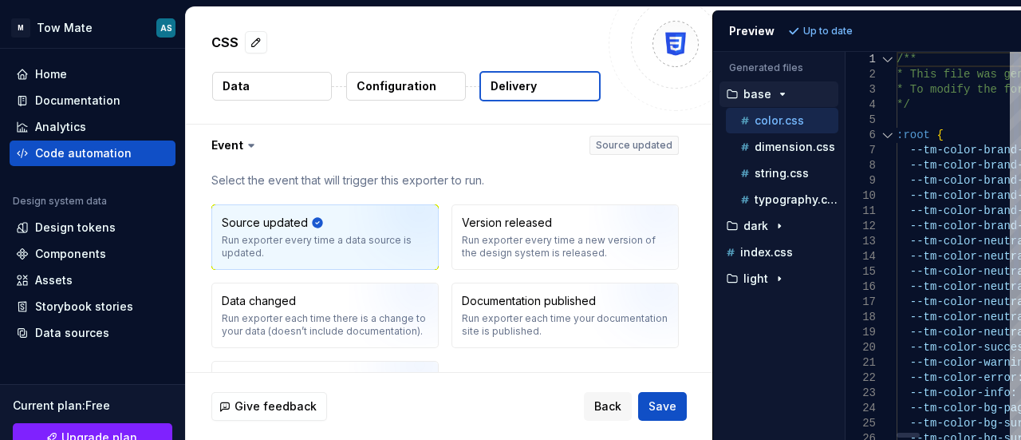
click at [846, 250] on div "Generated files Accessibility guide for tree . Navigate the tree with the arrow…" at bounding box center [867, 246] width 308 height 388
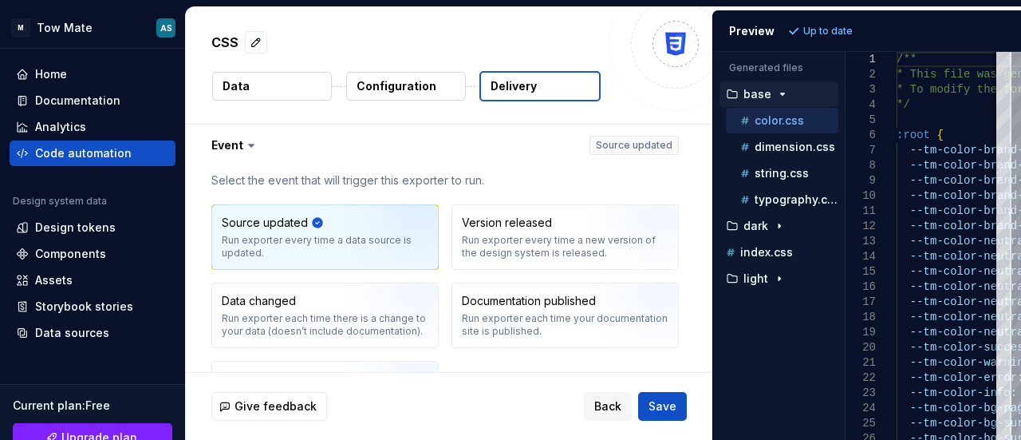
click at [268, 85] on button "Data" at bounding box center [272, 86] width 120 height 29
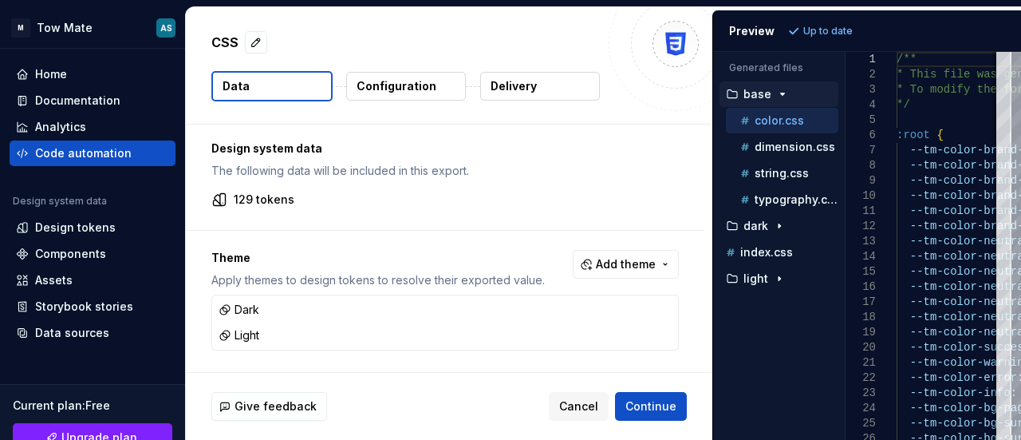
scroll to position [3, 0]
click at [101, 230] on div "Design tokens" at bounding box center [75, 227] width 81 height 16
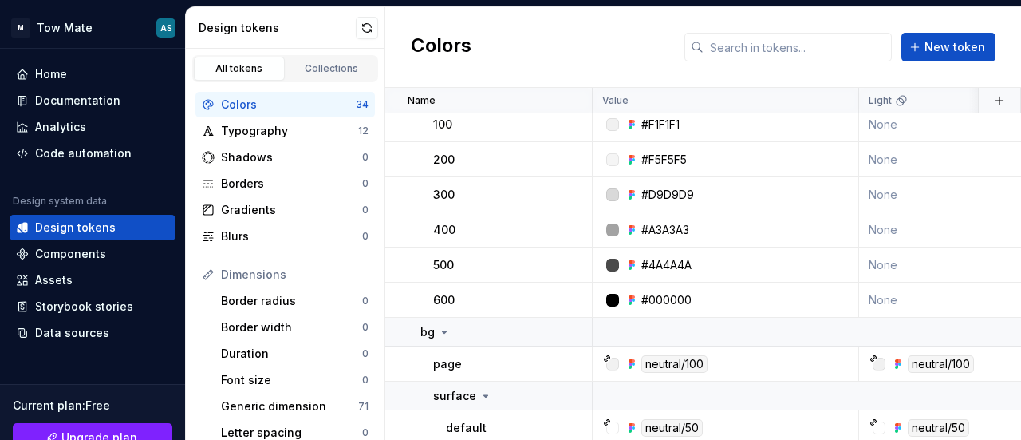
scroll to position [638, 0]
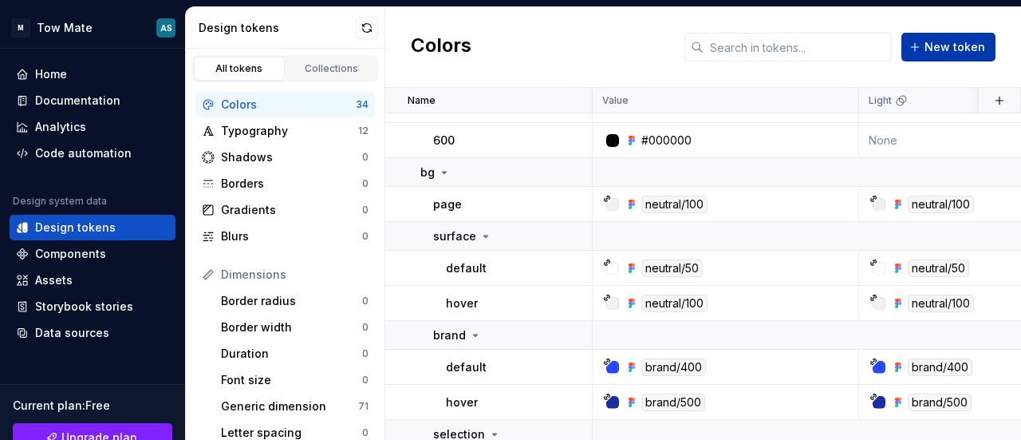
click at [933, 52] on span "New token" at bounding box center [955, 47] width 61 height 16
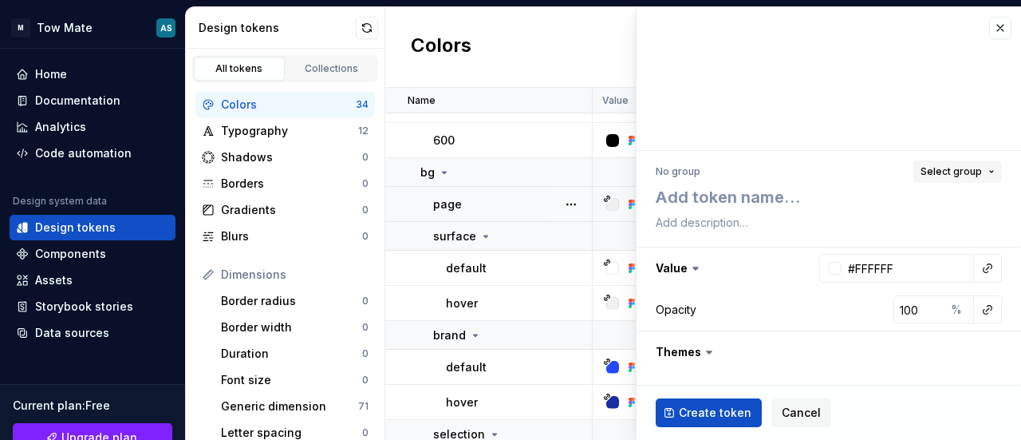
click at [988, 169] on button "Select group" at bounding box center [958, 171] width 89 height 22
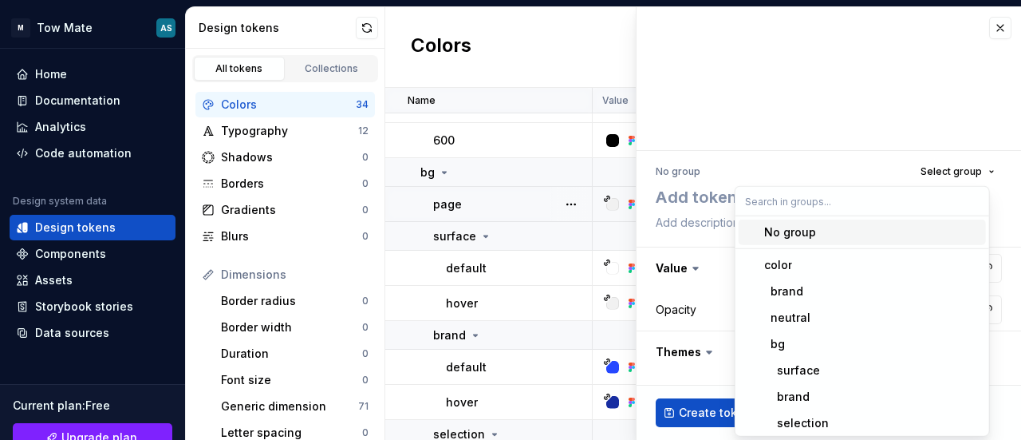
click at [860, 162] on div "No group Select group" at bounding box center [829, 171] width 346 height 22
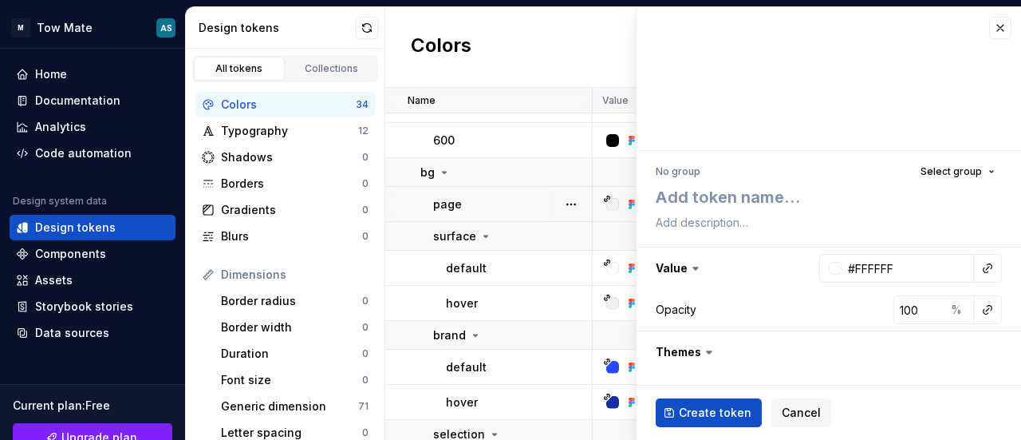
click at [711, 346] on icon at bounding box center [709, 352] width 16 height 16
click at [707, 352] on icon at bounding box center [709, 352] width 5 height 2
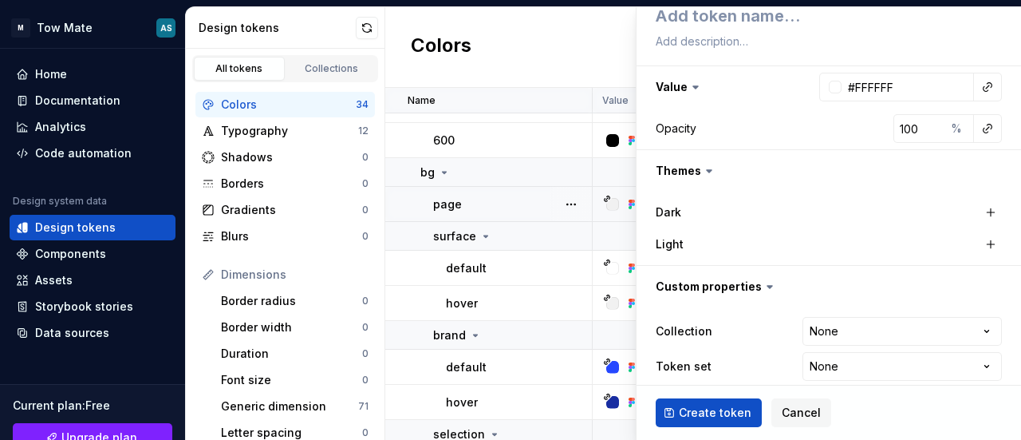
scroll to position [195, 0]
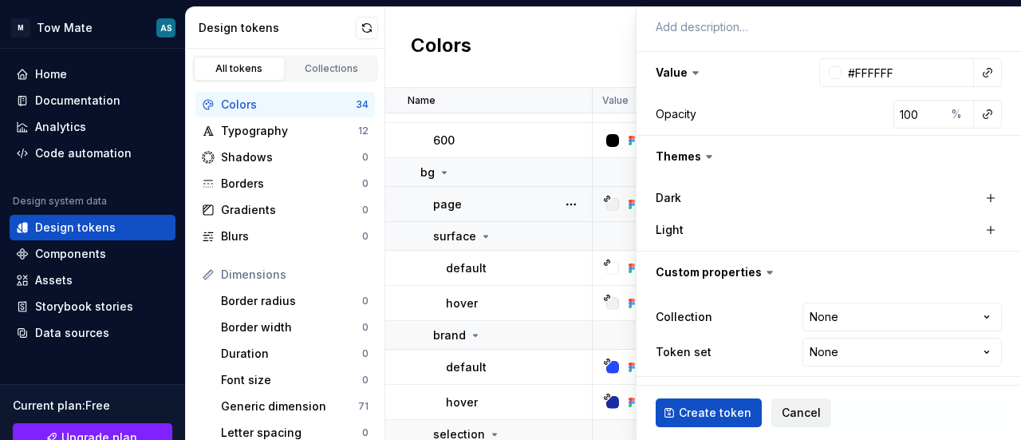
click at [798, 409] on span "Cancel" at bounding box center [801, 413] width 39 height 16
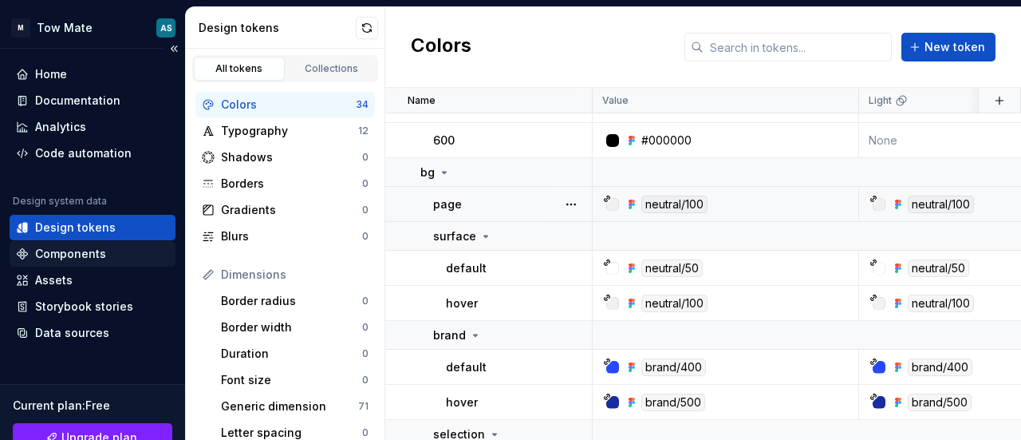
click at [95, 255] on div "Components" at bounding box center [70, 254] width 71 height 16
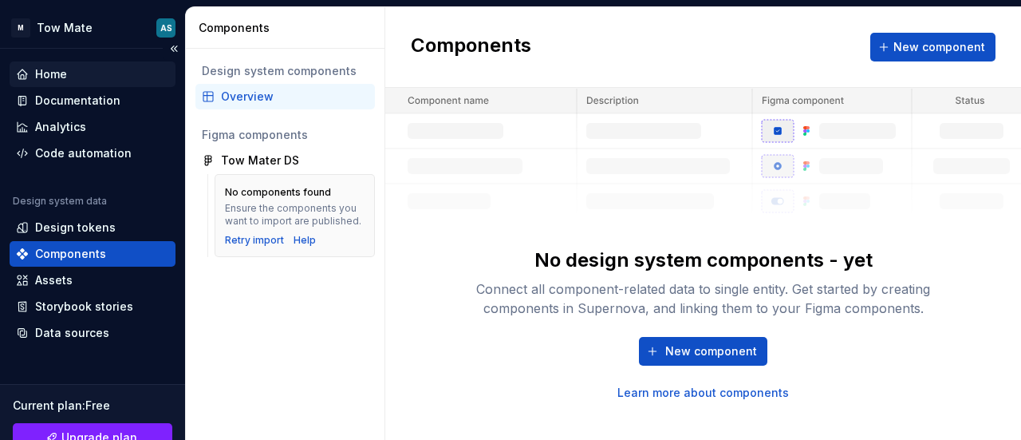
click at [77, 80] on div "Home" at bounding box center [92, 74] width 153 height 16
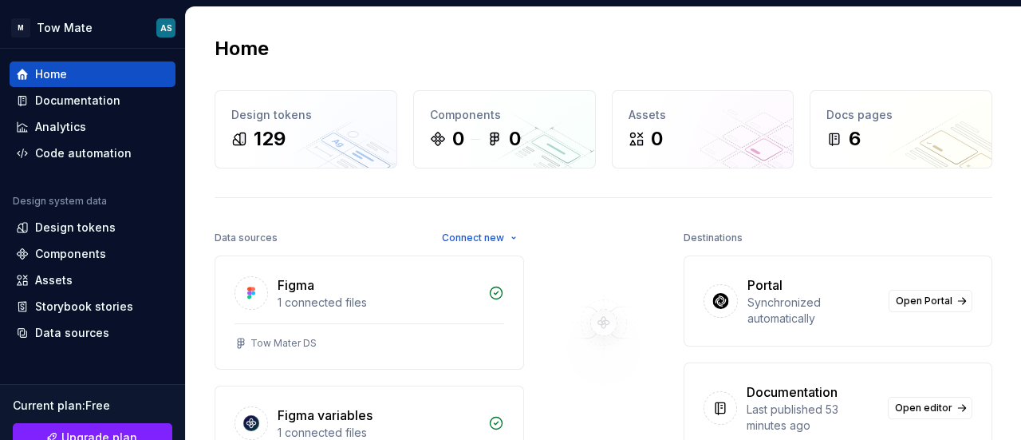
scroll to position [80, 0]
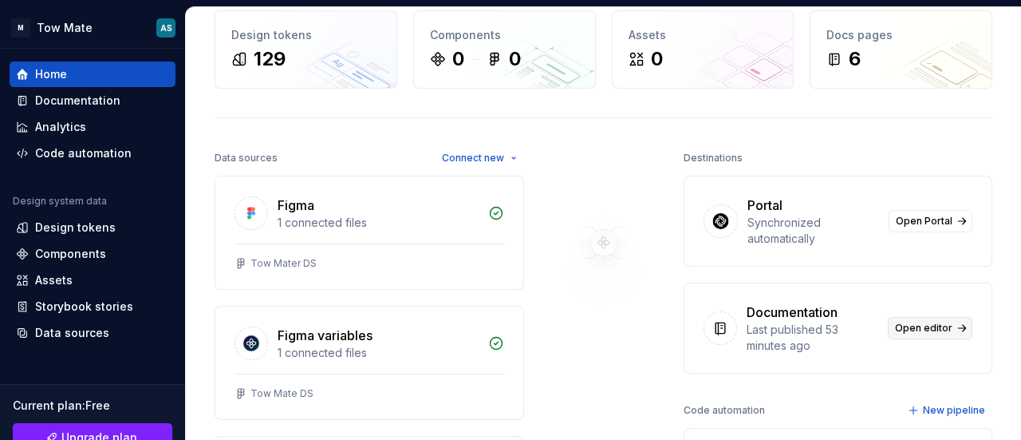
click at [911, 326] on span "Open editor" at bounding box center [923, 328] width 57 height 13
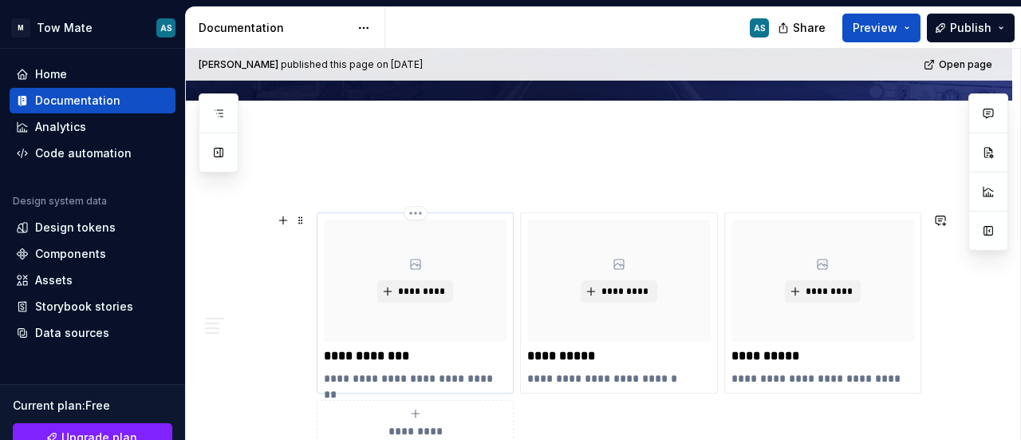
scroll to position [319, 0]
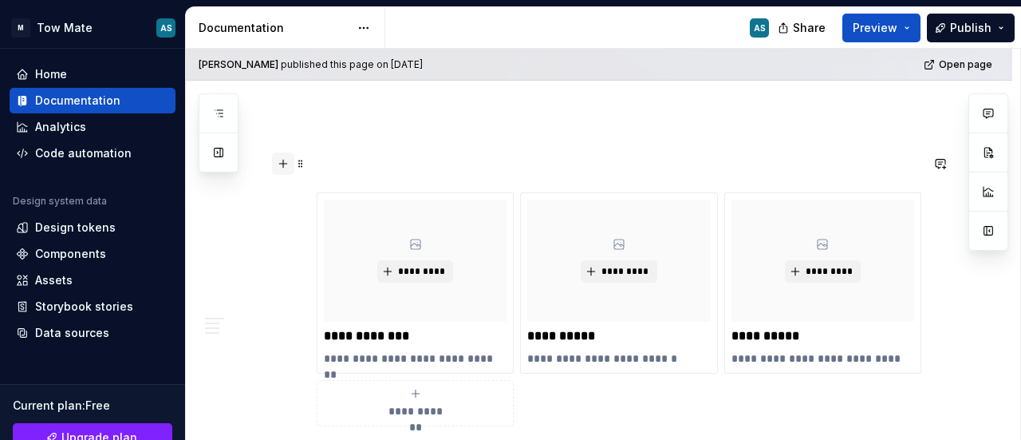
click at [279, 163] on button "button" at bounding box center [283, 163] width 22 height 22
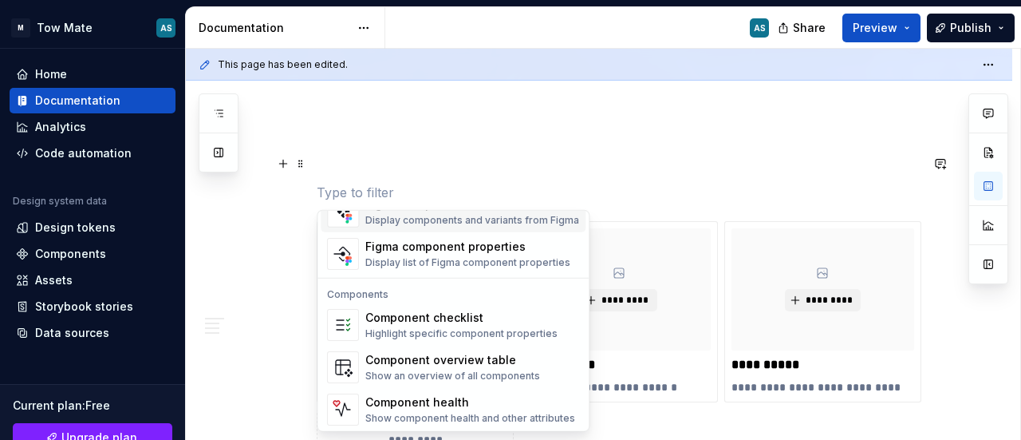
scroll to position [1506, 0]
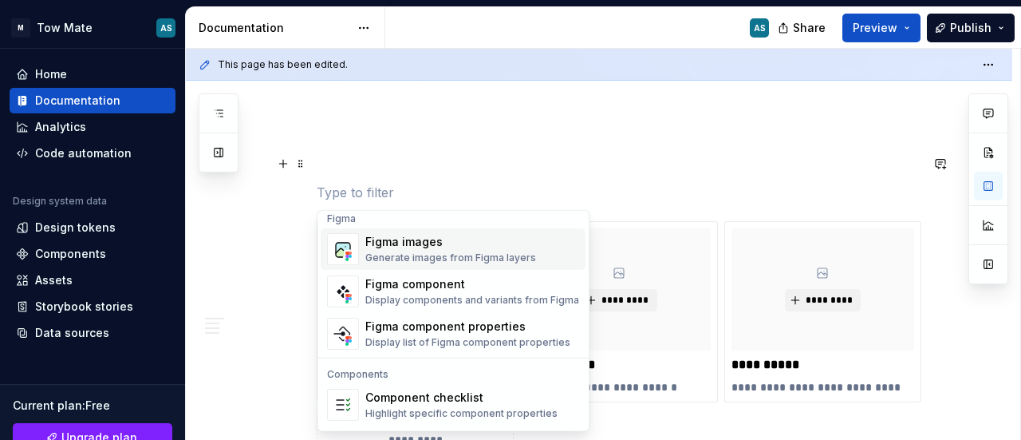
click at [488, 251] on div "Generate images from Figma layers" at bounding box center [450, 257] width 171 height 13
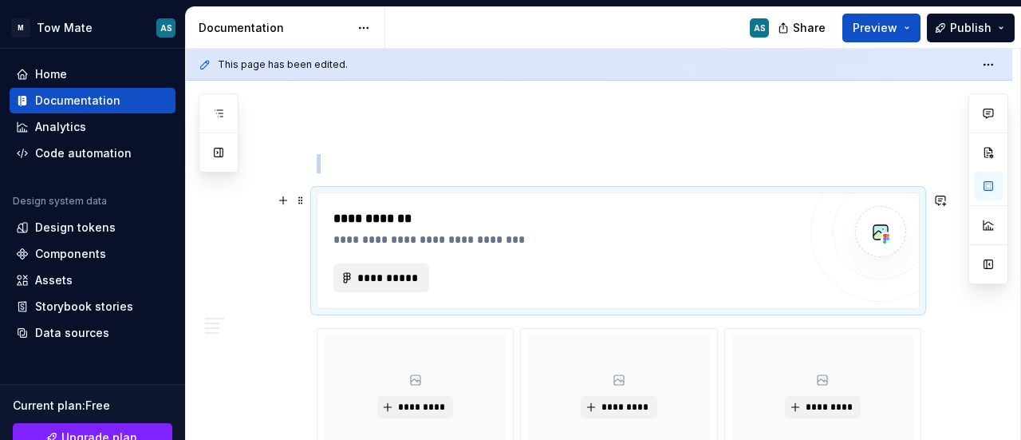
click at [382, 277] on span "**********" at bounding box center [388, 278] width 62 height 16
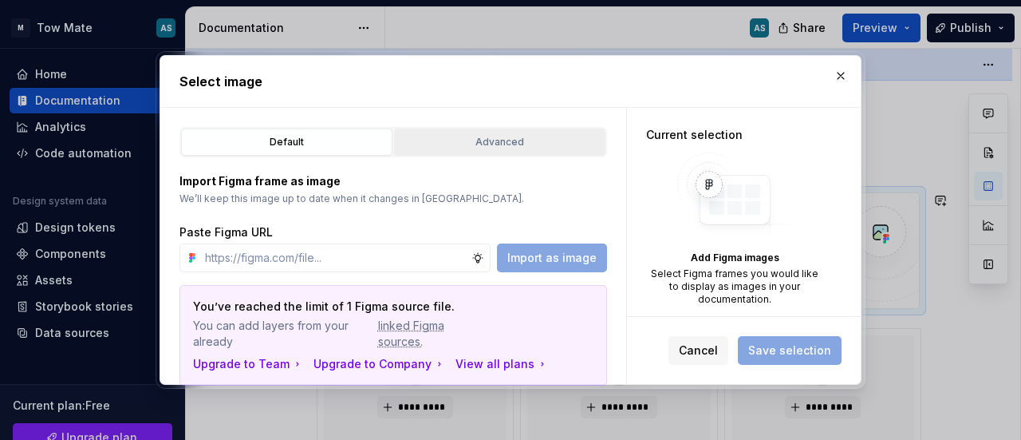
click at [499, 146] on div "Advanced" at bounding box center [500, 142] width 200 height 16
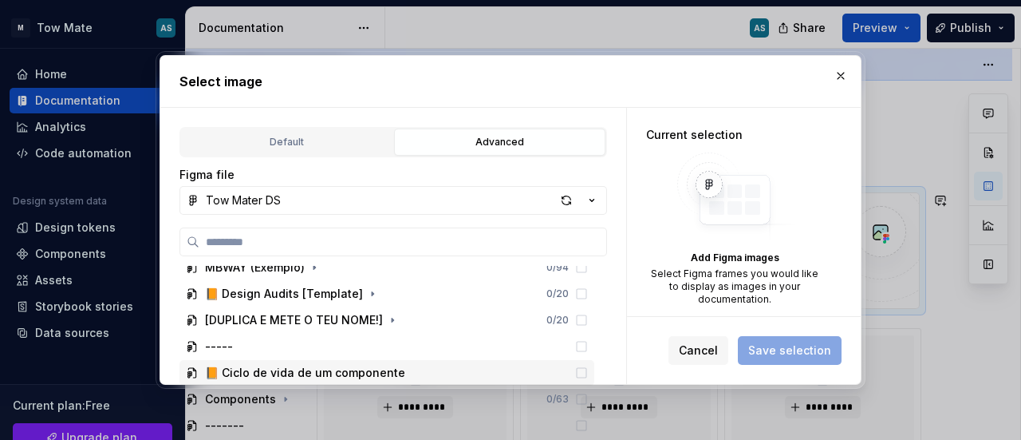
scroll to position [0, 0]
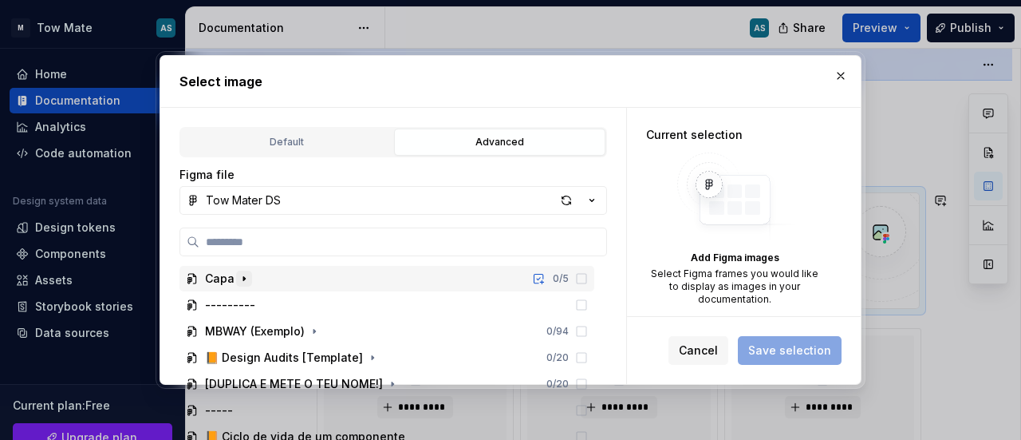
click at [243, 275] on icon "button" at bounding box center [244, 278] width 13 height 13
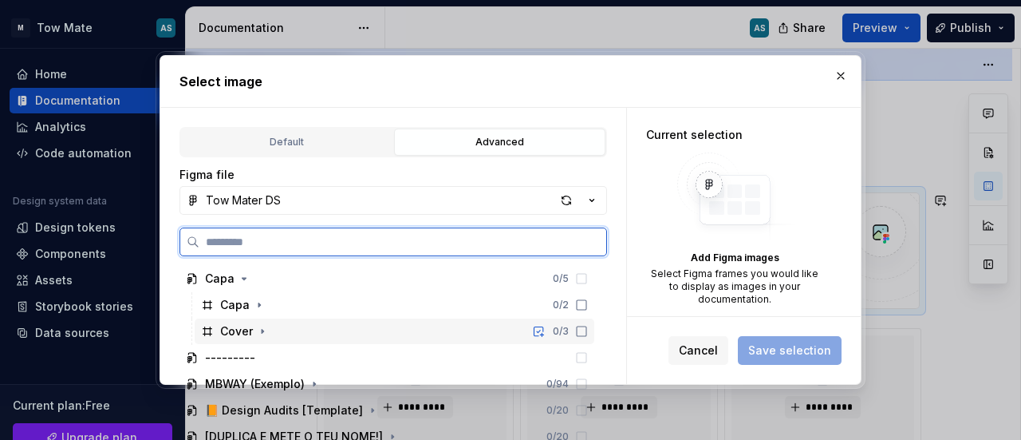
click at [229, 329] on div "Cover" at bounding box center [236, 331] width 33 height 16
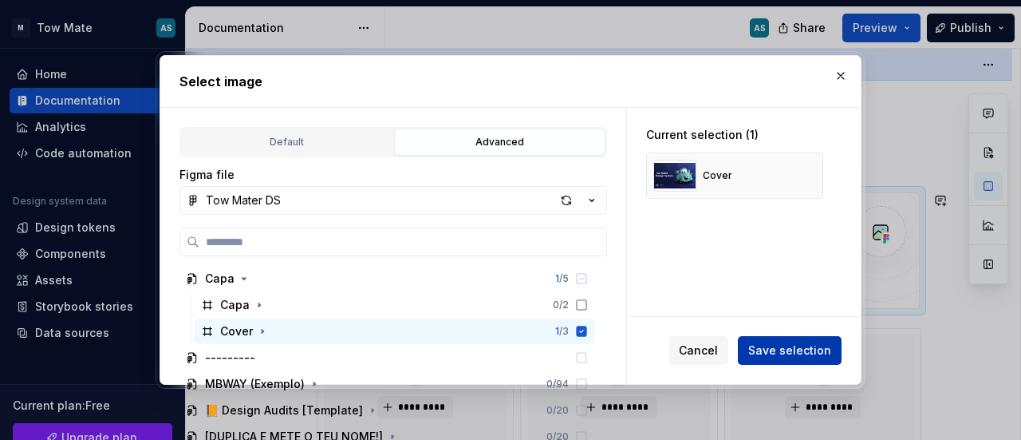
click at [793, 353] on span "Save selection" at bounding box center [789, 350] width 83 height 16
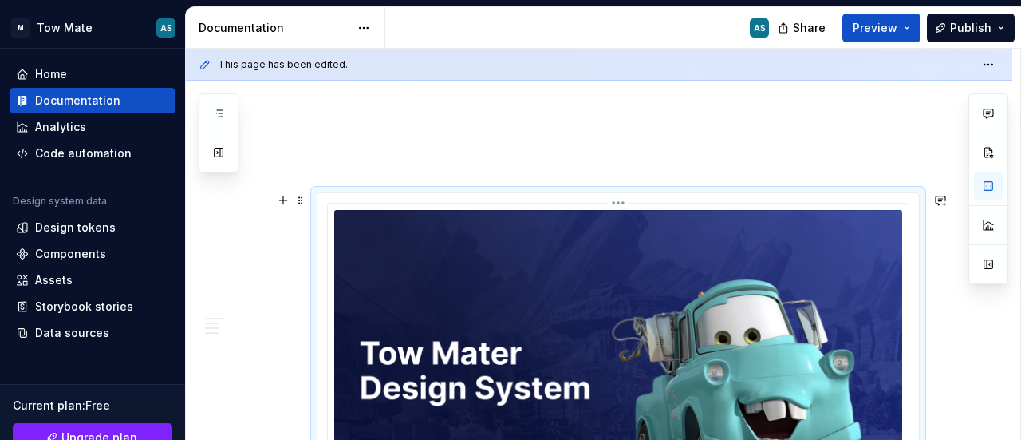
type textarea "*"
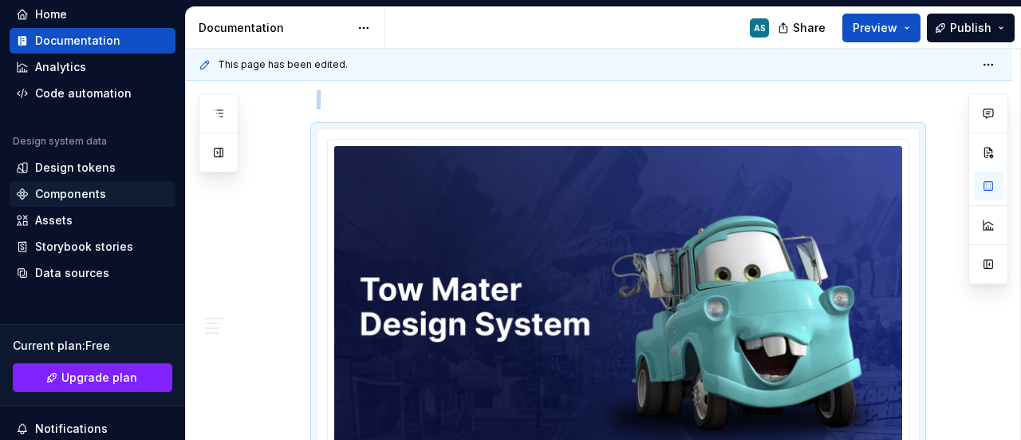
scroll to position [80, 0]
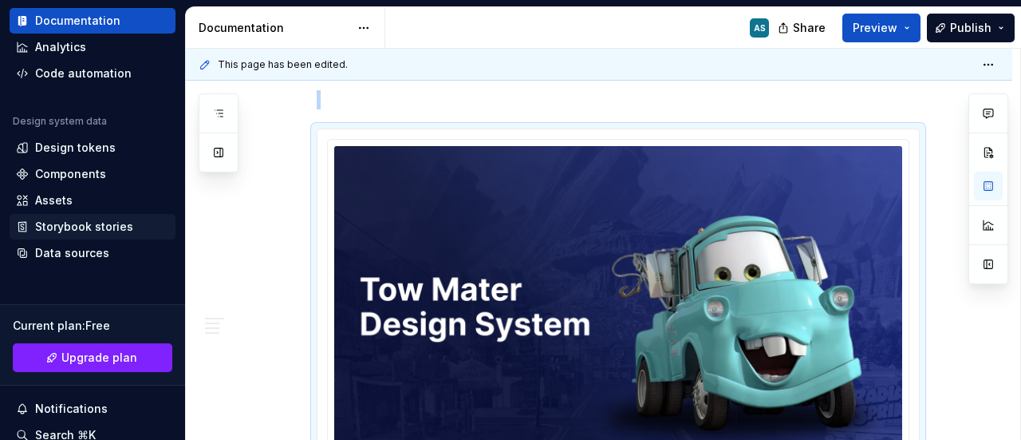
click at [136, 221] on div "Storybook stories" at bounding box center [92, 227] width 153 height 16
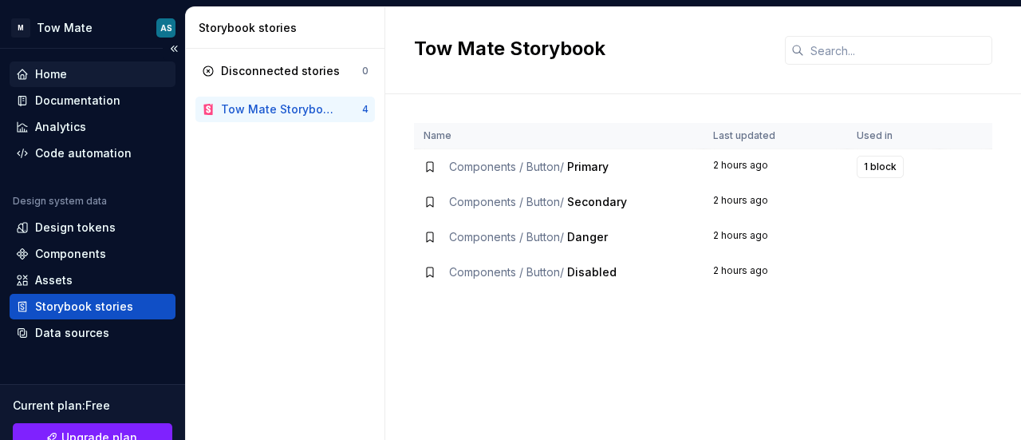
click at [73, 73] on div "Home" at bounding box center [92, 74] width 153 height 16
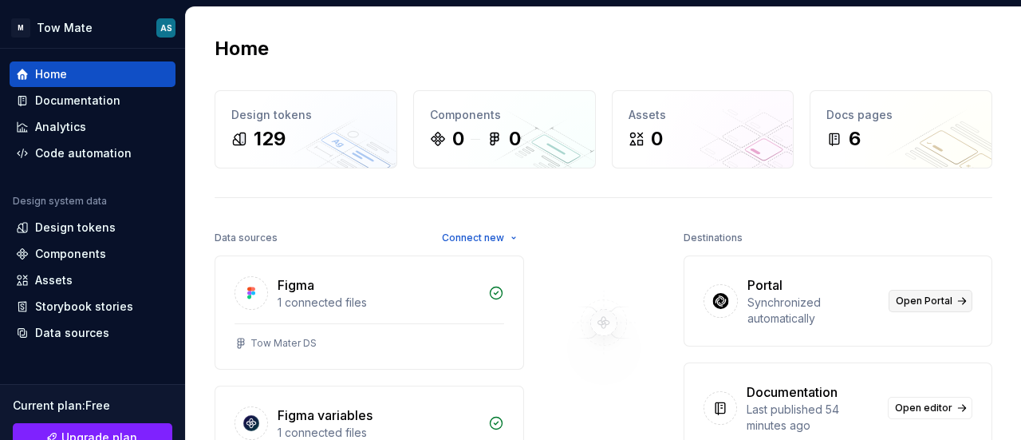
click at [953, 298] on link "Open Portal" at bounding box center [931, 301] width 84 height 22
click at [174, 49] on button "Collapse sidebar" at bounding box center [174, 48] width 22 height 22
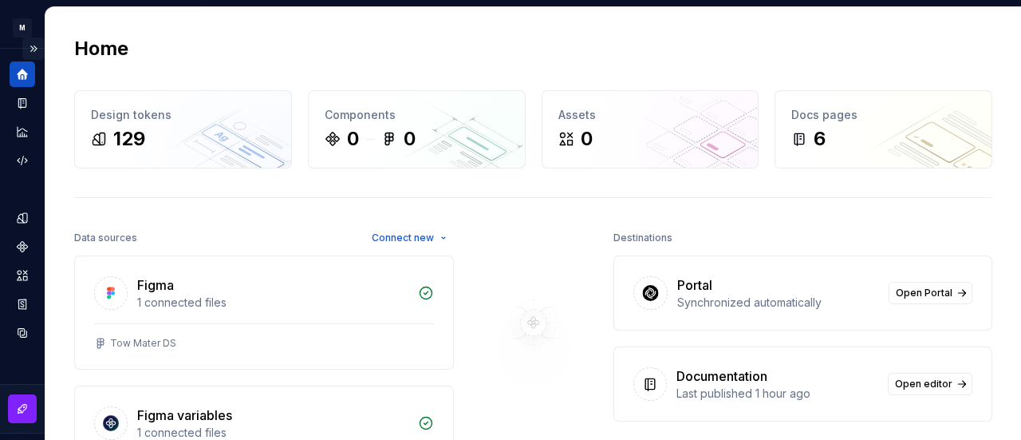
click at [24, 44] on button "Expand sidebar" at bounding box center [33, 48] width 22 height 22
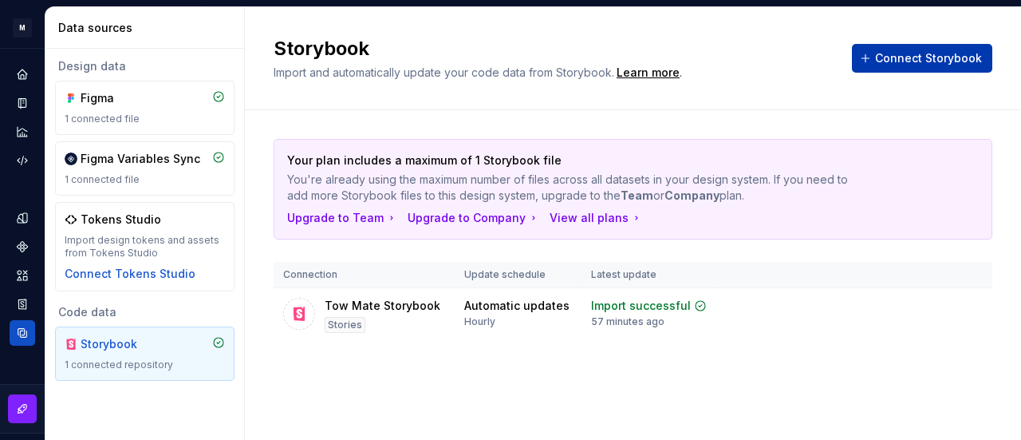
click at [935, 61] on span "Connect Storybook" at bounding box center [928, 58] width 107 height 16
click at [104, 342] on div "Storybook" at bounding box center [119, 344] width 77 height 16
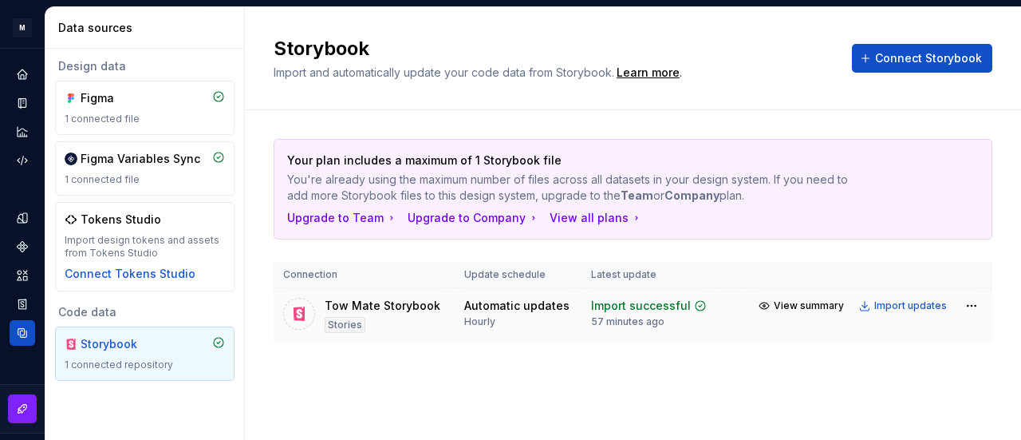
click at [343, 319] on div "Stories" at bounding box center [345, 325] width 41 height 16
click at [800, 306] on span "View summary" at bounding box center [809, 305] width 70 height 13
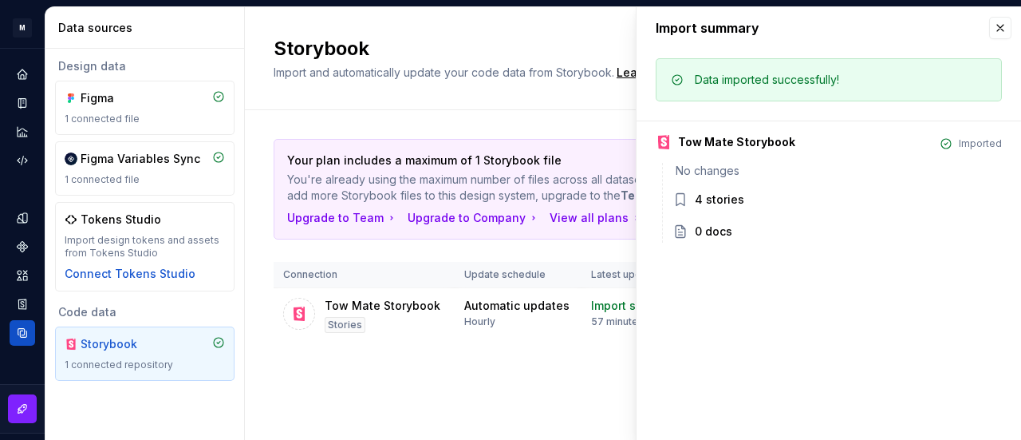
click at [558, 361] on div "Your plan includes a maximum of 1 Storybook file You're already using the maxim…" at bounding box center [633, 256] width 719 height 293
click at [1001, 29] on button "button" at bounding box center [1000, 28] width 22 height 22
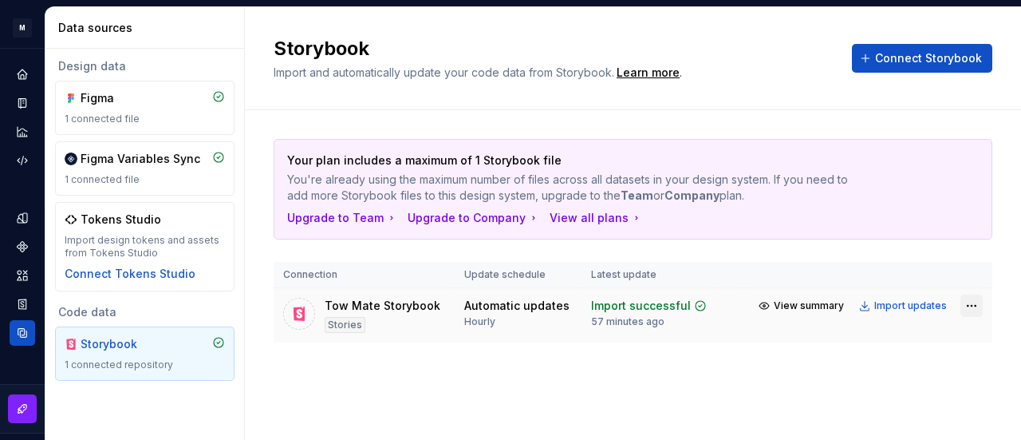
click at [973, 299] on html "M Tow Mate AS Design system data Data sources Design data Figma 1 connected fil…" at bounding box center [510, 220] width 1021 height 440
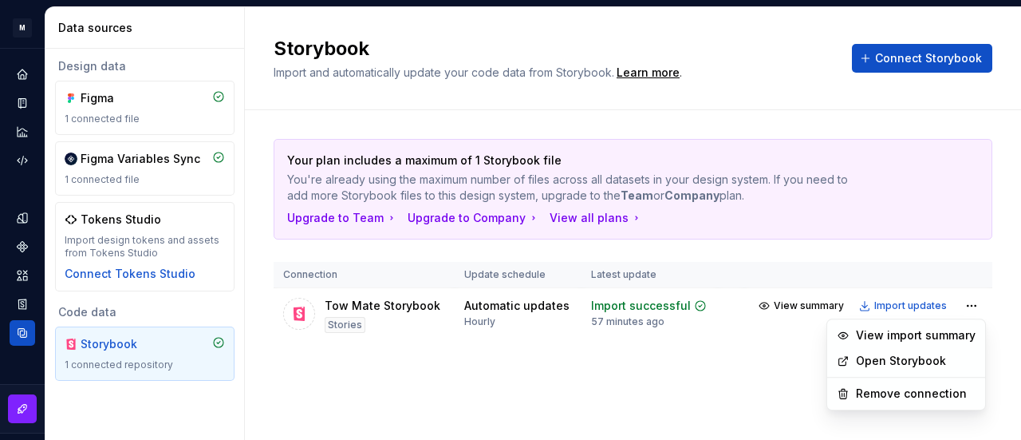
click at [932, 356] on link "Open Storybook" at bounding box center [916, 361] width 120 height 16
